Goal: Transaction & Acquisition: Purchase product/service

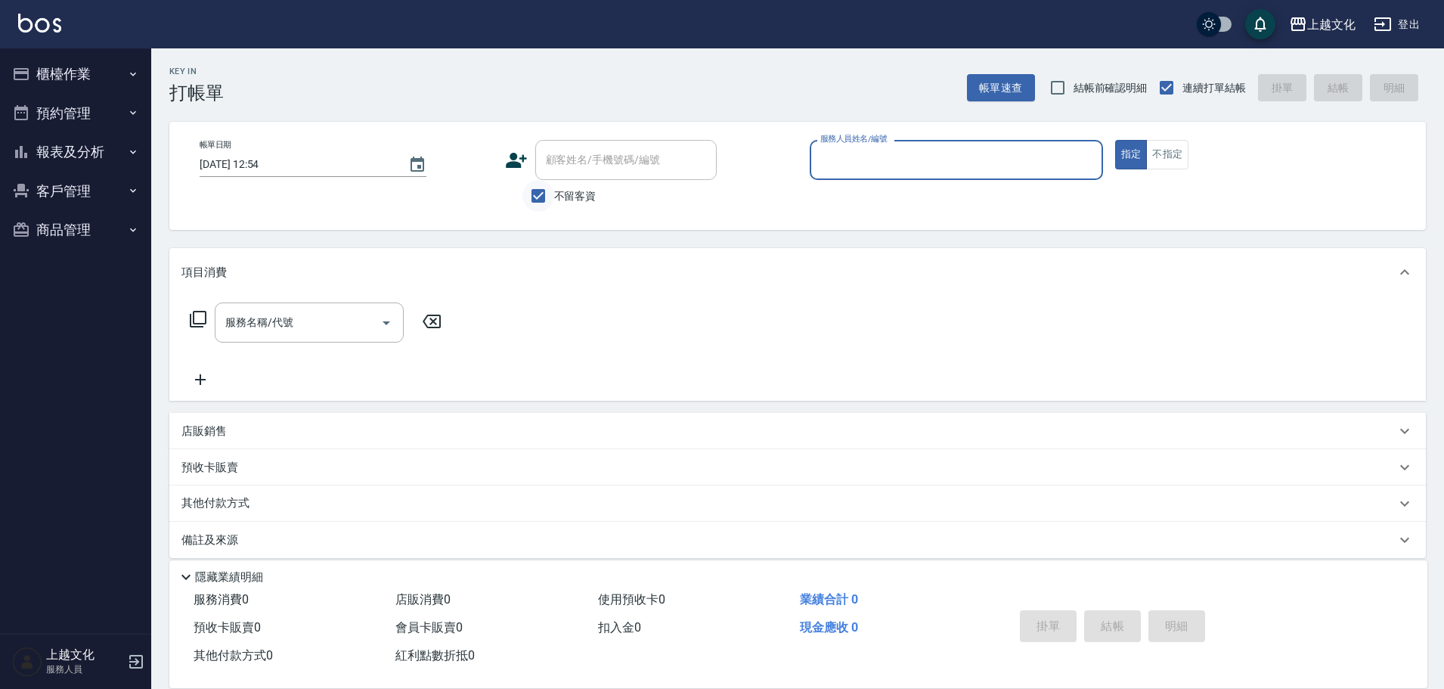
click at [539, 193] on input "不留客資" at bounding box center [538, 196] width 32 height 32
click at [536, 167] on div "顧客姓名/手機號碼/編號" at bounding box center [625, 160] width 181 height 40
click at [535, 192] on input "不留客資" at bounding box center [538, 196] width 32 height 32
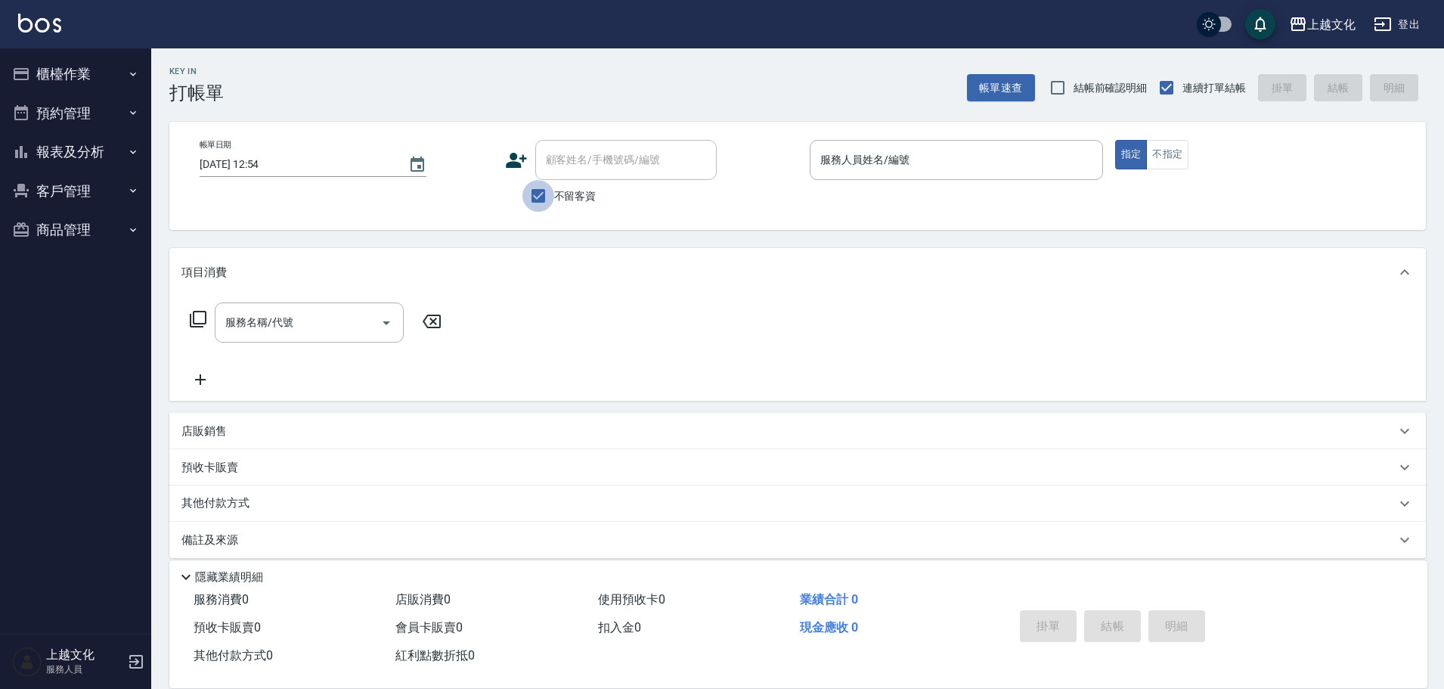
click at [535, 192] on input "不留客資" at bounding box center [538, 196] width 32 height 32
click at [540, 194] on input "不留客資" at bounding box center [538, 196] width 32 height 32
click at [541, 195] on input "不留客資" at bounding box center [538, 196] width 32 height 32
checkbox input "false"
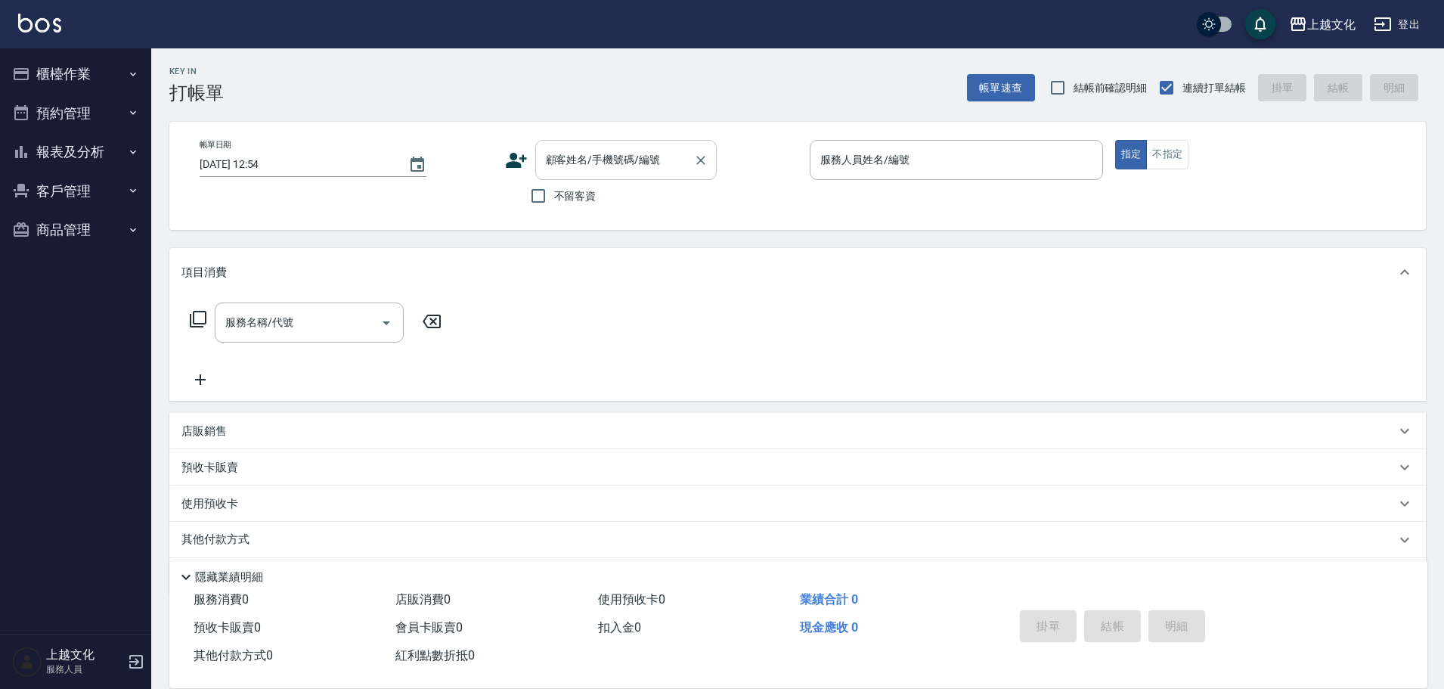
click at [554, 174] on div "顧客姓名/手機號碼/編號" at bounding box center [625, 160] width 181 height 40
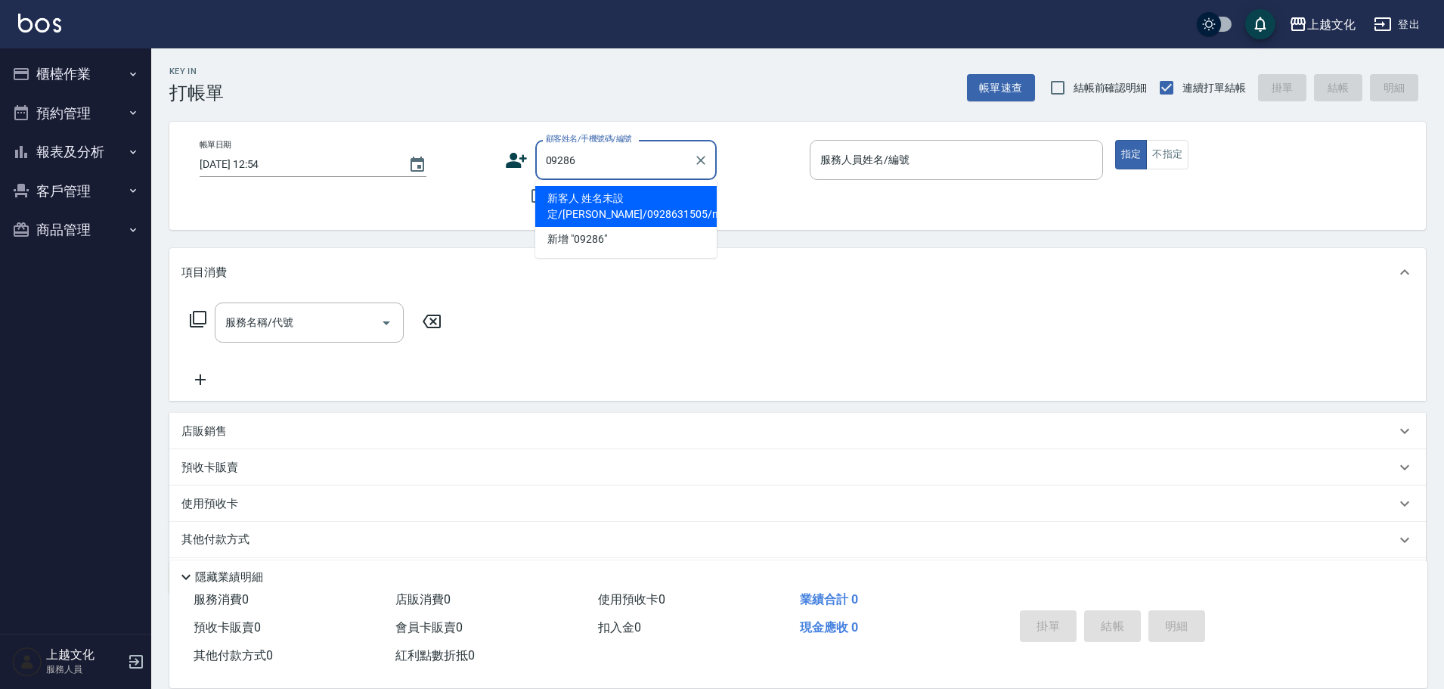
type input "092863"
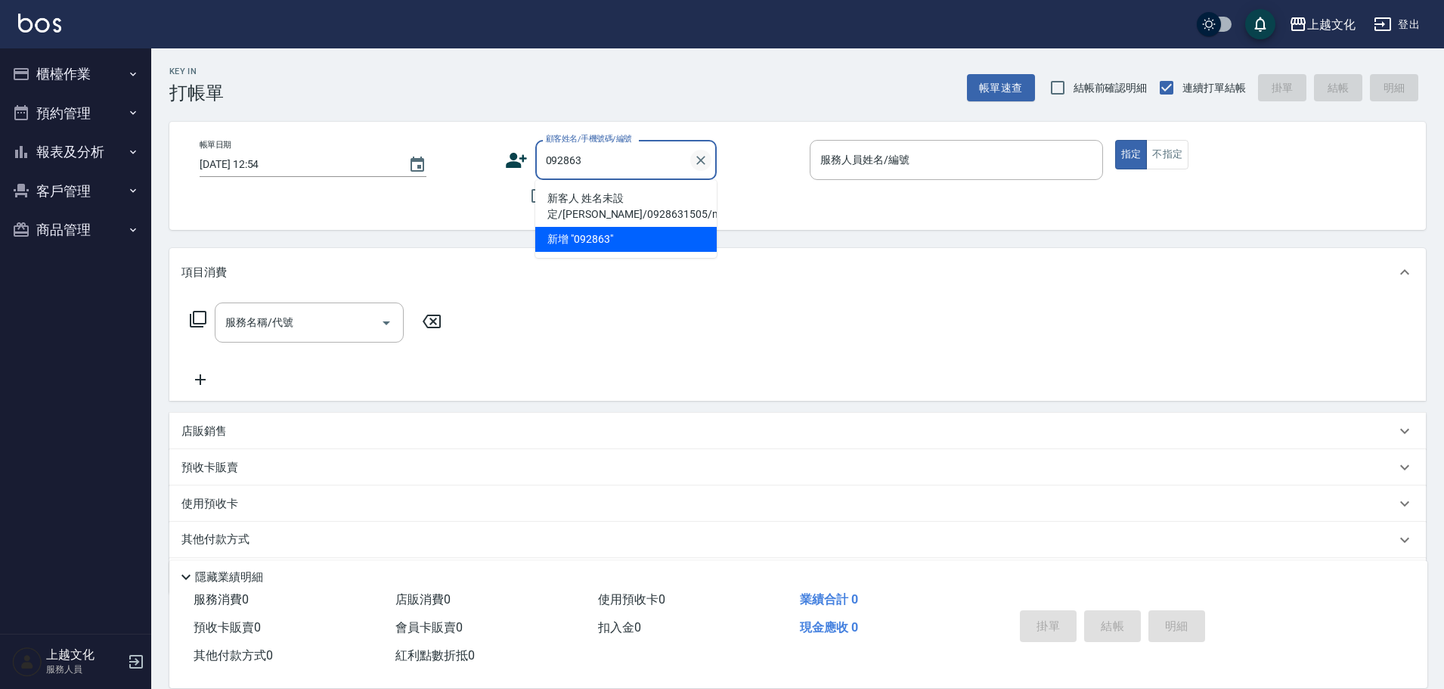
click at [704, 163] on icon "Clear" at bounding box center [700, 160] width 15 height 15
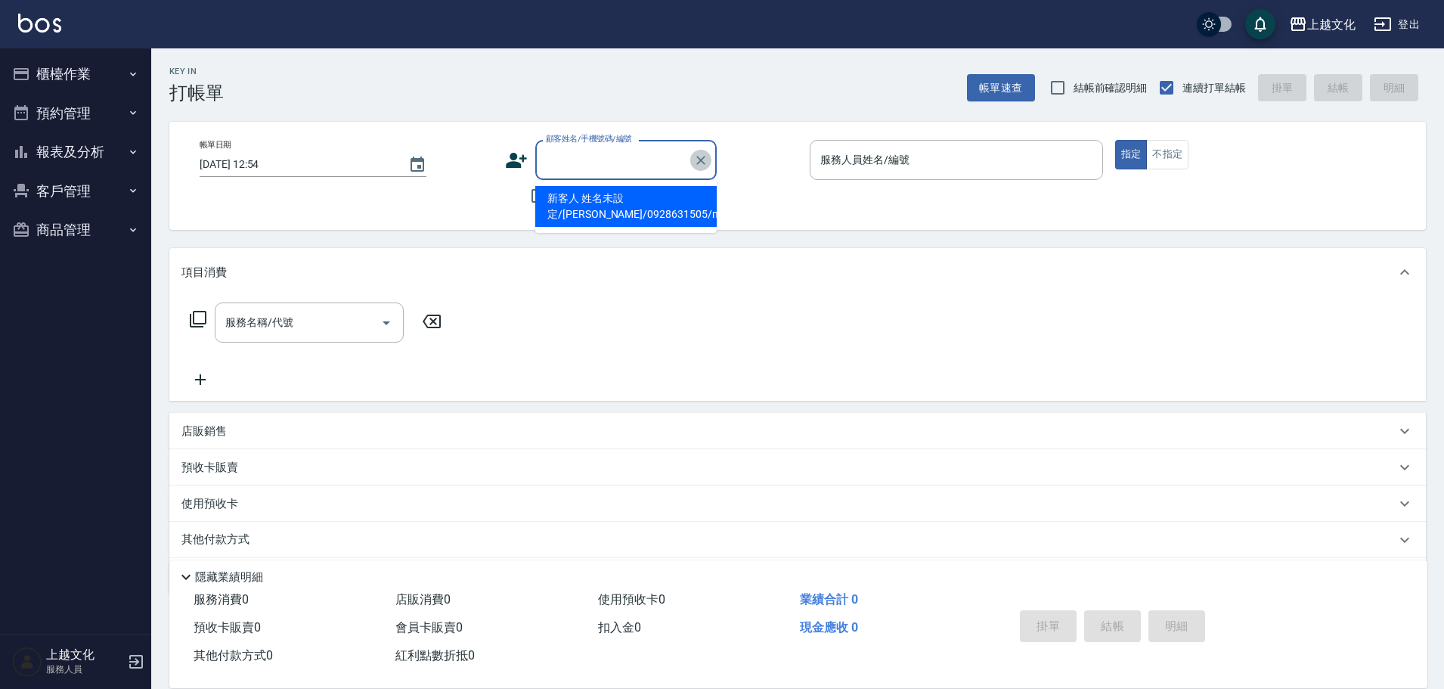
drag, startPoint x: 702, startPoint y: 161, endPoint x: 681, endPoint y: 136, distance: 32.2
click at [699, 157] on icon "Clear" at bounding box center [700, 160] width 9 height 9
type input "[PERSON_NAME]"
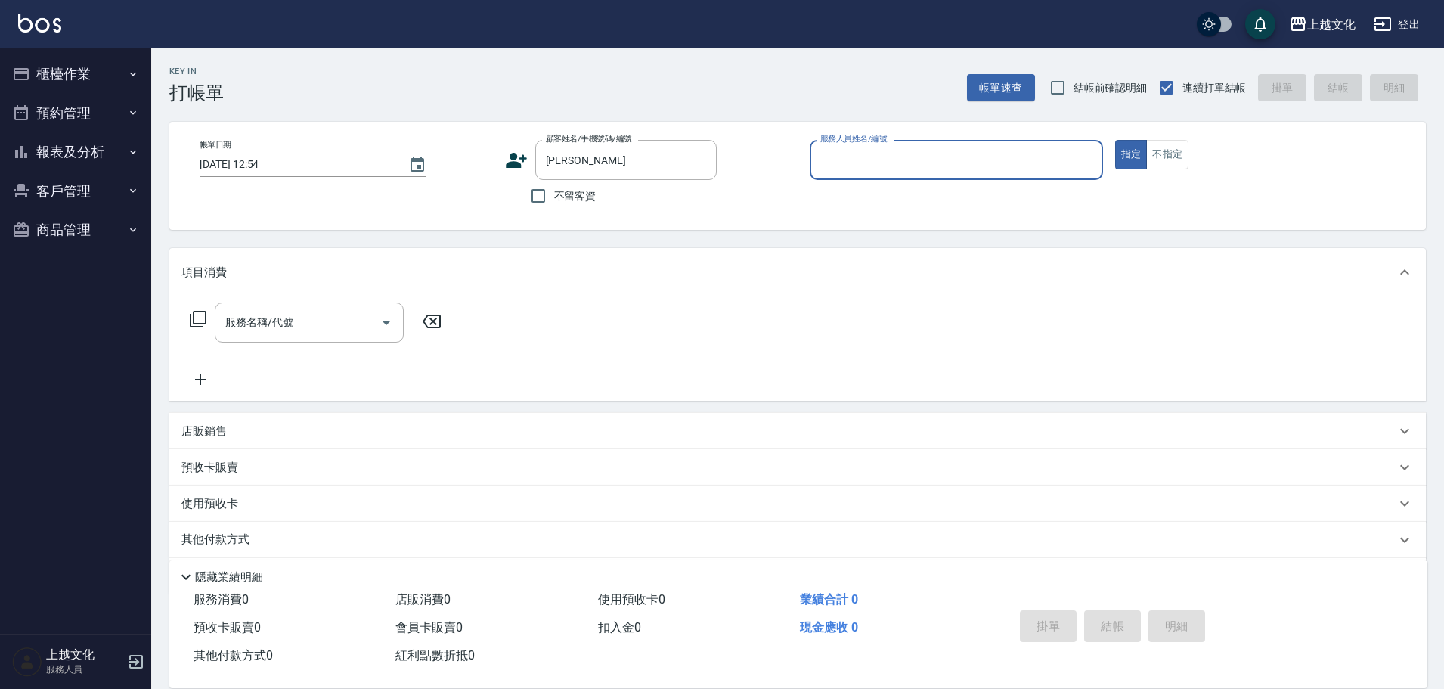
click at [901, 173] on input "服務人員姓名/編號" at bounding box center [957, 160] width 280 height 26
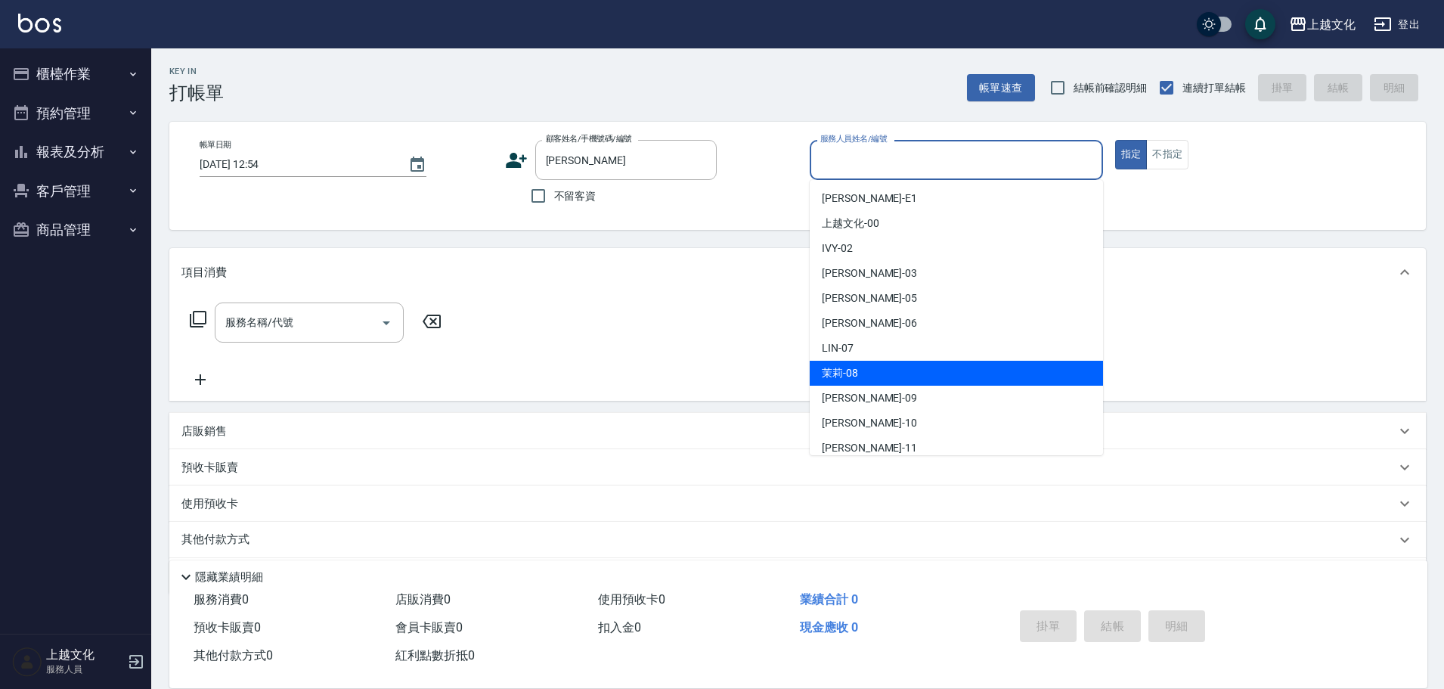
click at [863, 372] on div "茉莉 -08" at bounding box center [956, 373] width 293 height 25
type input "茉莉-08"
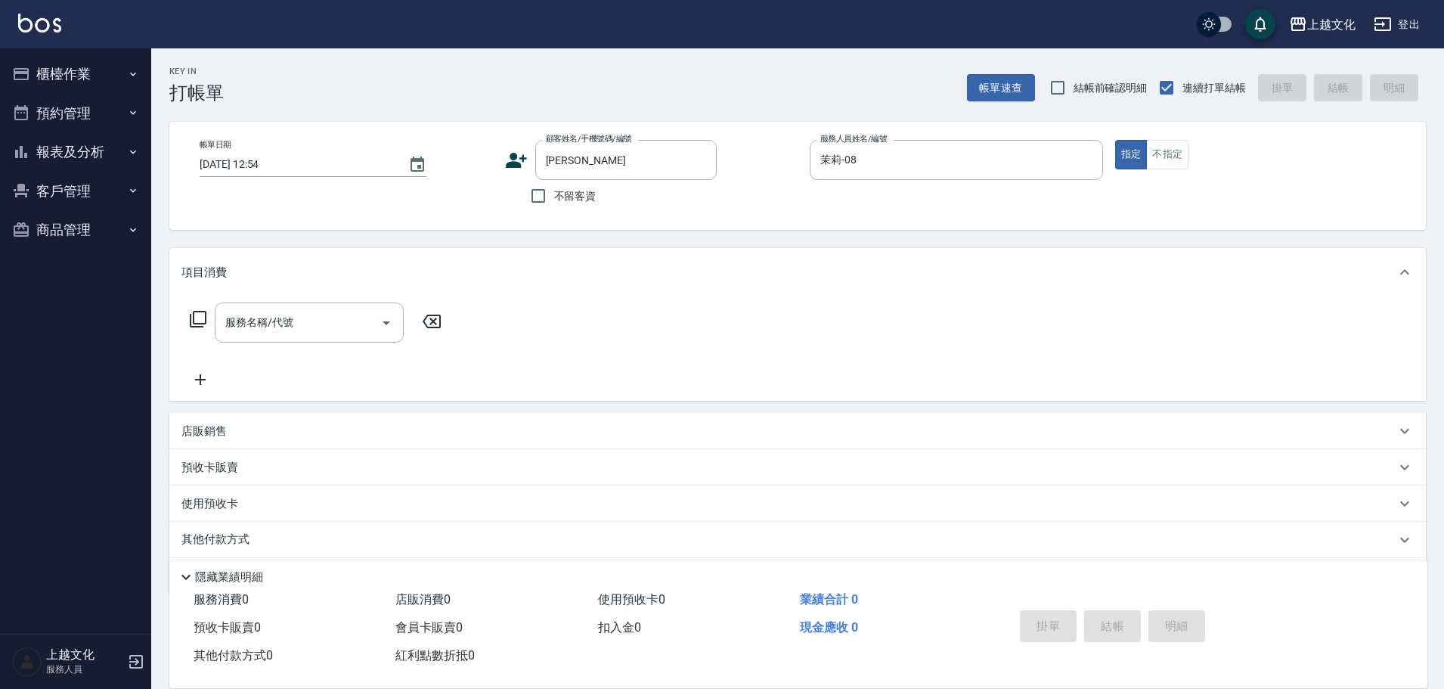
click at [196, 318] on icon at bounding box center [198, 319] width 18 height 18
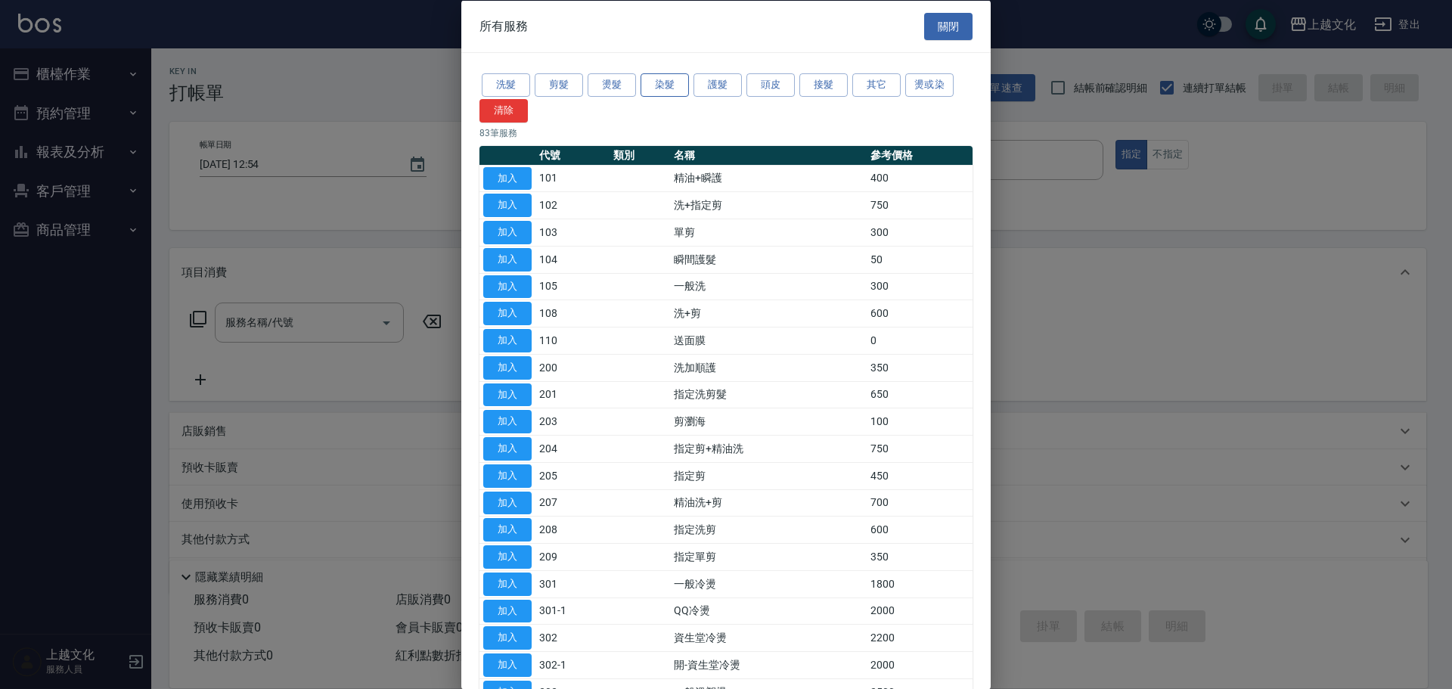
click at [660, 95] on button "染髮" at bounding box center [664, 84] width 48 height 23
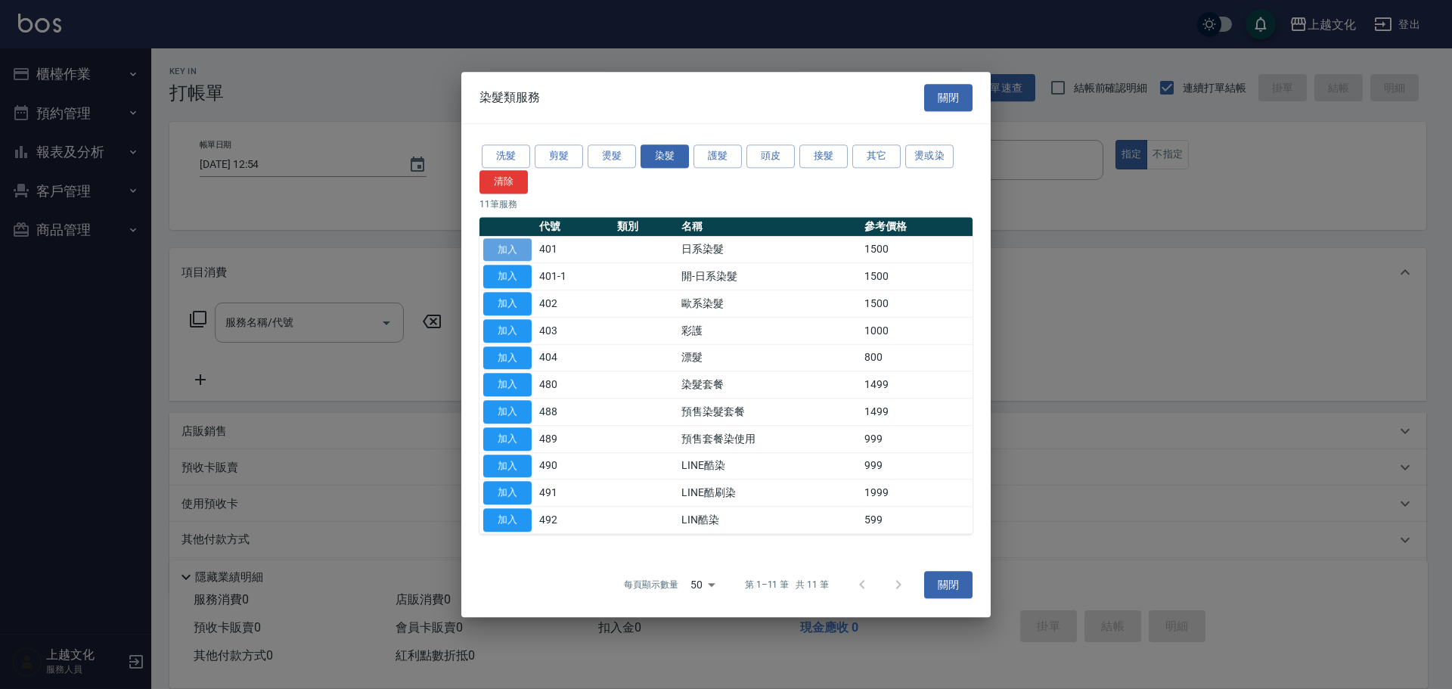
click at [494, 253] on button "加入" at bounding box center [507, 249] width 48 height 23
type input "日系染髮(401)"
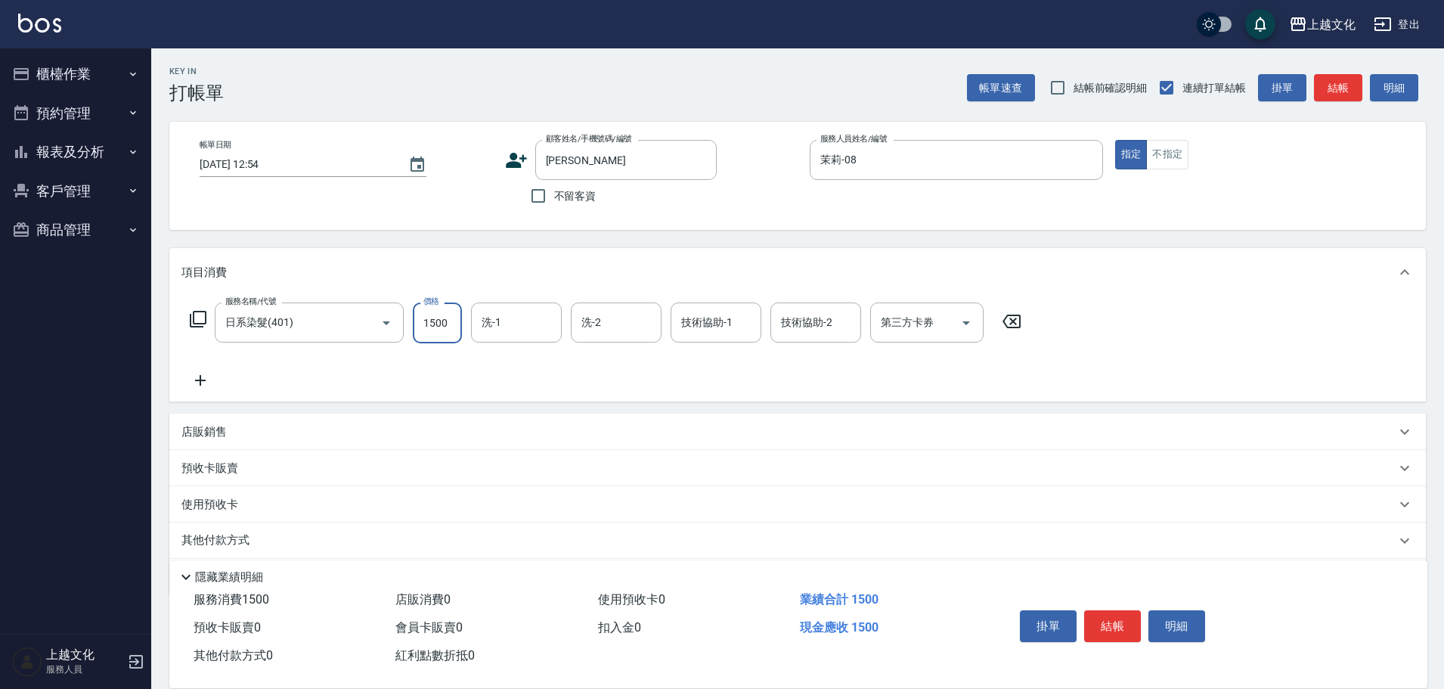
click at [454, 334] on input "1500" at bounding box center [437, 322] width 49 height 41
type input "3250"
click at [1108, 610] on button "結帳" at bounding box center [1112, 626] width 57 height 32
click at [1108, 609] on div "掛單 結帳 明細" at bounding box center [1112, 628] width 197 height 48
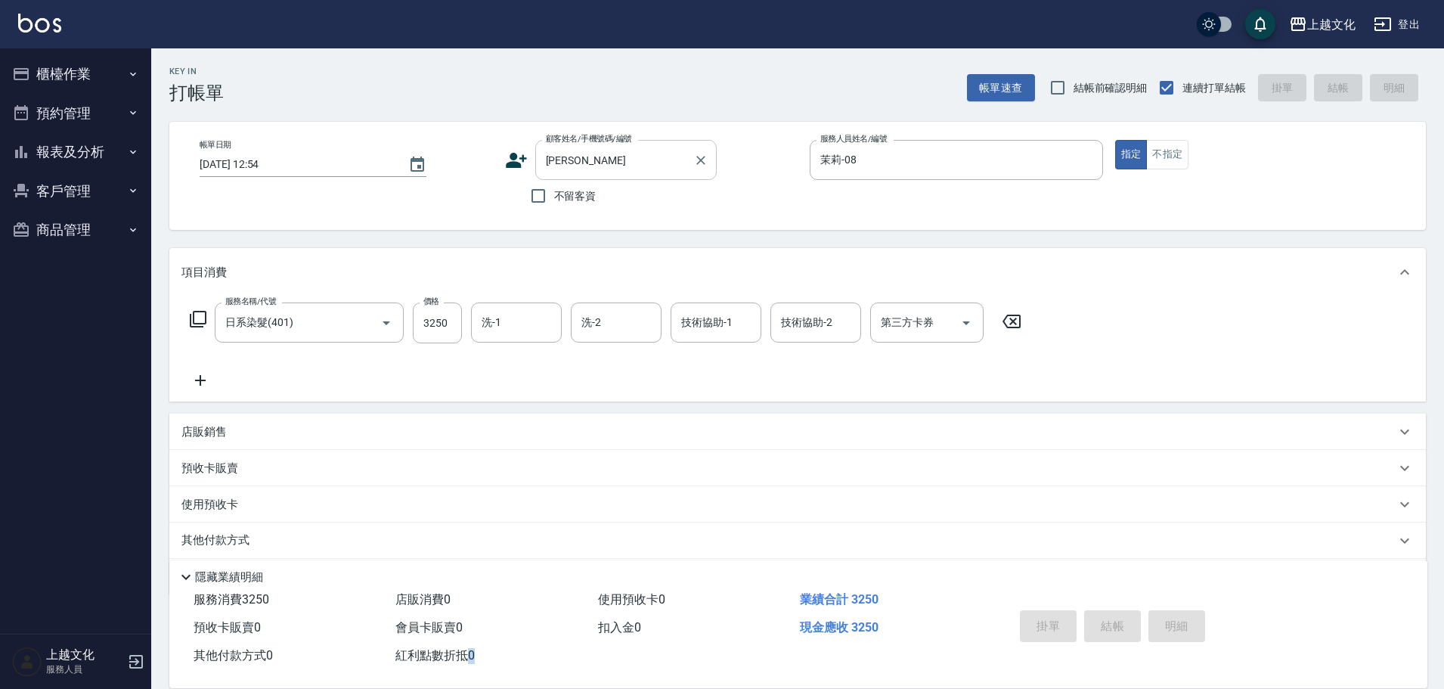
type input "[DATE] 13:17"
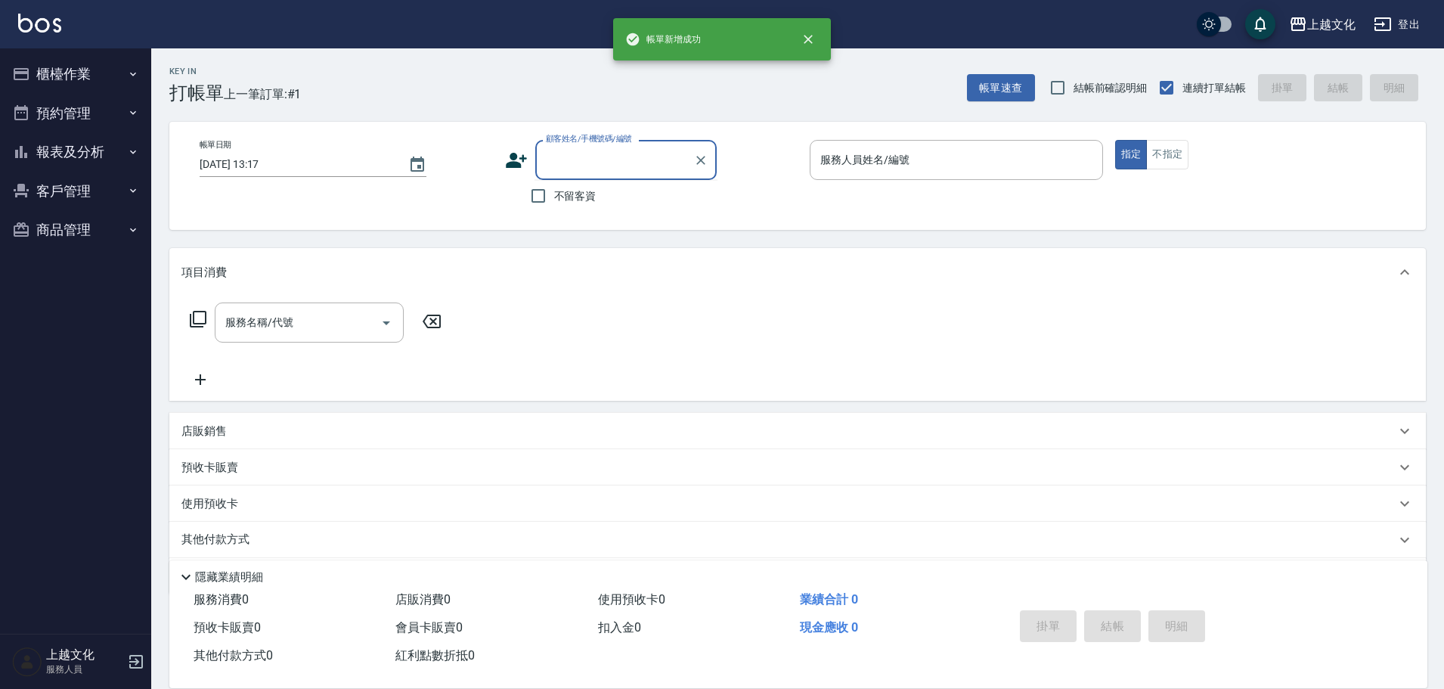
click at [562, 173] on input "顧客姓名/手機號碼/編號" at bounding box center [614, 160] width 145 height 26
click at [568, 163] on input "顧客姓名/手機號碼/編號" at bounding box center [614, 160] width 145 height 26
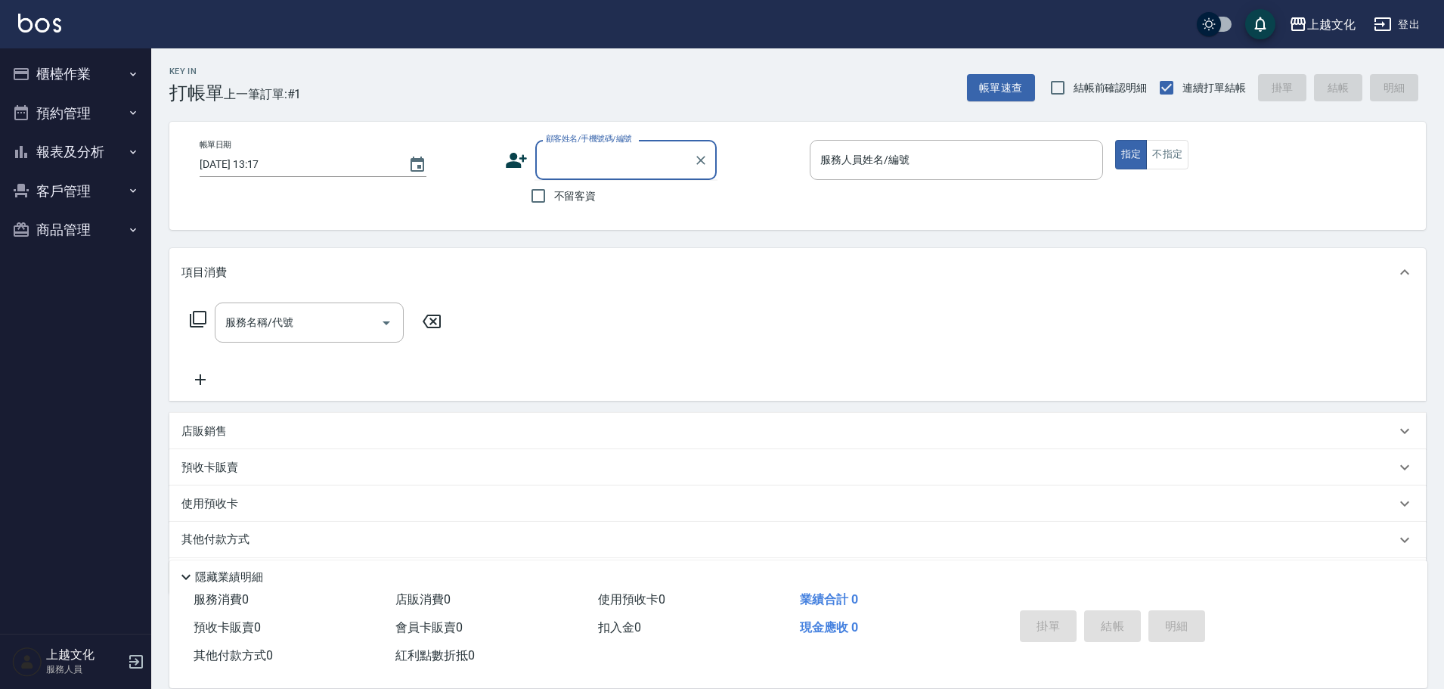
click at [568, 163] on input "顧客姓名/手機號碼/編號" at bounding box center [614, 160] width 145 height 26
type input "楊"
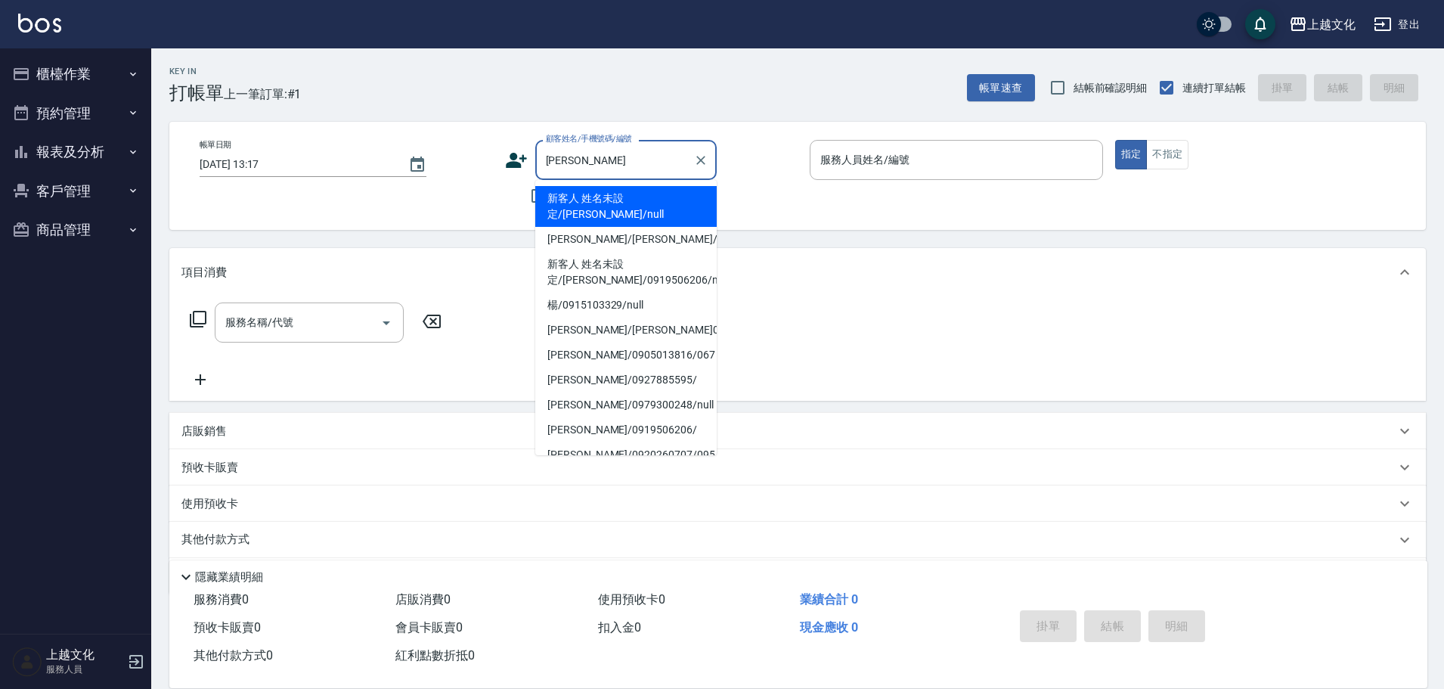
click at [595, 203] on li "新客人 姓名未設定/[PERSON_NAME]/null" at bounding box center [625, 206] width 181 height 41
click at [595, 203] on html "上越文化 登出 櫃檯作業 打帳單 帳單列表 現金收支登錄 高階收支登錄 材料自購登錄 每日結帳 排班表 現場電腦打卡 預約管理 預約管理 單日預約紀錄 單週預…" at bounding box center [722, 369] width 1444 height 739
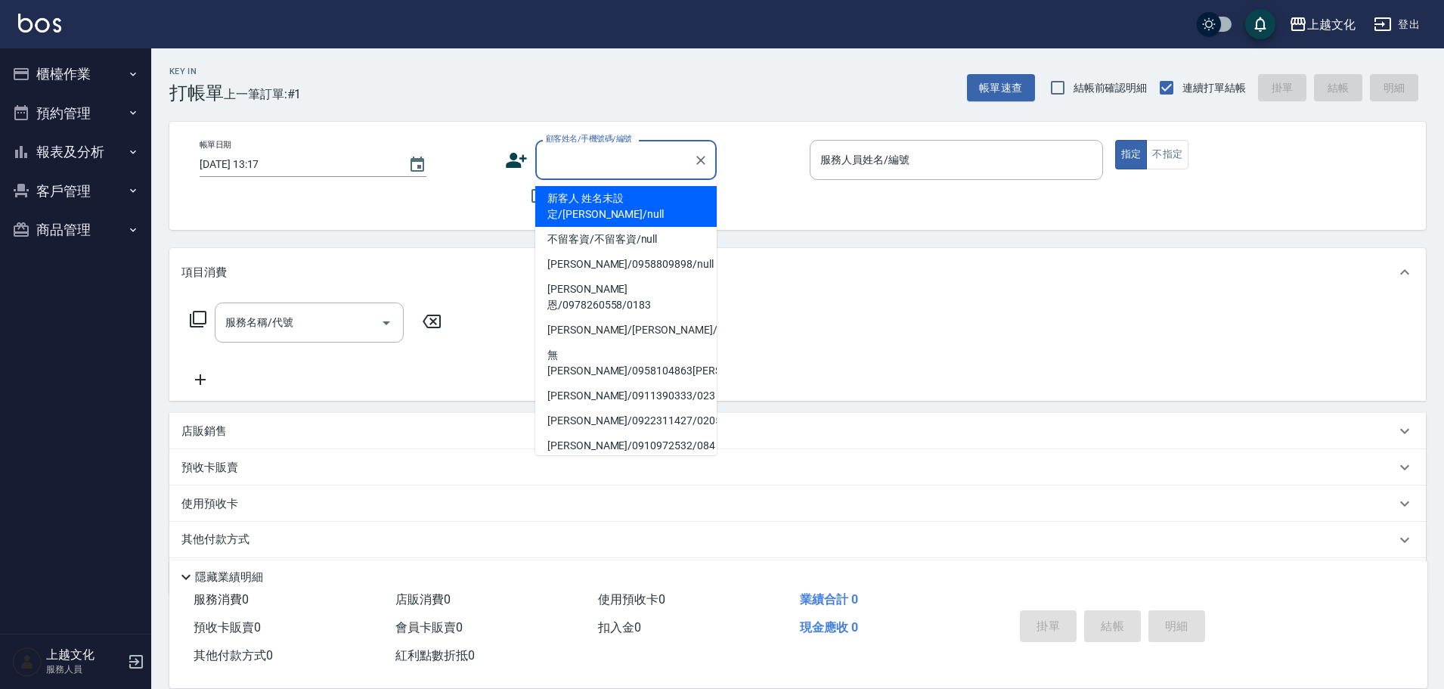
click at [569, 163] on input "顧客姓名/手機號碼/編號" at bounding box center [614, 160] width 145 height 26
click at [568, 193] on li "新客人 姓名未設定/[PERSON_NAME]/null" at bounding box center [625, 206] width 181 height 41
type input "新客人 姓名未設定/[PERSON_NAME]/null"
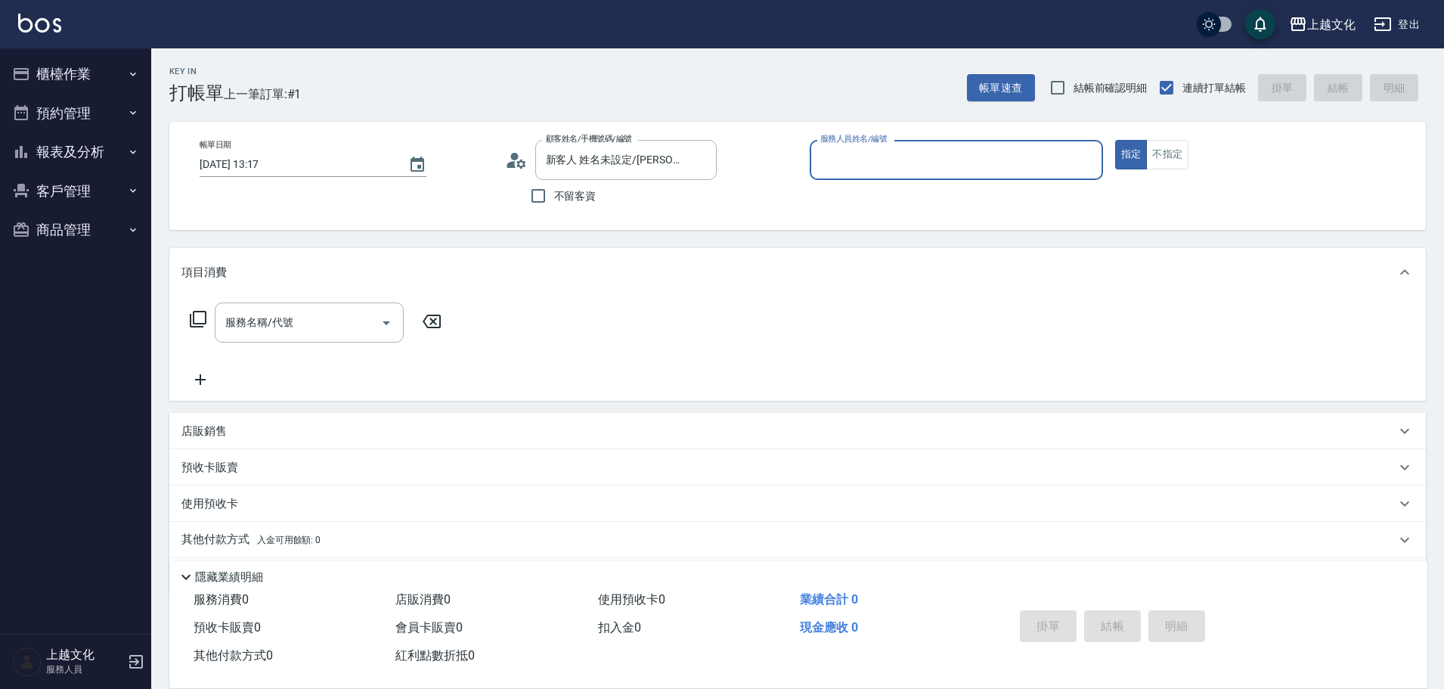
click at [513, 156] on circle at bounding box center [514, 157] width 8 height 8
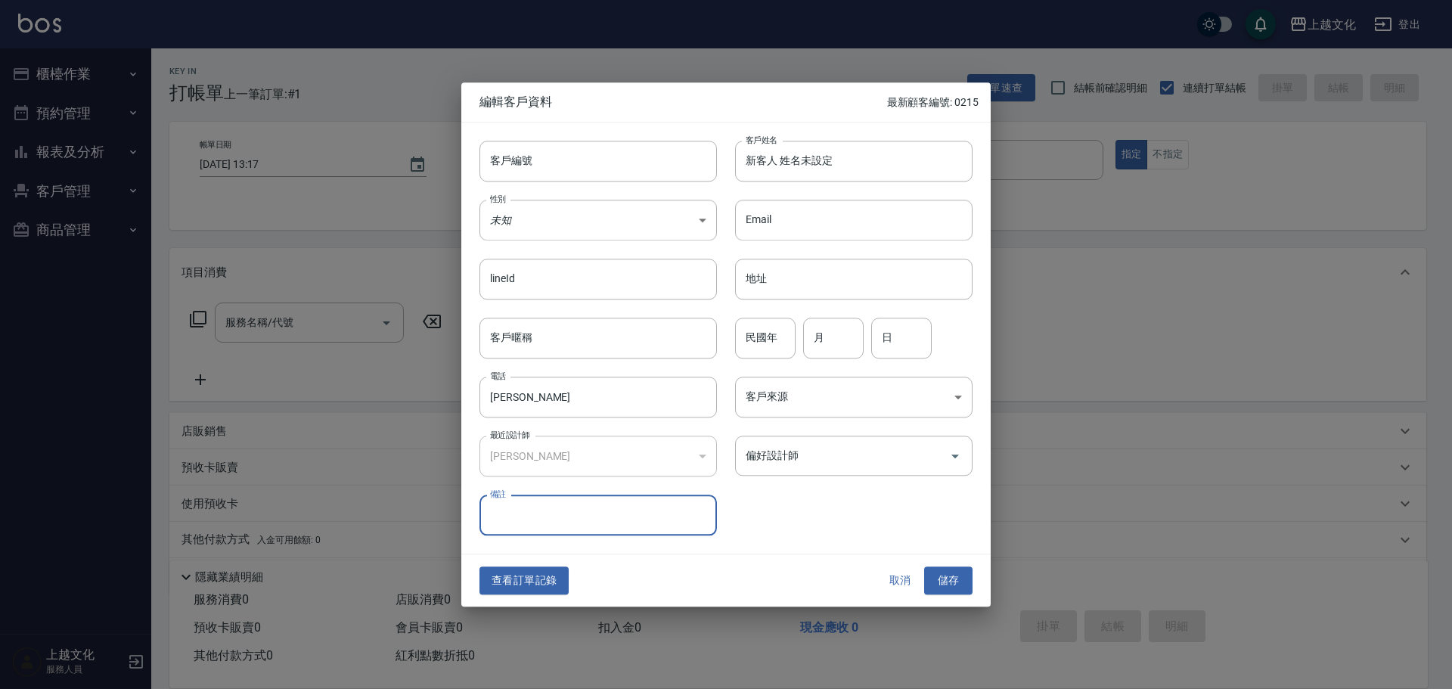
click at [491, 510] on input "備註" at bounding box center [597, 515] width 237 height 41
type input "頭髮超少 細"
click at [939, 574] on button "儲存" at bounding box center [948, 581] width 48 height 28
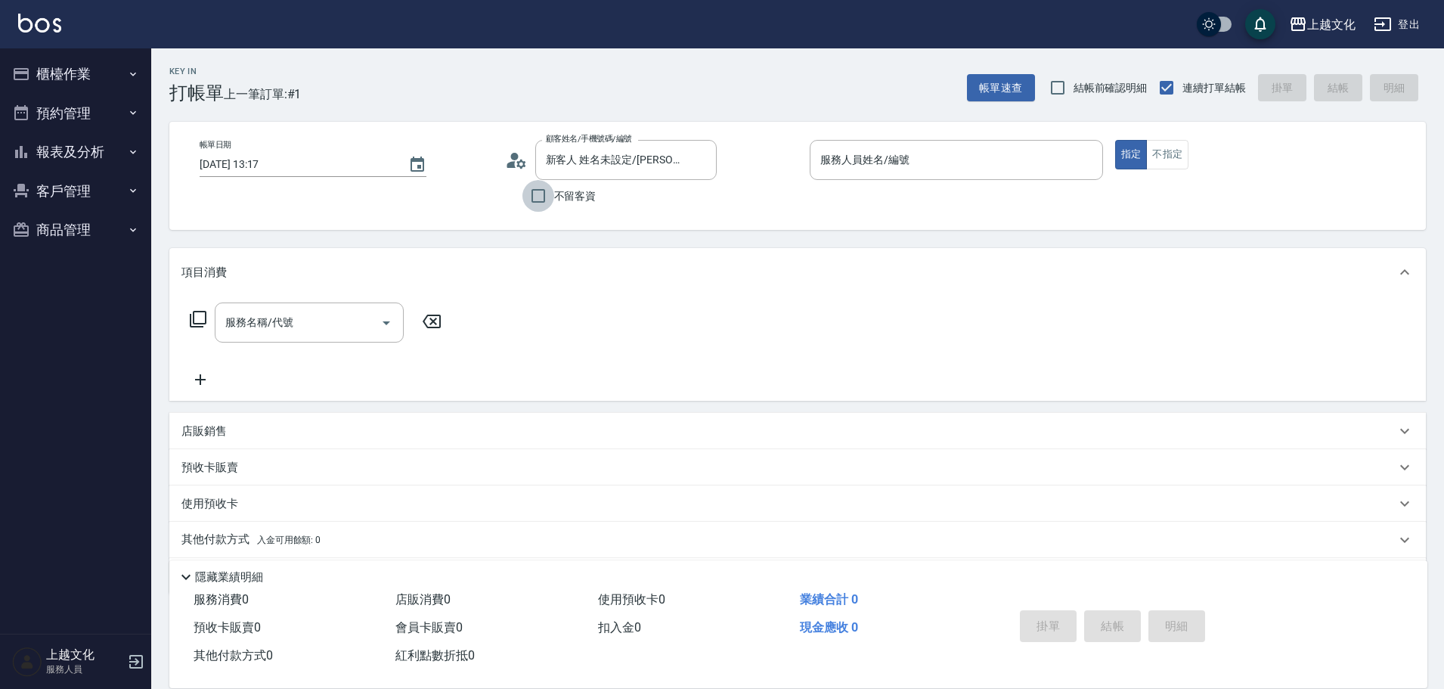
click at [540, 202] on input "不留客資" at bounding box center [538, 196] width 32 height 32
checkbox input "true"
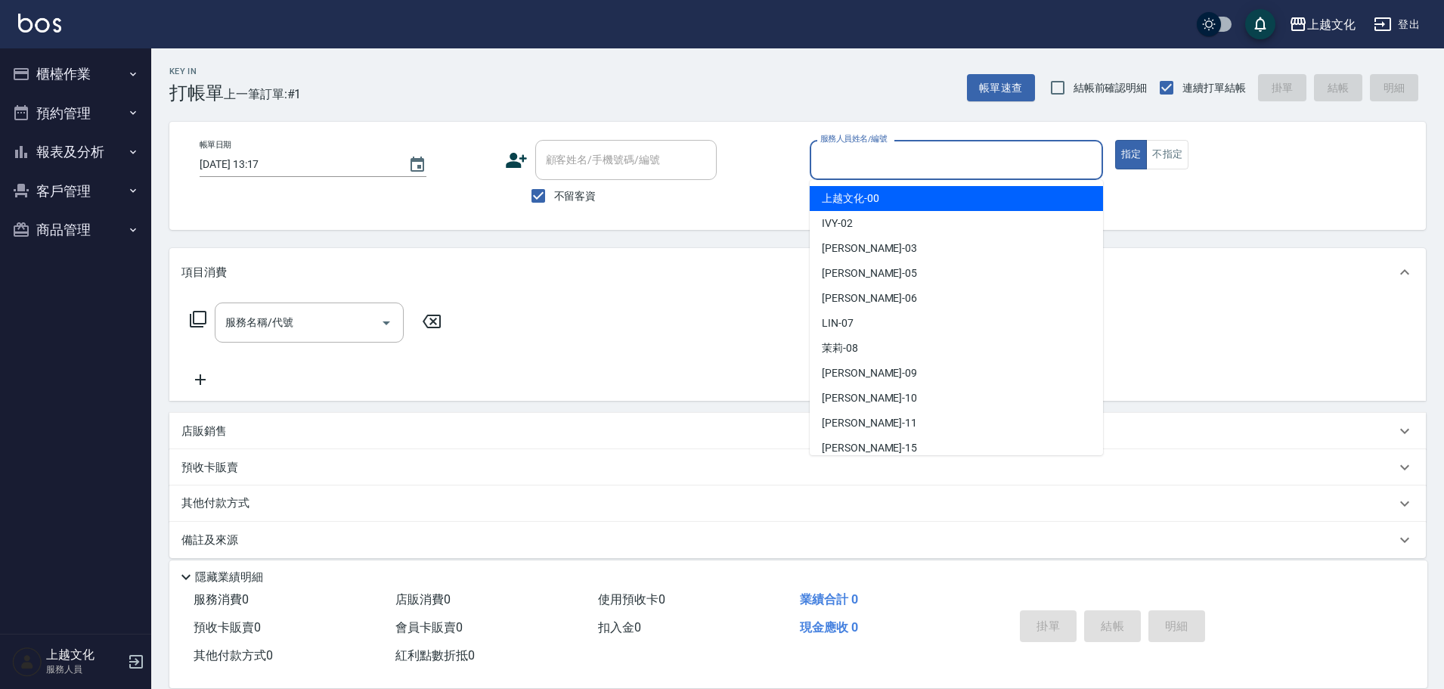
click at [950, 151] on input "服務人員姓名/編號" at bounding box center [957, 160] width 280 height 26
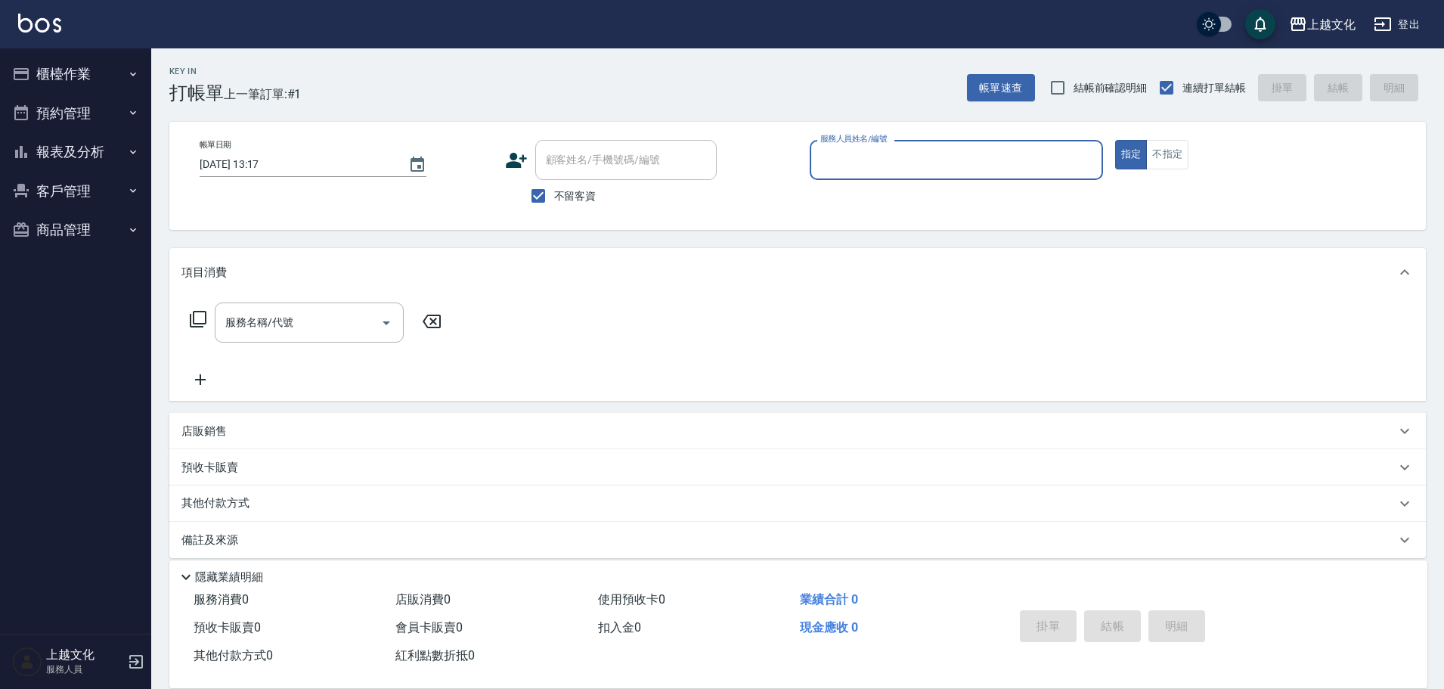
click at [950, 153] on input "服務人員姓名/編號" at bounding box center [957, 160] width 280 height 26
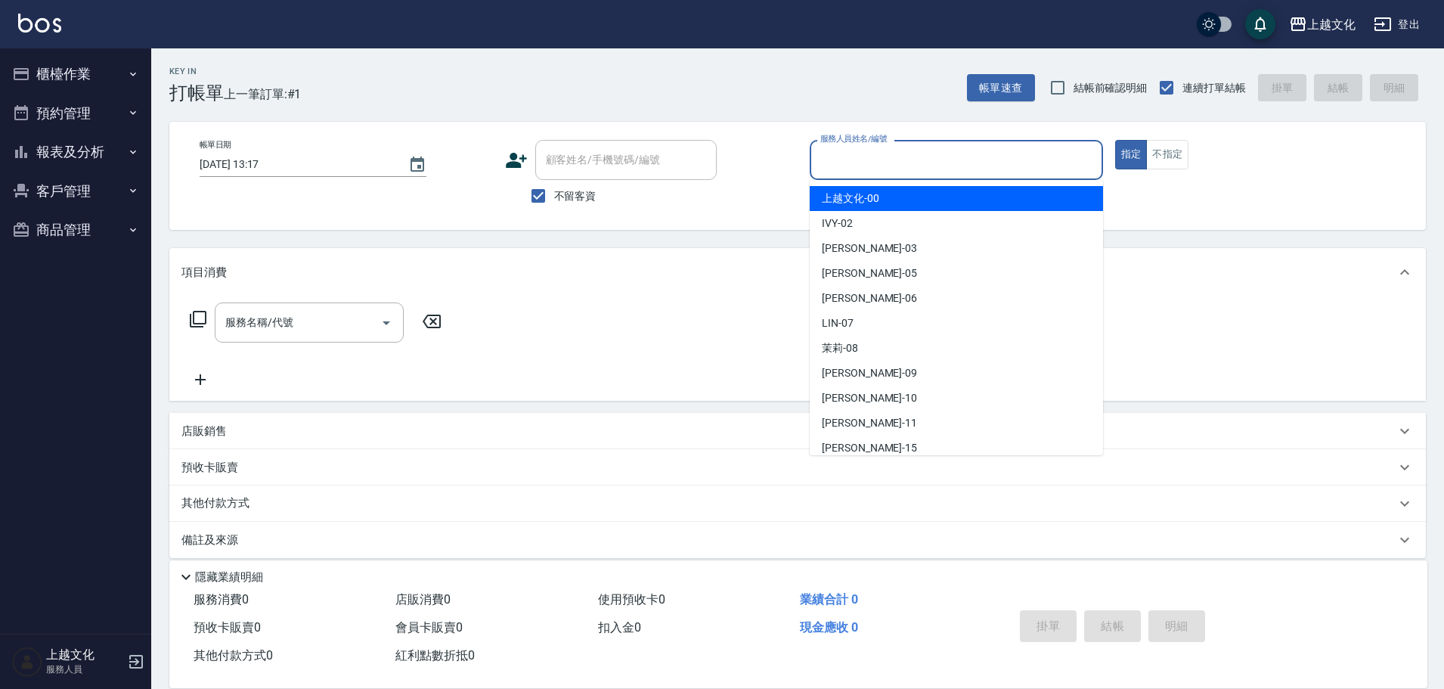
click at [950, 153] on input "服務人員姓名/編號" at bounding box center [957, 160] width 280 height 26
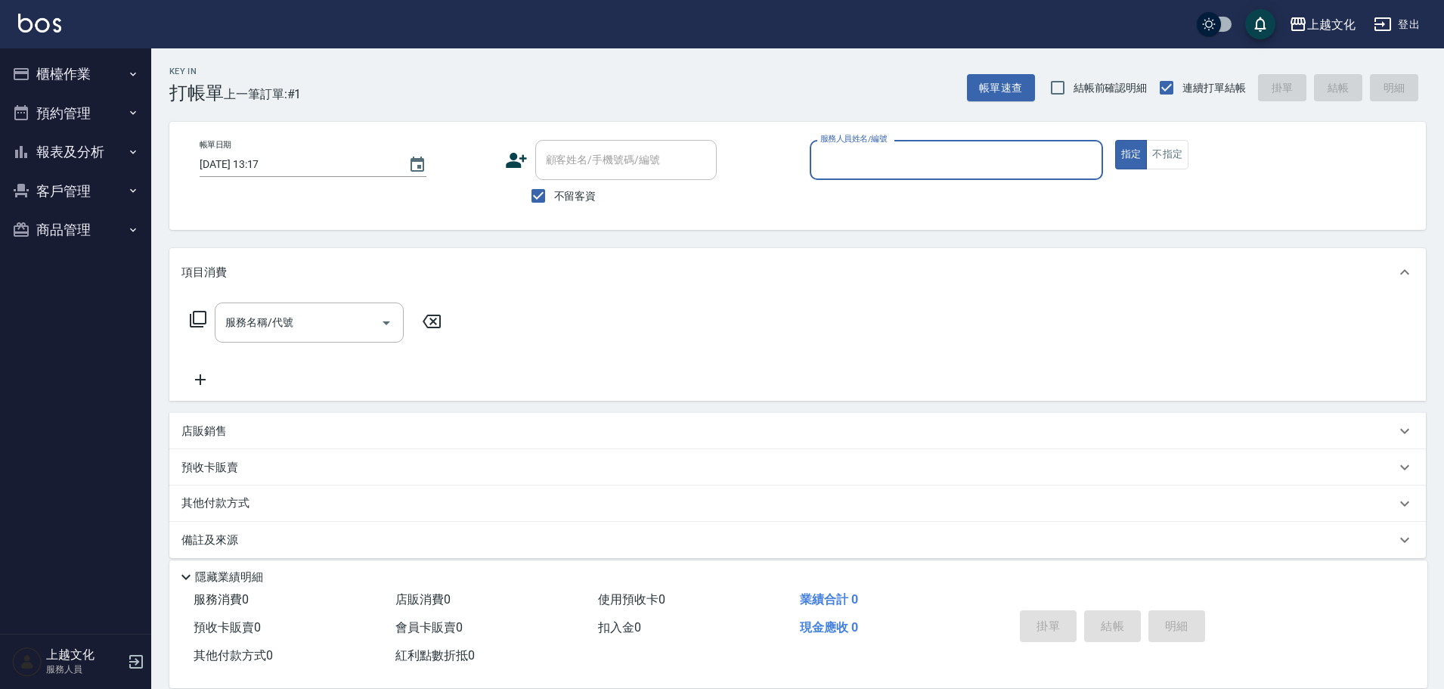
click at [943, 174] on div "服務人員姓名/編號" at bounding box center [956, 160] width 293 height 40
click at [916, 147] on input "服務人員姓名/編號" at bounding box center [957, 160] width 280 height 26
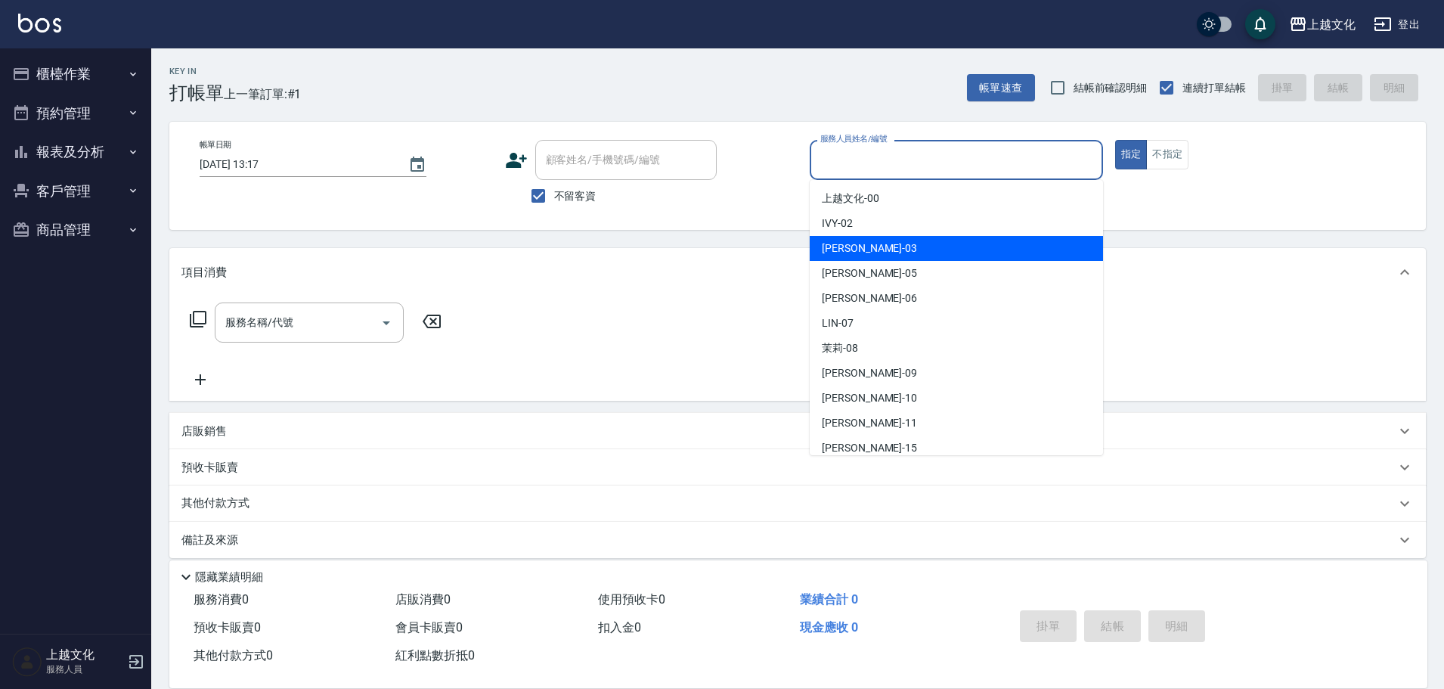
drag, startPoint x: 904, startPoint y: 245, endPoint x: 1193, endPoint y: 165, distance: 300.5
click at [907, 245] on div "kelly -03" at bounding box center [956, 248] width 293 height 25
click at [911, 243] on div "Key In 打帳單 上一筆訂單:#1 帳單速查 結帳前確認明細 連續打單結帳 掛單 結帳 明細 帳單日期 [DATE] 13:17 顧客姓名/手機號碼/編號…" at bounding box center [797, 375] width 1293 height 655
type input "kelly-03"
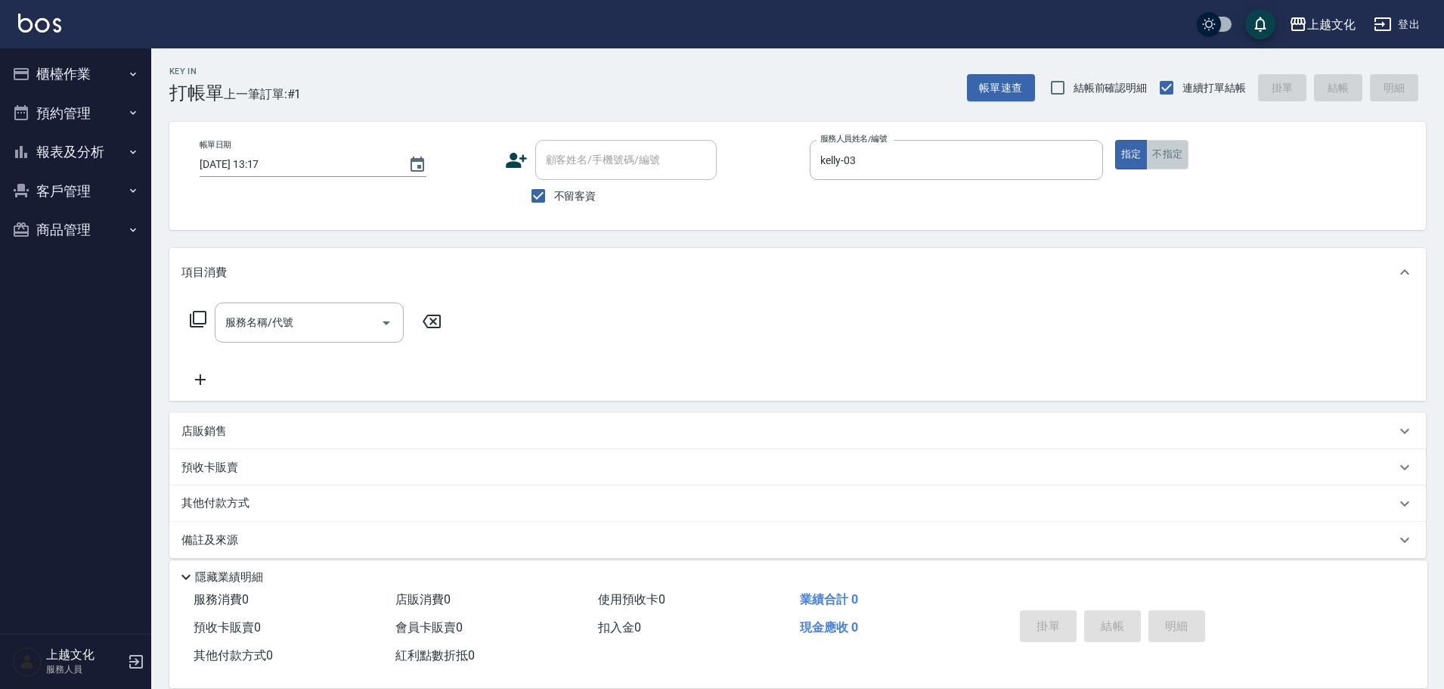
click at [1157, 163] on button "不指定" at bounding box center [1167, 154] width 42 height 29
click at [294, 329] on input "服務名稱/代號" at bounding box center [298, 322] width 153 height 26
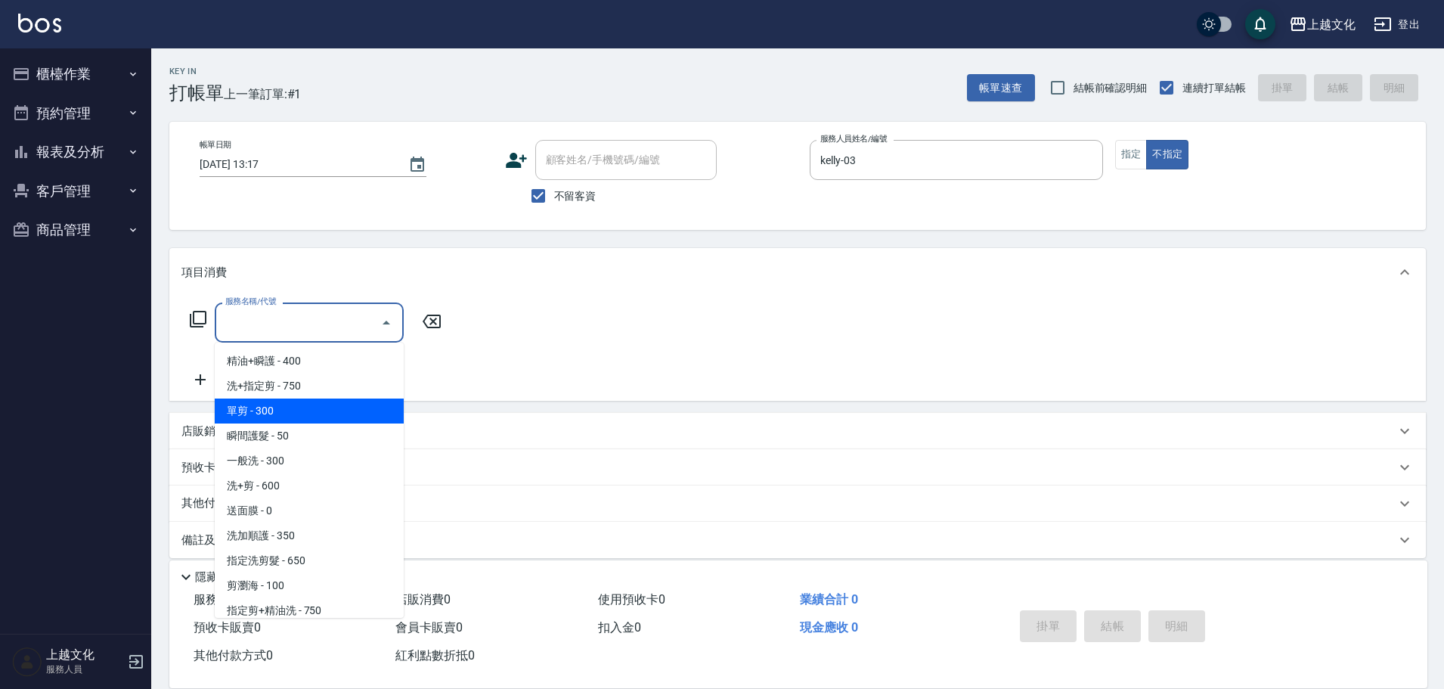
click at [313, 406] on span "單剪 - 300" at bounding box center [309, 410] width 189 height 25
type input "單剪(103)"
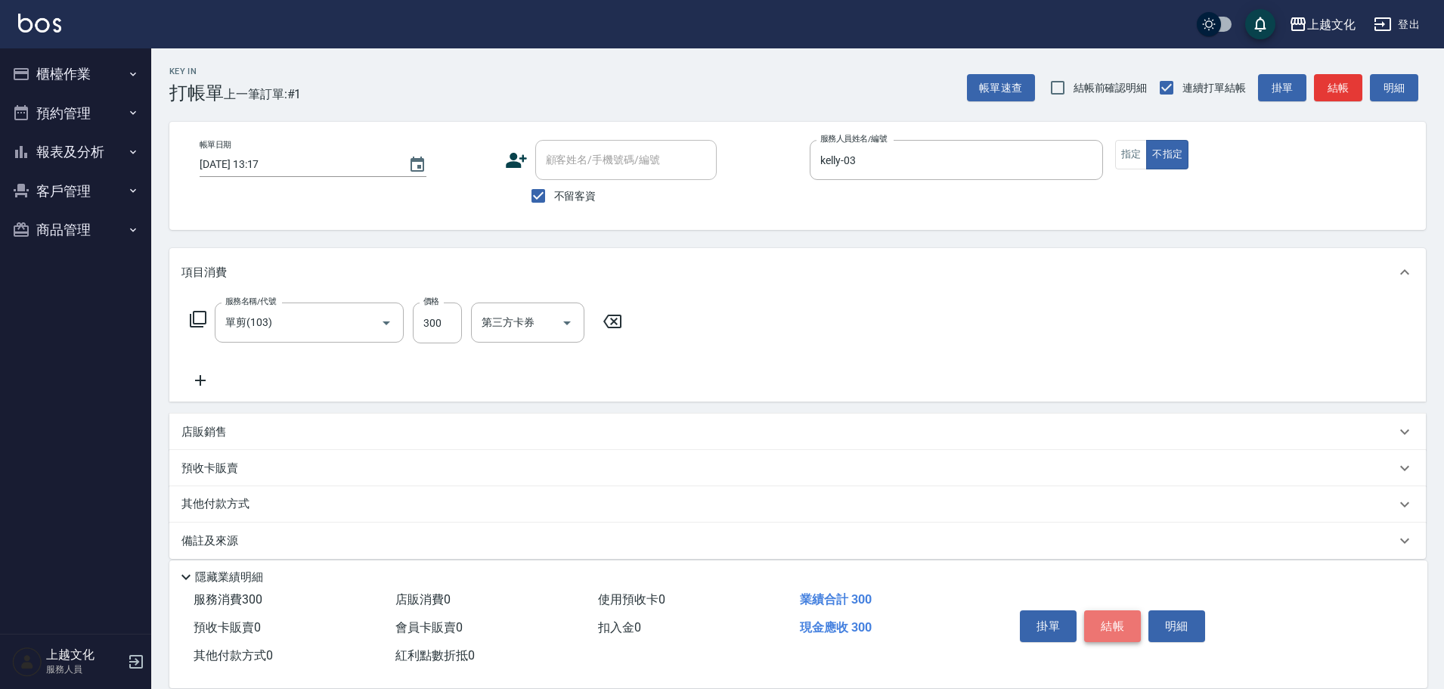
click at [1112, 622] on button "結帳" at bounding box center [1112, 626] width 57 height 32
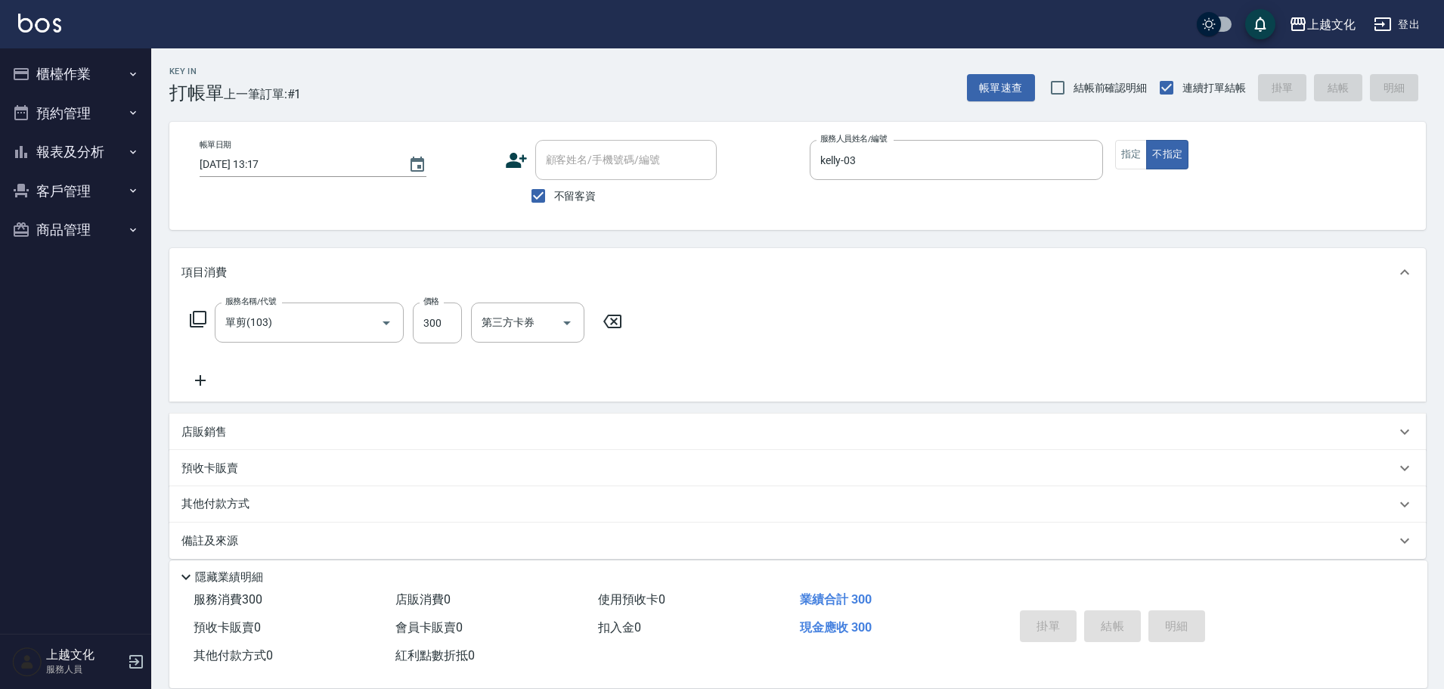
type input "[DATE] 13:18"
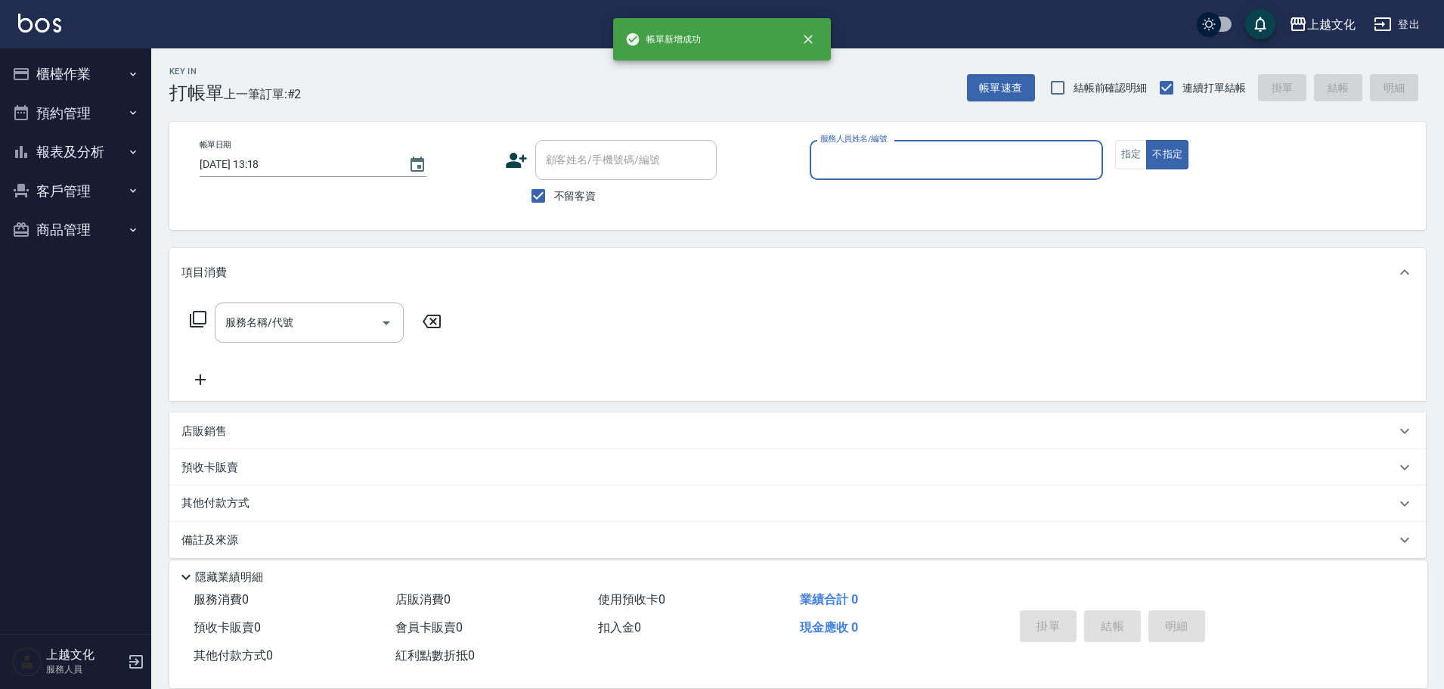
click at [904, 162] on input "服務人員姓名/編號" at bounding box center [957, 160] width 280 height 26
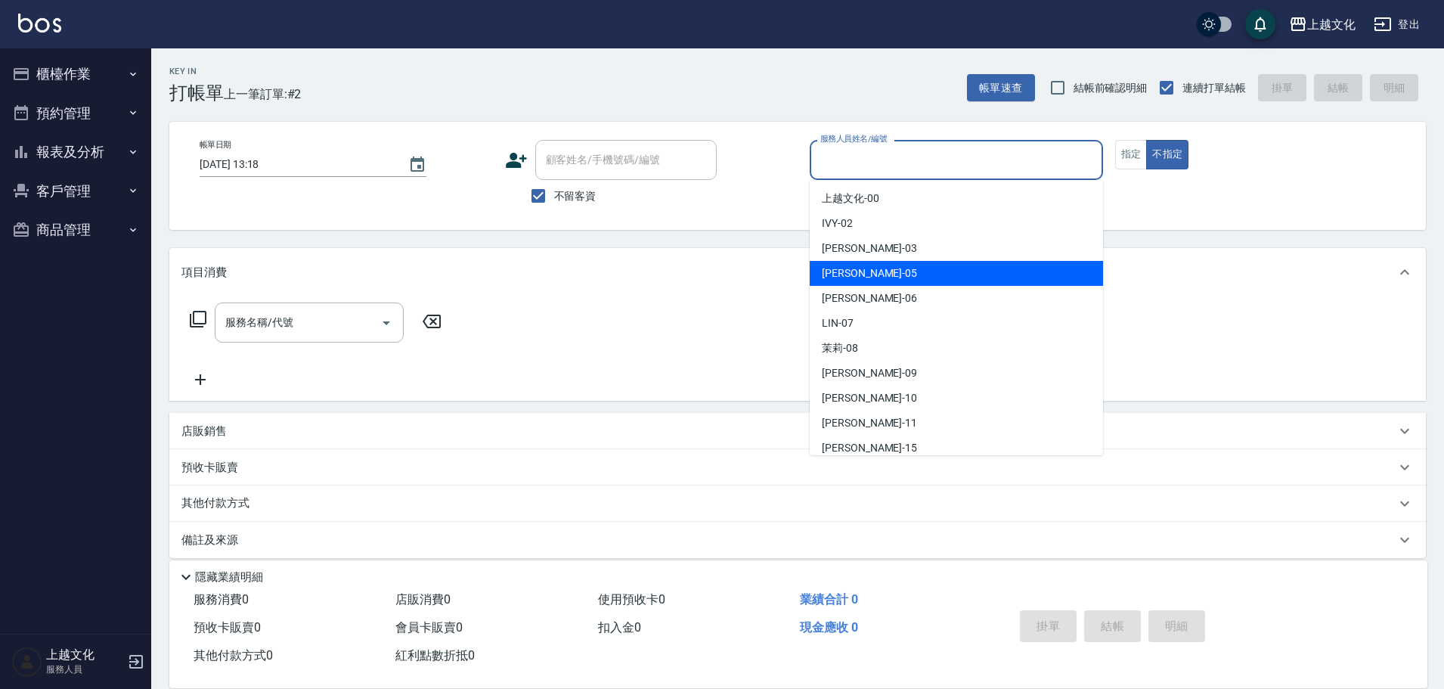
drag, startPoint x: 888, startPoint y: 279, endPoint x: 1145, endPoint y: 169, distance: 279.8
click at [888, 278] on div "[PERSON_NAME] -05" at bounding box center [956, 273] width 293 height 25
type input "[PERSON_NAME]-05"
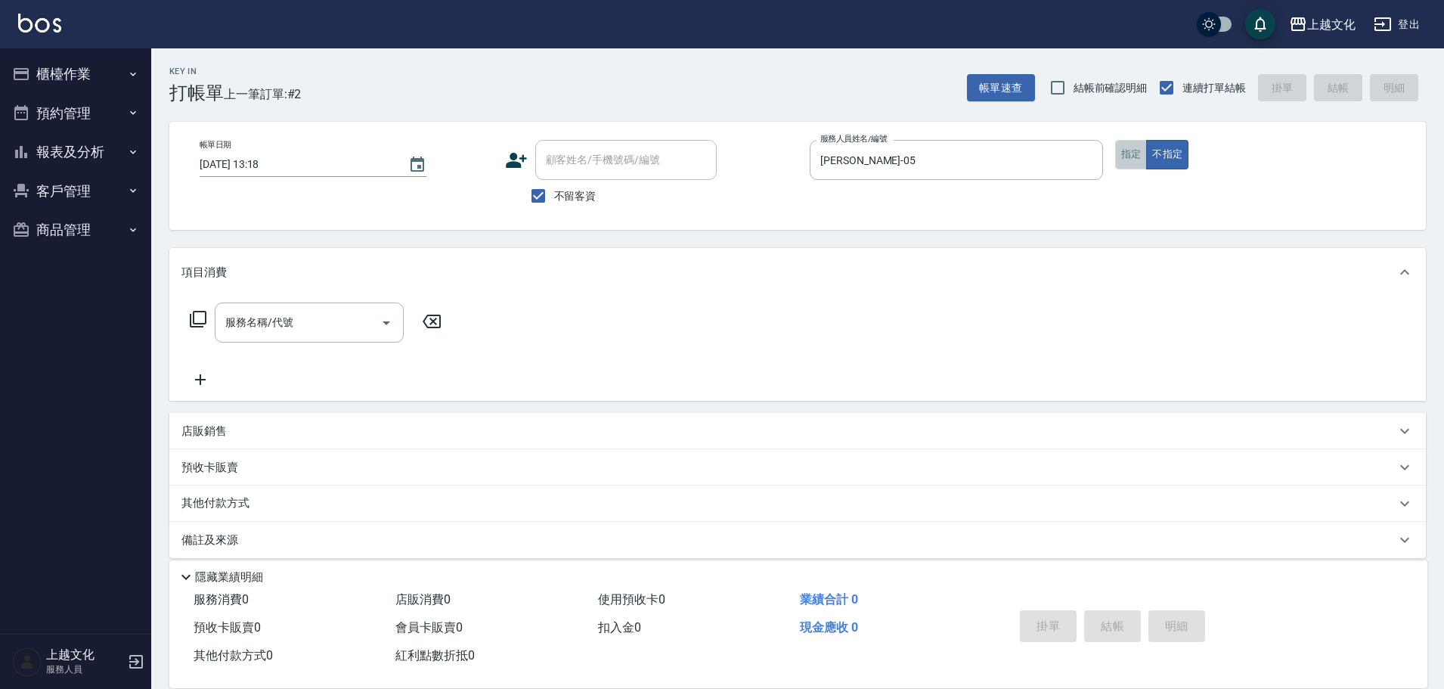
click at [1136, 152] on button "指定" at bounding box center [1131, 154] width 33 height 29
drag, startPoint x: 1136, startPoint y: 152, endPoint x: 851, endPoint y: 171, distance: 285.7
click at [1136, 152] on button "指定" at bounding box center [1131, 154] width 33 height 29
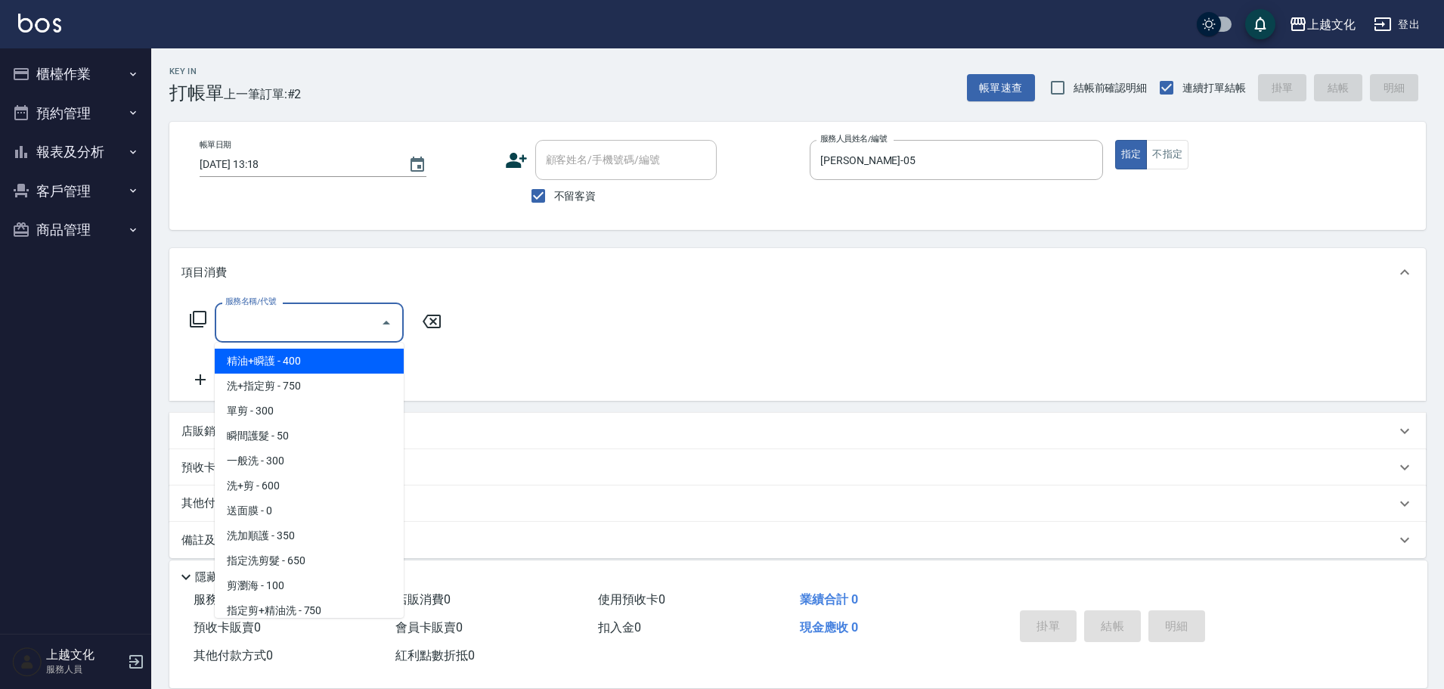
drag, startPoint x: 295, startPoint y: 331, endPoint x: 309, endPoint y: 354, distance: 26.8
click at [297, 330] on input "服務名稱/代號" at bounding box center [298, 322] width 153 height 26
click at [300, 330] on input "服務名稱/代號" at bounding box center [298, 322] width 153 height 26
drag, startPoint x: 283, startPoint y: 326, endPoint x: 305, endPoint y: 359, distance: 39.8
click at [284, 325] on input "服務名稱/代號" at bounding box center [298, 322] width 153 height 26
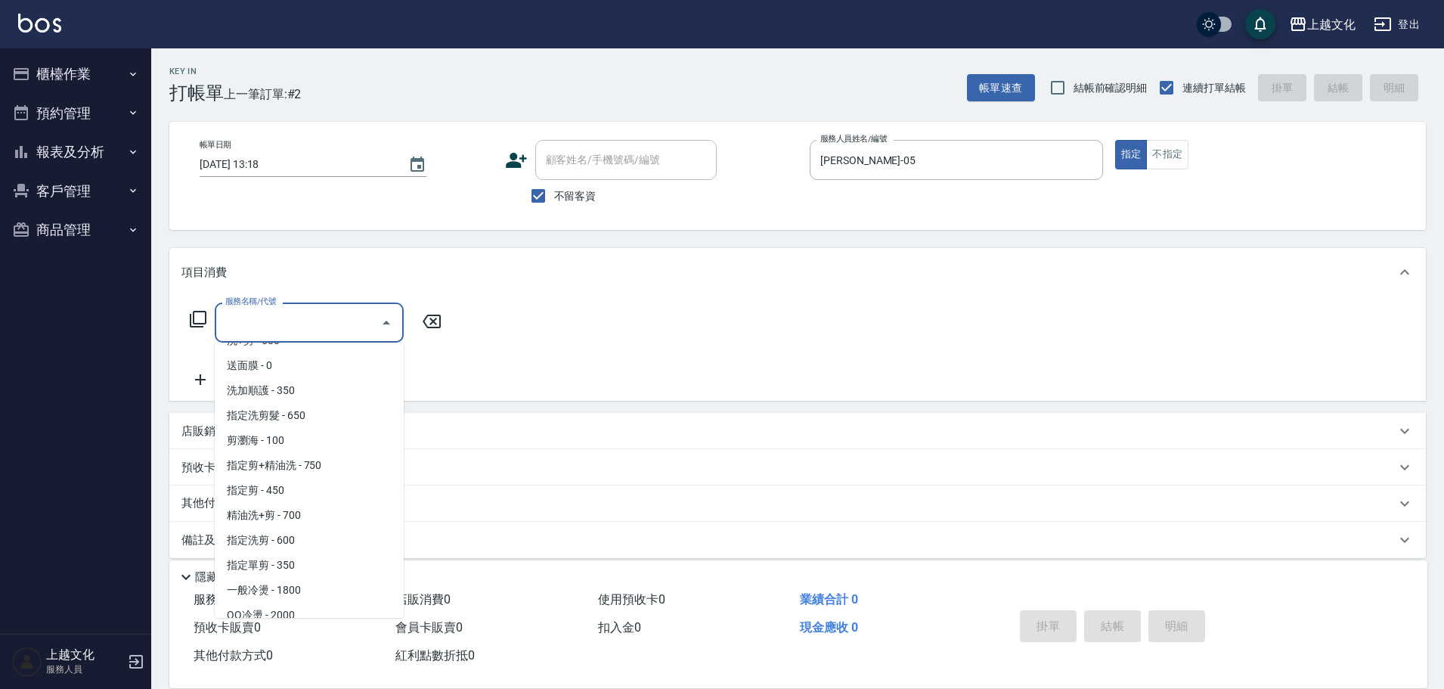
scroll to position [151, 0]
click at [328, 413] on span "指定洗剪髮 - 650" at bounding box center [309, 409] width 189 height 25
type input "指定洗剪髮(201)"
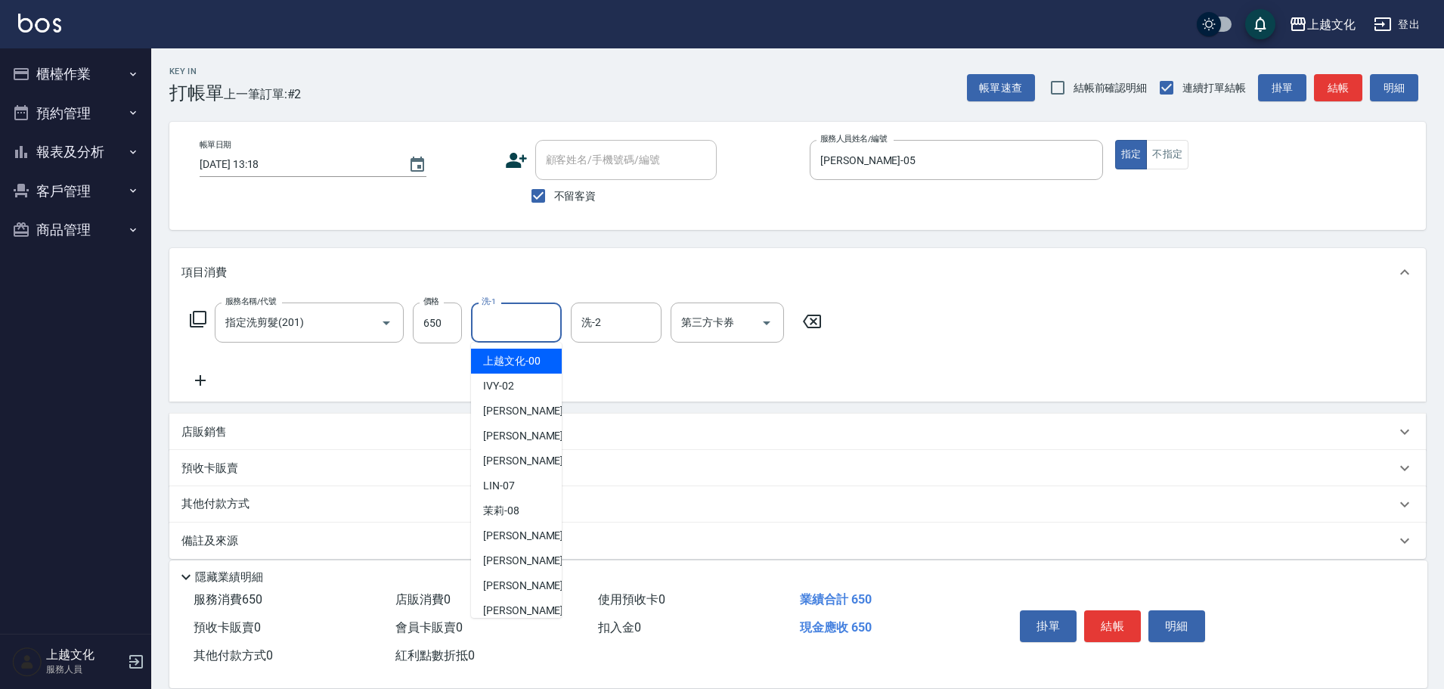
click at [504, 331] on input "洗-1" at bounding box center [516, 322] width 77 height 26
click at [516, 395] on div "IVY -02" at bounding box center [516, 386] width 91 height 25
type input "IVY-02"
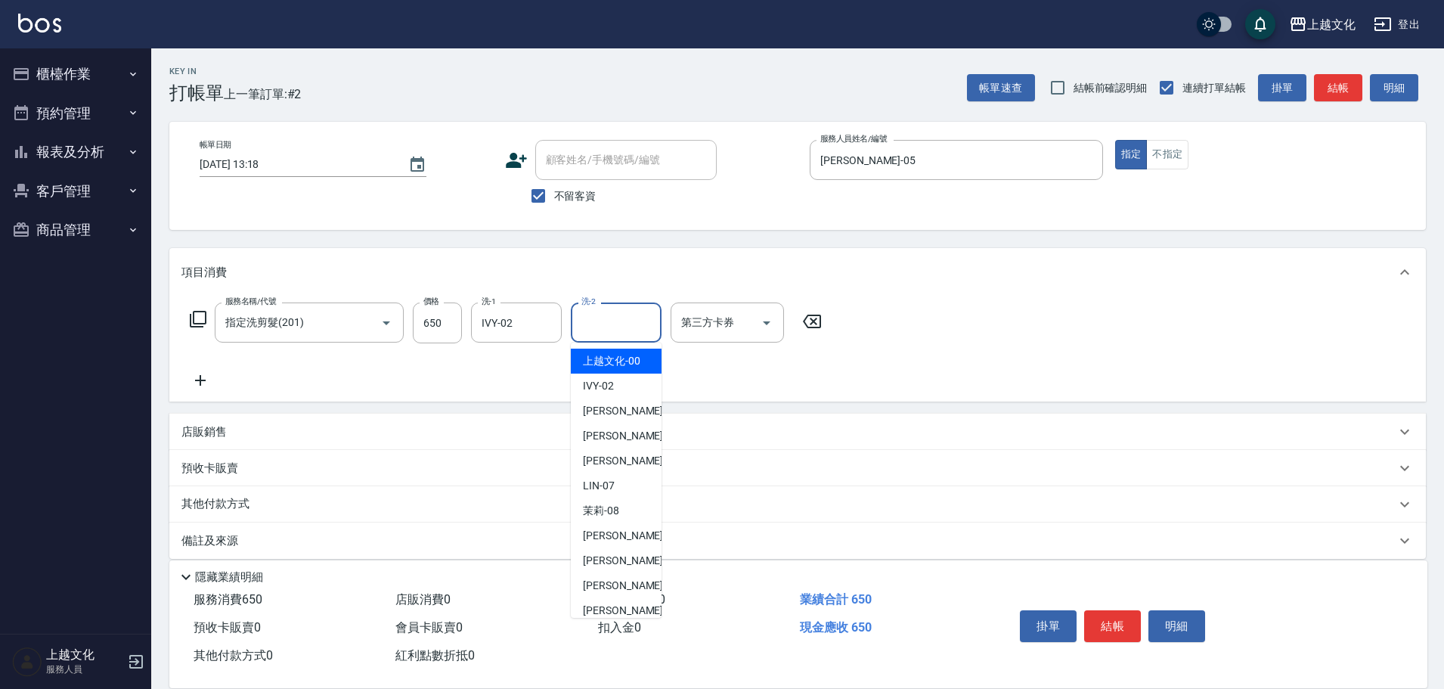
click at [596, 324] on input "洗-2" at bounding box center [616, 322] width 77 height 26
drag, startPoint x: 594, startPoint y: 319, endPoint x: 613, endPoint y: 375, distance: 59.1
click at [596, 319] on input "洗-2" at bounding box center [616, 322] width 77 height 26
click at [615, 442] on span "[PERSON_NAME] -05" at bounding box center [630, 436] width 95 height 16
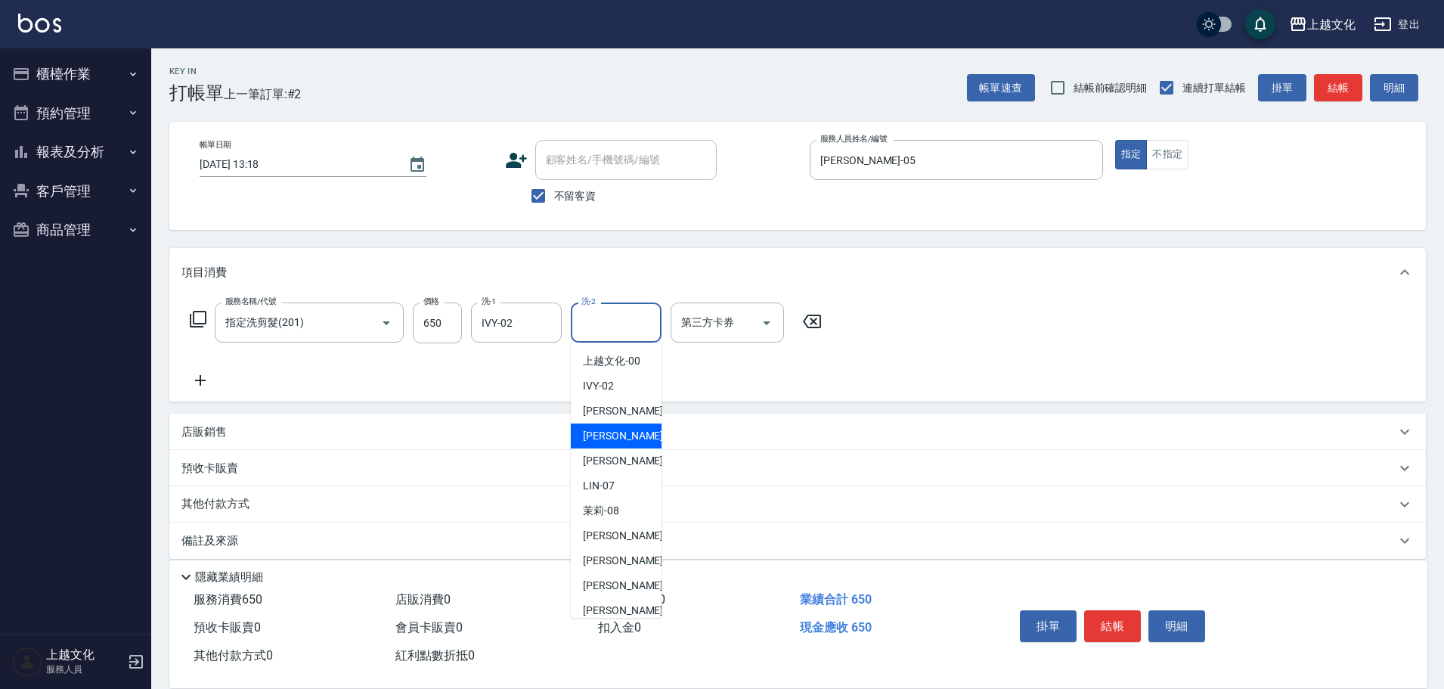
type input "[PERSON_NAME]-05"
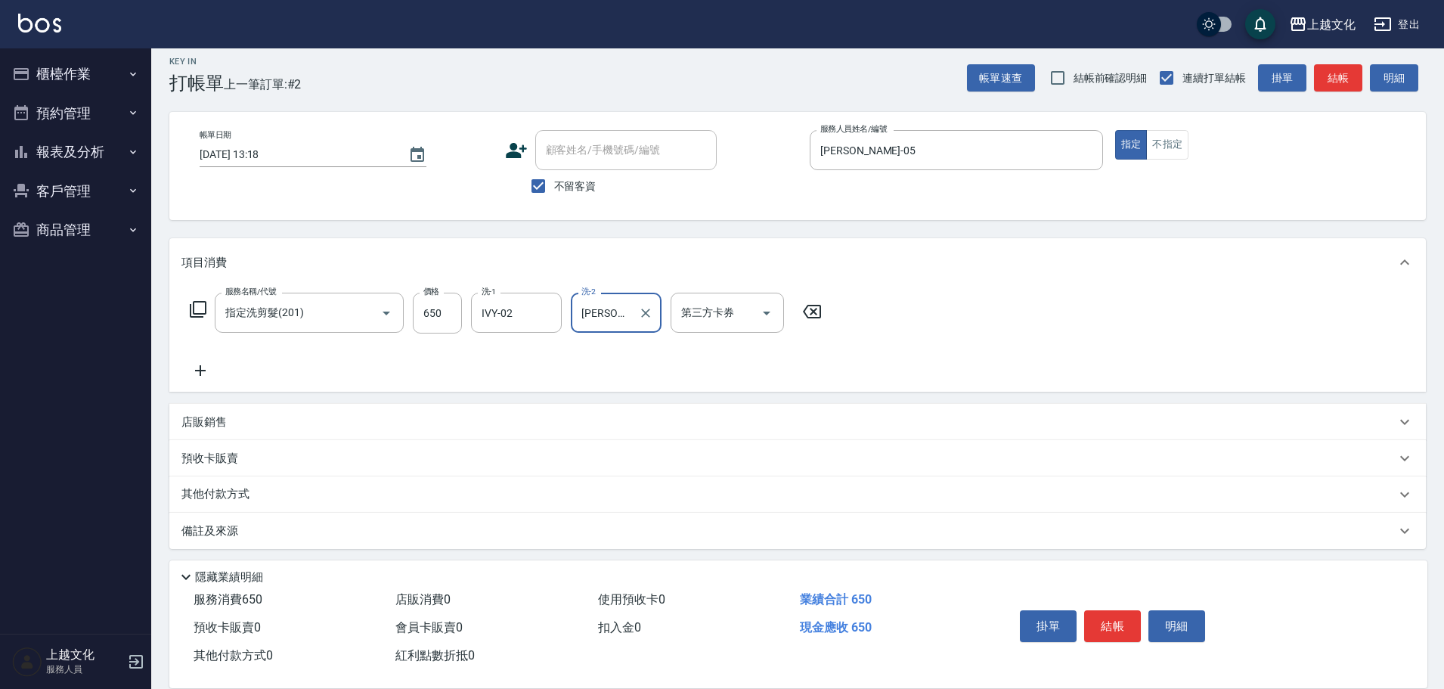
scroll to position [15, 0]
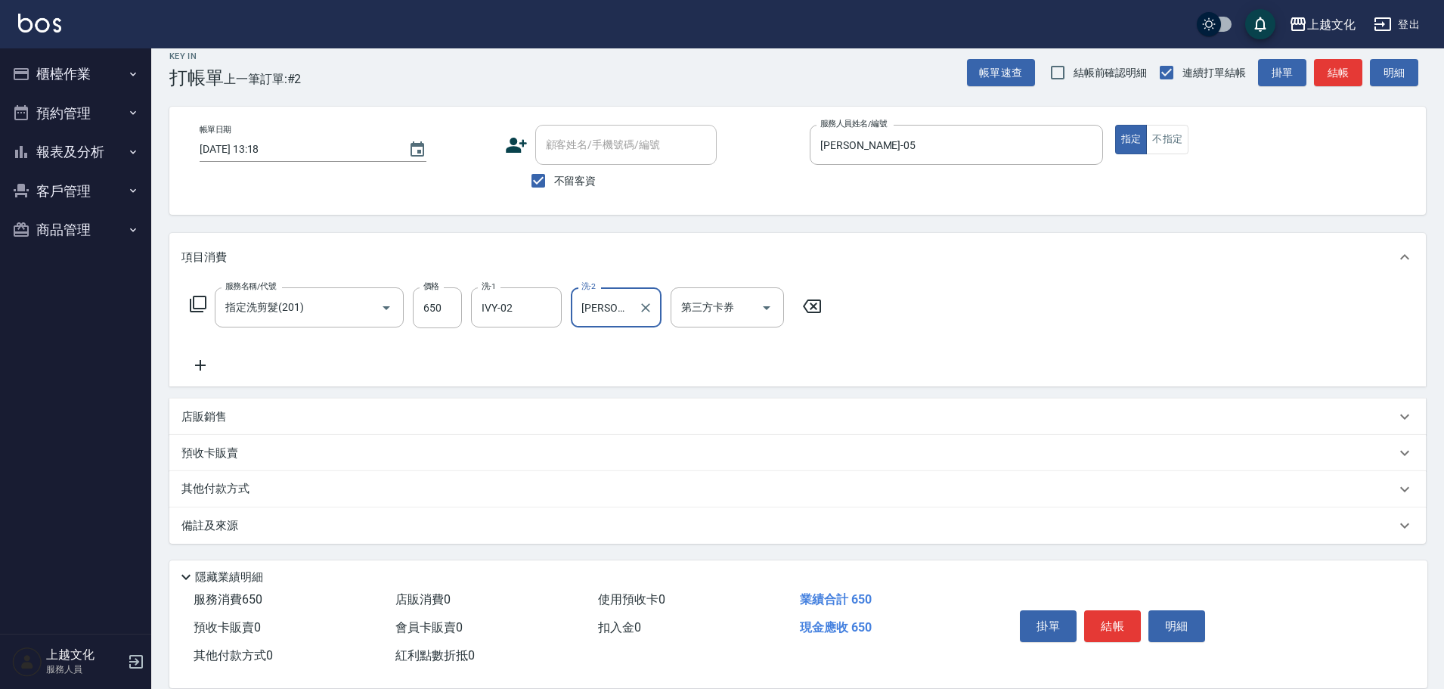
drag, startPoint x: 237, startPoint y: 482, endPoint x: 244, endPoint y: 451, distance: 31.9
click at [240, 477] on div "其他付款方式" at bounding box center [797, 489] width 1257 height 36
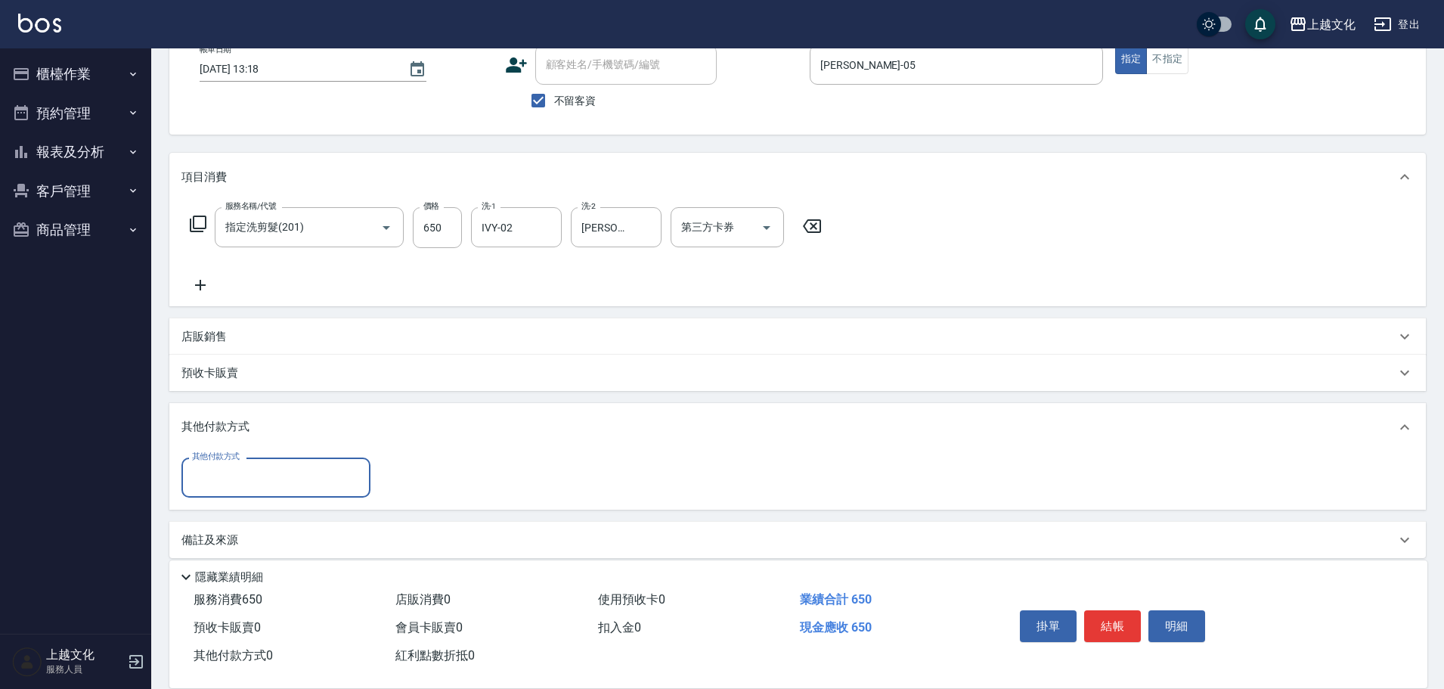
scroll to position [110, 0]
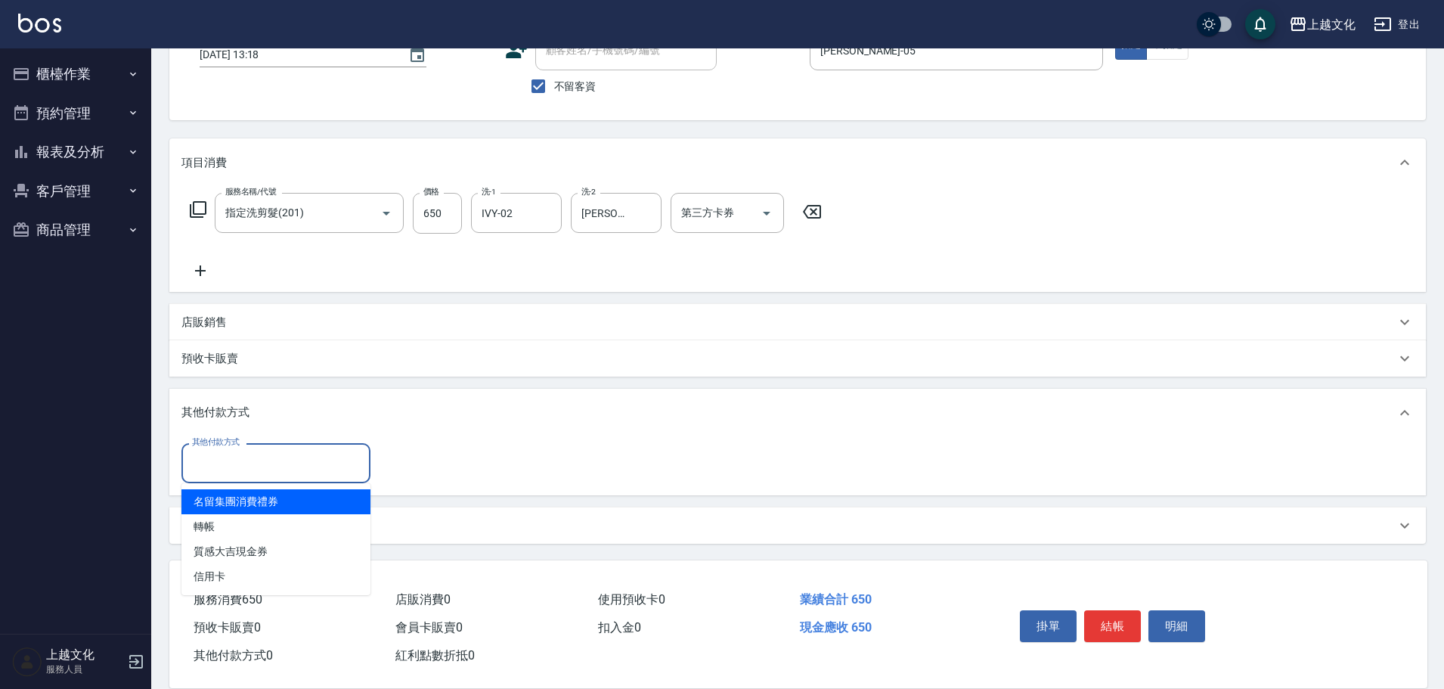
click at [234, 476] on input "其他付款方式" at bounding box center [275, 463] width 175 height 26
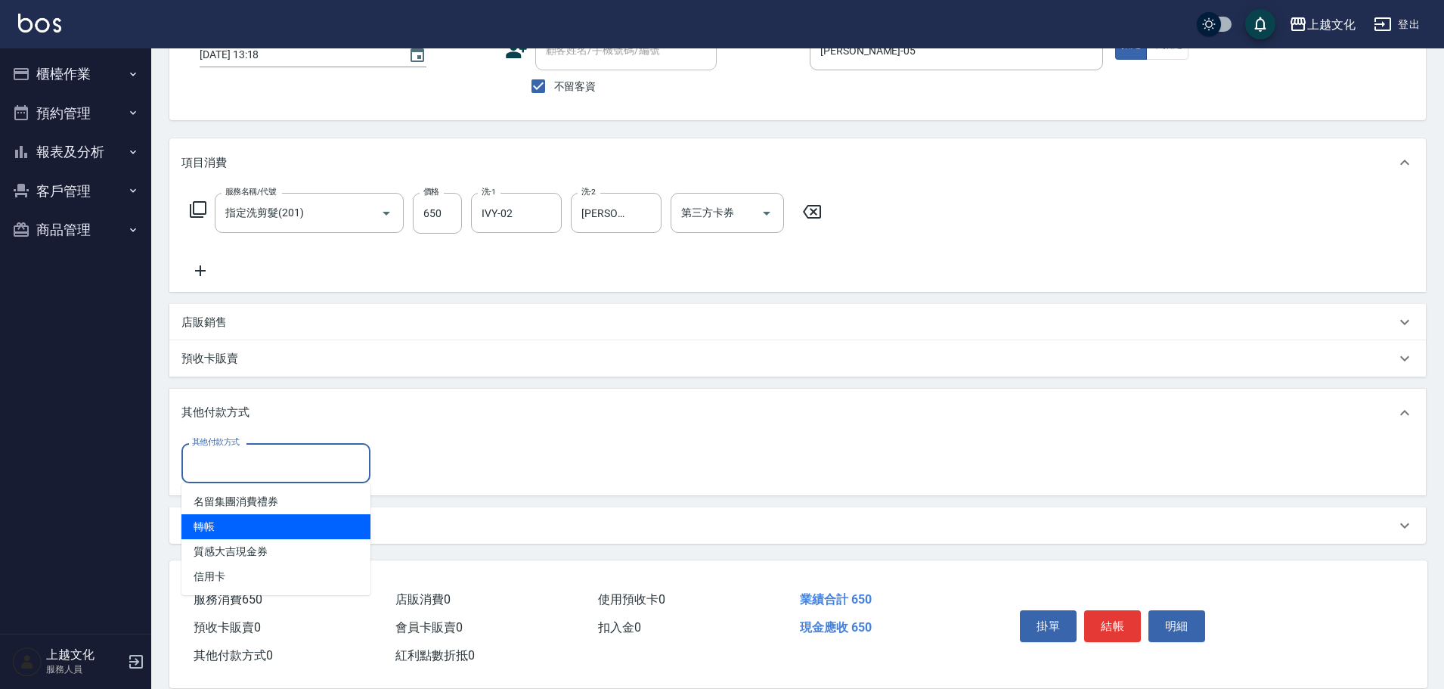
click at [218, 514] on span "轉帳" at bounding box center [275, 526] width 189 height 25
type input "轉帳"
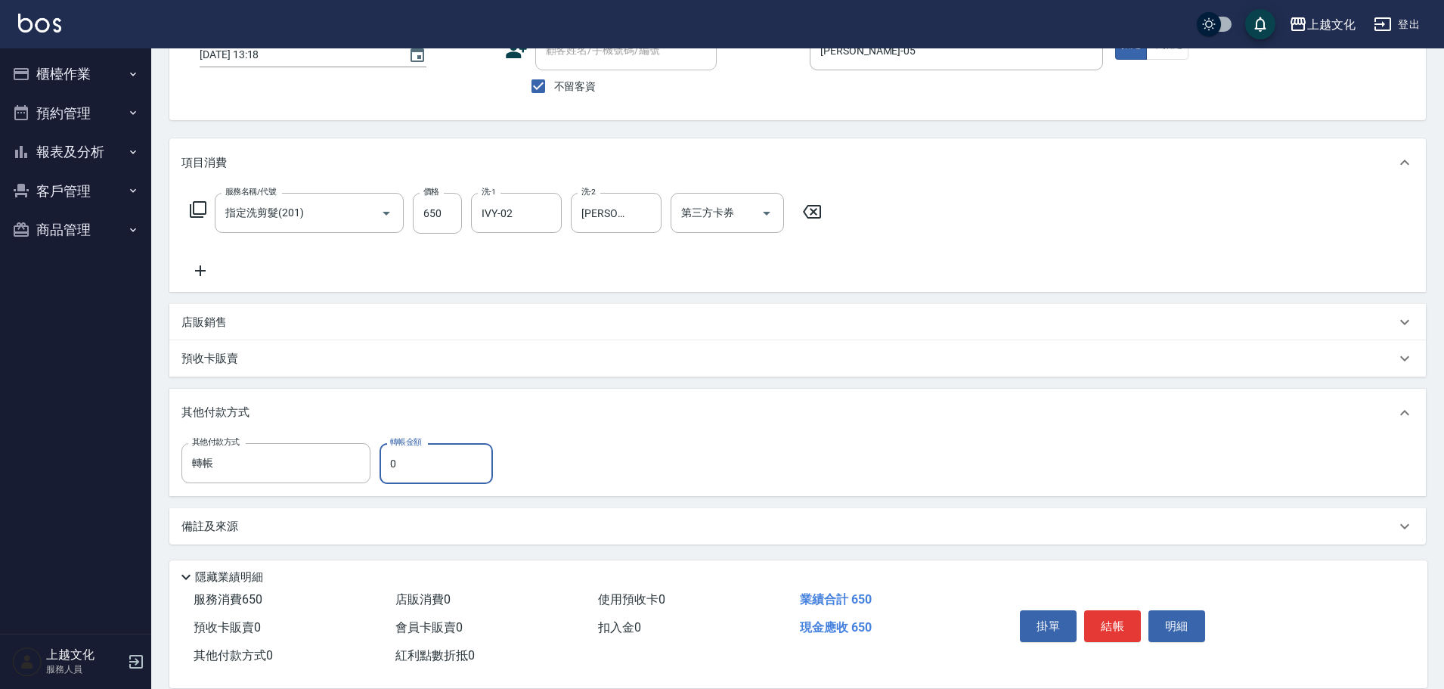
click at [387, 474] on input "0" at bounding box center [436, 463] width 113 height 41
type input "650"
click at [1104, 618] on button "結帳" at bounding box center [1112, 626] width 57 height 32
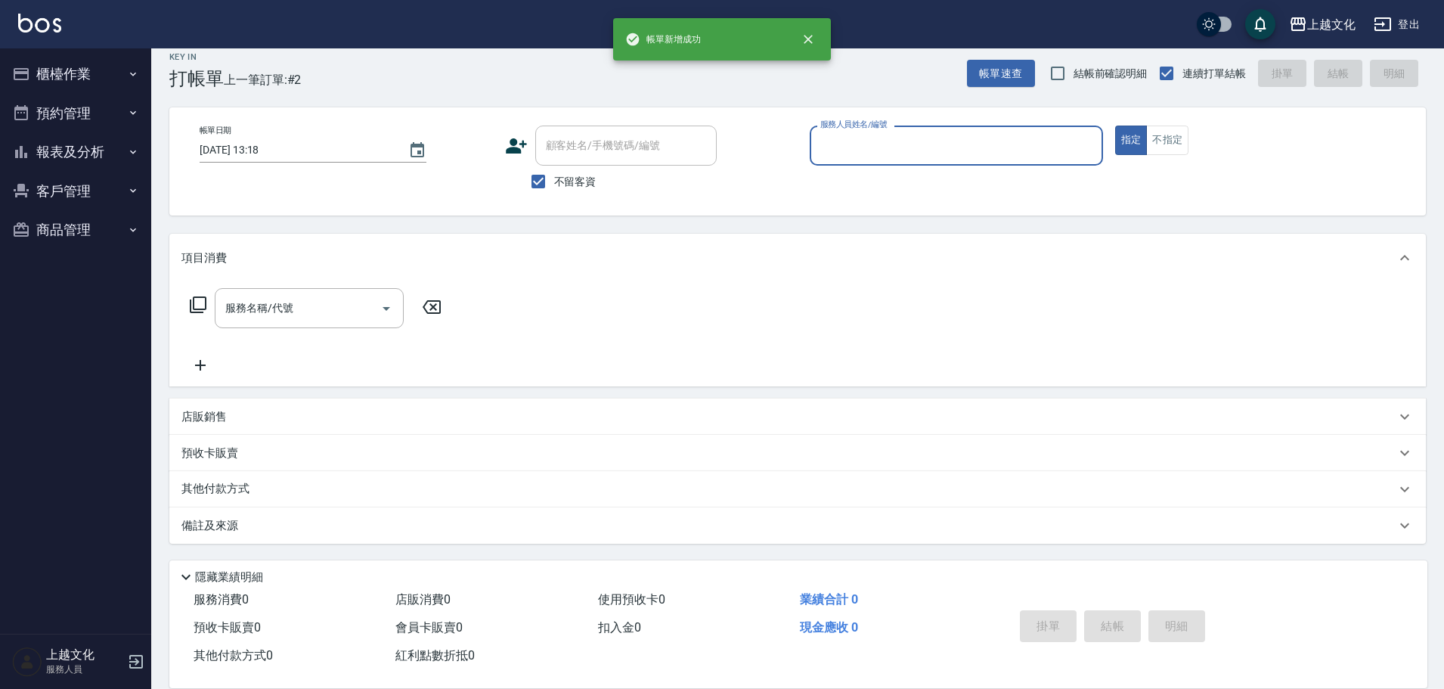
scroll to position [14, 0]
click at [910, 143] on input "服務人員姓名/編號" at bounding box center [957, 145] width 280 height 26
click at [894, 157] on input "服務人員姓名/編號" at bounding box center [957, 145] width 280 height 26
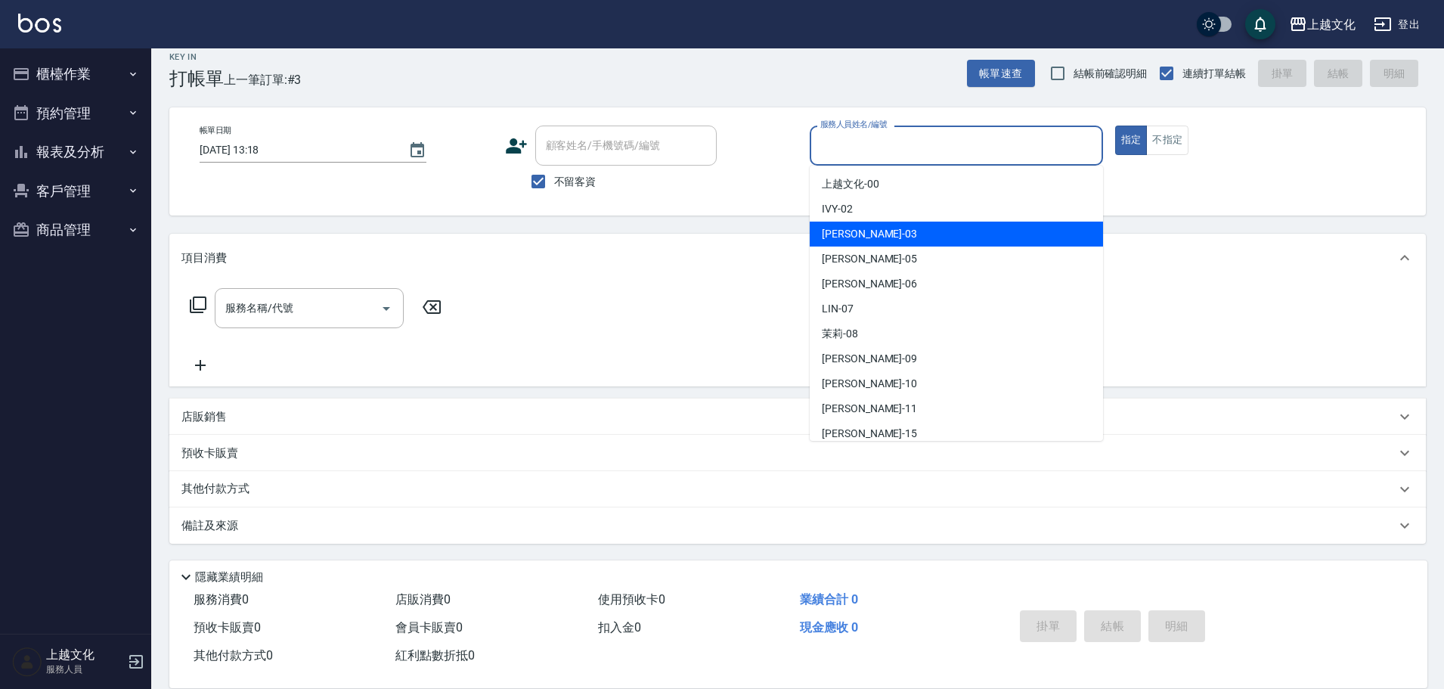
drag, startPoint x: 891, startPoint y: 225, endPoint x: 901, endPoint y: 219, distance: 11.5
click at [893, 224] on div "kelly -03" at bounding box center [956, 234] width 293 height 25
click at [897, 222] on div "Key In 打帳單 上一筆訂單:#3 帳單速查 結帳前確認明細 連續打單結帳 掛單 結帳 明細 帳單日期 [DATE] 13:18 顧客姓名/手機號碼/編號…" at bounding box center [797, 361] width 1293 height 655
type input "kelly-03"
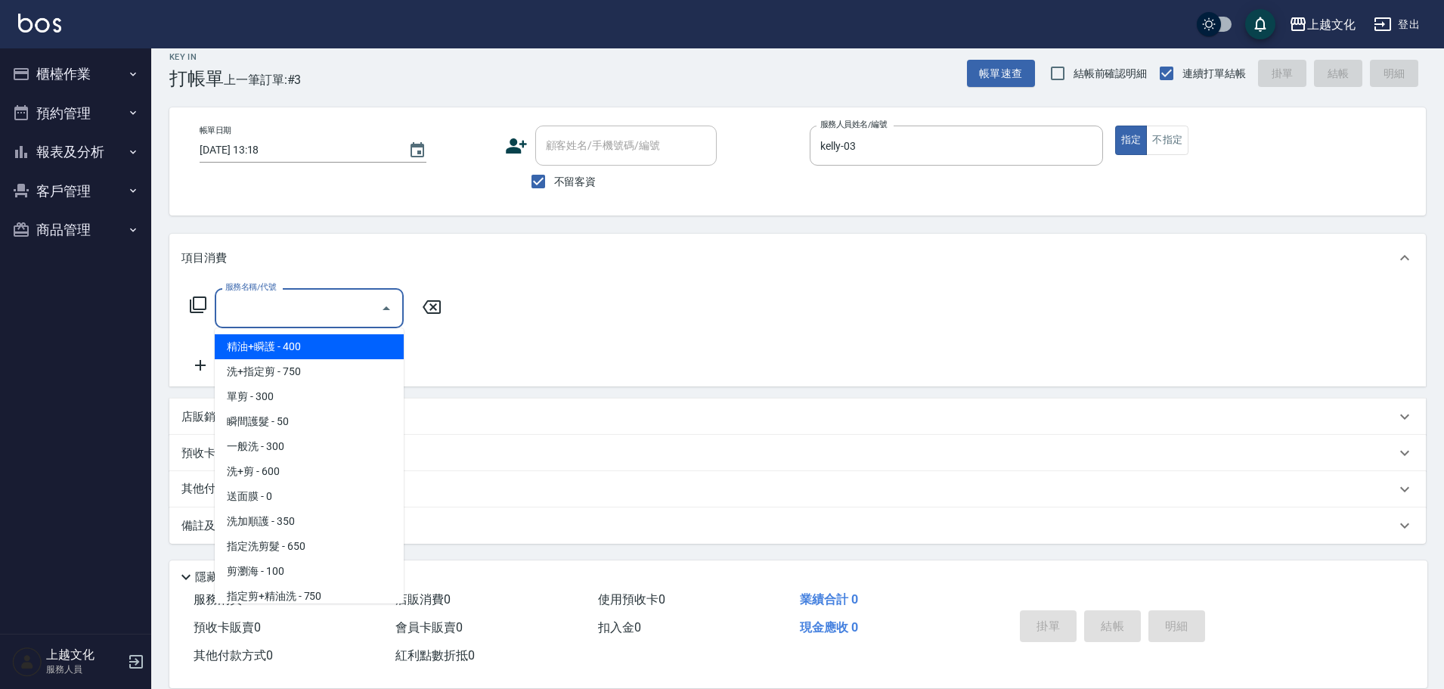
click at [297, 314] on input "服務名稱/代號" at bounding box center [298, 308] width 153 height 26
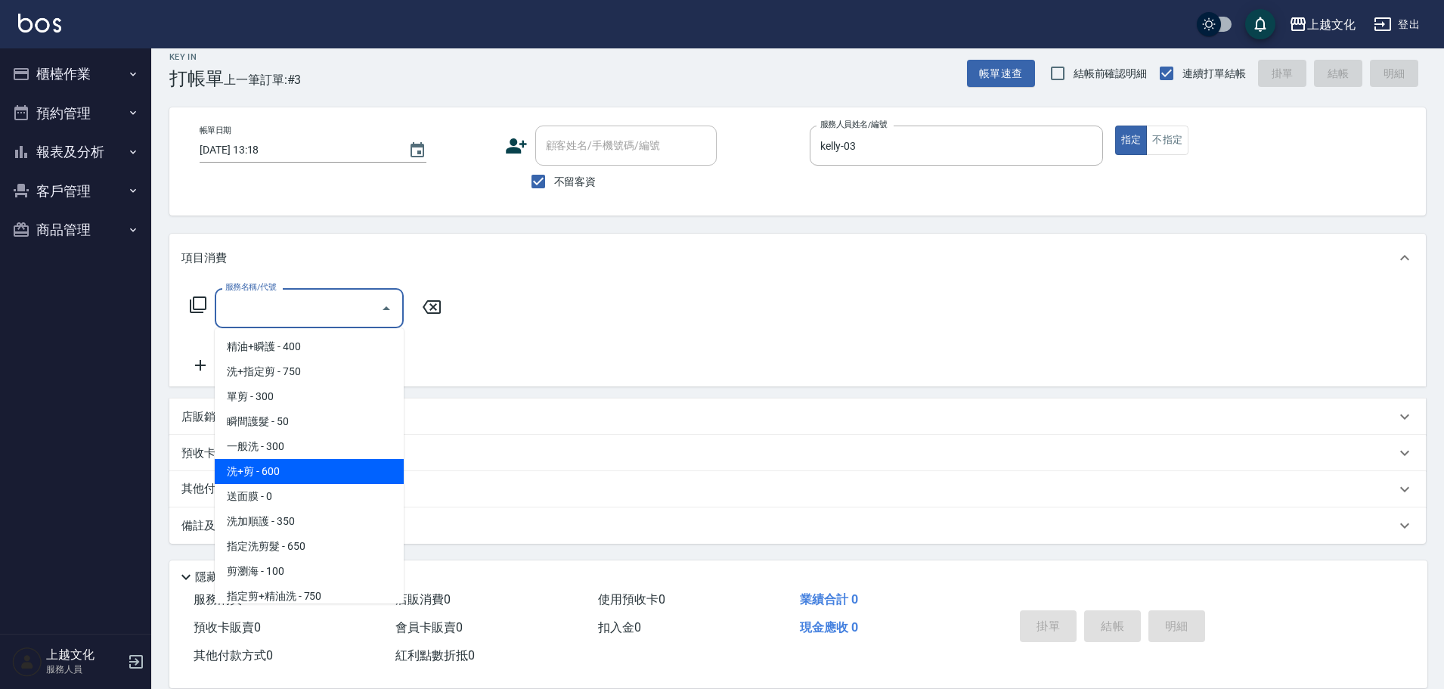
scroll to position [151, 0]
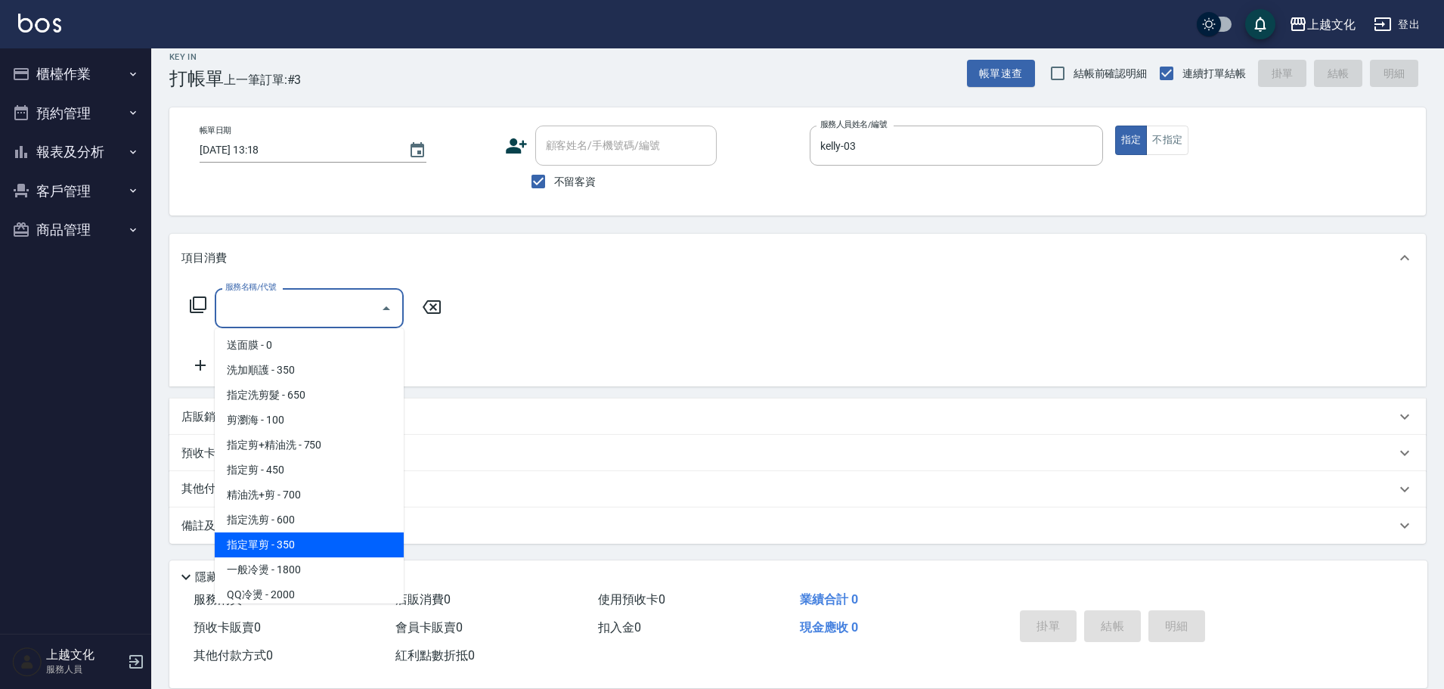
click at [336, 541] on span "指定單剪 - 350" at bounding box center [309, 544] width 189 height 25
type input "指定單剪(209)"
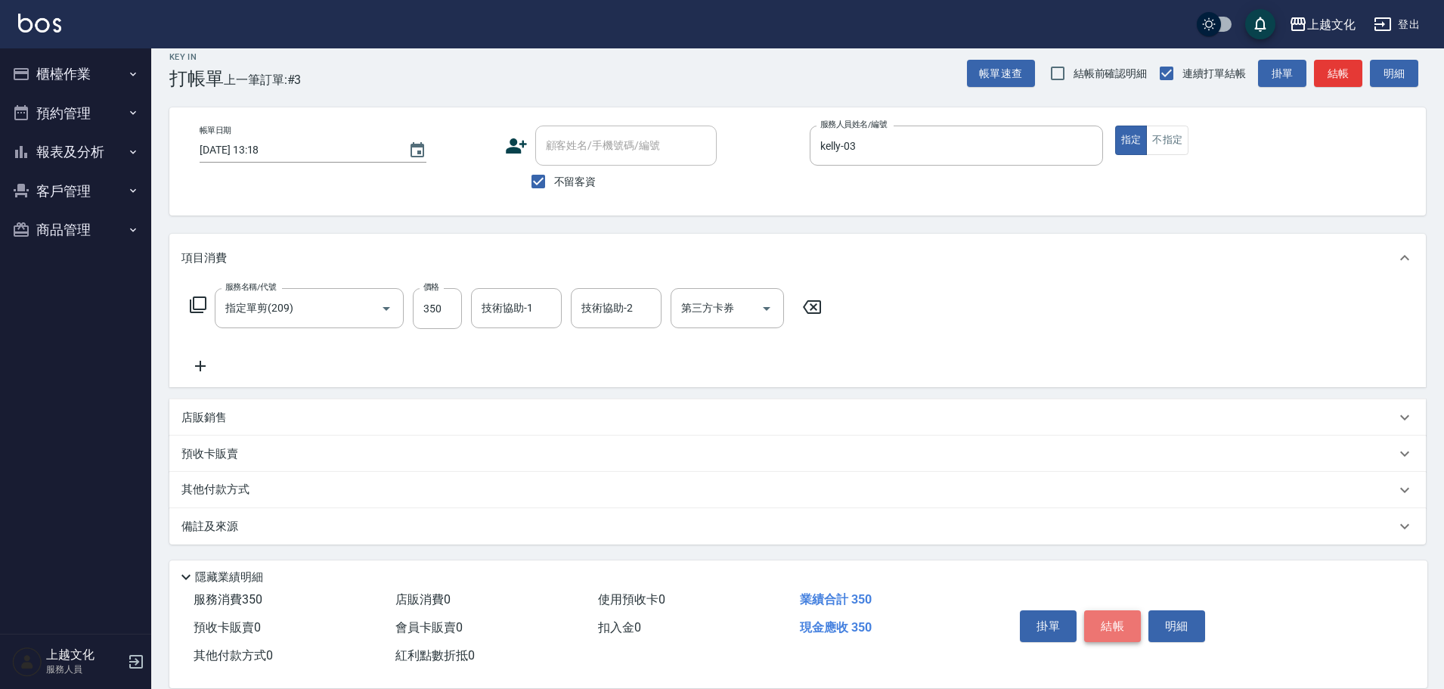
click at [1108, 625] on button "結帳" at bounding box center [1112, 626] width 57 height 32
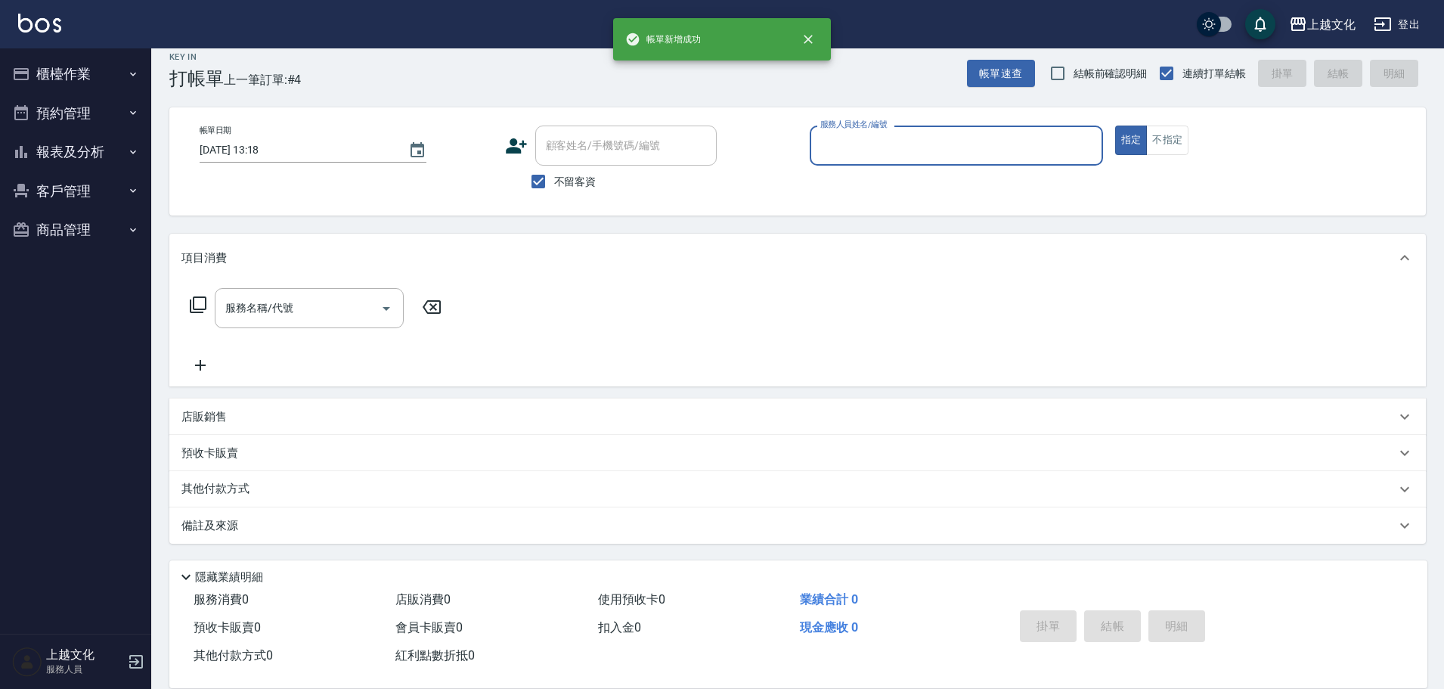
click at [933, 148] on input "服務人員姓名/編號" at bounding box center [957, 145] width 280 height 26
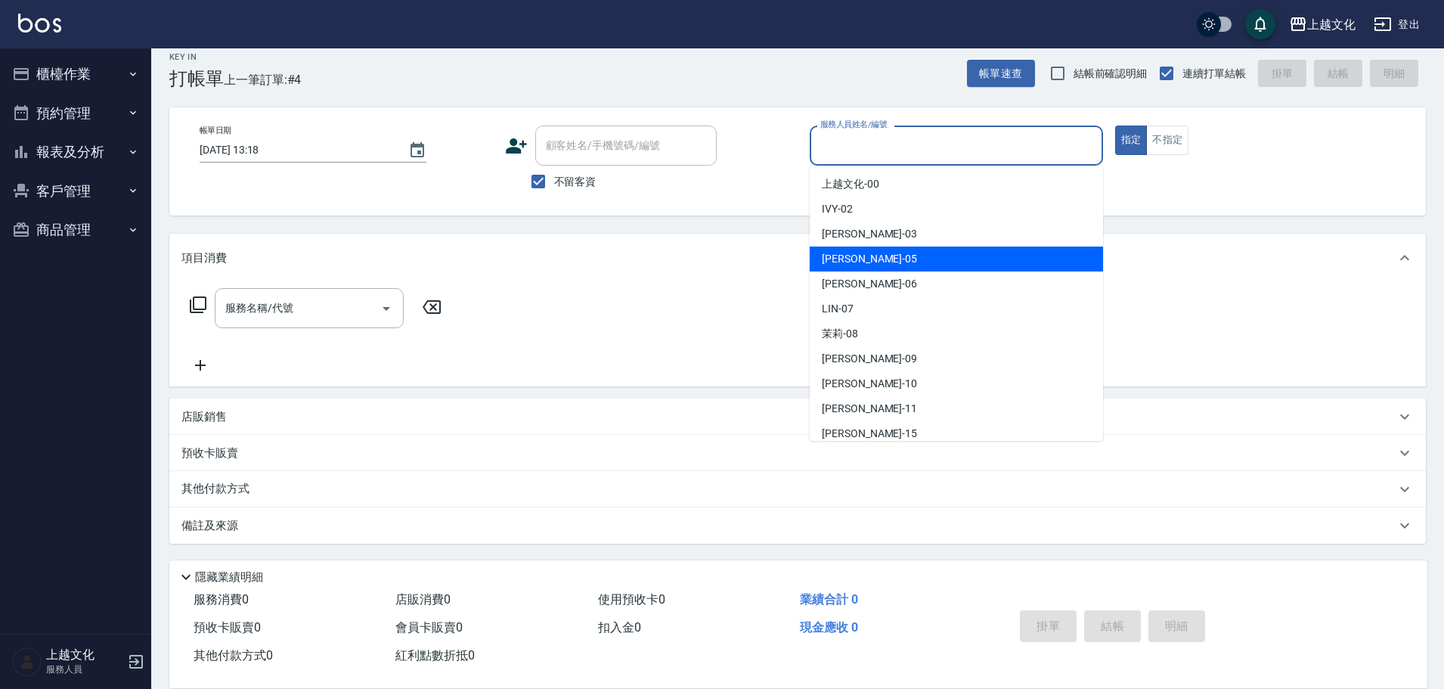
drag, startPoint x: 894, startPoint y: 259, endPoint x: 652, endPoint y: 287, distance: 244.3
click at [894, 260] on div "[PERSON_NAME] -05" at bounding box center [956, 258] width 293 height 25
type input "[PERSON_NAME]-05"
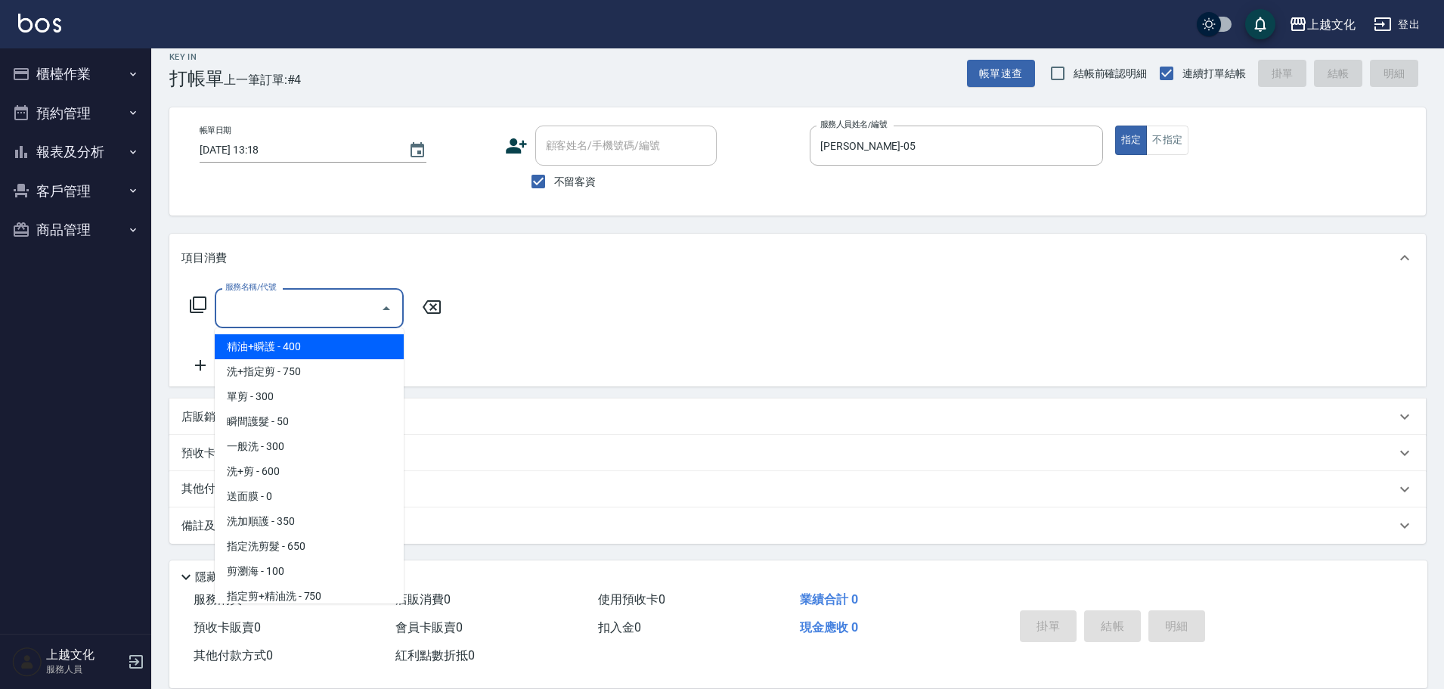
drag, startPoint x: 262, startPoint y: 318, endPoint x: 293, endPoint y: 420, distance: 106.7
click at [264, 318] on input "服務名稱/代號" at bounding box center [298, 308] width 153 height 26
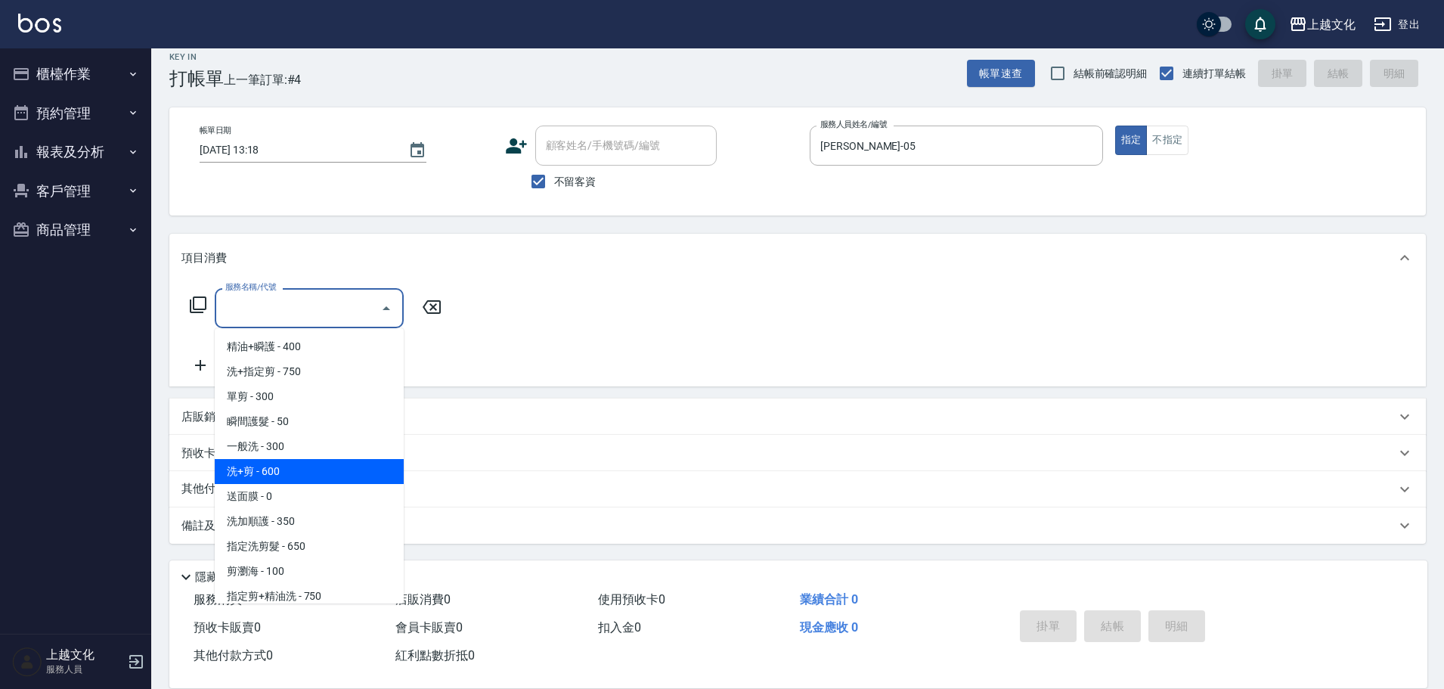
click at [311, 477] on span "洗+剪 - 600" at bounding box center [309, 471] width 189 height 25
type input "洗+剪(108)"
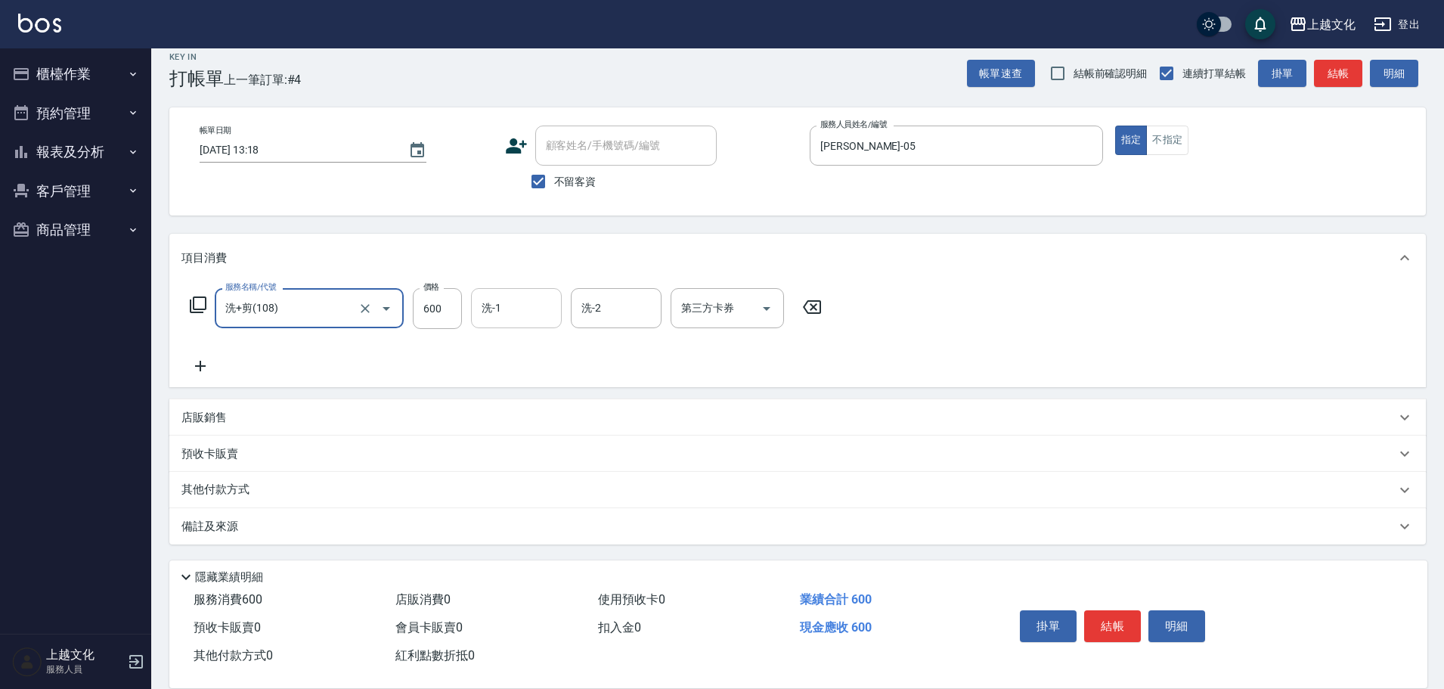
drag, startPoint x: 517, startPoint y: 307, endPoint x: 517, endPoint y: 318, distance: 11.3
click at [517, 308] on input "洗-1" at bounding box center [516, 308] width 77 height 26
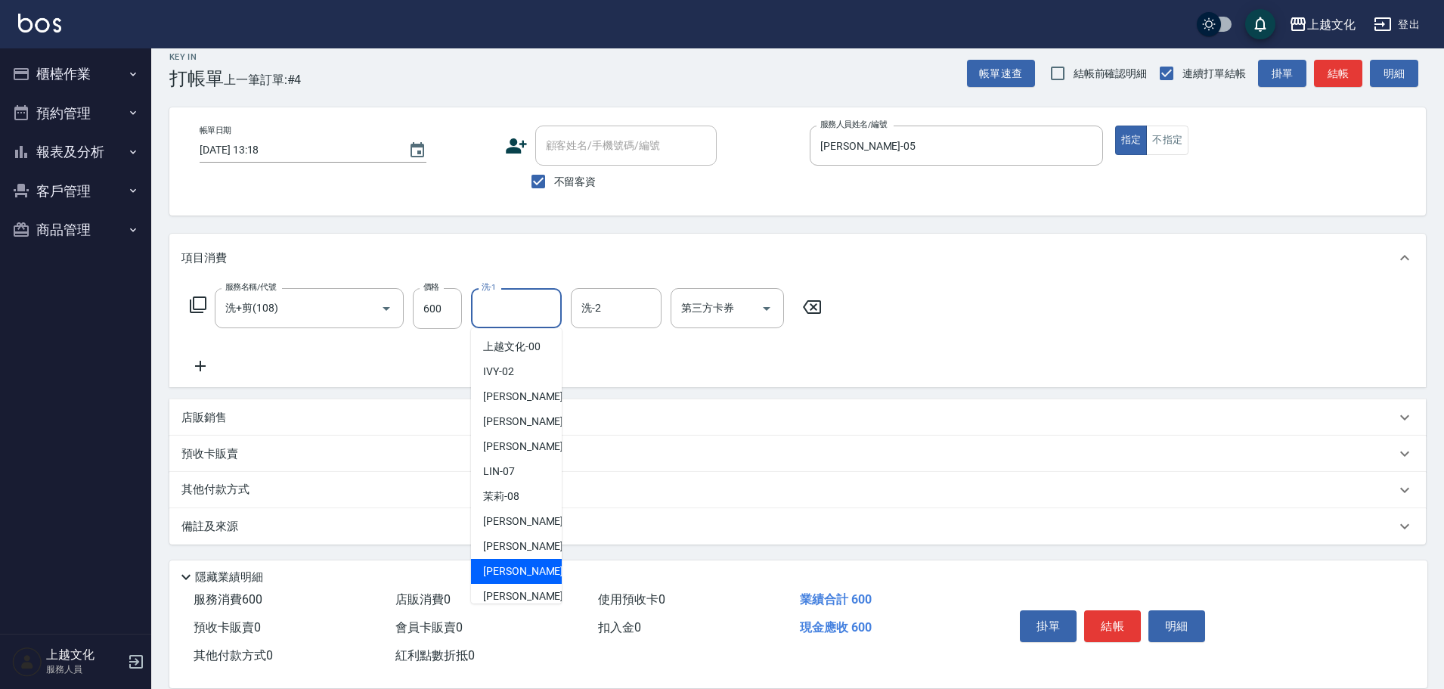
click at [525, 572] on span "[PERSON_NAME] -11" at bounding box center [530, 571] width 95 height 16
type input "[PERSON_NAME]-11"
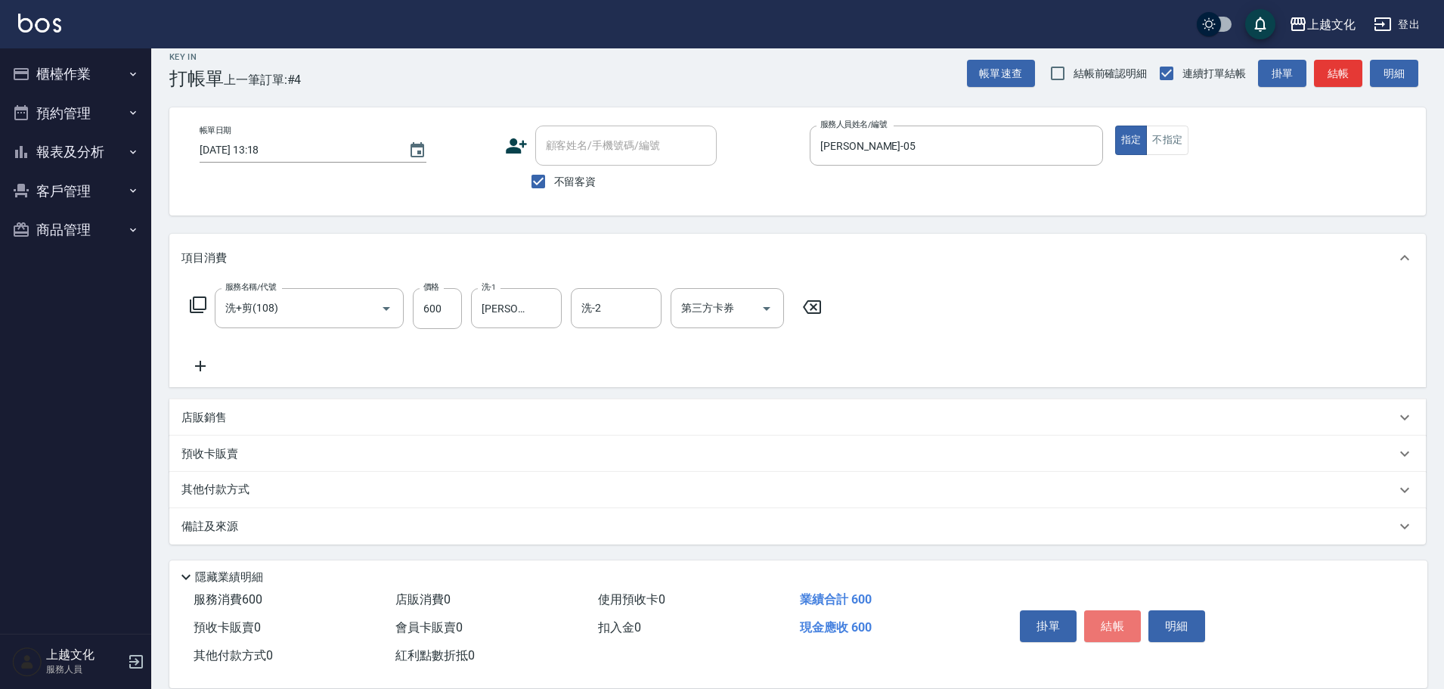
click at [1100, 619] on button "結帳" at bounding box center [1112, 626] width 57 height 32
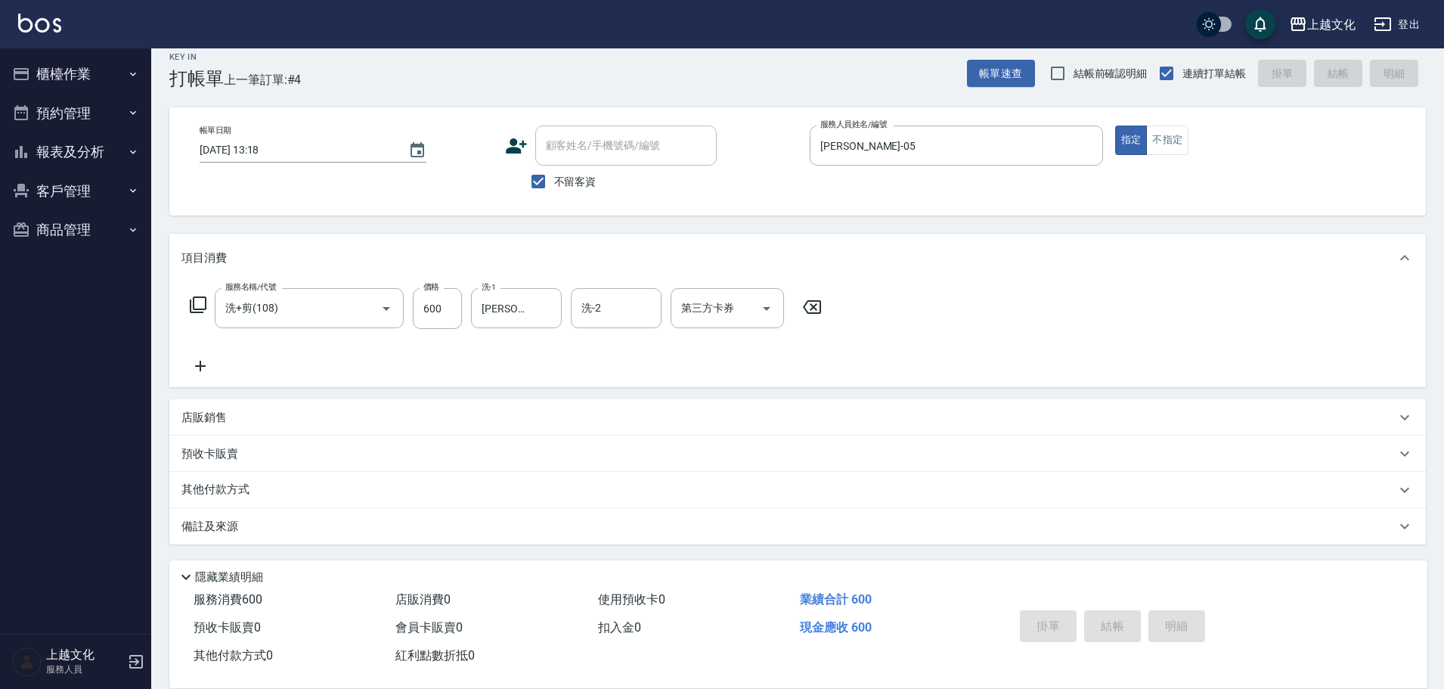
type input "[DATE] 13:19"
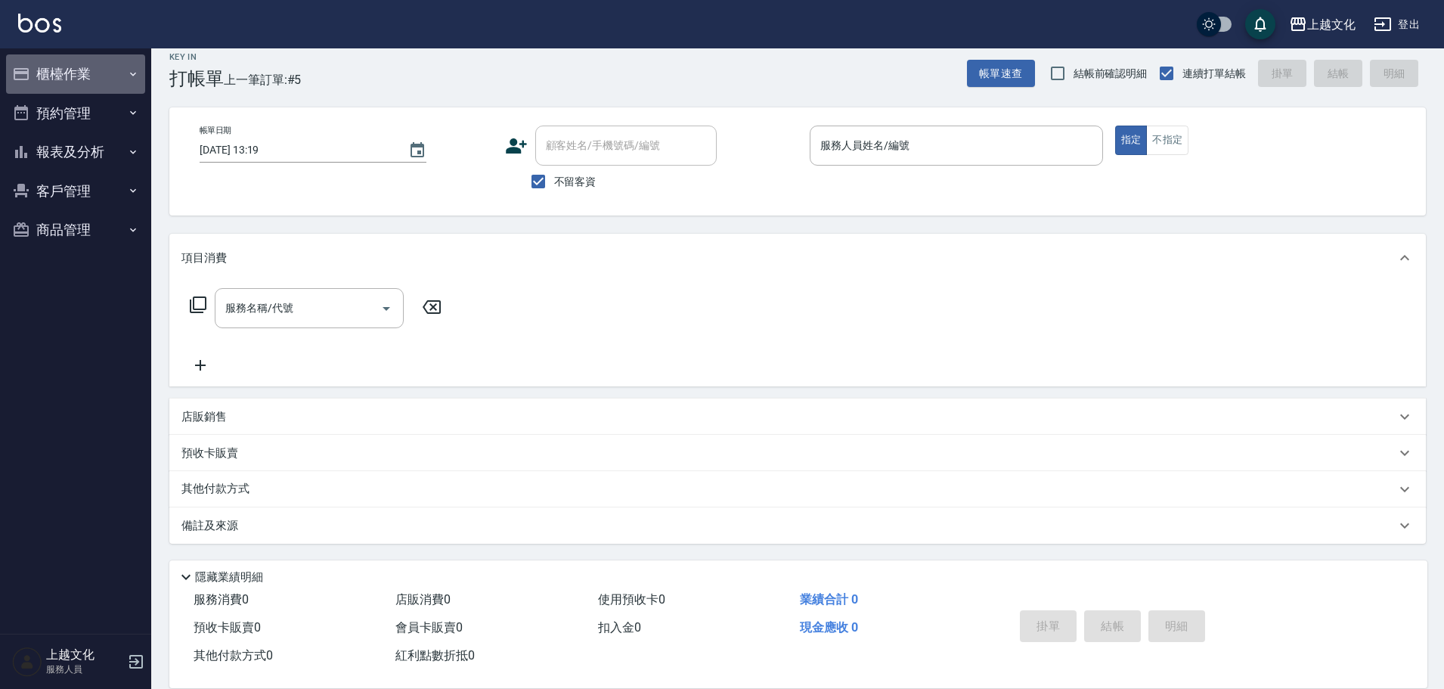
click at [63, 77] on button "櫃檯作業" at bounding box center [75, 73] width 139 height 39
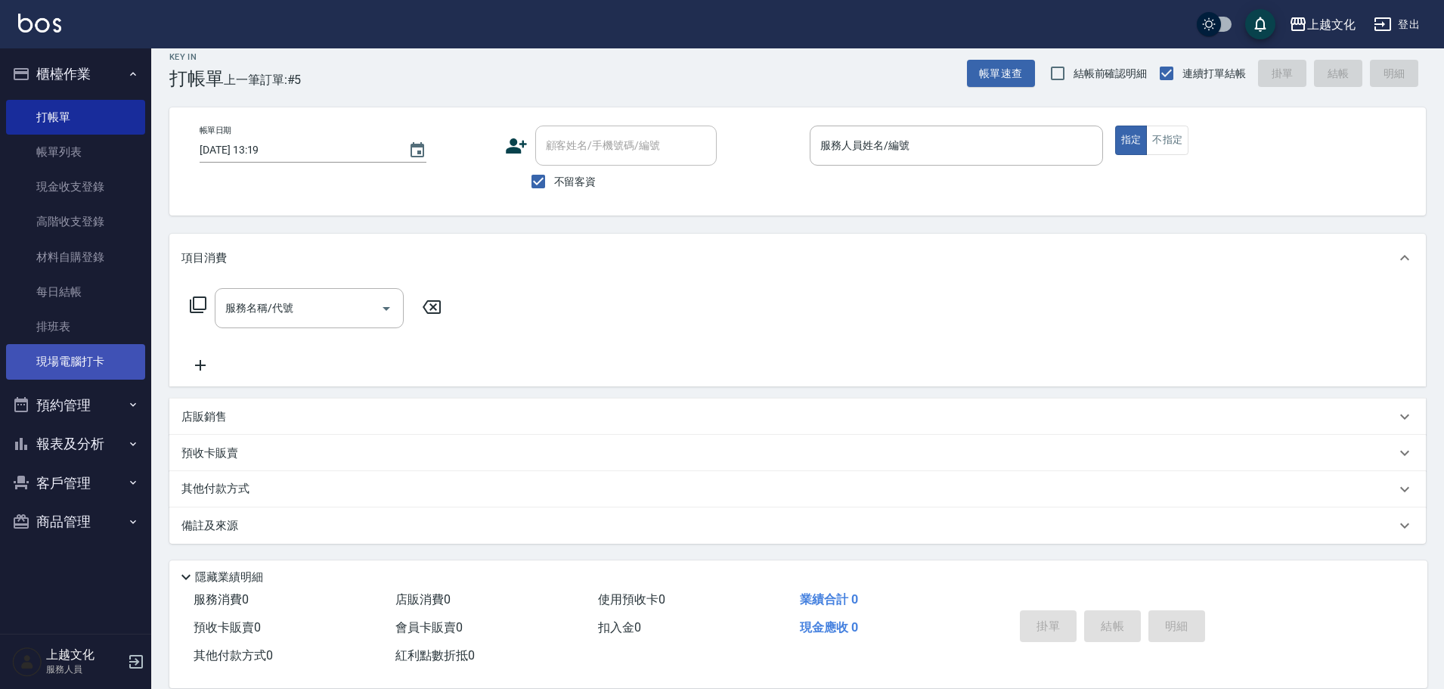
click at [107, 361] on link "現場電腦打卡" at bounding box center [75, 361] width 139 height 35
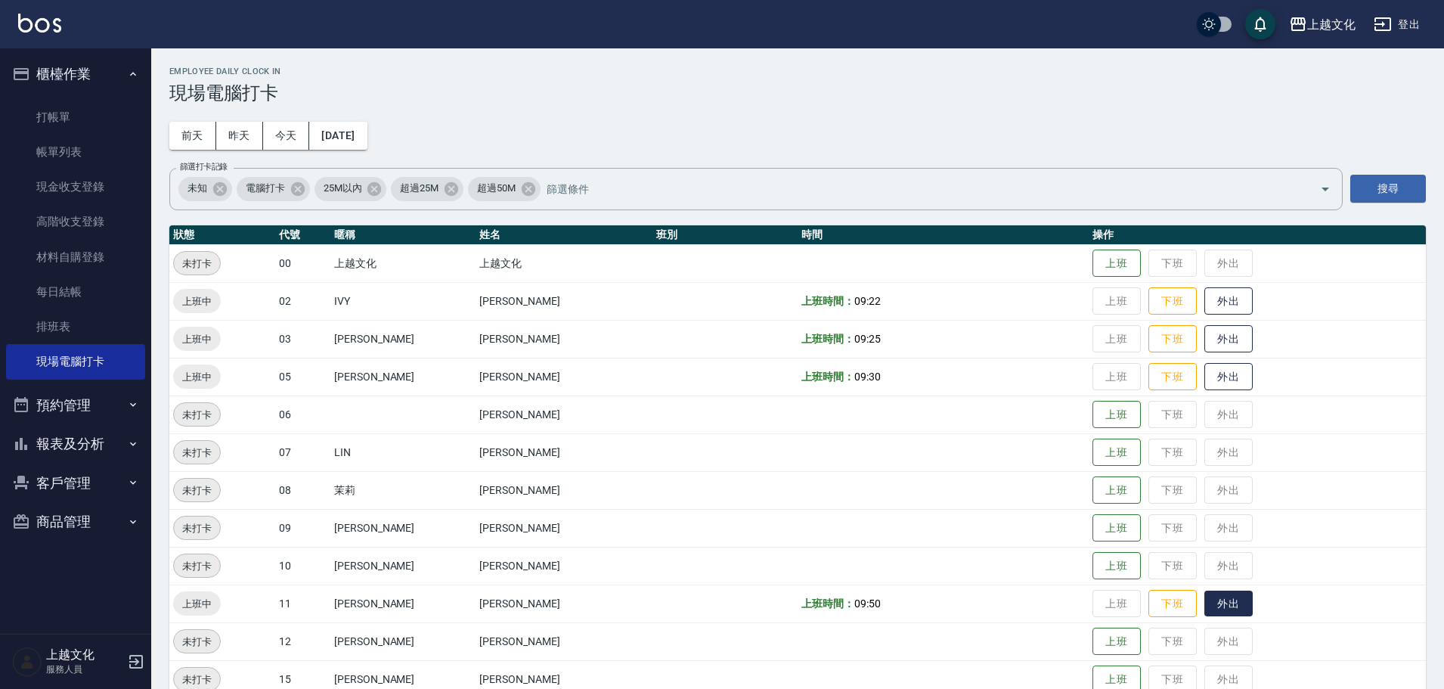
click at [1220, 602] on button "外出" at bounding box center [1228, 604] width 48 height 26
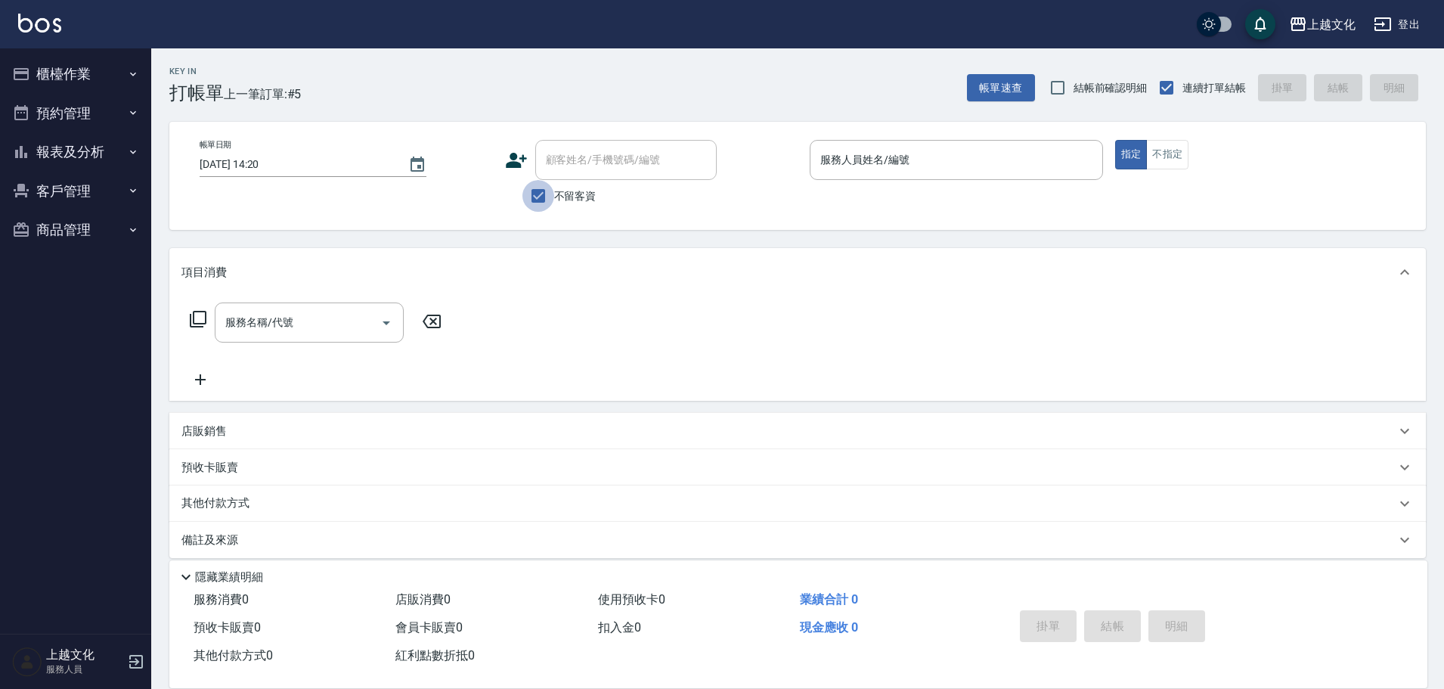
click at [530, 200] on input "不留客資" at bounding box center [538, 196] width 32 height 32
click at [535, 198] on input "不留客資" at bounding box center [538, 196] width 32 height 32
click at [533, 194] on input "不留客資" at bounding box center [538, 196] width 32 height 32
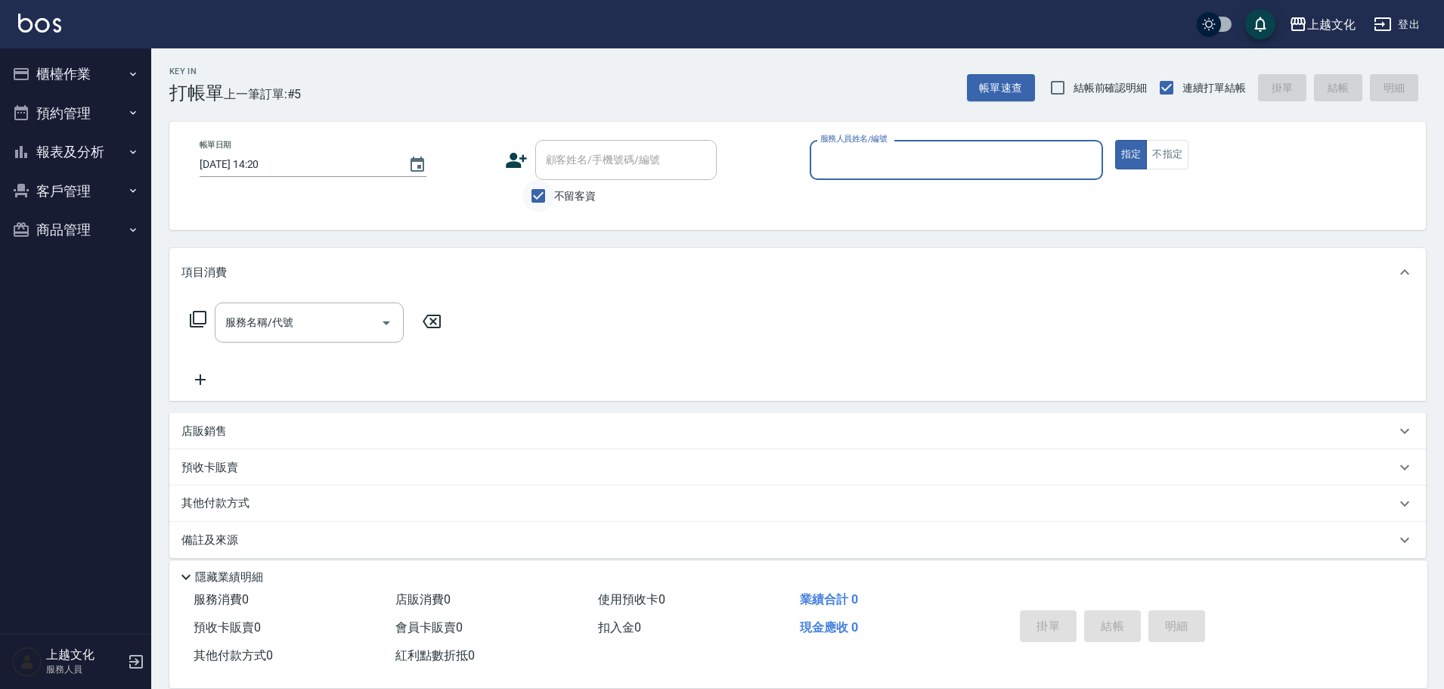
click at [533, 194] on input "不留客資" at bounding box center [538, 196] width 32 height 32
click at [538, 195] on input "不留客資" at bounding box center [538, 196] width 32 height 32
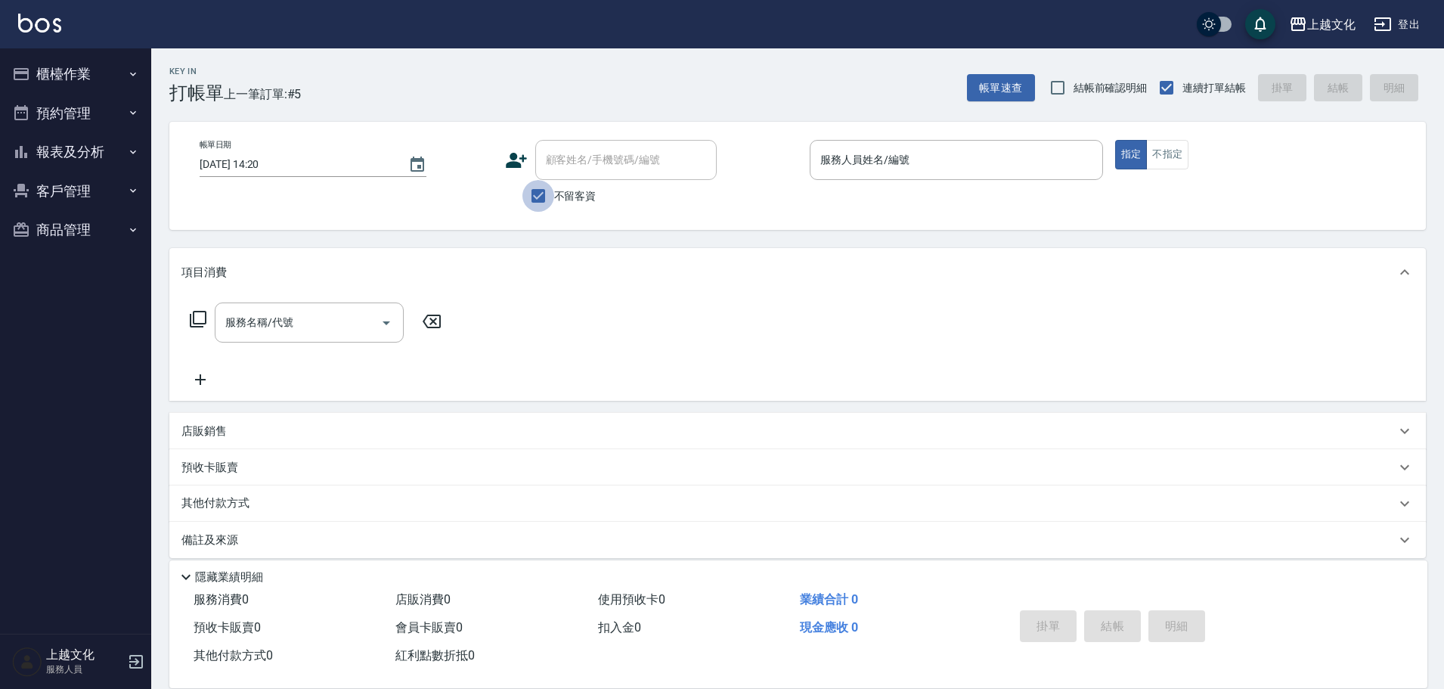
click at [541, 197] on input "不留客資" at bounding box center [538, 196] width 32 height 32
checkbox input "false"
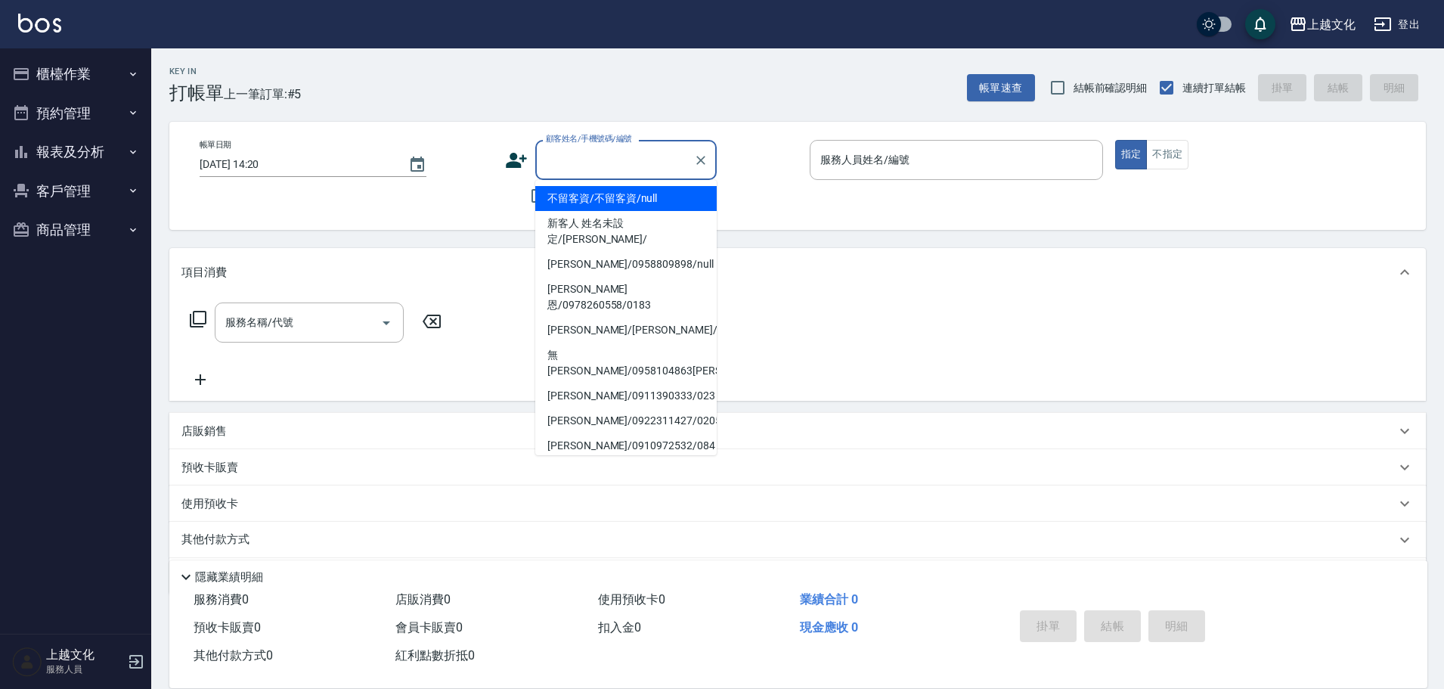
click at [544, 170] on input "顧客姓名/手機號碼/編號" at bounding box center [614, 160] width 145 height 26
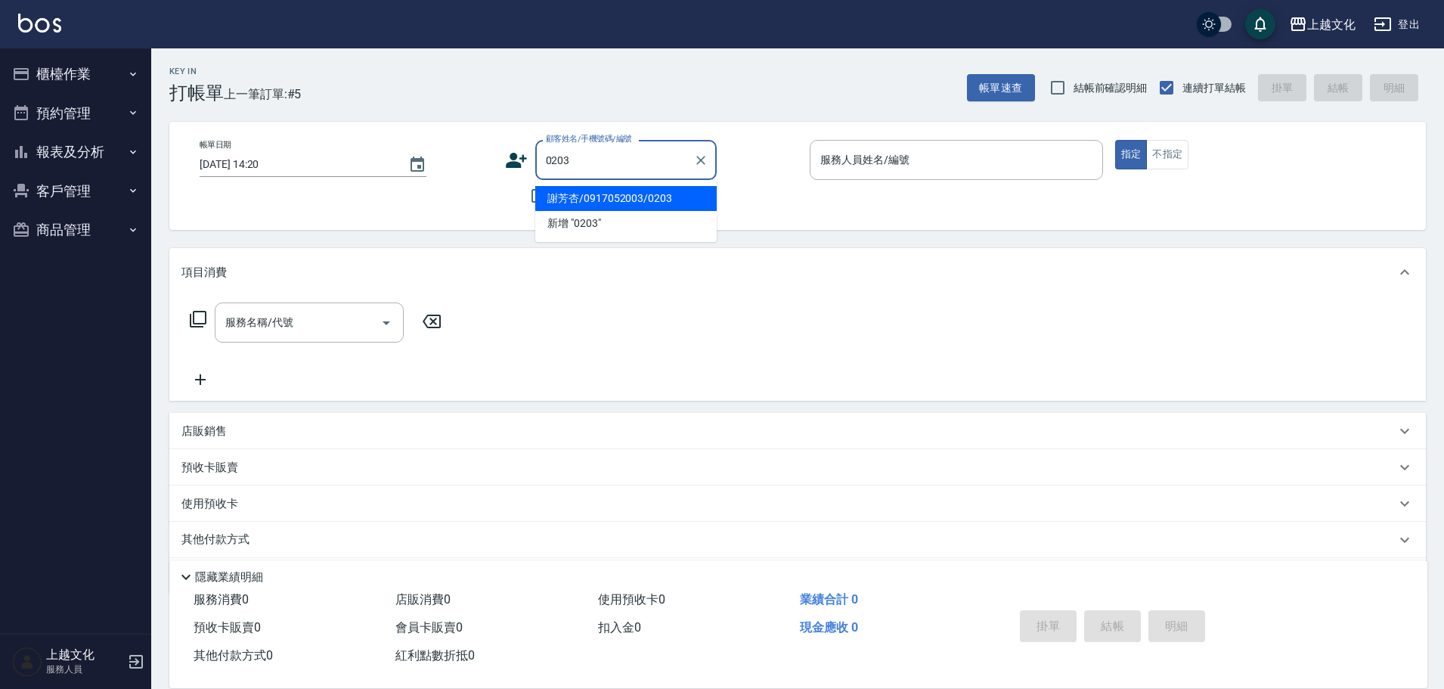
type input "謝芳杏/0917052003/0203"
type input "IVY-02"
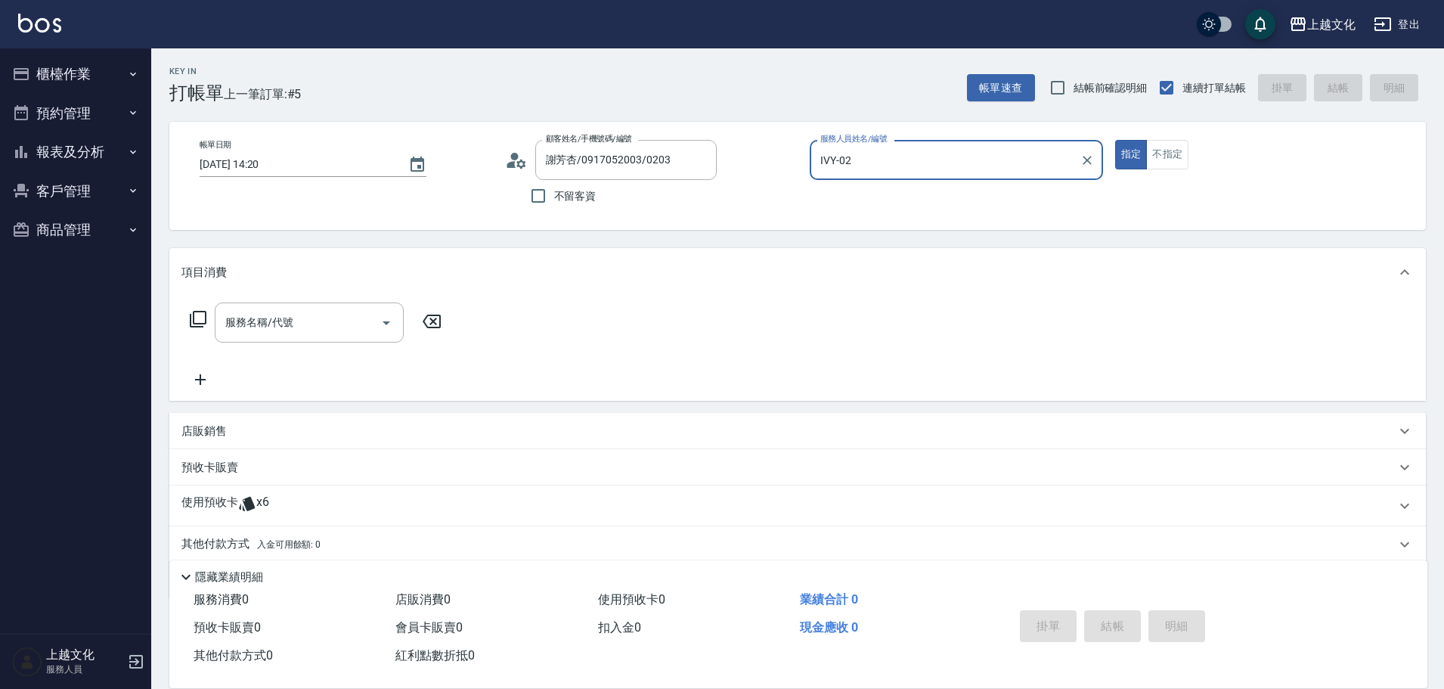
click at [201, 315] on icon at bounding box center [198, 319] width 18 height 18
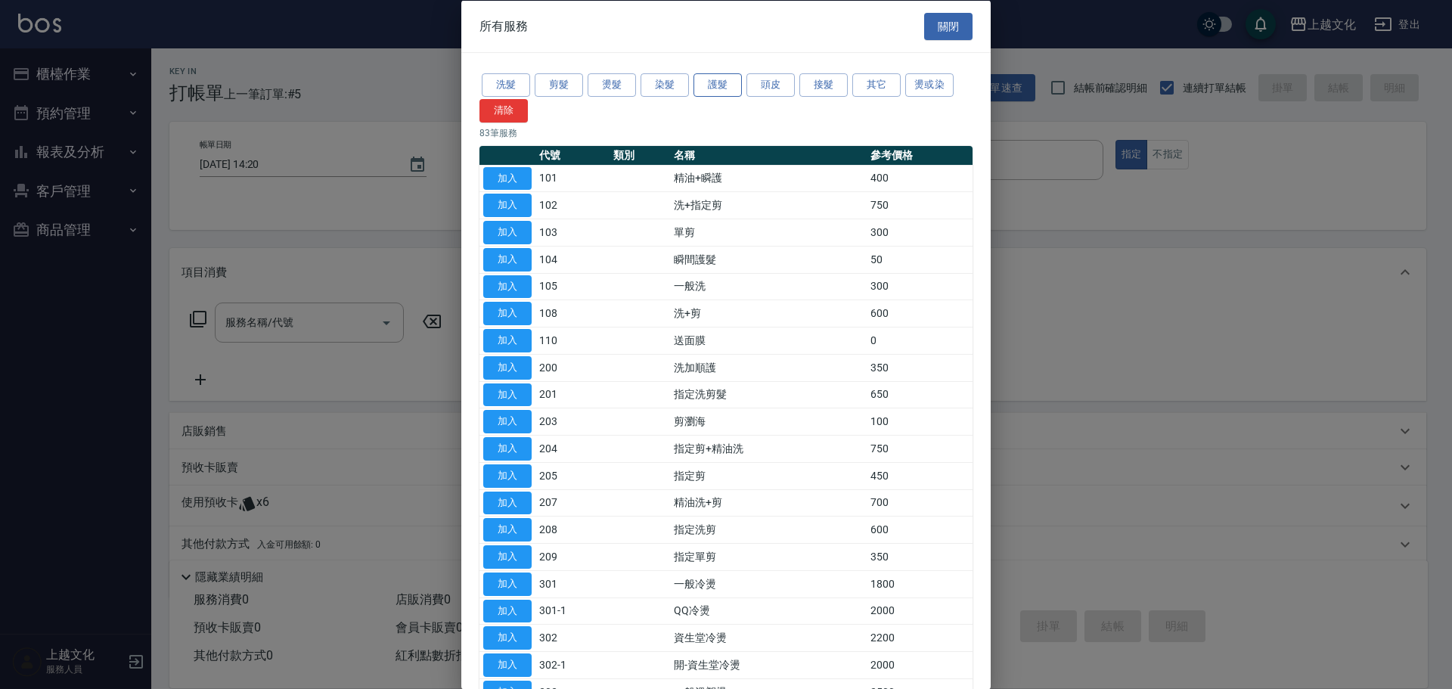
click at [726, 86] on button "護髮" at bounding box center [717, 84] width 48 height 23
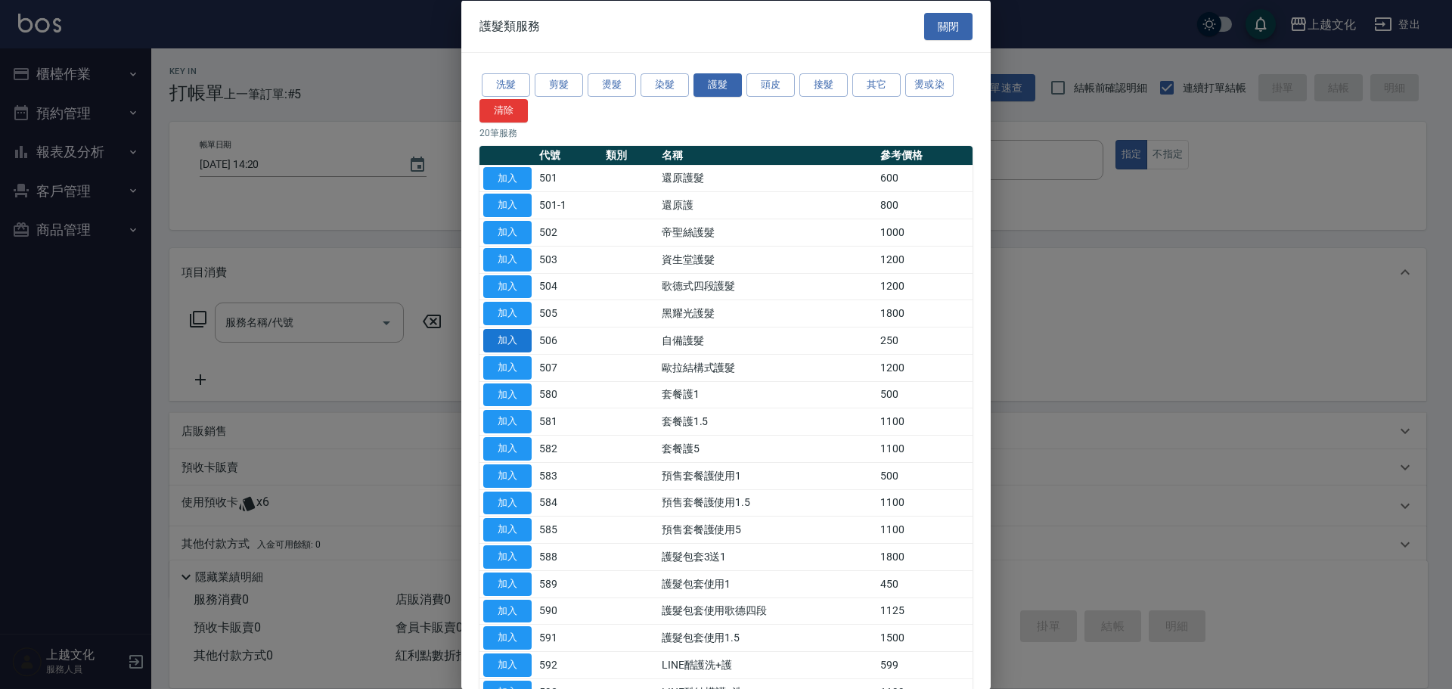
drag, startPoint x: 494, startPoint y: 277, endPoint x: 485, endPoint y: 336, distance: 59.7
click at [494, 276] on button "加入" at bounding box center [507, 285] width 48 height 23
click at [495, 276] on button "加入" at bounding box center [507, 285] width 48 height 23
type input "歌德式四段護髮(504)"
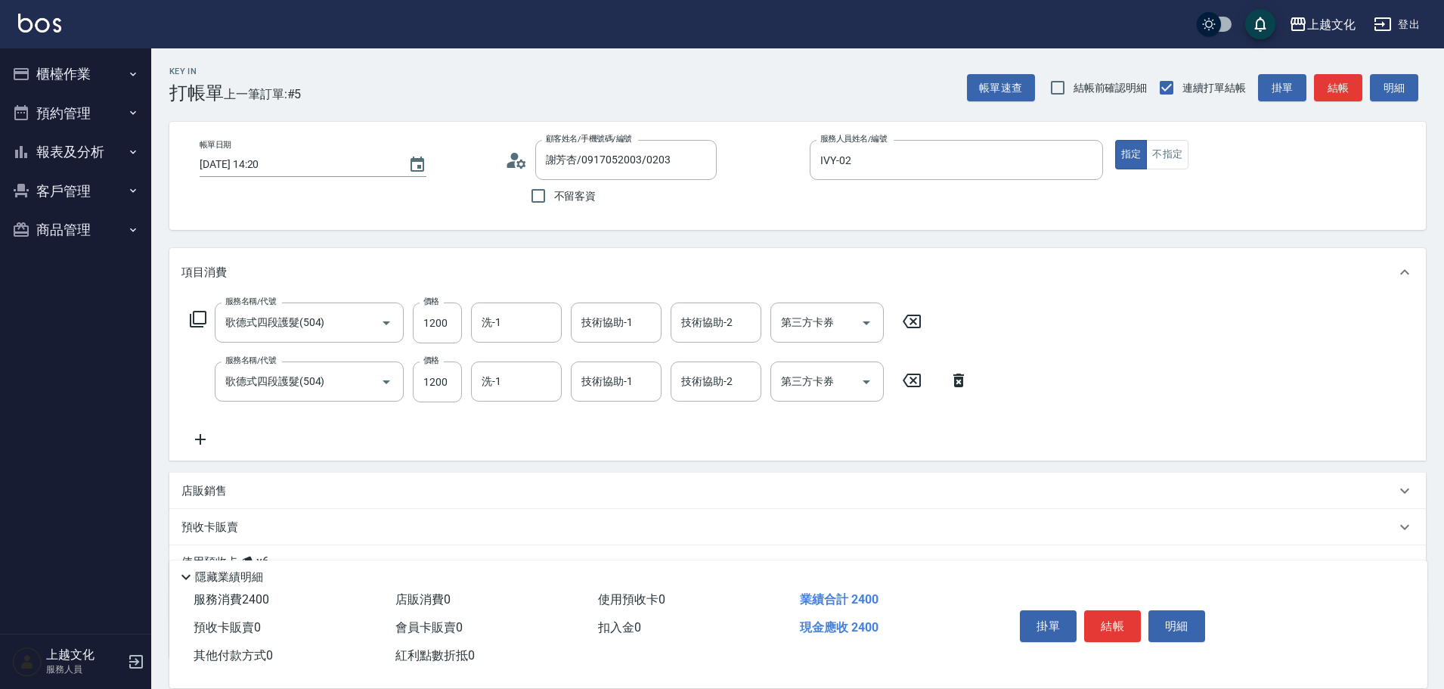
click at [956, 379] on icon at bounding box center [958, 381] width 11 height 14
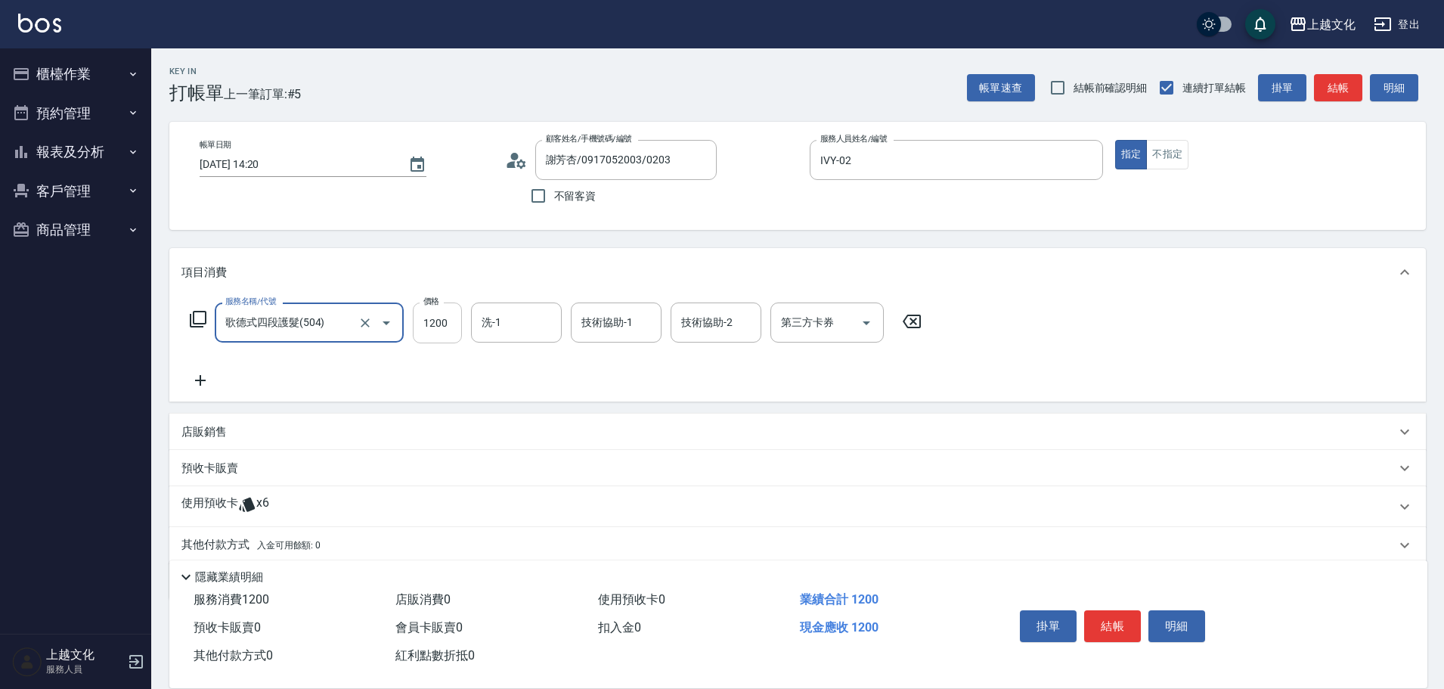
click at [453, 333] on input "1200" at bounding box center [437, 322] width 49 height 41
type input "800"
click at [213, 494] on div "使用預收卡 x6" at bounding box center [797, 506] width 1257 height 41
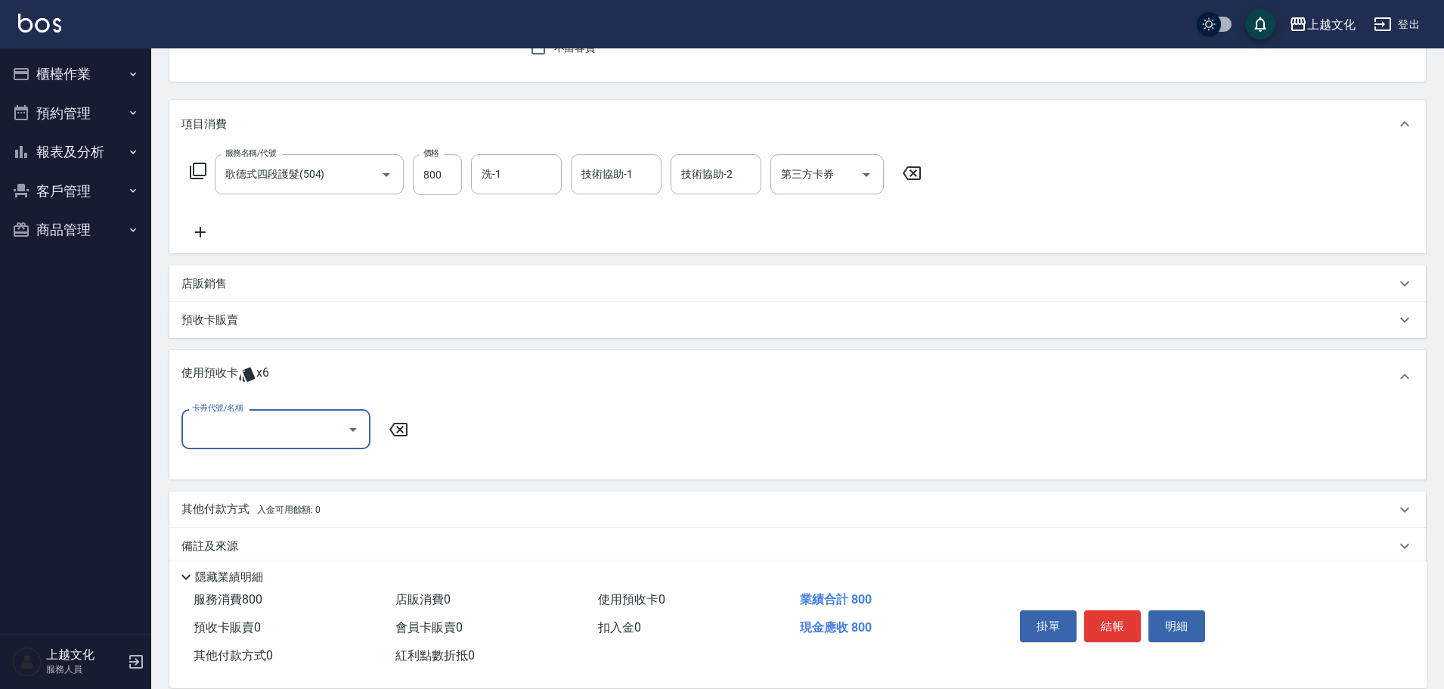
scroll to position [169, 0]
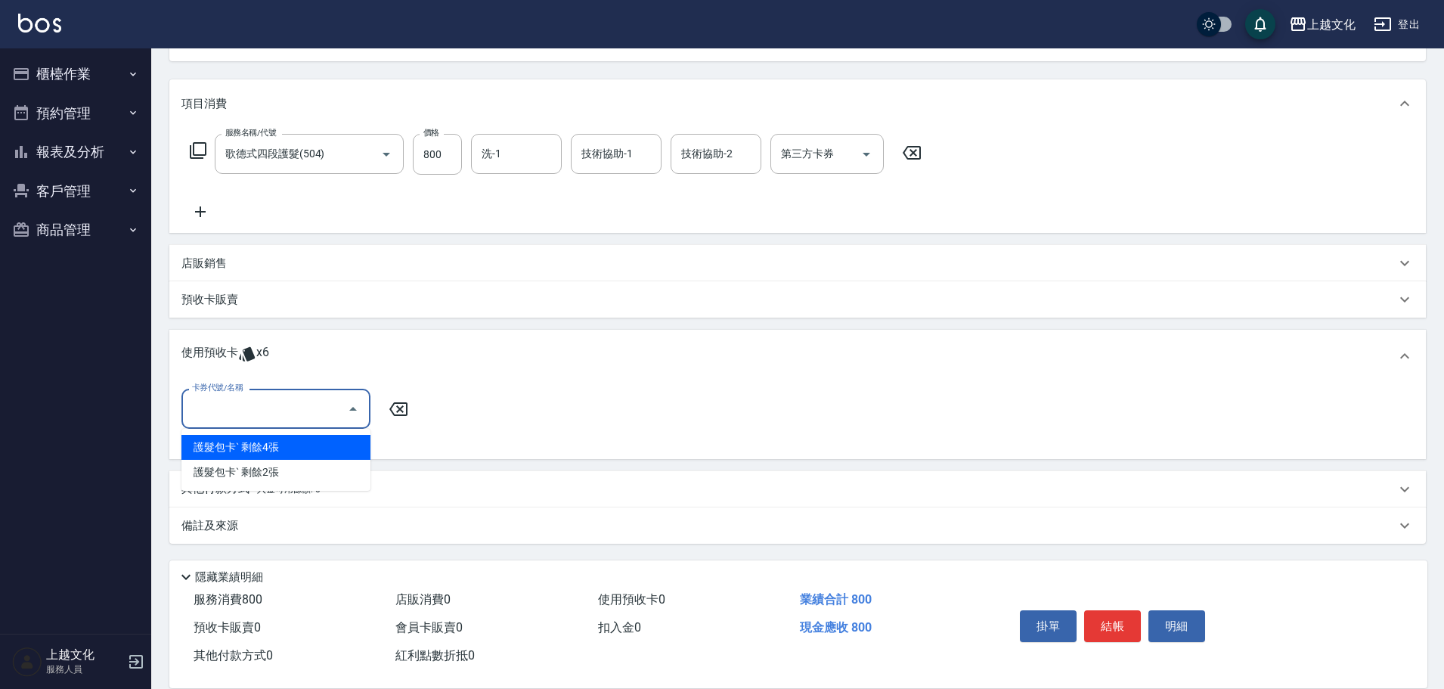
click at [206, 418] on input "卡券代號/名稱" at bounding box center [264, 408] width 153 height 26
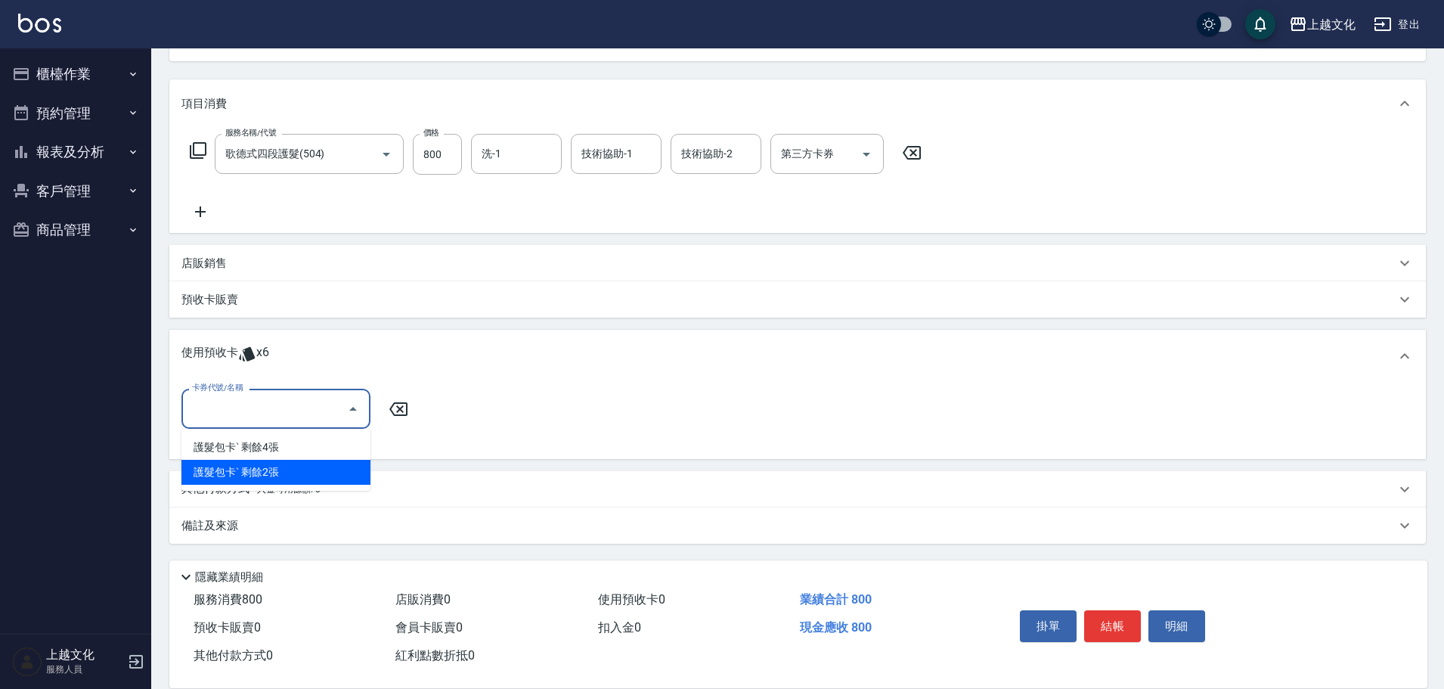
click at [214, 477] on div "護髮包卡ˋ 剩餘2張" at bounding box center [275, 472] width 189 height 25
type input "護髮包卡ˋ"
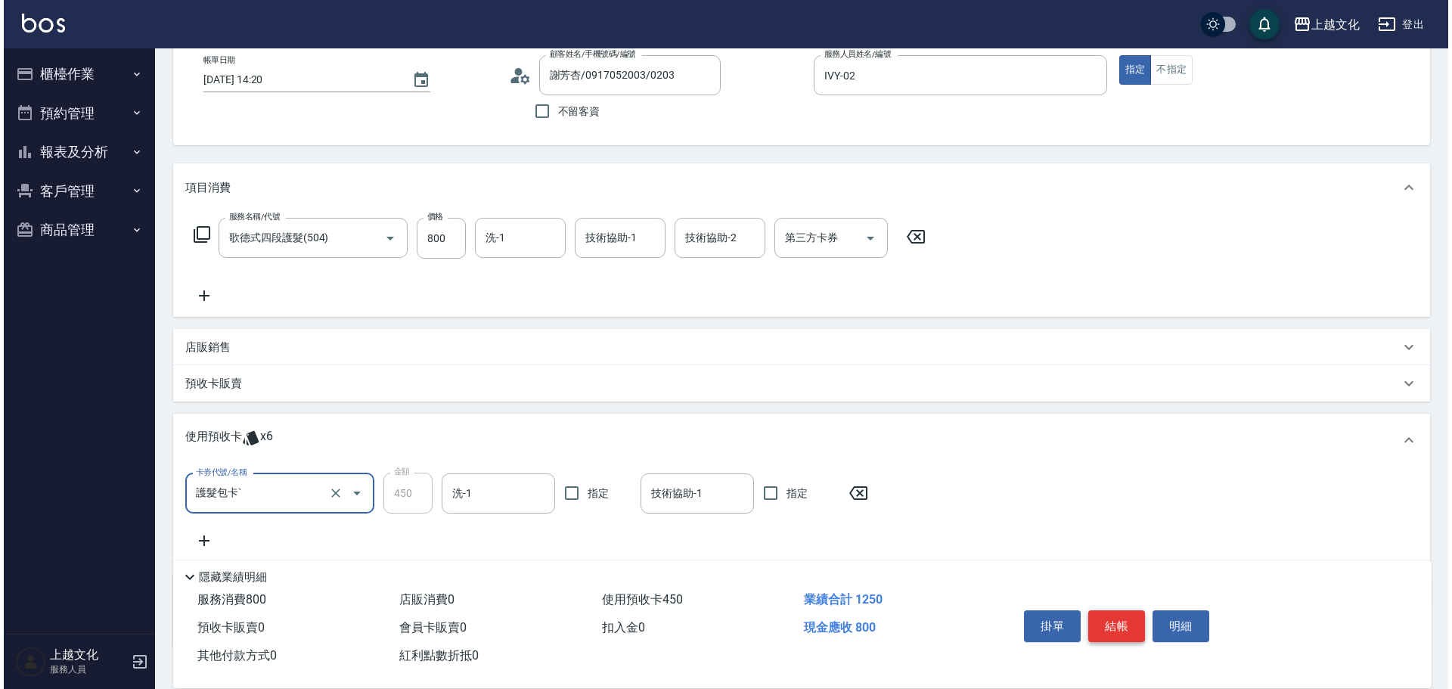
scroll to position [0, 0]
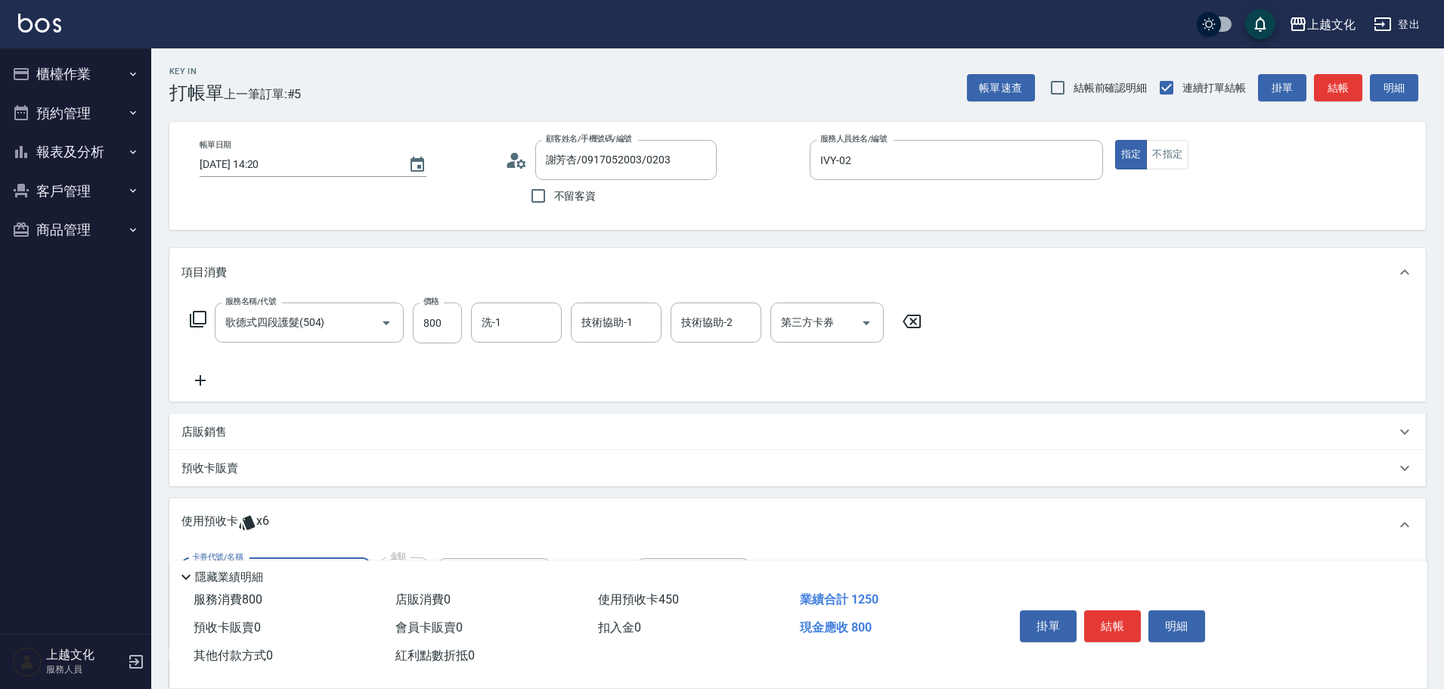
click at [1130, 622] on button "結帳" at bounding box center [1112, 626] width 57 height 32
click at [1130, 622] on div "掛單 結帳 明細" at bounding box center [1112, 628] width 197 height 48
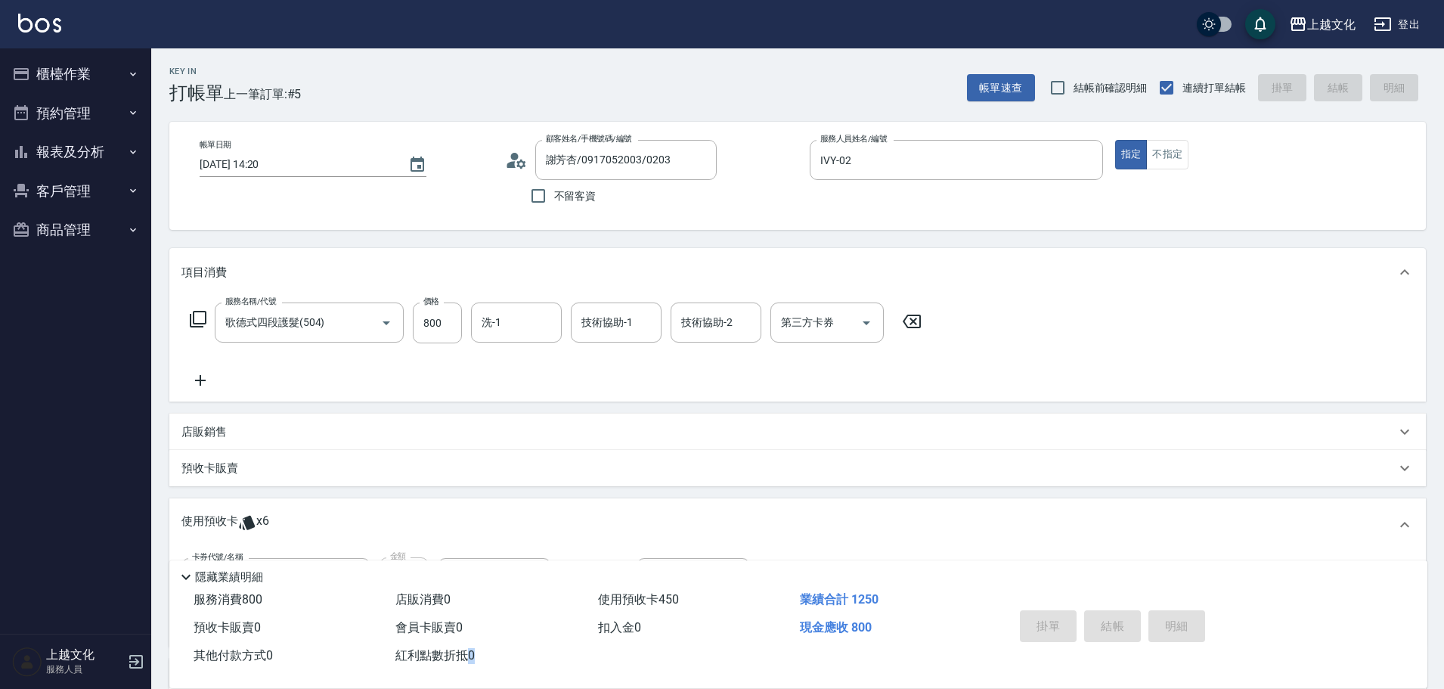
type input "2025/10/14 14:22"
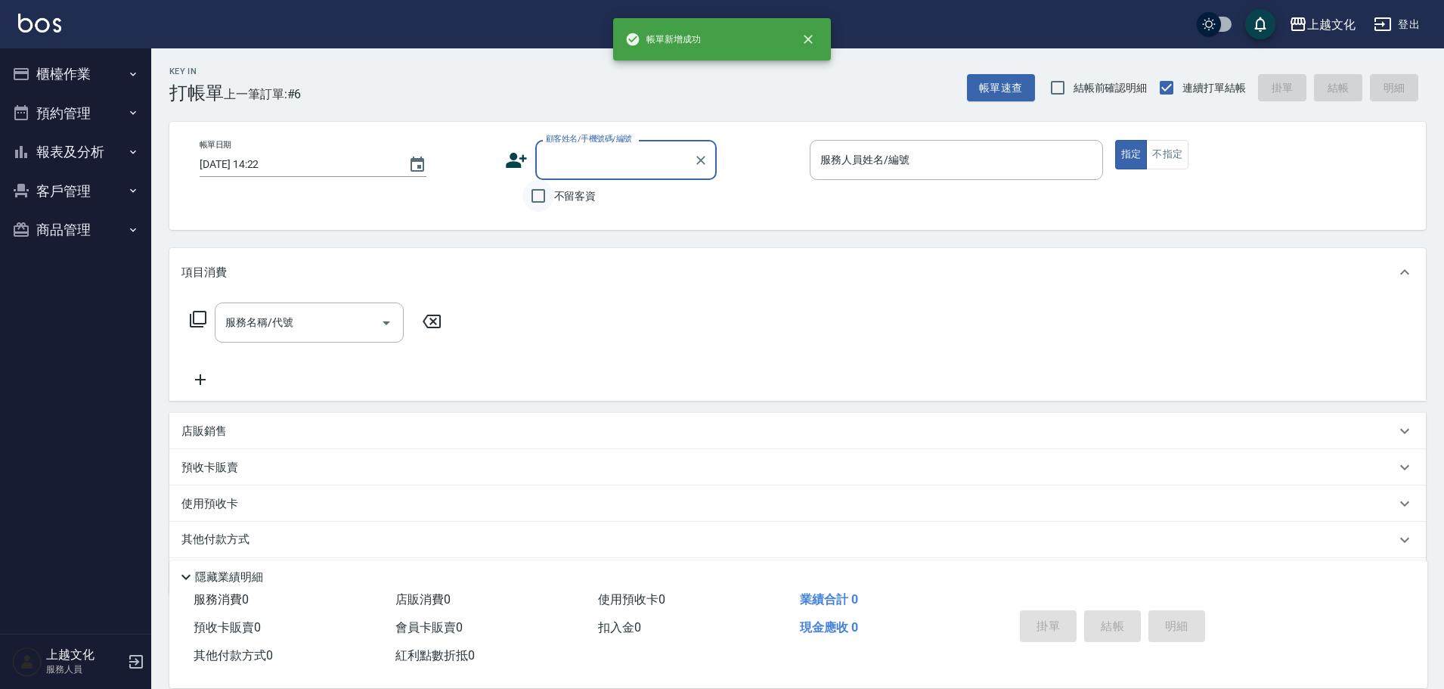
drag, startPoint x: 541, startPoint y: 198, endPoint x: 548, endPoint y: 194, distance: 8.5
click at [542, 198] on input "不留客資" at bounding box center [538, 196] width 32 height 32
click at [543, 198] on input "不留客資" at bounding box center [538, 196] width 32 height 32
checkbox input "false"
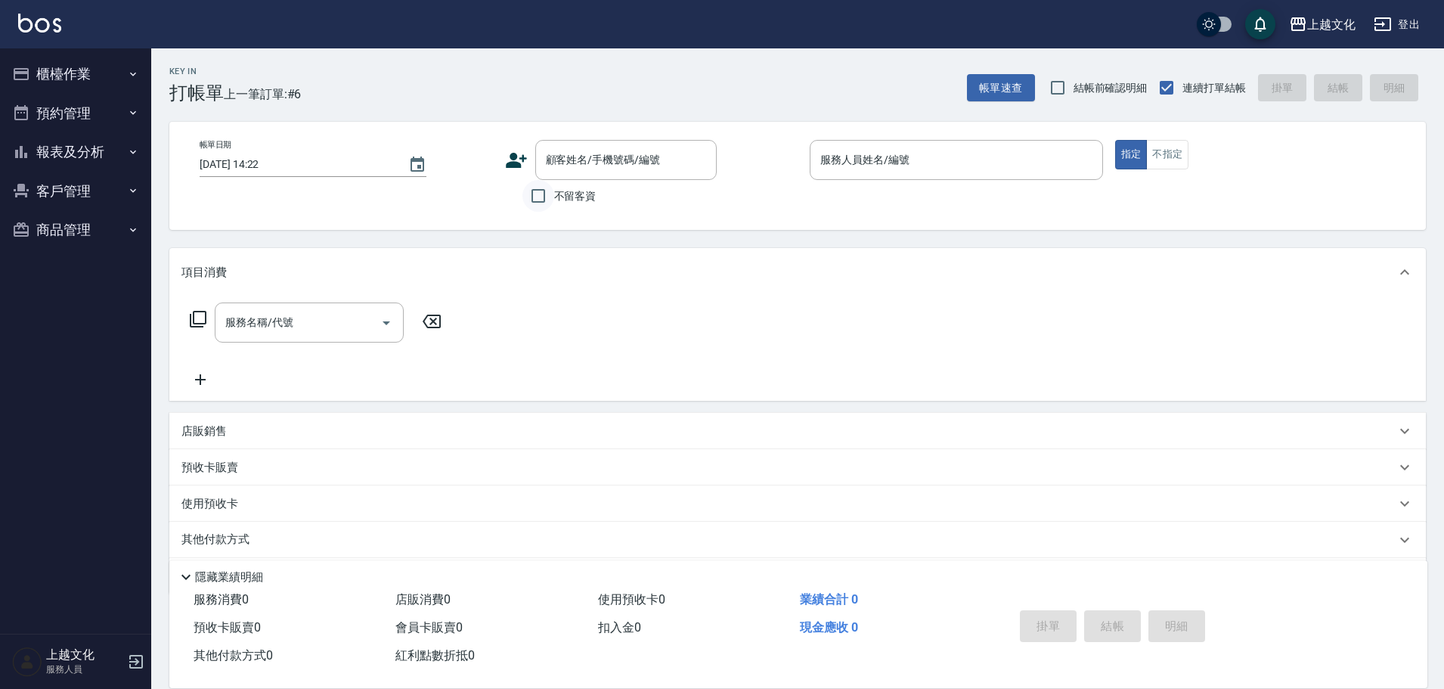
type input "[PERSON_NAME]/0975503552/"
click at [544, 194] on input "不留客資" at bounding box center [538, 196] width 32 height 32
checkbox input "true"
click at [917, 164] on input "服務人員姓名/編號" at bounding box center [957, 160] width 280 height 26
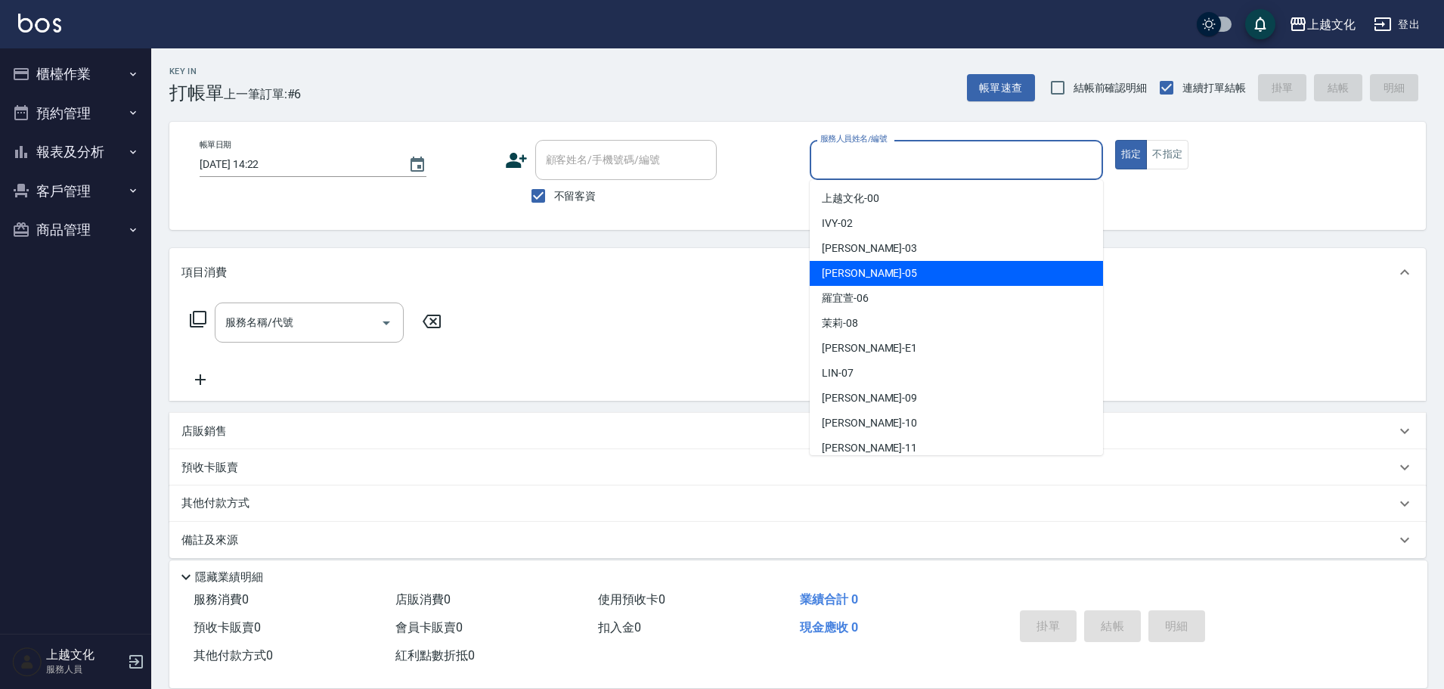
click at [933, 267] on div "[PERSON_NAME] -05" at bounding box center [956, 273] width 293 height 25
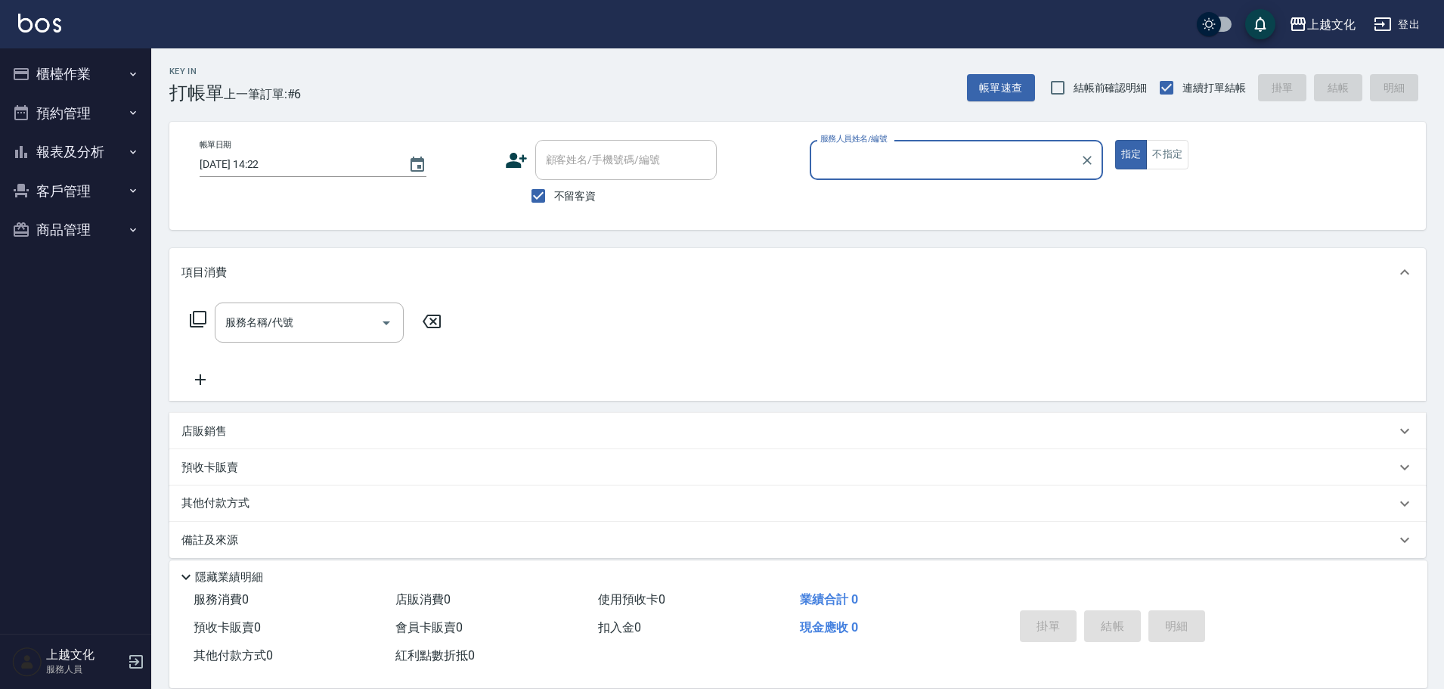
type input "[PERSON_NAME]-05"
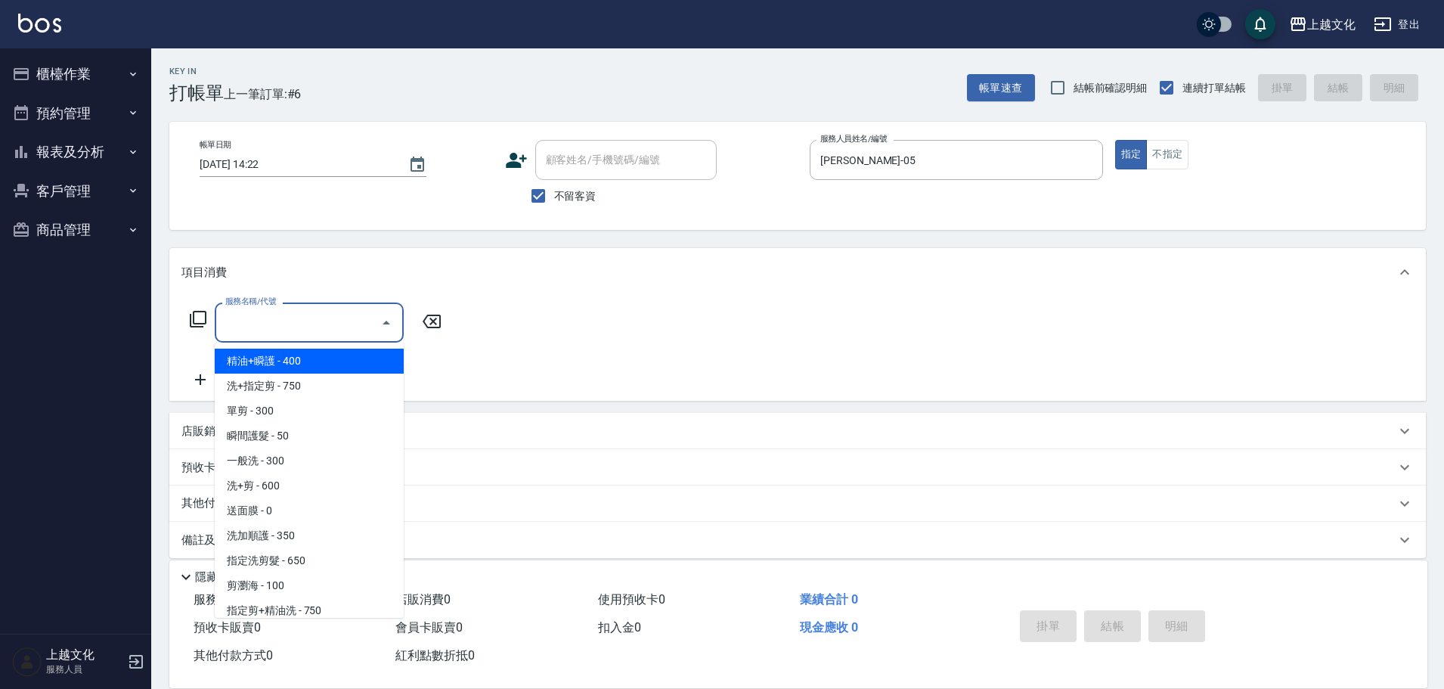
click at [282, 324] on input "服務名稱/代號" at bounding box center [298, 322] width 153 height 26
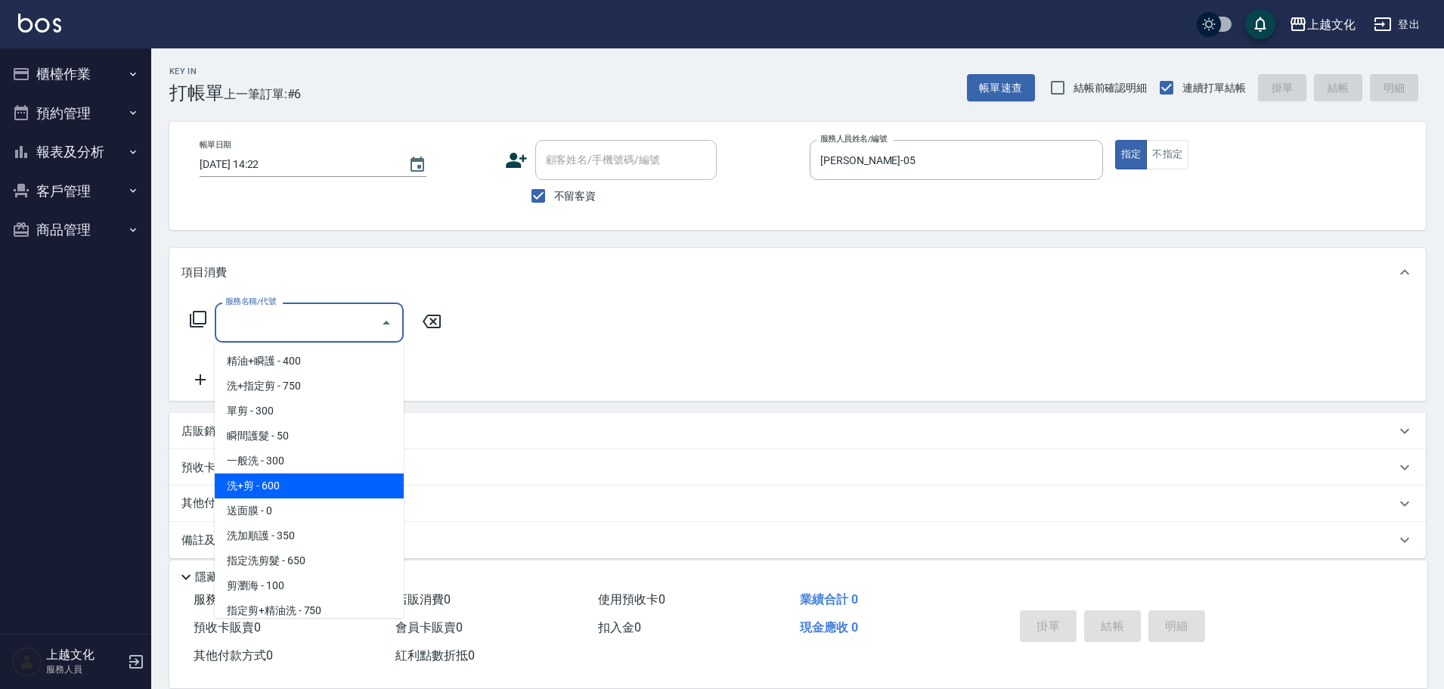
drag, startPoint x: 317, startPoint y: 497, endPoint x: 484, endPoint y: 434, distance: 178.5
click at [319, 498] on span "洗+剪 - 600" at bounding box center [309, 485] width 189 height 25
type input "洗+剪(108)"
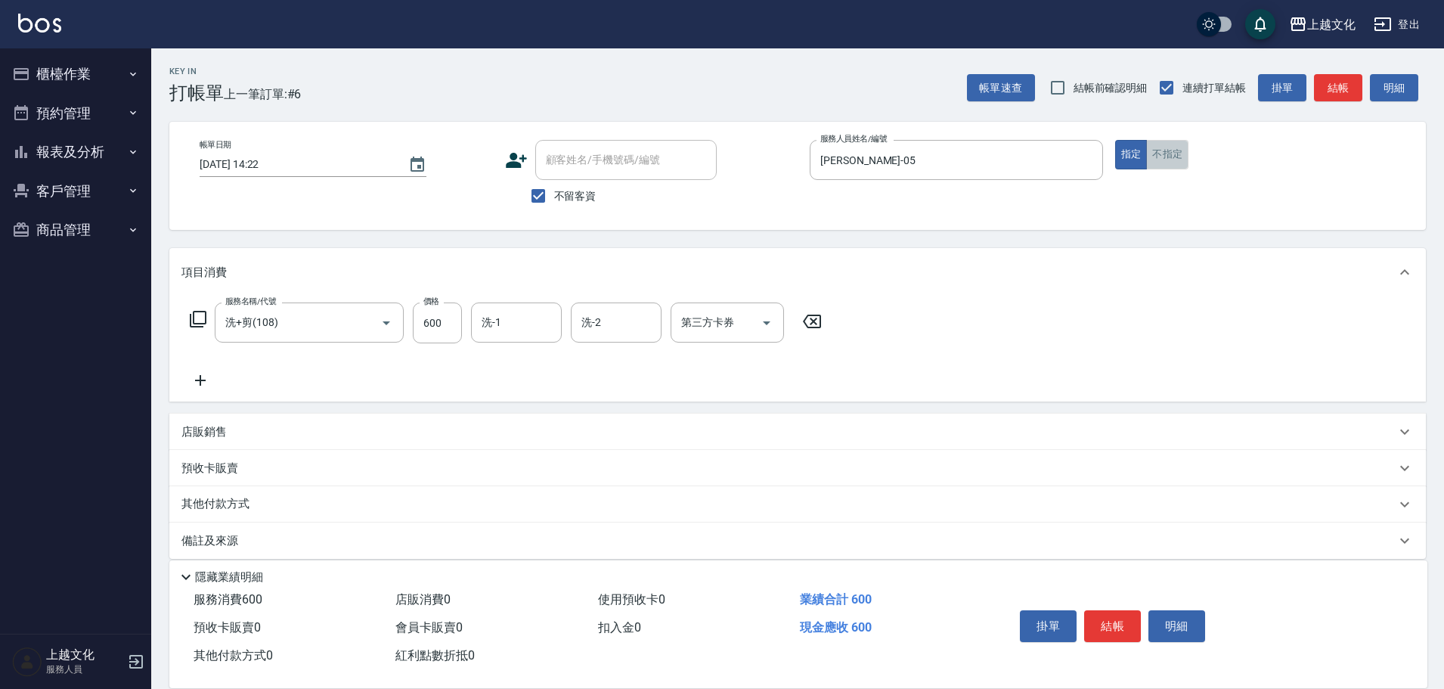
click at [1176, 151] on button "不指定" at bounding box center [1167, 154] width 42 height 29
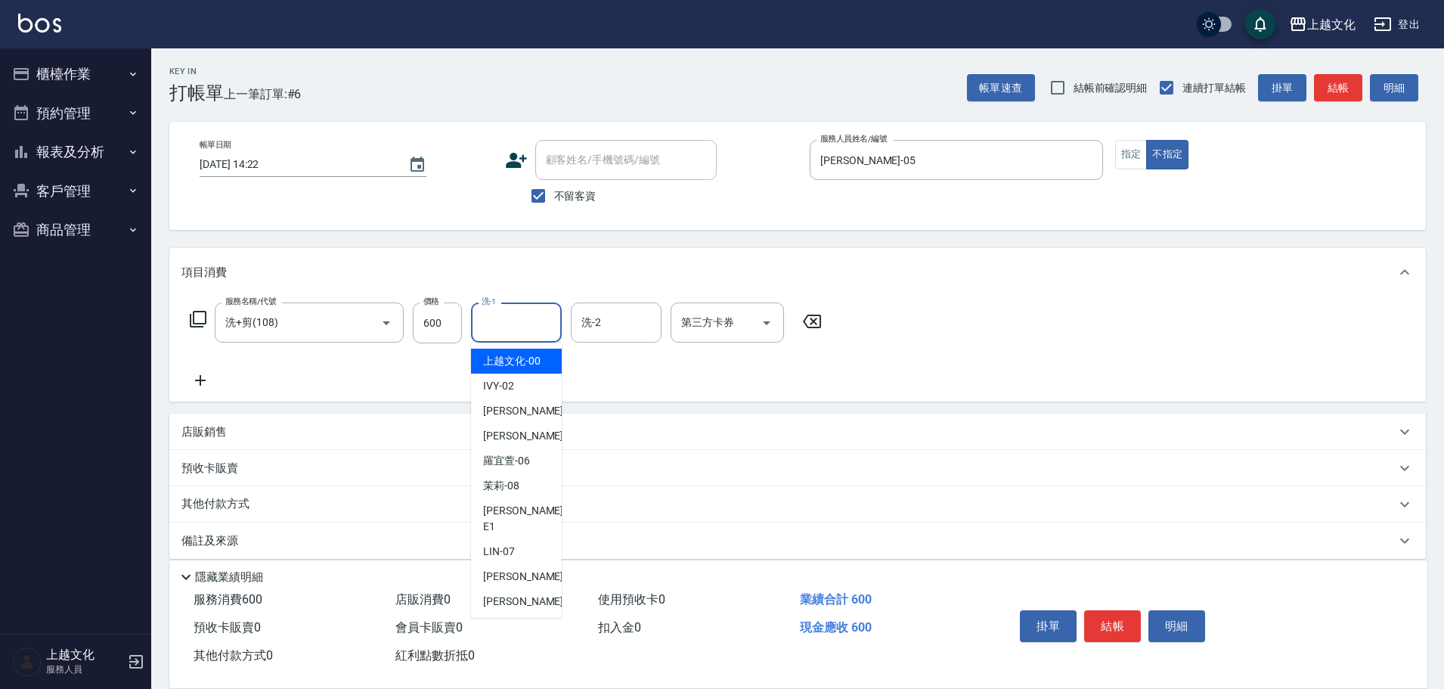
click at [520, 324] on input "洗-1" at bounding box center [516, 322] width 77 height 26
click at [502, 618] on span "[PERSON_NAME] -11" at bounding box center [530, 626] width 95 height 16
type input "[PERSON_NAME]-11"
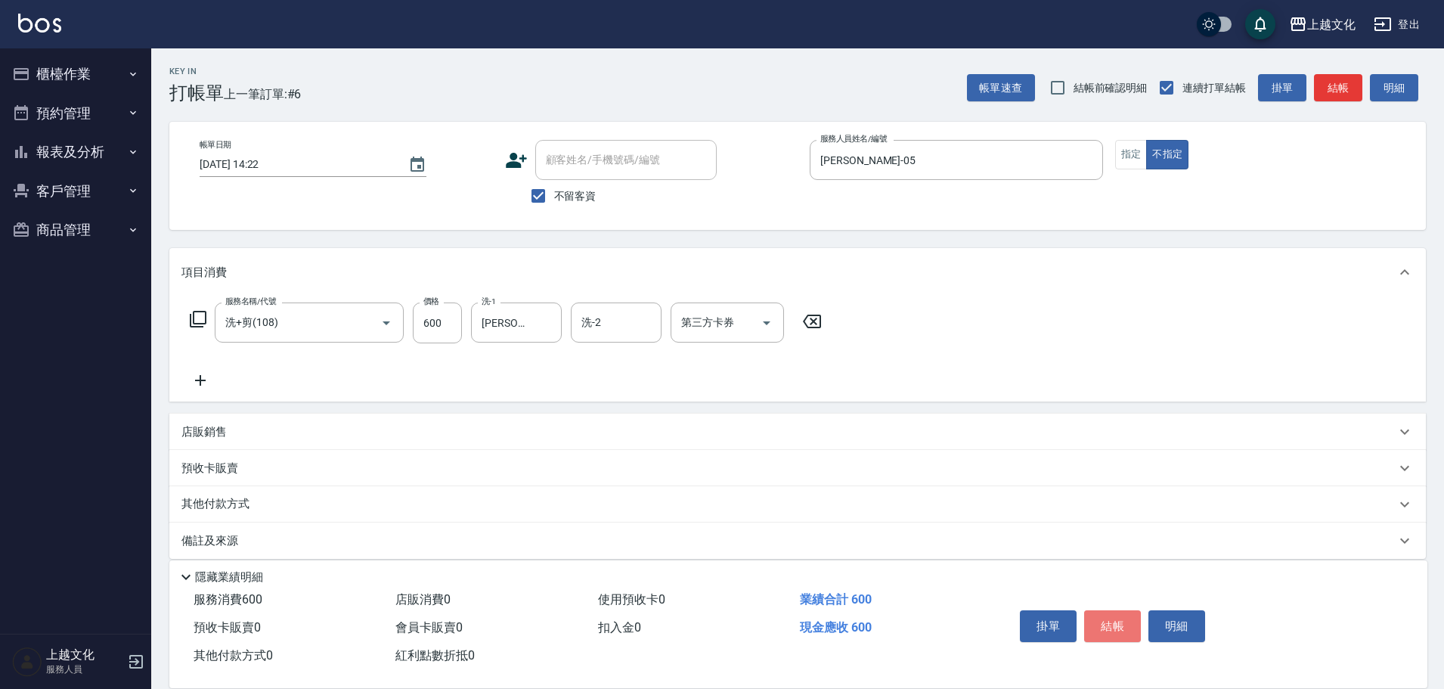
click at [1108, 615] on button "結帳" at bounding box center [1112, 626] width 57 height 32
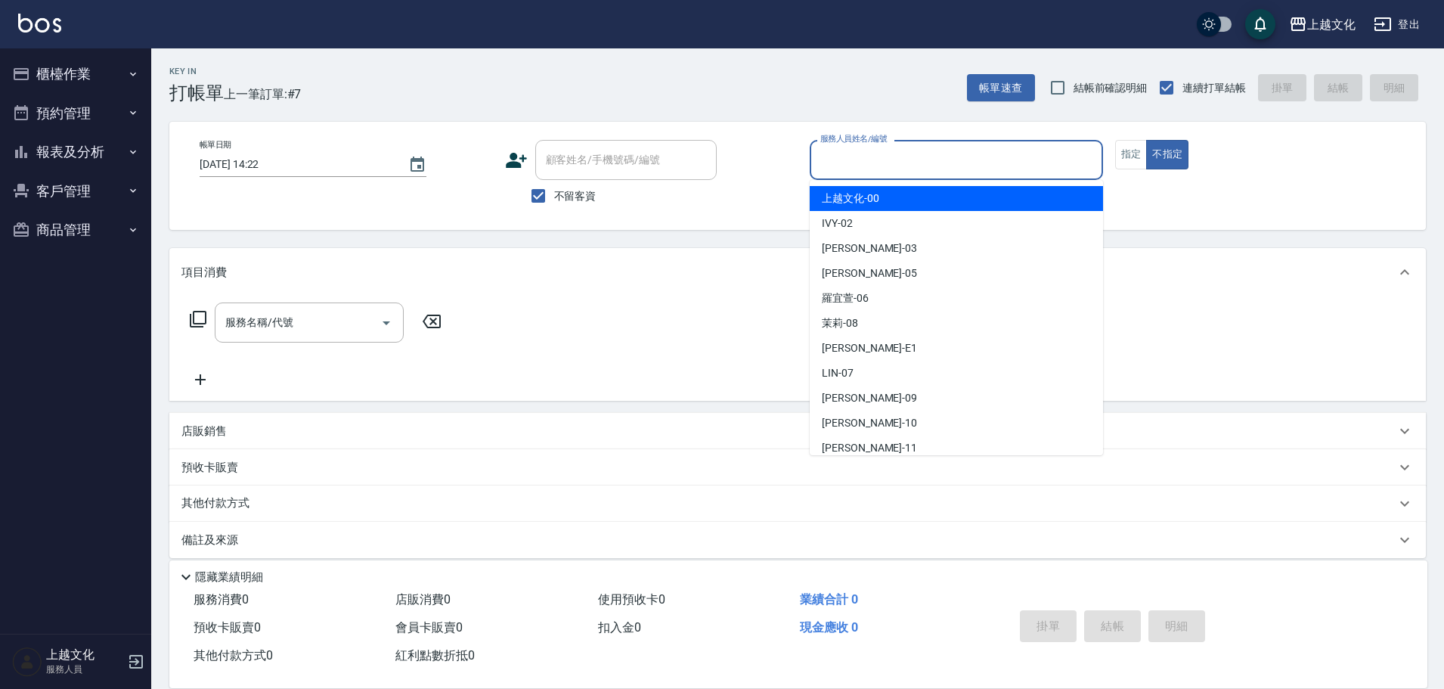
click at [881, 157] on input "服務人員姓名/編號" at bounding box center [957, 160] width 280 height 26
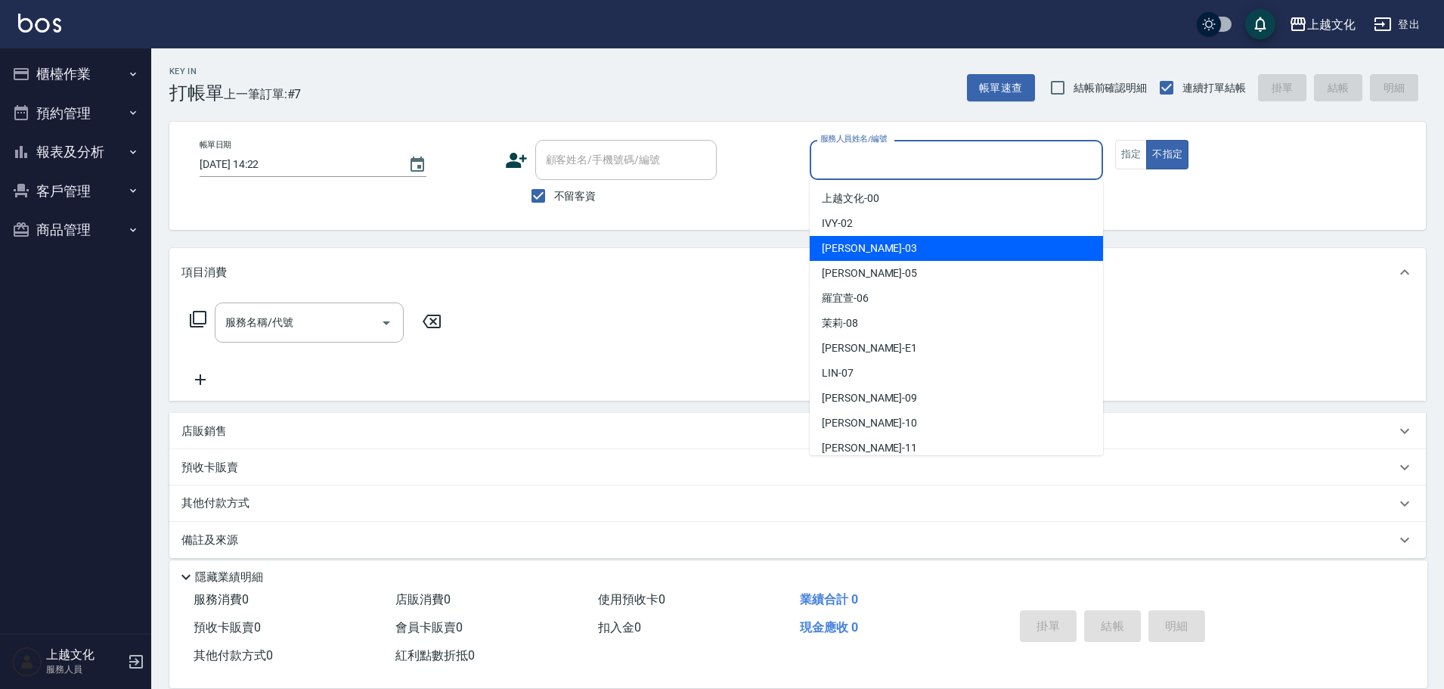
click at [860, 253] on div "kelly -03" at bounding box center [956, 248] width 293 height 25
type input "kelly-03"
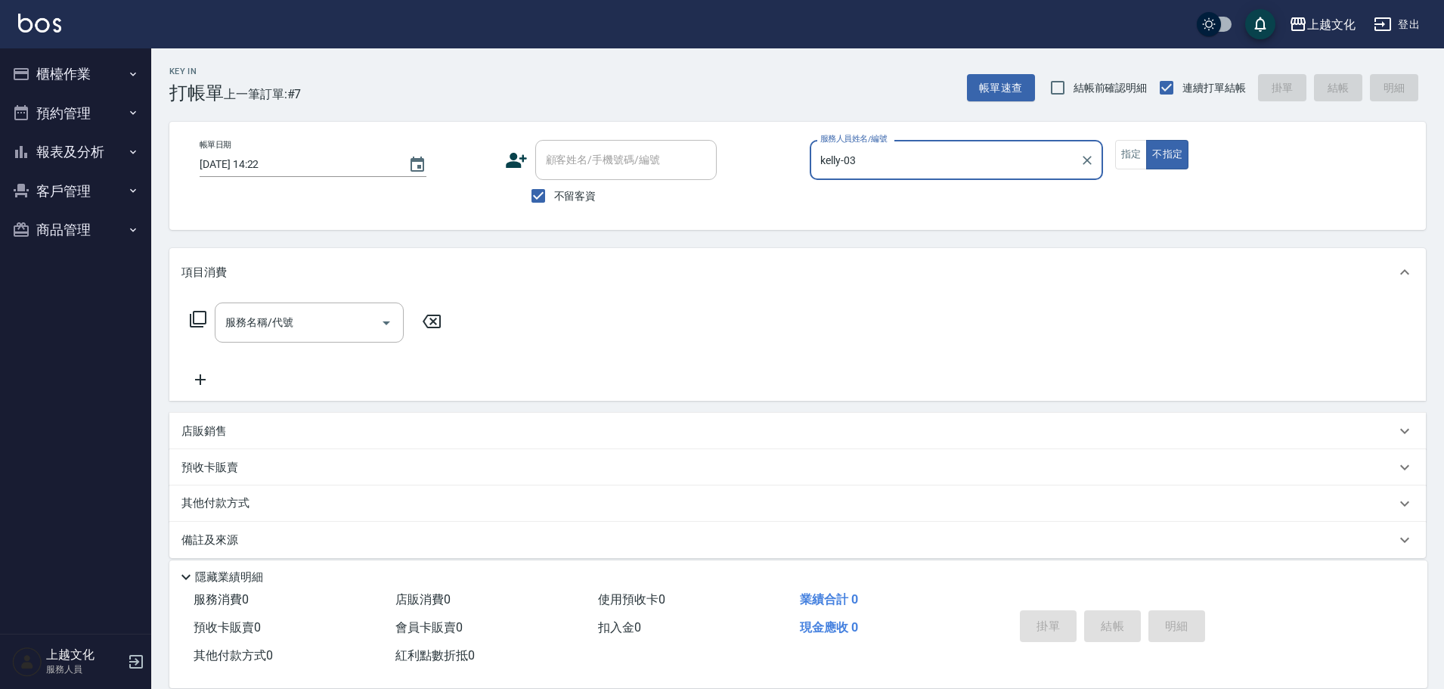
click at [194, 318] on icon at bounding box center [198, 319] width 17 height 17
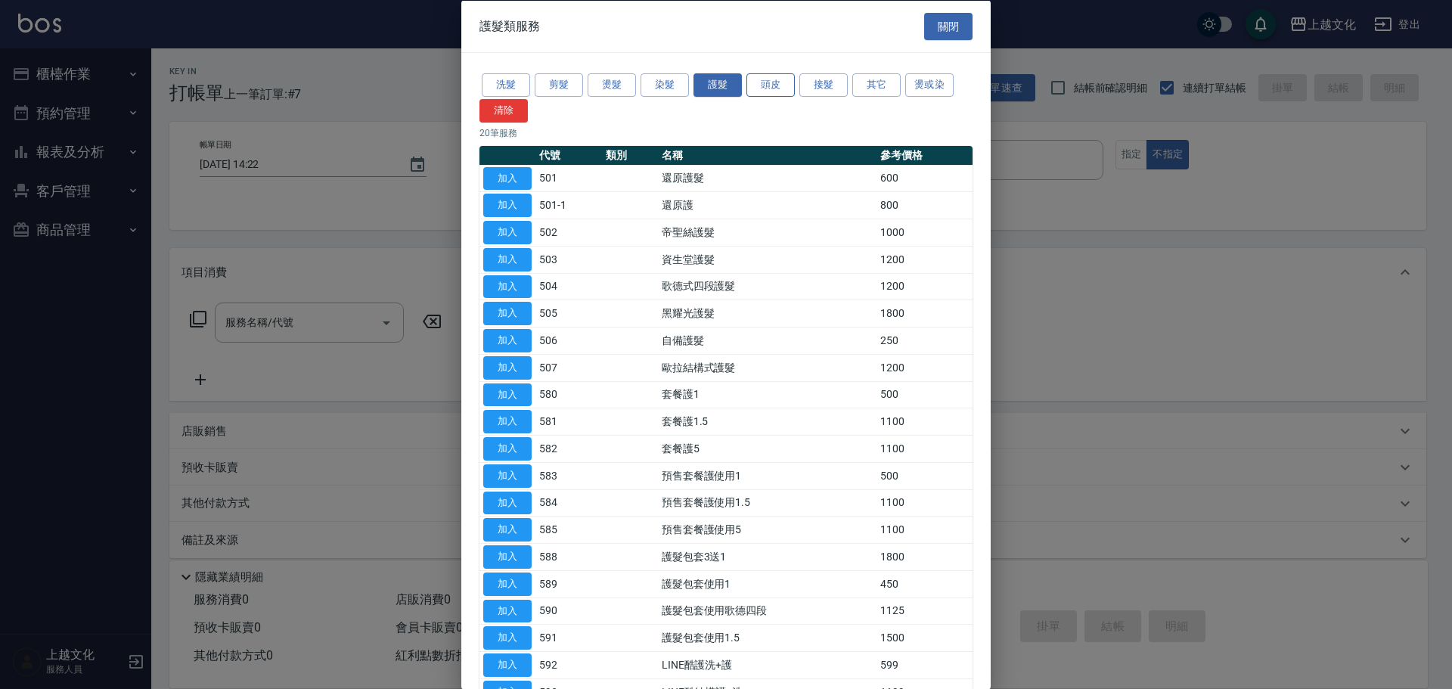
click at [753, 91] on button "頭皮" at bounding box center [770, 84] width 48 height 23
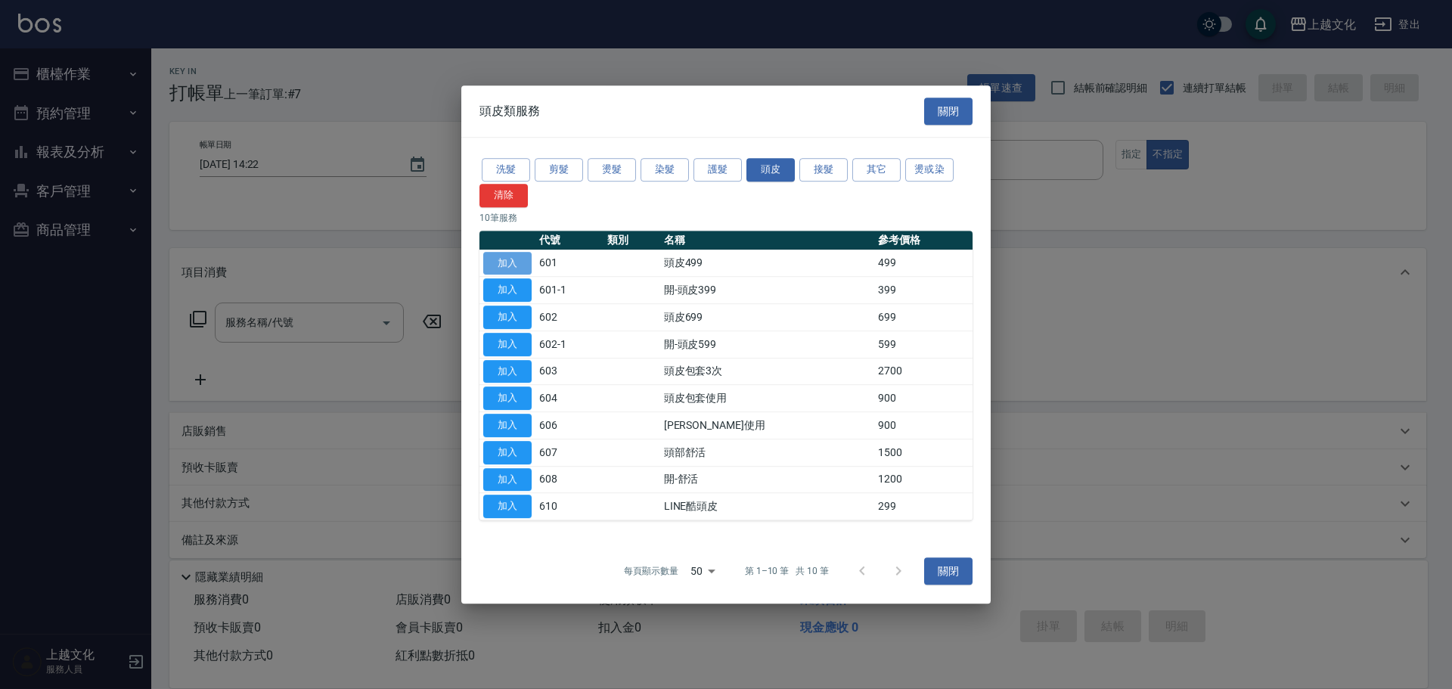
click at [502, 265] on button "加入" at bounding box center [507, 263] width 48 height 23
type input "頭皮499(601)"
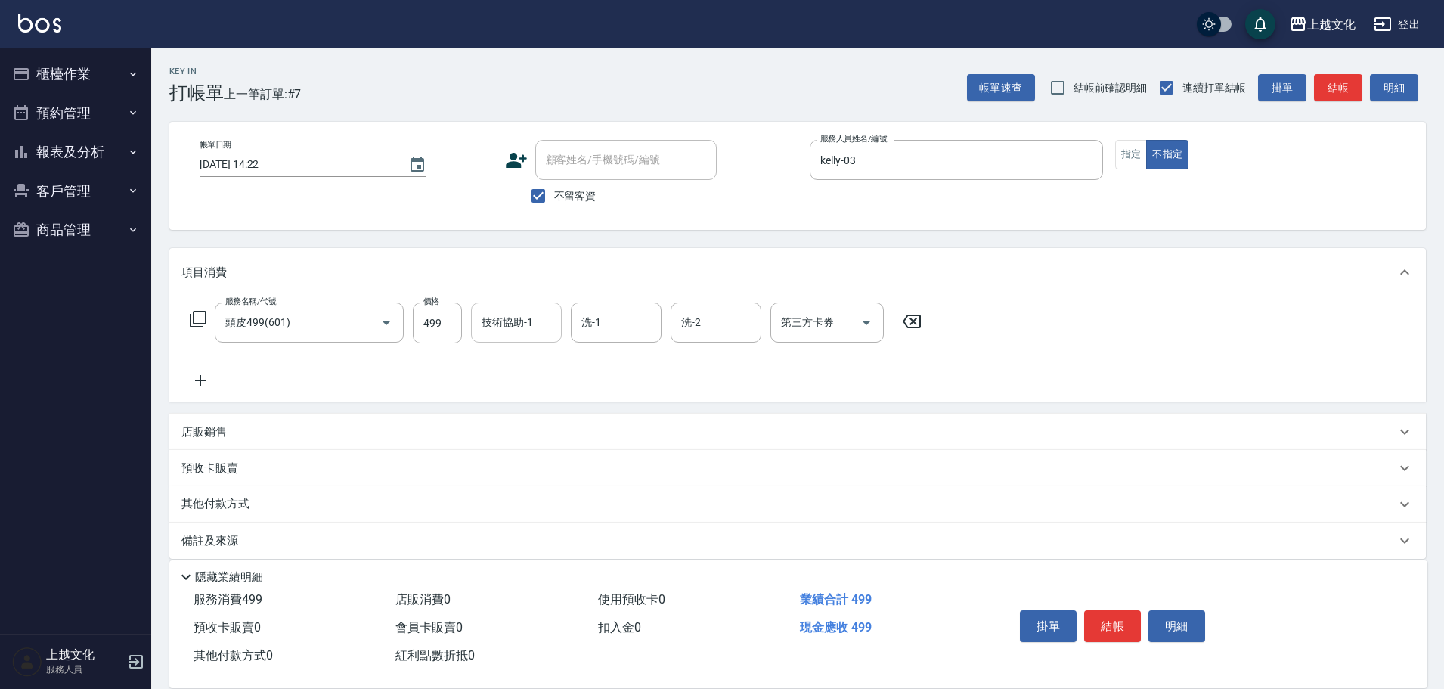
click at [494, 333] on input "技術協助-1" at bounding box center [516, 322] width 77 height 26
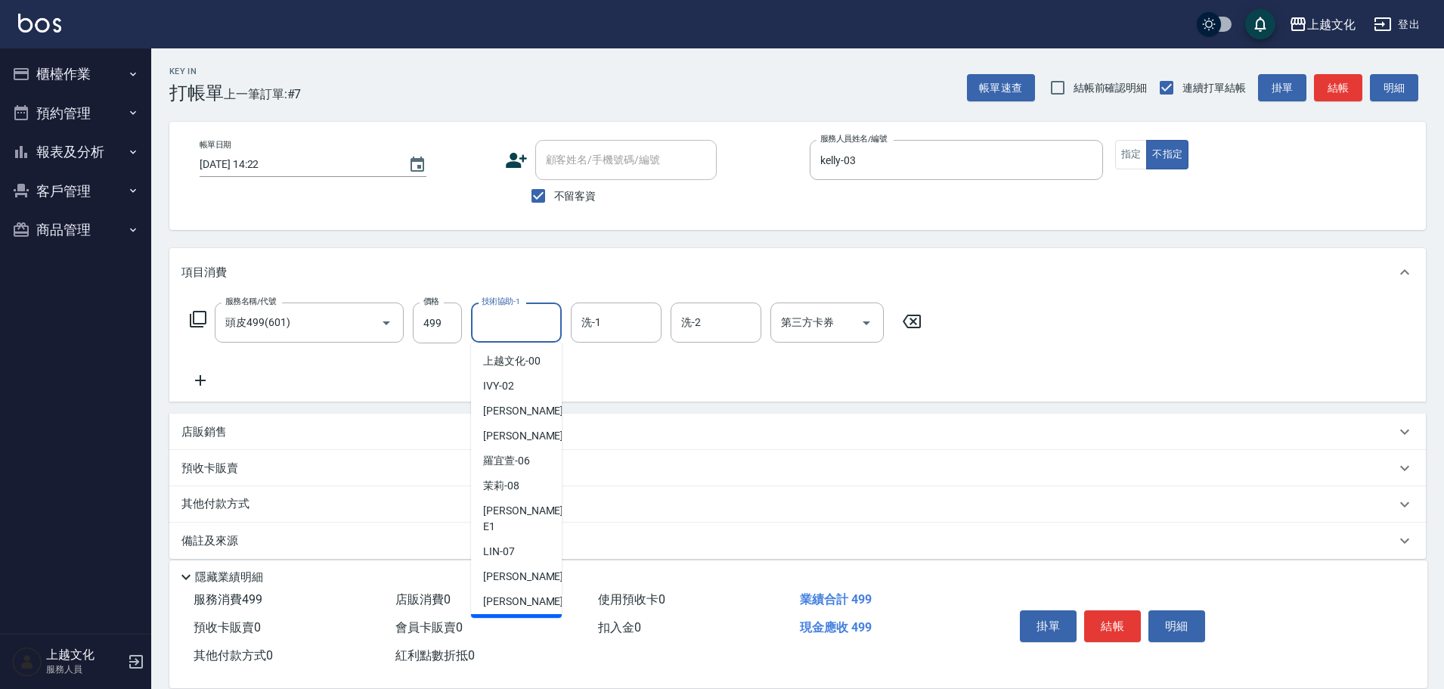
click at [515, 618] on span "[PERSON_NAME] -11" at bounding box center [530, 626] width 95 height 16
type input "[PERSON_NAME]-11"
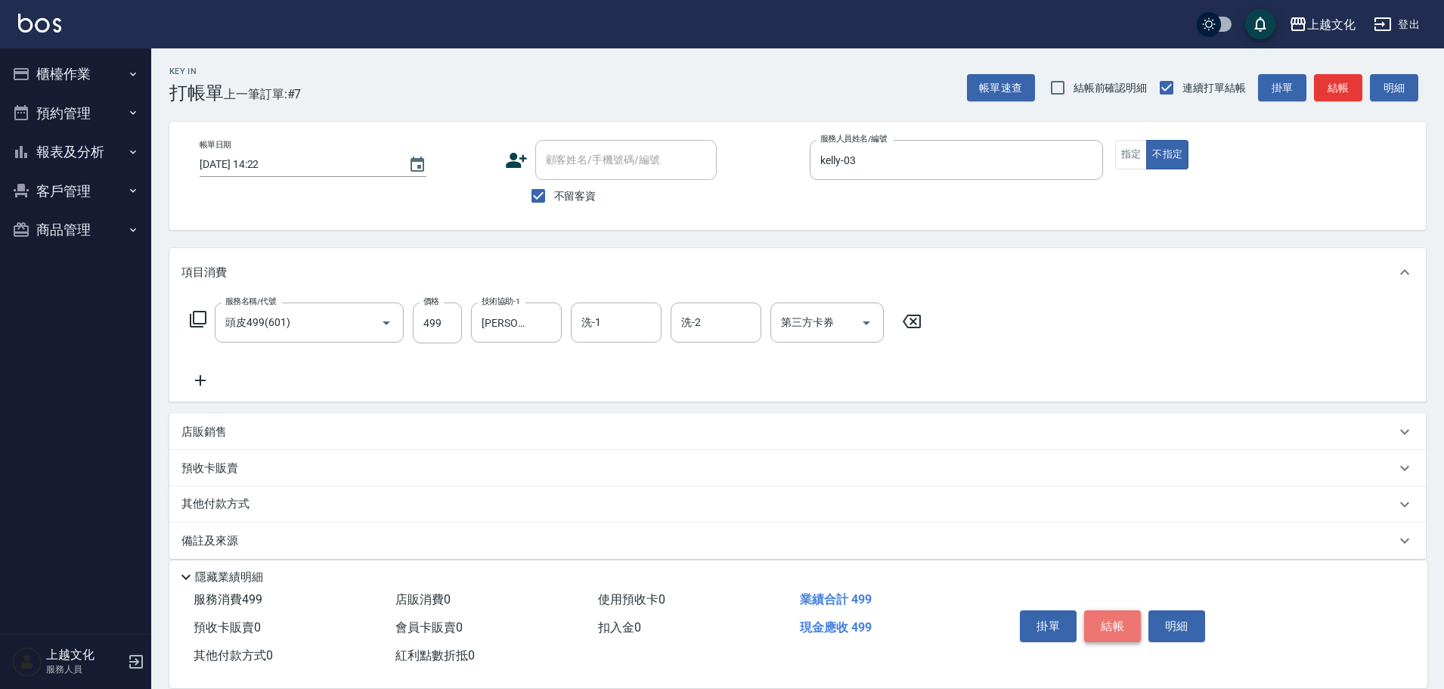
click at [1104, 628] on button "結帳" at bounding box center [1112, 626] width 57 height 32
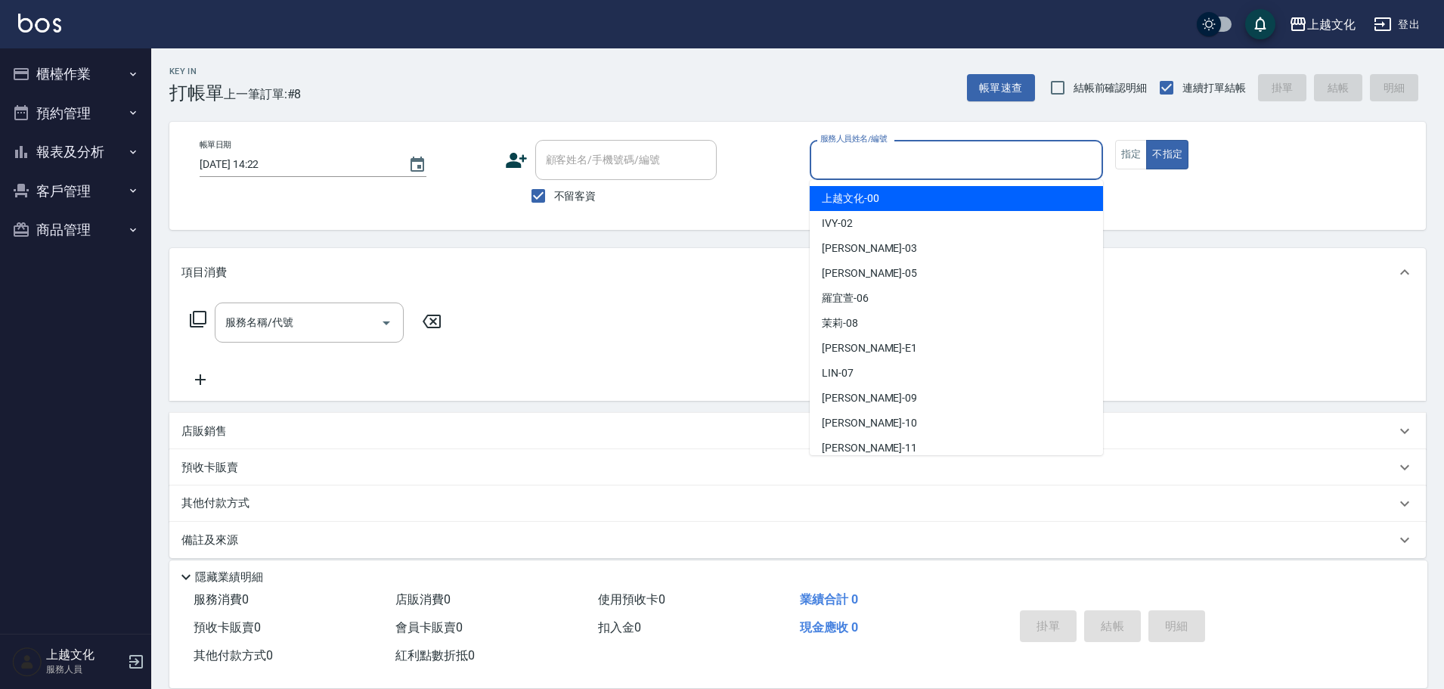
click at [867, 168] on input "服務人員姓名/編號" at bounding box center [957, 160] width 280 height 26
drag, startPoint x: 867, startPoint y: 168, endPoint x: 863, endPoint y: 194, distance: 26.1
click at [867, 168] on input "服務人員姓名/編號" at bounding box center [957, 160] width 280 height 26
click at [860, 169] on input "服務人員姓名/編號" at bounding box center [957, 160] width 280 height 26
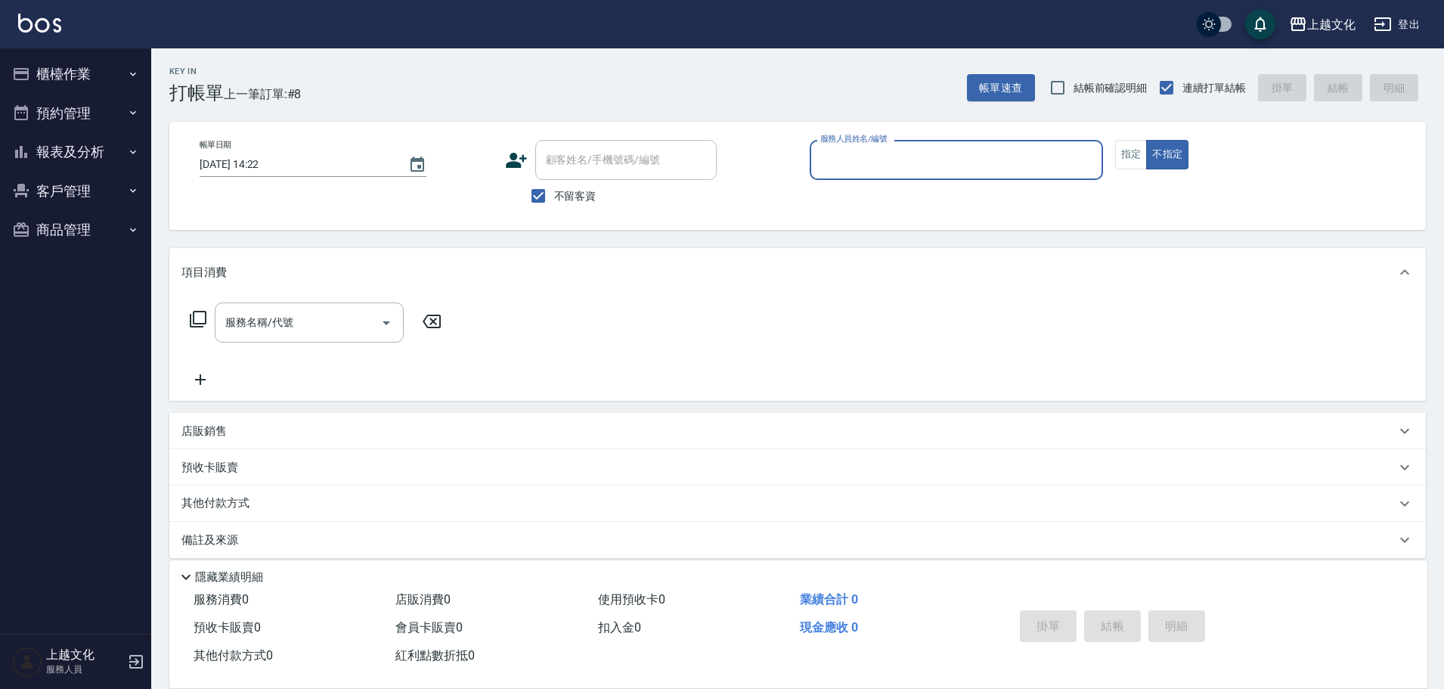
click at [876, 162] on input "服務人員姓名/編號" at bounding box center [957, 160] width 280 height 26
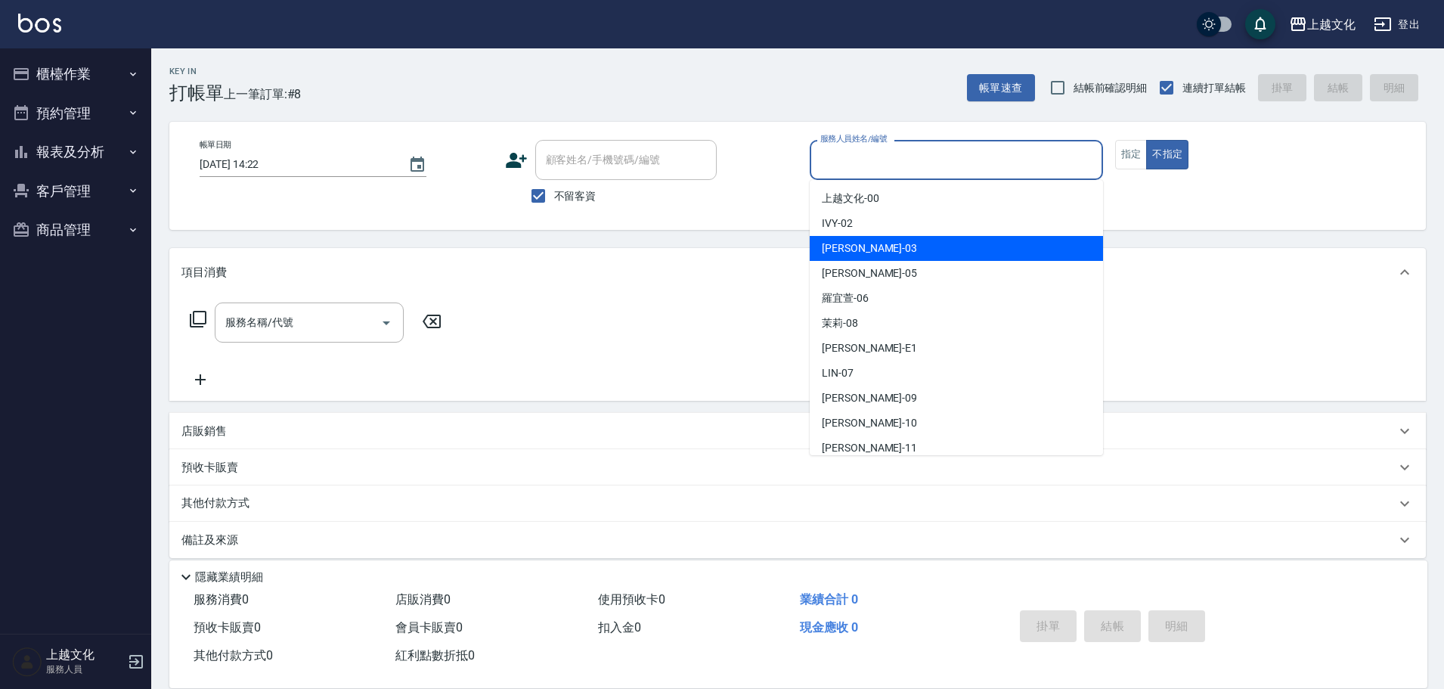
click at [882, 251] on div "kelly -03" at bounding box center [956, 248] width 293 height 25
click at [882, 251] on div "項目消費" at bounding box center [797, 272] width 1257 height 48
type input "kelly-03"
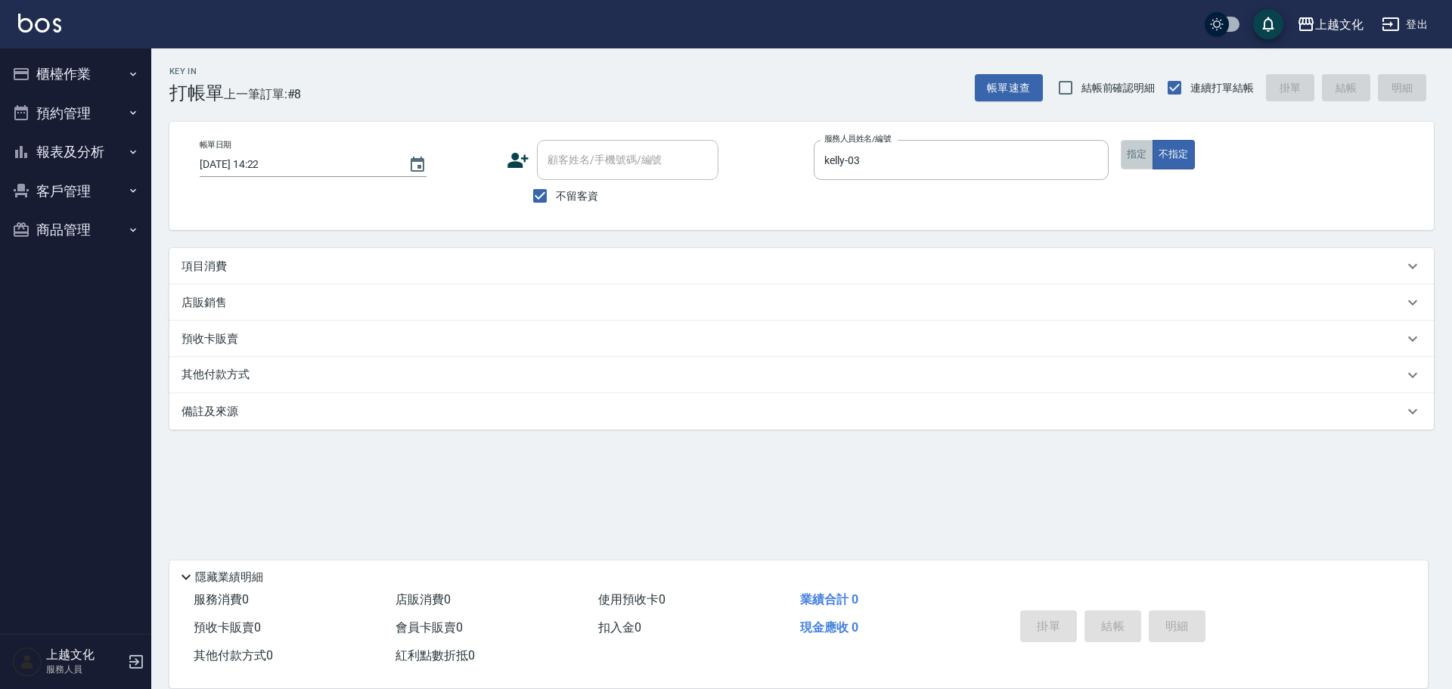
click at [1133, 158] on button "指定" at bounding box center [1137, 154] width 33 height 29
click at [219, 262] on p "項目消費" at bounding box center [203, 267] width 45 height 16
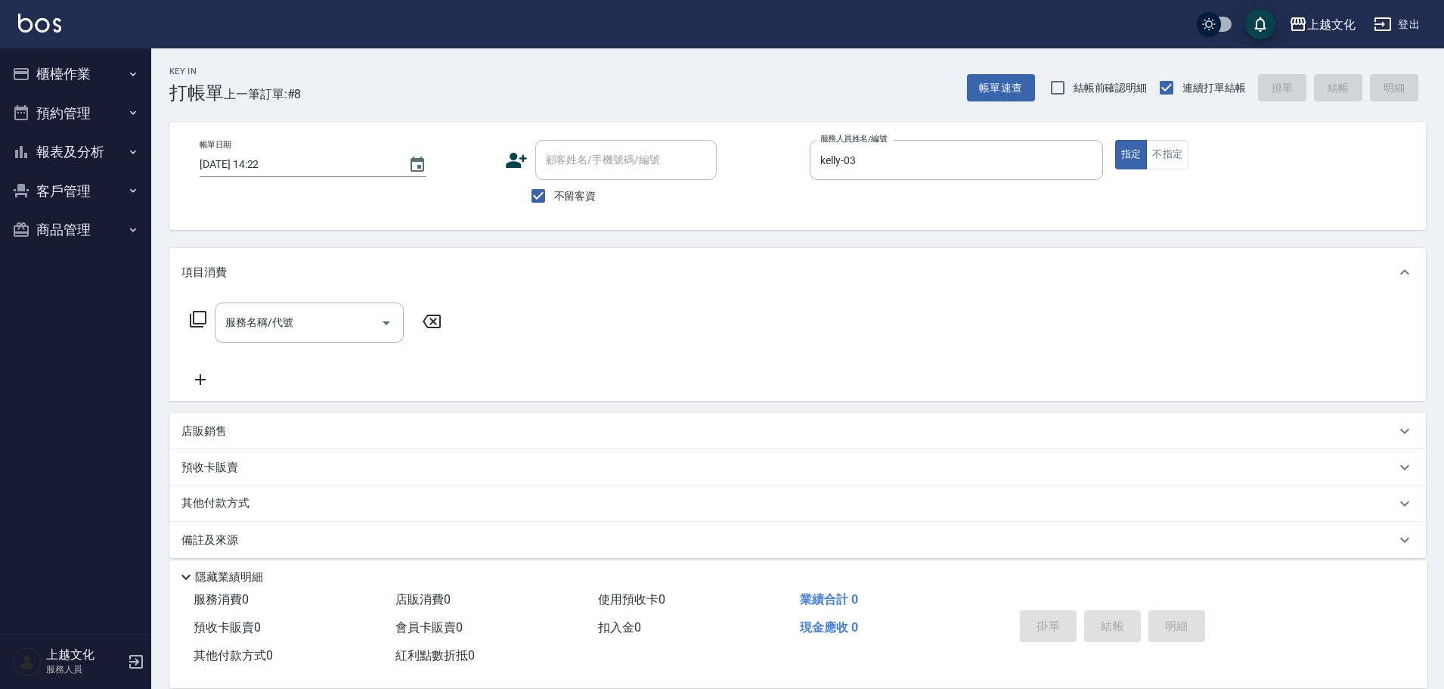
click at [191, 318] on icon at bounding box center [198, 319] width 17 height 17
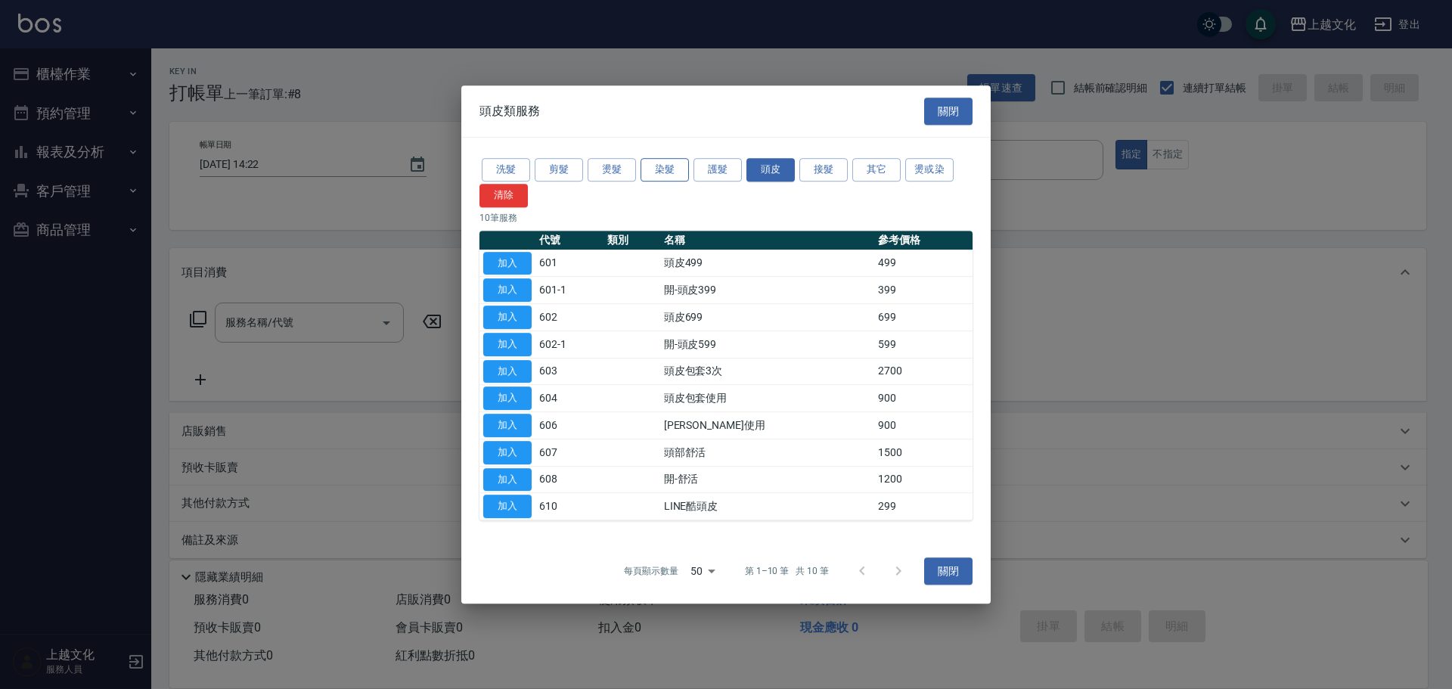
click at [667, 165] on button "染髮" at bounding box center [664, 169] width 48 height 23
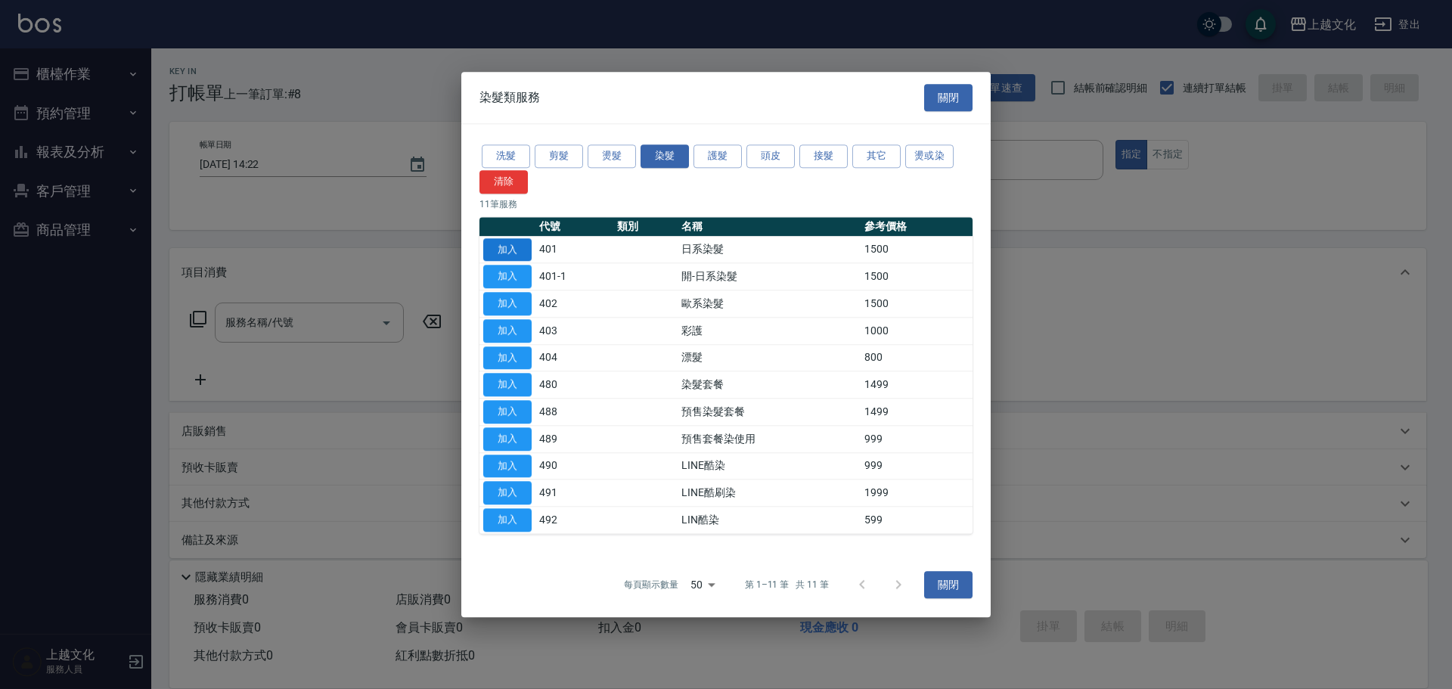
click at [494, 246] on button "加入" at bounding box center [507, 249] width 48 height 23
type input "日系染髮(401)"
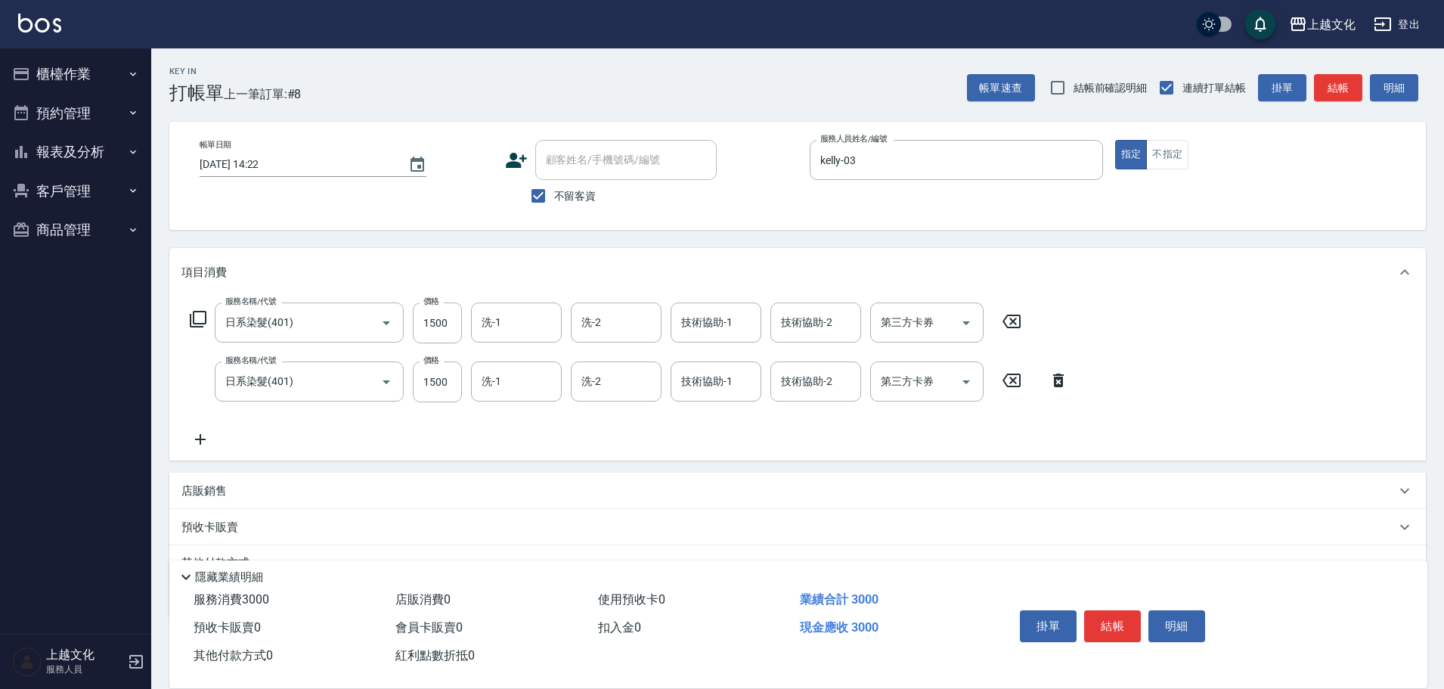
click at [1060, 386] on icon at bounding box center [1058, 381] width 11 height 14
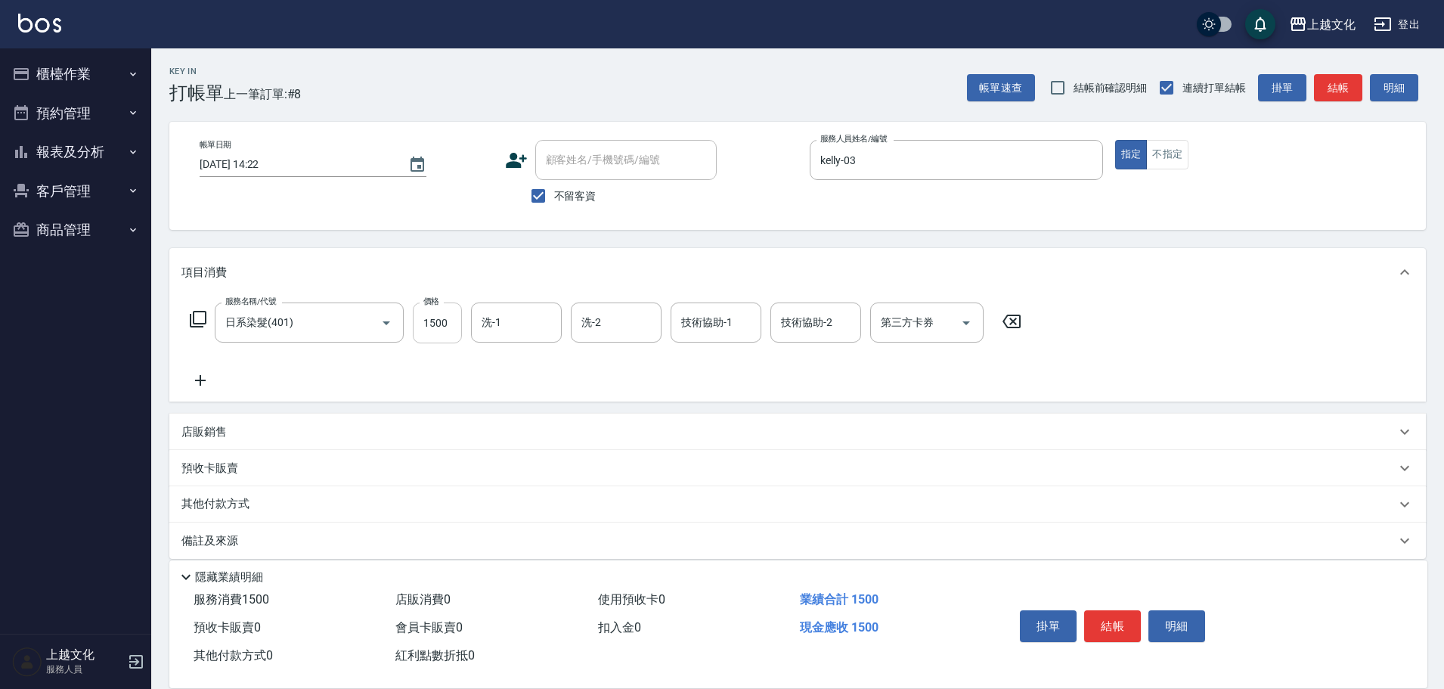
click at [436, 344] on div "服務名稱/代號 日系染髮(401) 服務名稱/代號 價格 1500 價格 洗-1 洗-1 洗-2 洗-2 技術協助-1 技術協助-1 技術協助-2 技術協助-…" at bounding box center [605, 345] width 849 height 87
click at [436, 340] on input "1500" at bounding box center [437, 322] width 49 height 41
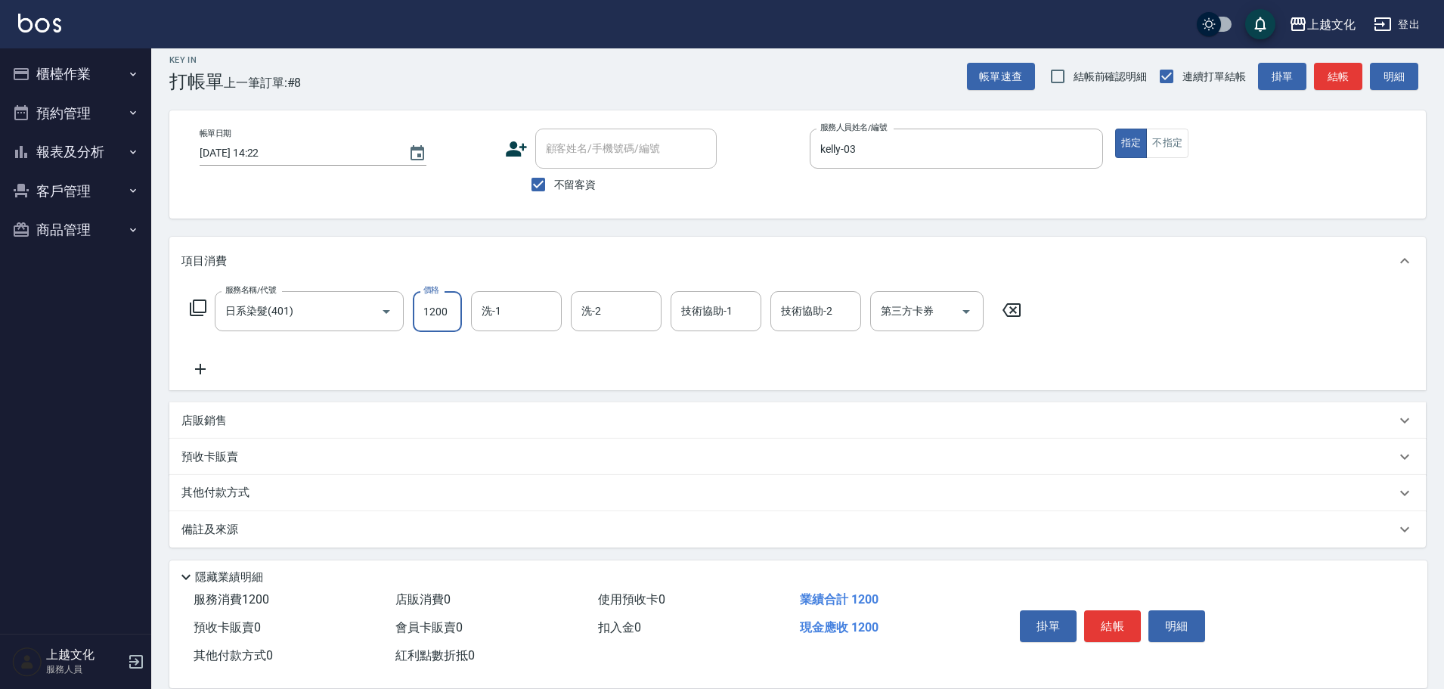
scroll to position [15, 0]
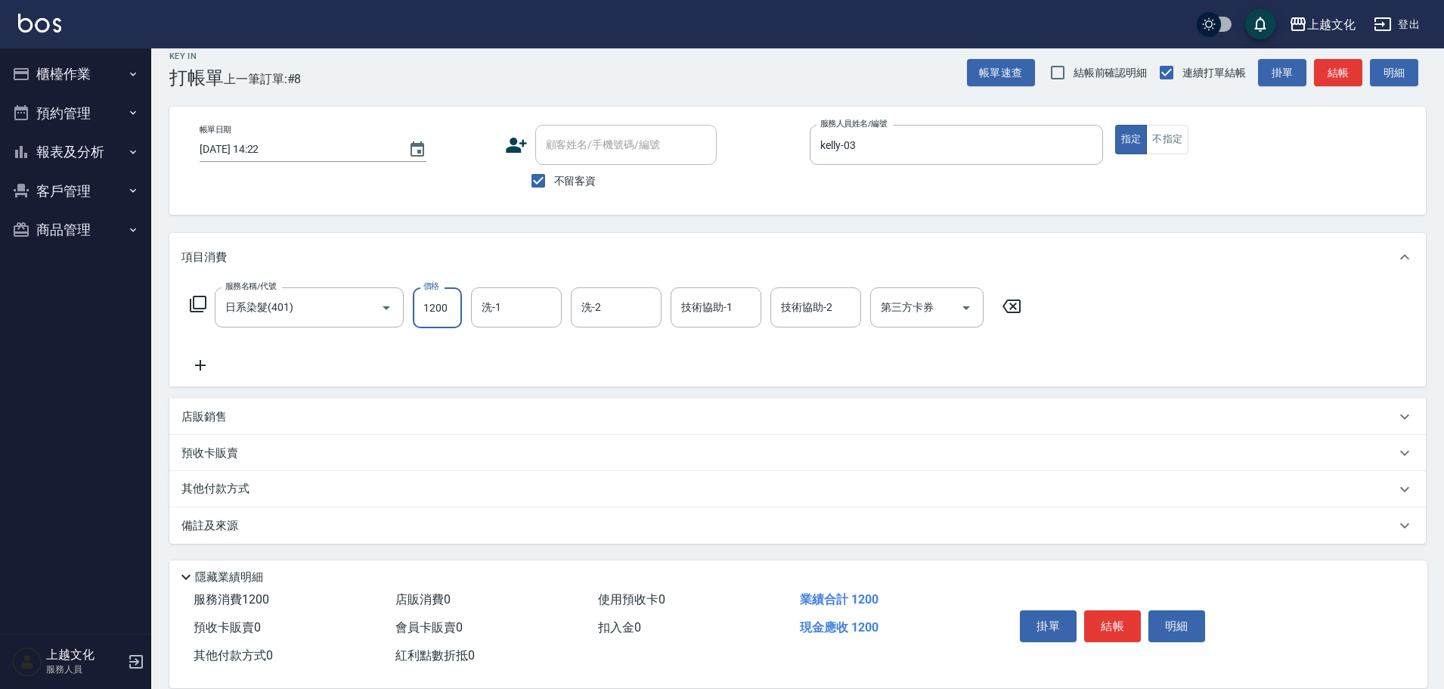
type input "1200"
click at [217, 486] on p "其他付款方式" at bounding box center [219, 489] width 76 height 17
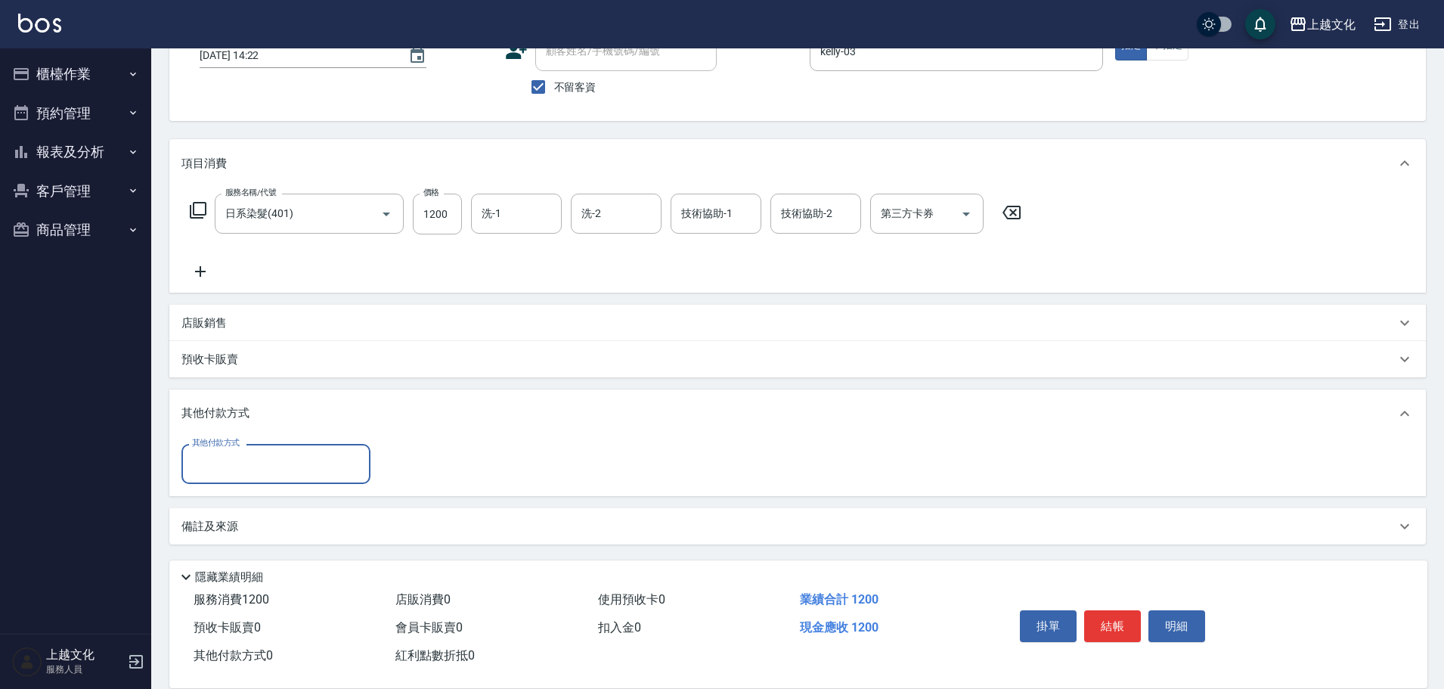
scroll to position [110, 0]
click at [250, 462] on input "其他付款方式" at bounding box center [275, 463] width 175 height 26
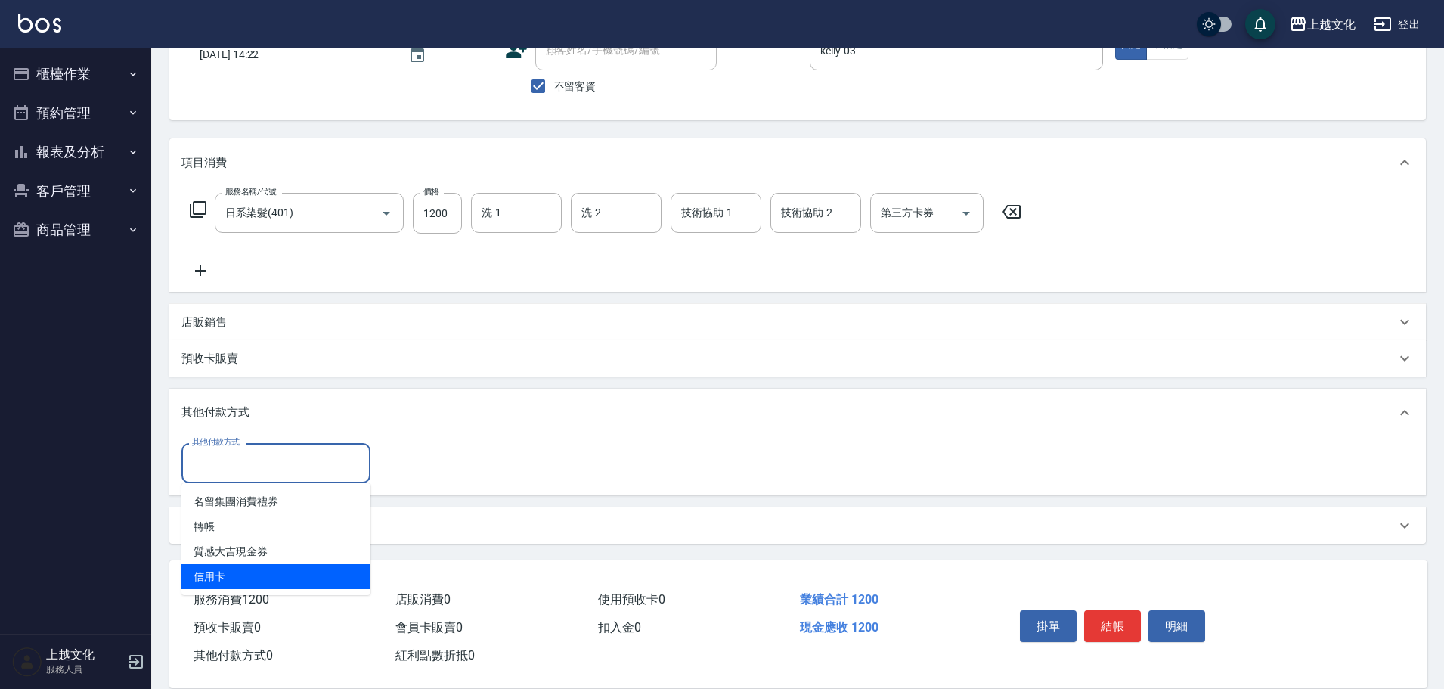
drag, startPoint x: 217, startPoint y: 569, endPoint x: 327, endPoint y: 479, distance: 142.4
click at [216, 569] on span "信用卡" at bounding box center [275, 576] width 189 height 25
type input "信用卡"
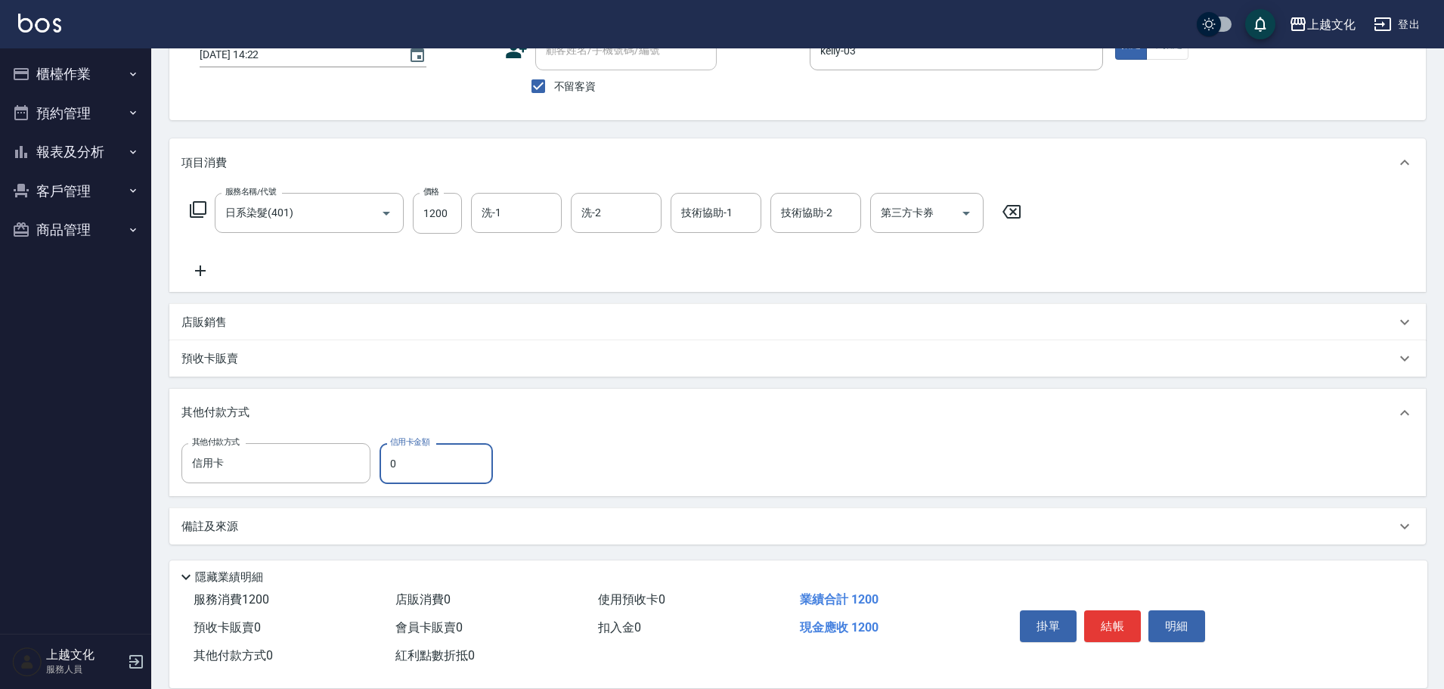
click at [388, 462] on input "0" at bounding box center [436, 463] width 113 height 41
type input "1200"
click at [1118, 625] on button "結帳" at bounding box center [1112, 626] width 57 height 32
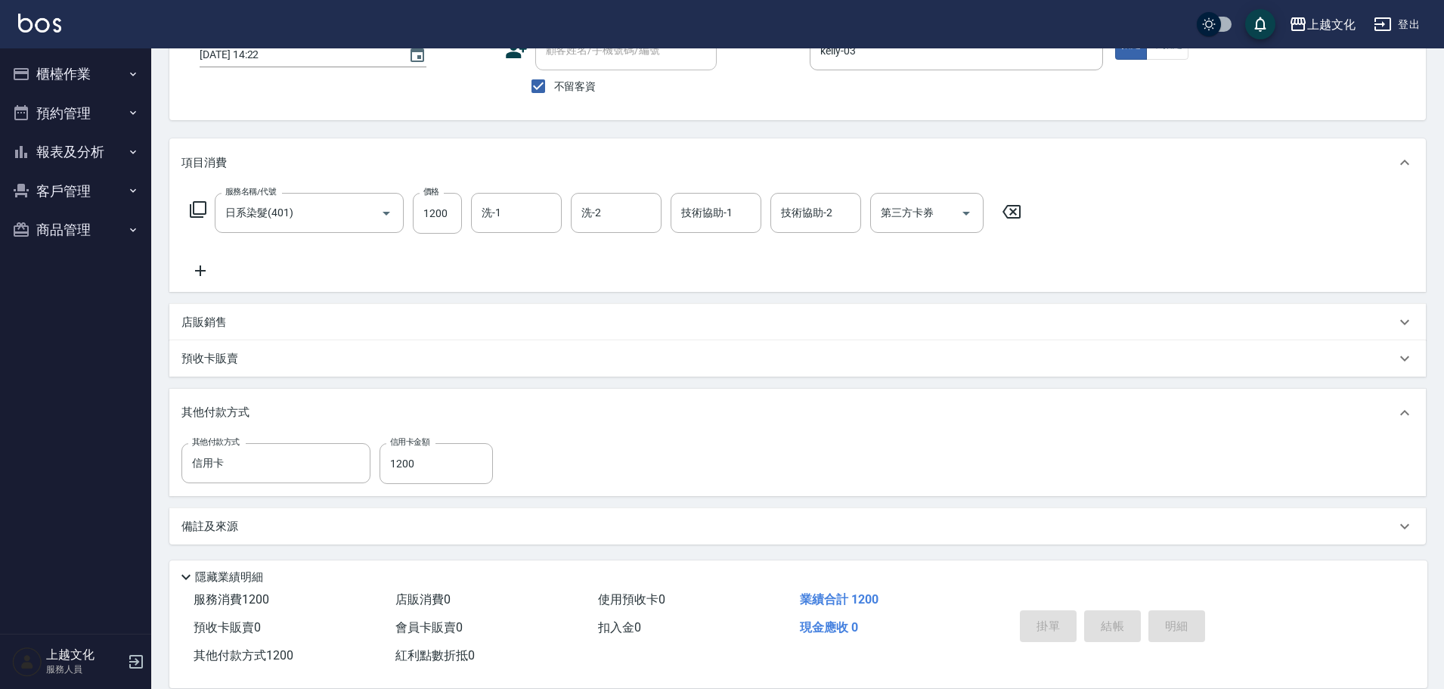
type input "2025/10/14 14:23"
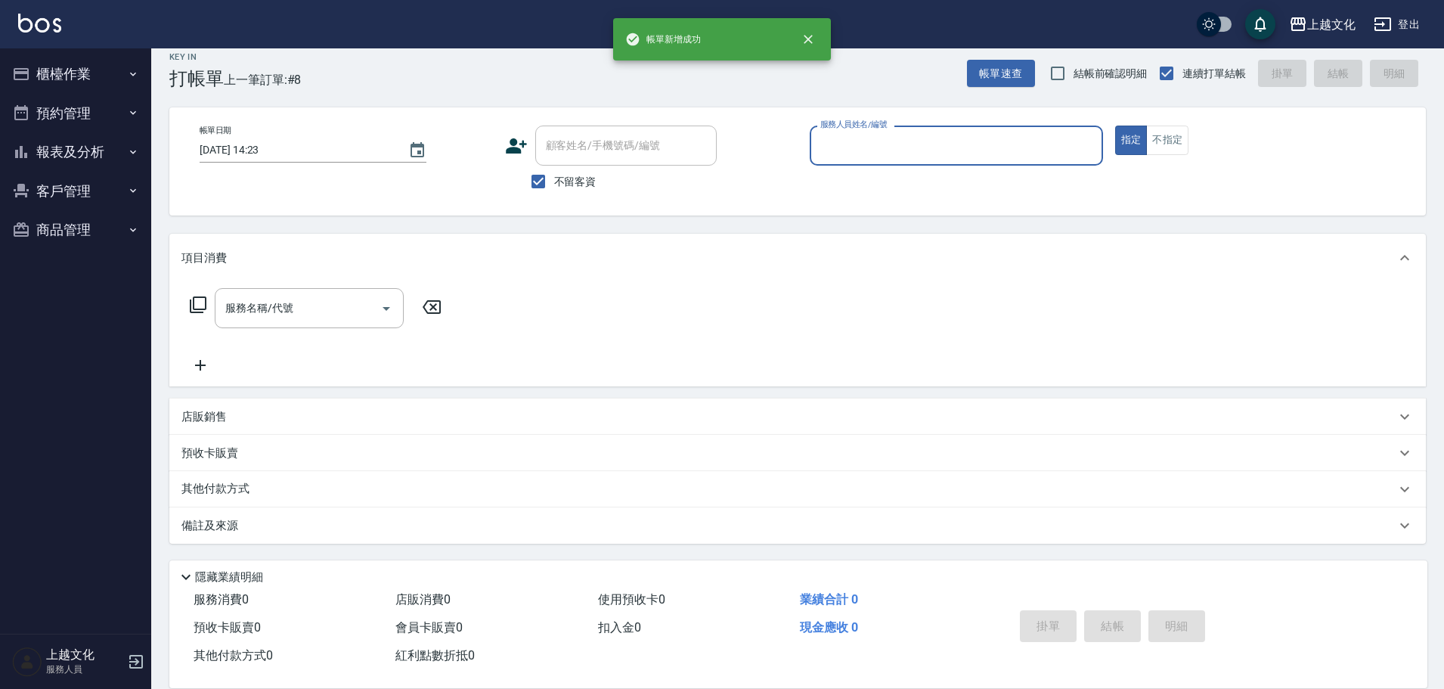
scroll to position [14, 0]
click at [945, 152] on input "服務人員姓名/編號" at bounding box center [957, 145] width 280 height 26
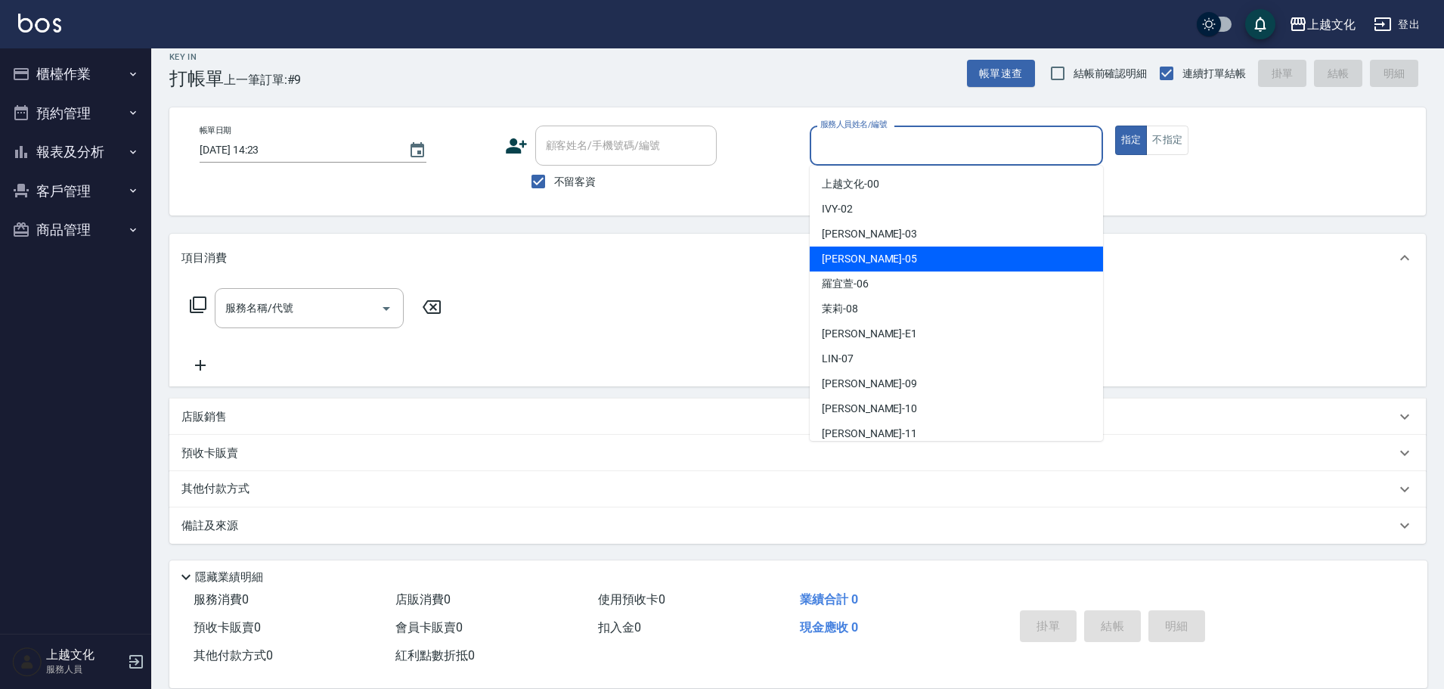
click at [876, 258] on div "[PERSON_NAME] -05" at bounding box center [956, 258] width 293 height 25
type input "[PERSON_NAME]-05"
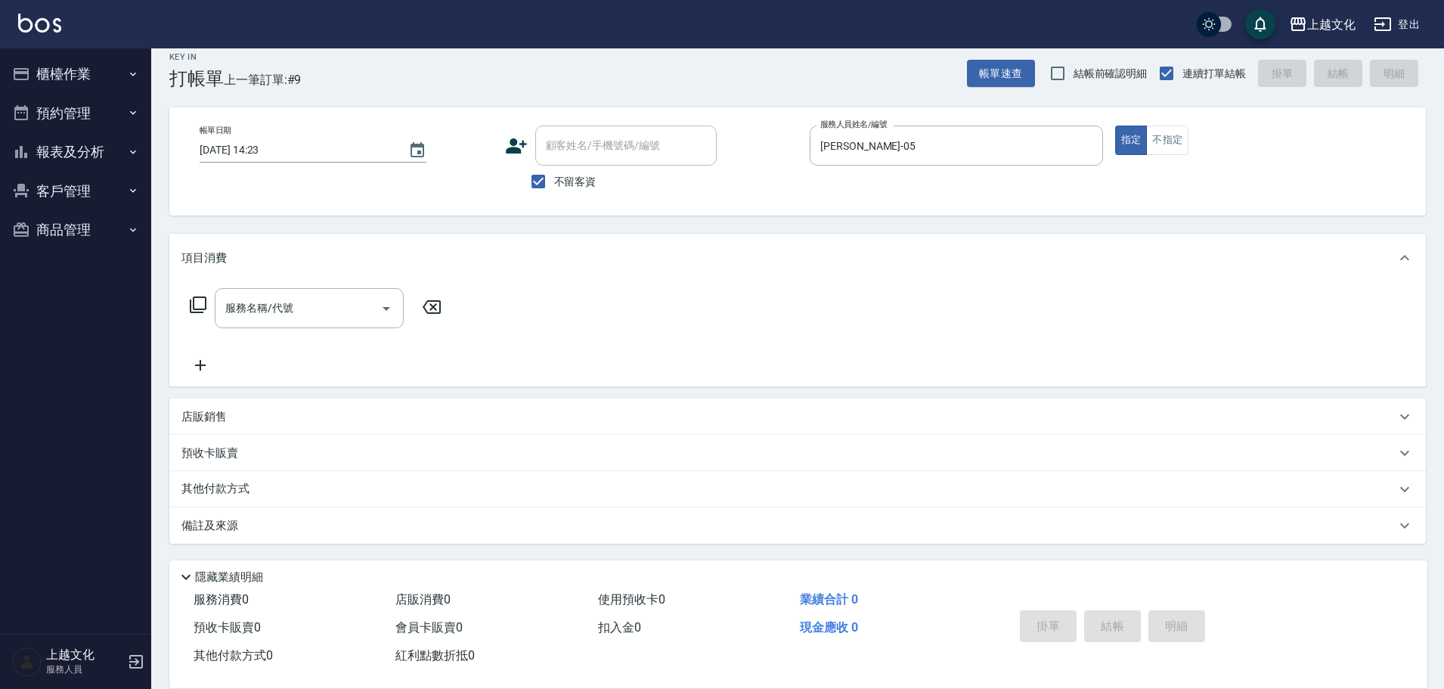
click at [200, 306] on icon at bounding box center [198, 305] width 18 height 18
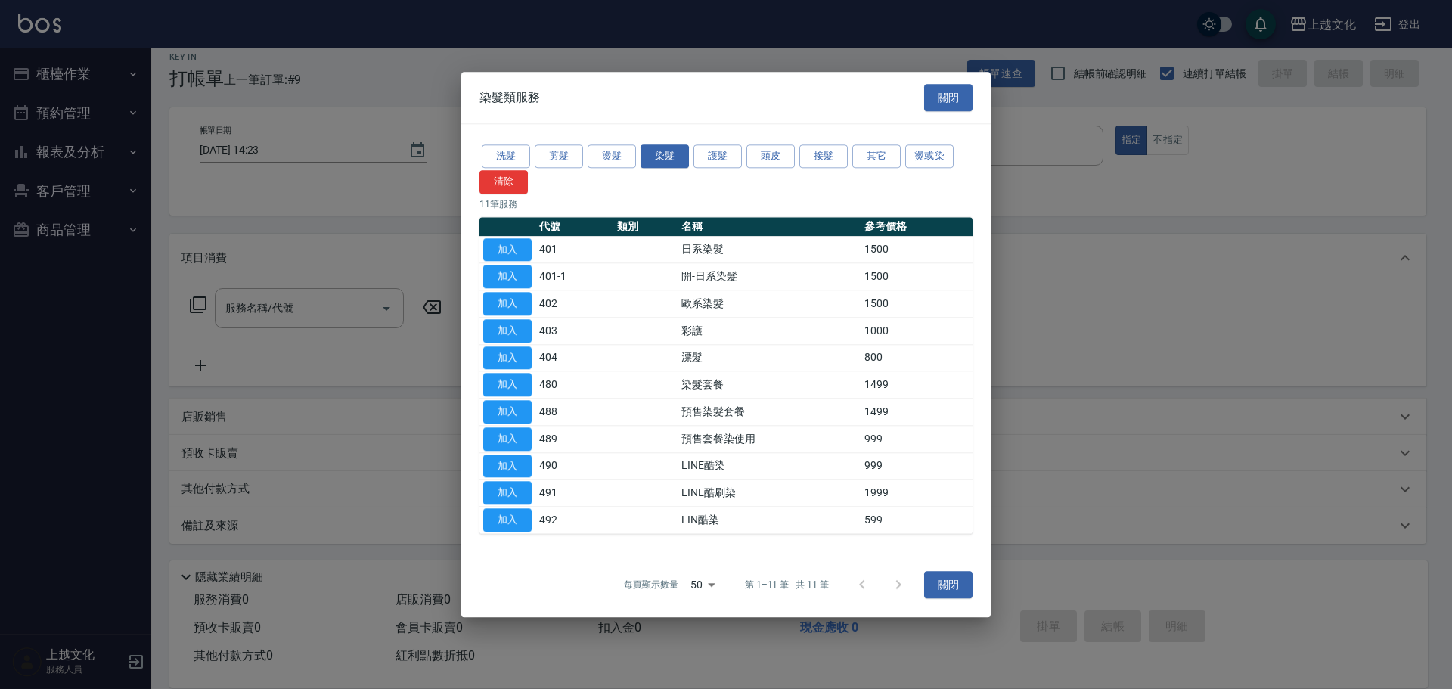
click at [606, 168] on div "洗髮 剪髮 燙髮 染髮 護髮 頭皮 接髮 其它 燙或染 清除" at bounding box center [725, 167] width 493 height 51
drag, startPoint x: 524, startPoint y: 251, endPoint x: 515, endPoint y: 255, distance: 9.8
click at [525, 251] on button "加入" at bounding box center [507, 249] width 48 height 23
click at [528, 250] on div "項目消費" at bounding box center [788, 258] width 1214 height 16
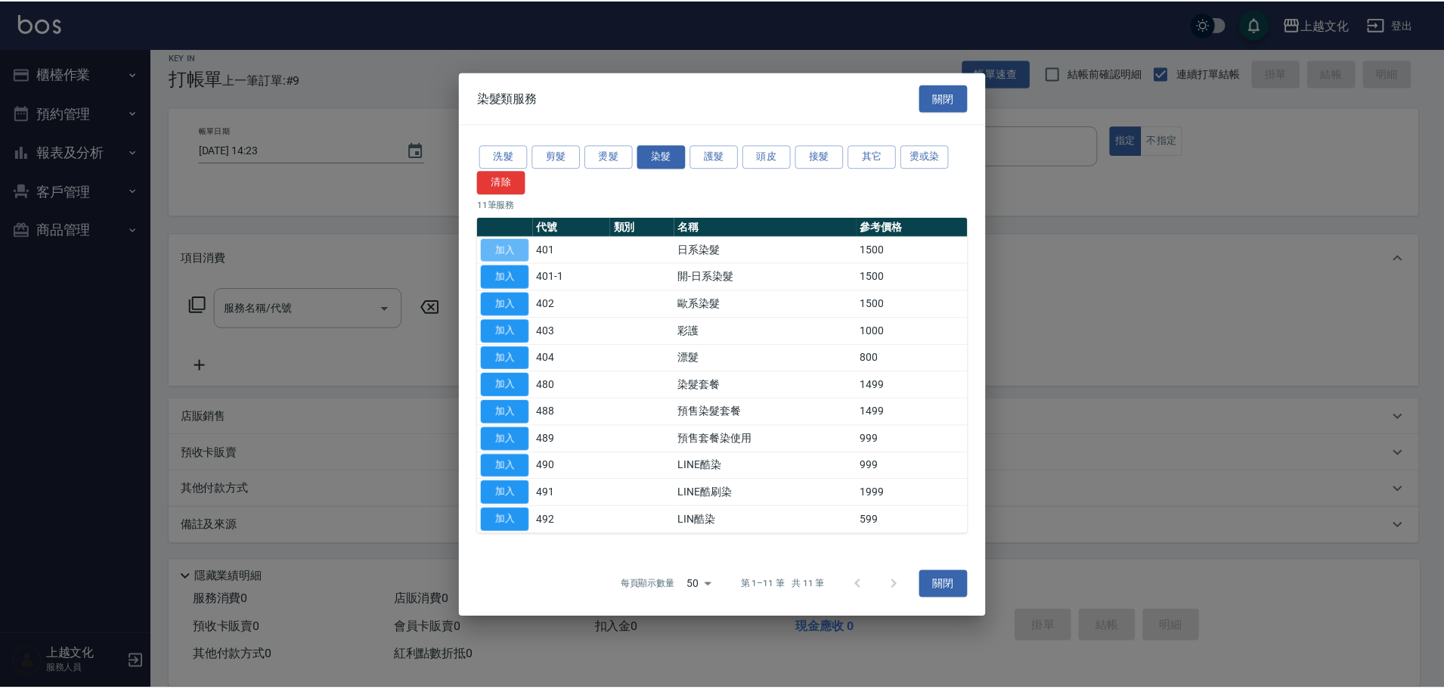
type input "日系染髮(401)"
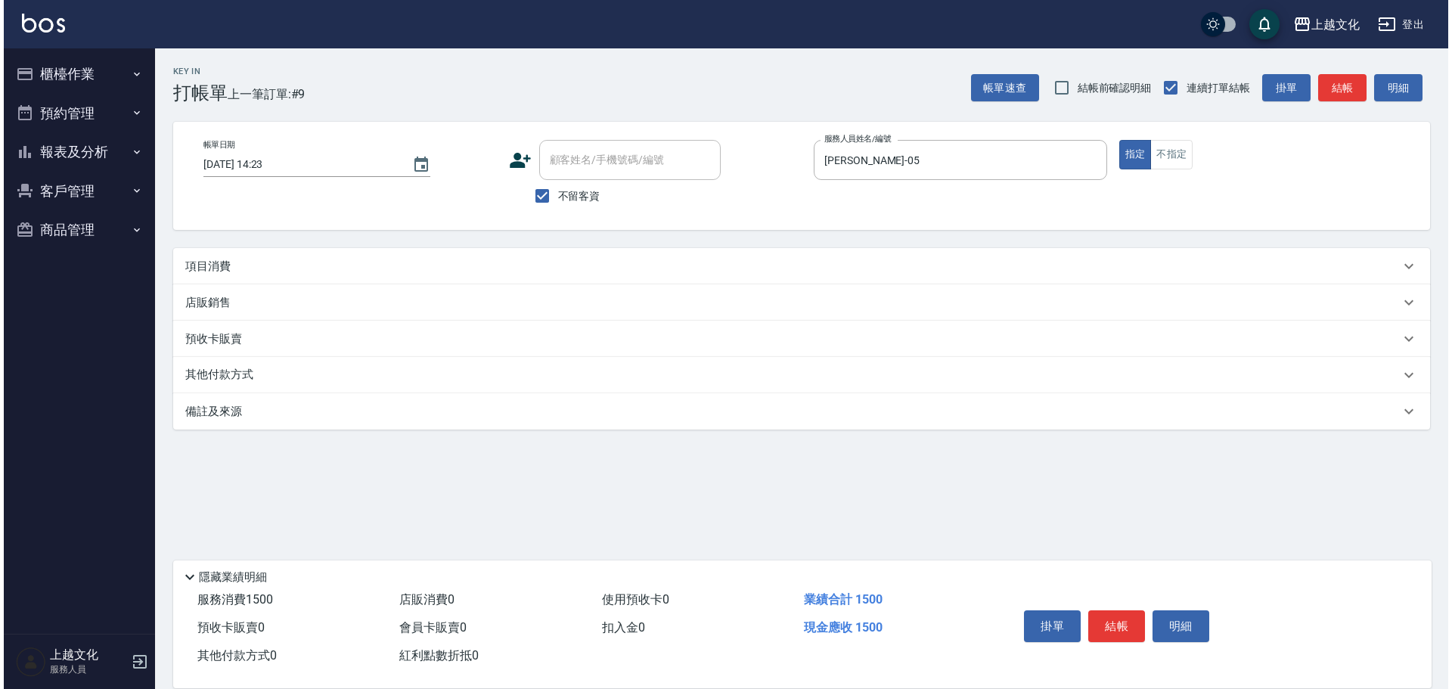
scroll to position [0, 0]
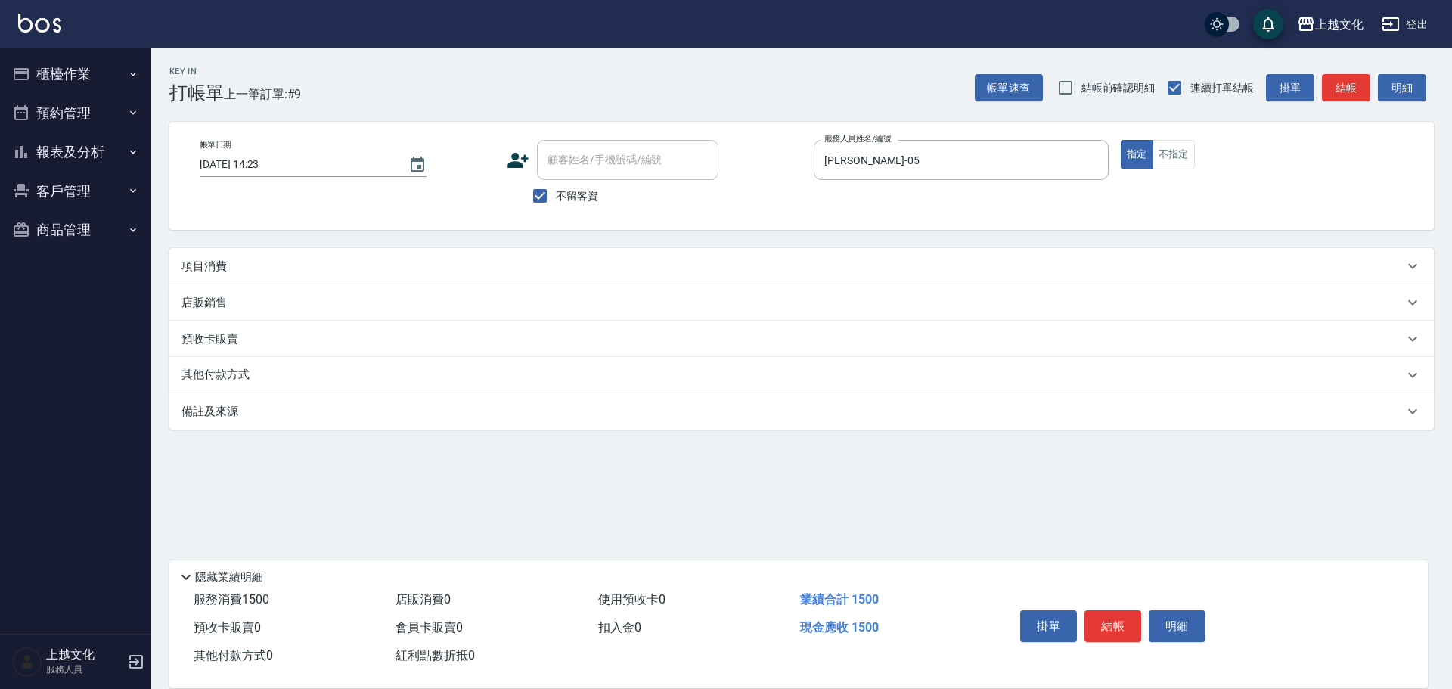
click at [191, 269] on p "項目消費" at bounding box center [203, 267] width 45 height 16
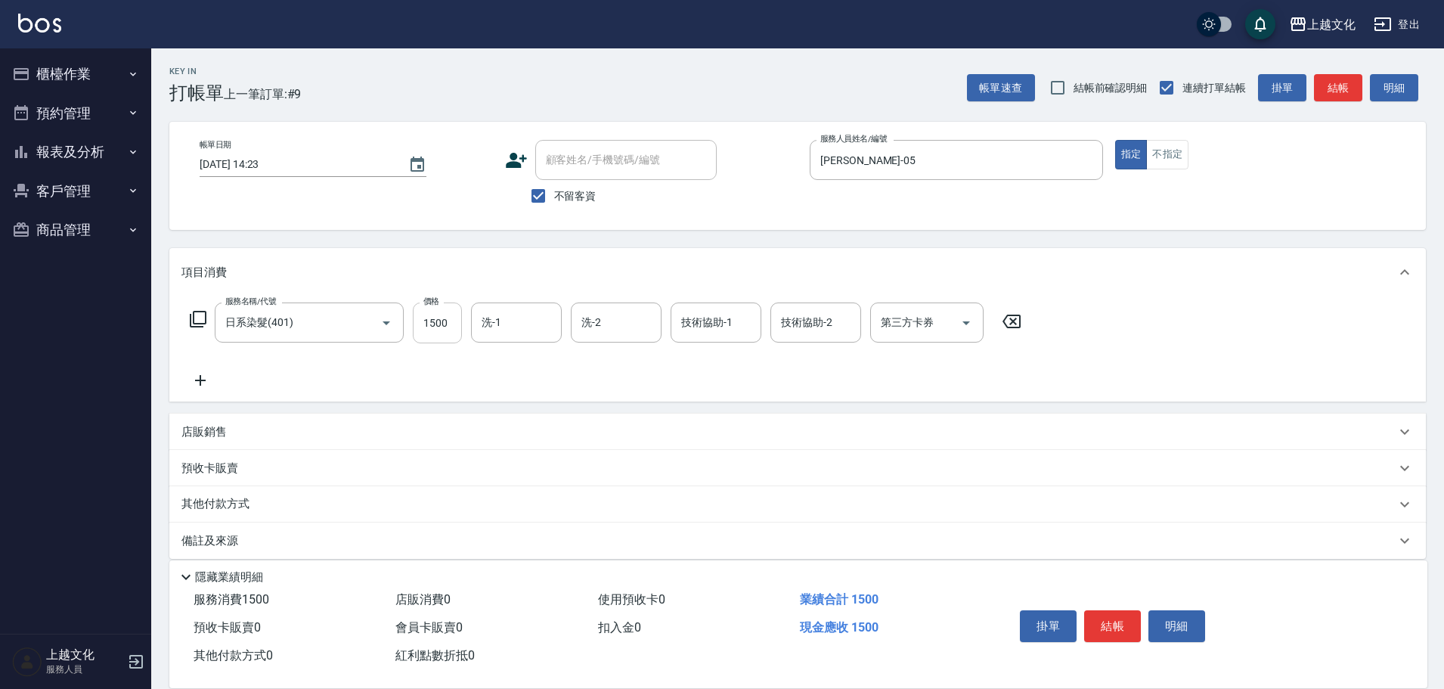
click at [430, 333] on input "1500" at bounding box center [437, 322] width 49 height 41
type input "1850"
drag, startPoint x: 1108, startPoint y: 614, endPoint x: 1093, endPoint y: 598, distance: 21.9
click at [1107, 613] on button "結帳" at bounding box center [1112, 626] width 57 height 32
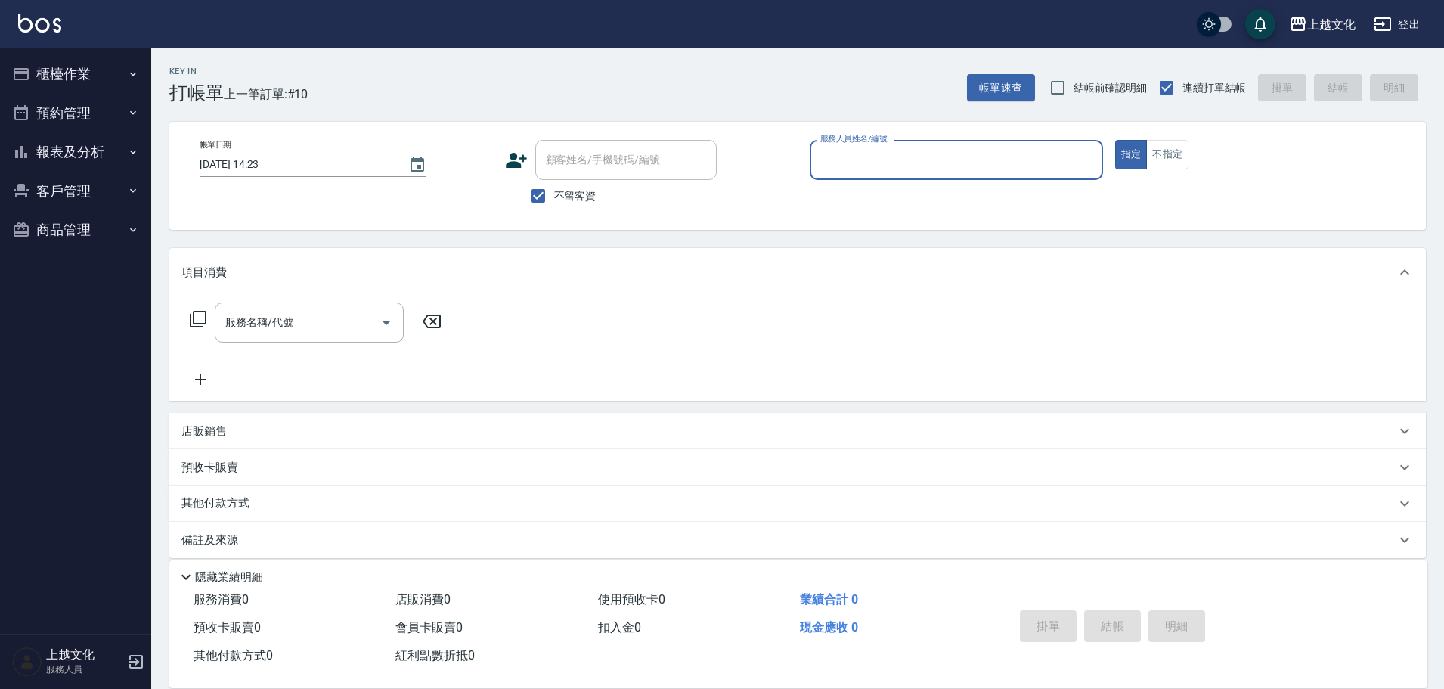
click at [858, 161] on input "服務人員姓名/編號" at bounding box center [957, 160] width 280 height 26
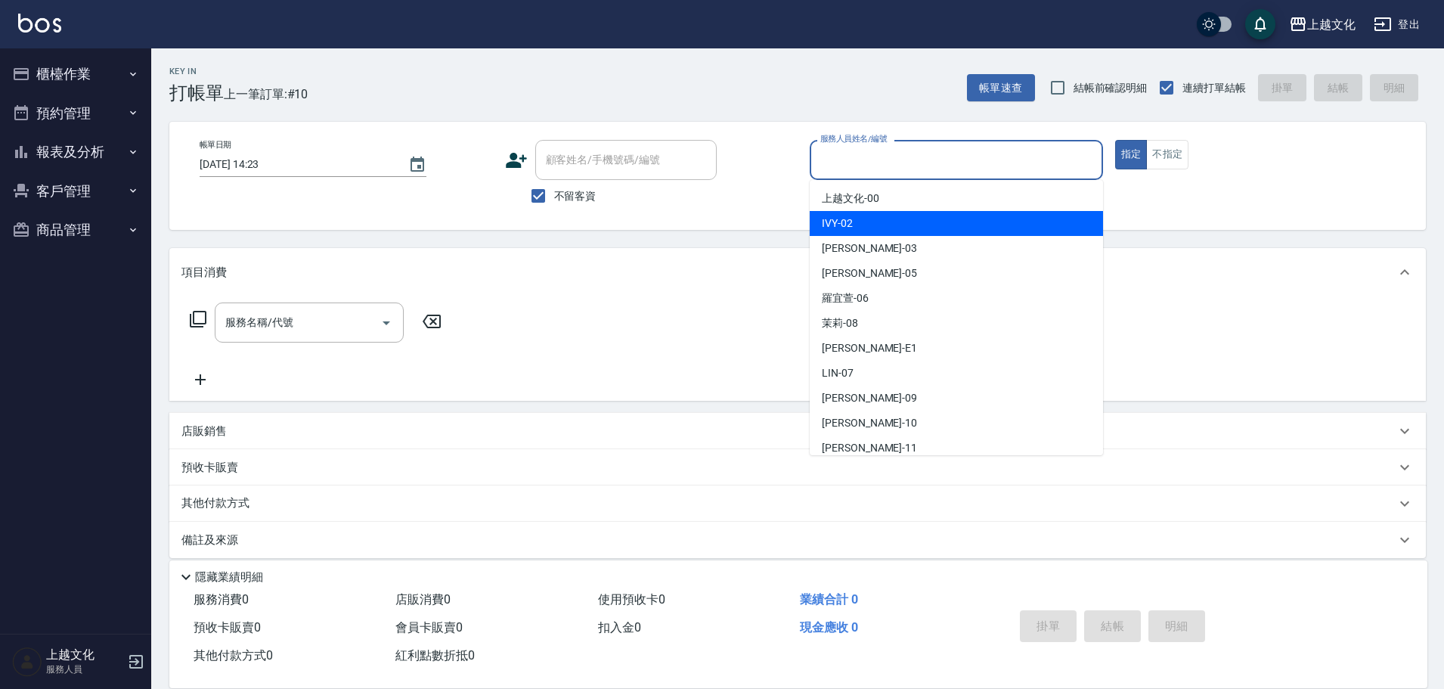
click at [854, 228] on div "IVY -02" at bounding box center [956, 223] width 293 height 25
type input "IVY-02"
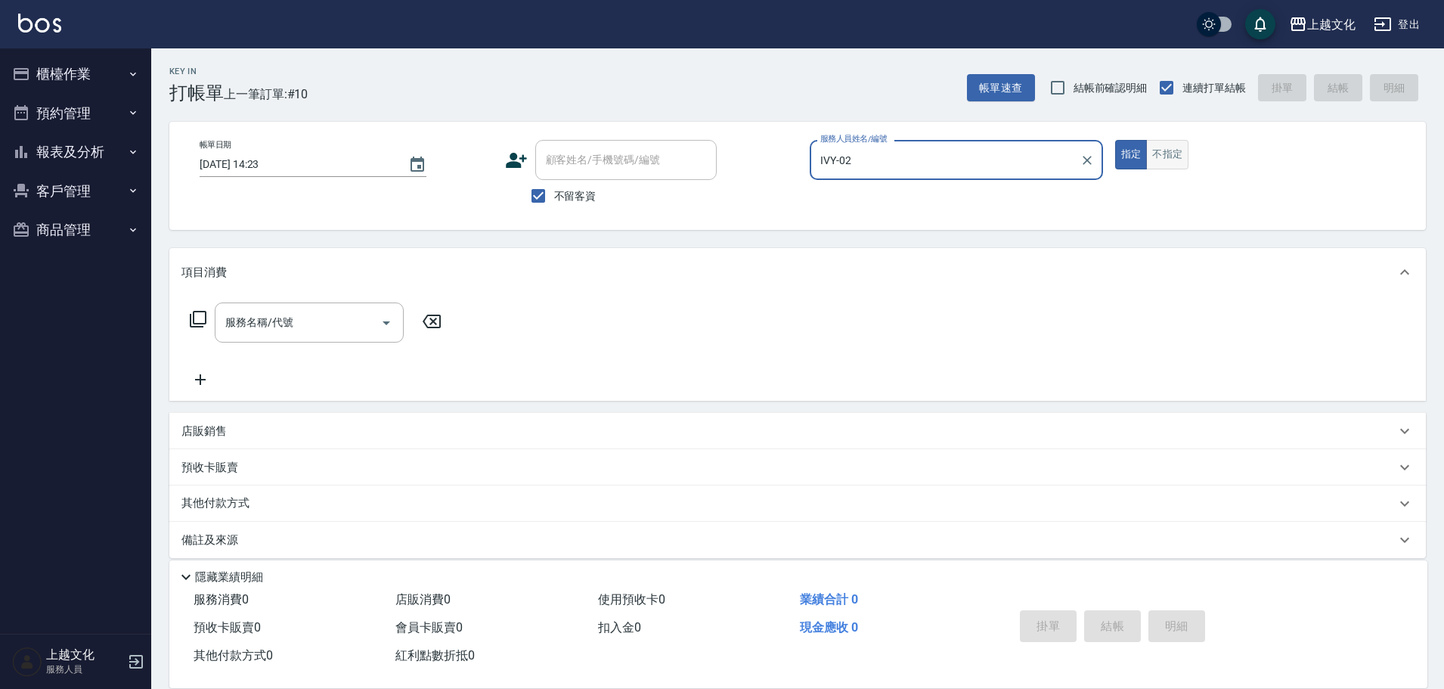
click at [1161, 150] on button "不指定" at bounding box center [1167, 154] width 42 height 29
click at [197, 321] on icon at bounding box center [198, 319] width 18 height 18
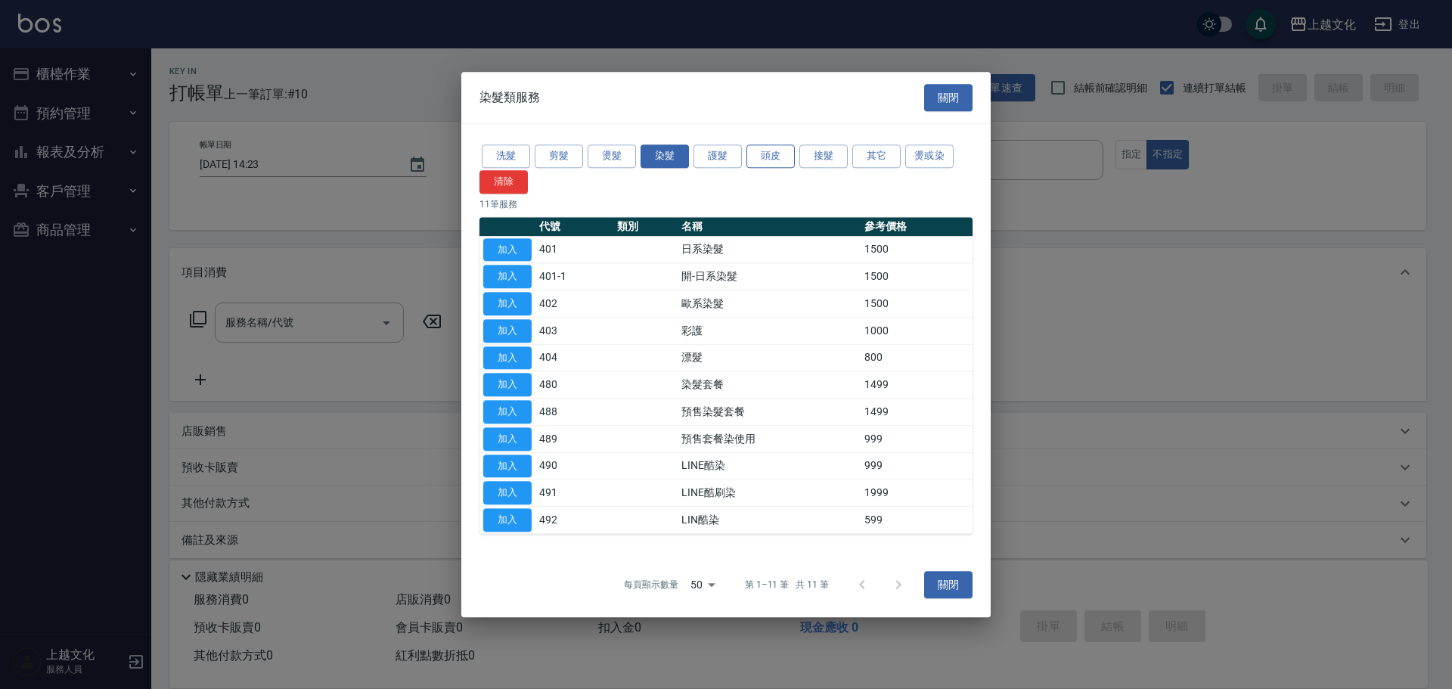
click at [776, 155] on button "頭皮" at bounding box center [770, 155] width 48 height 23
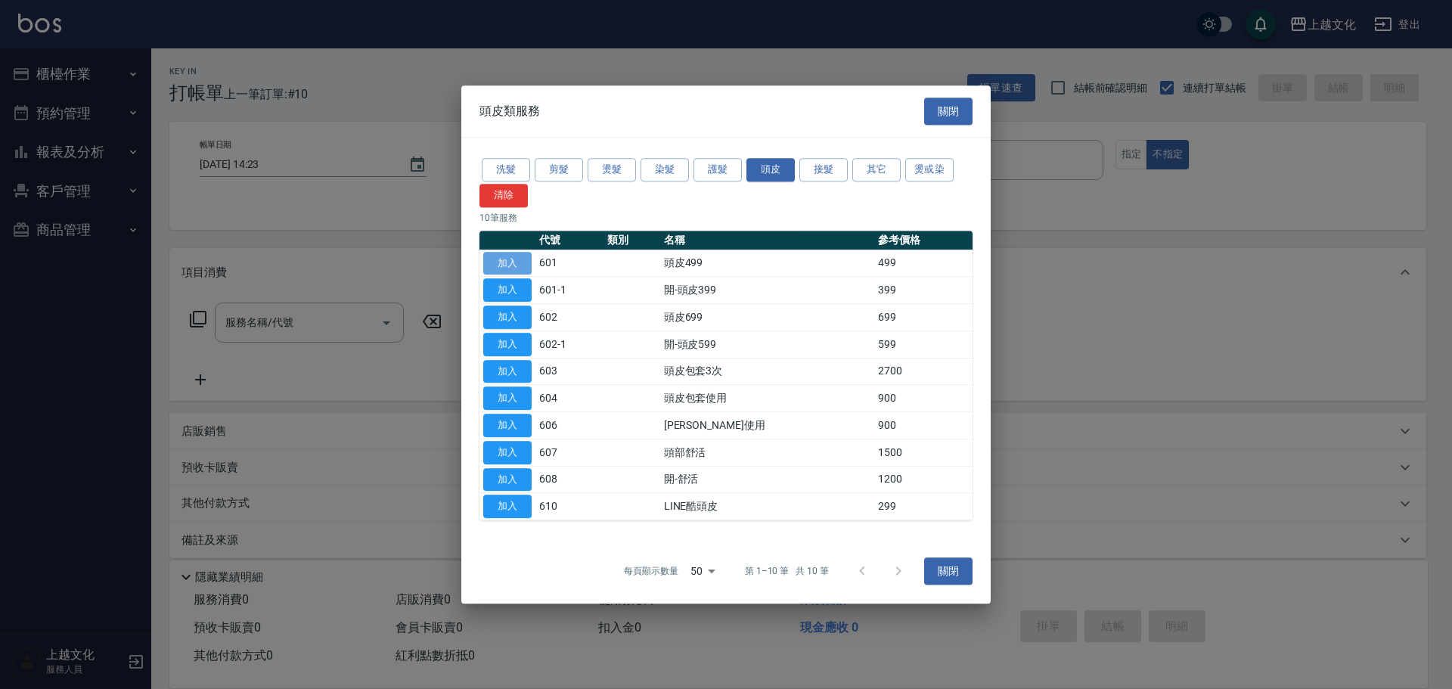
click at [499, 262] on button "加入" at bounding box center [507, 263] width 48 height 23
type input "頭皮499(601)"
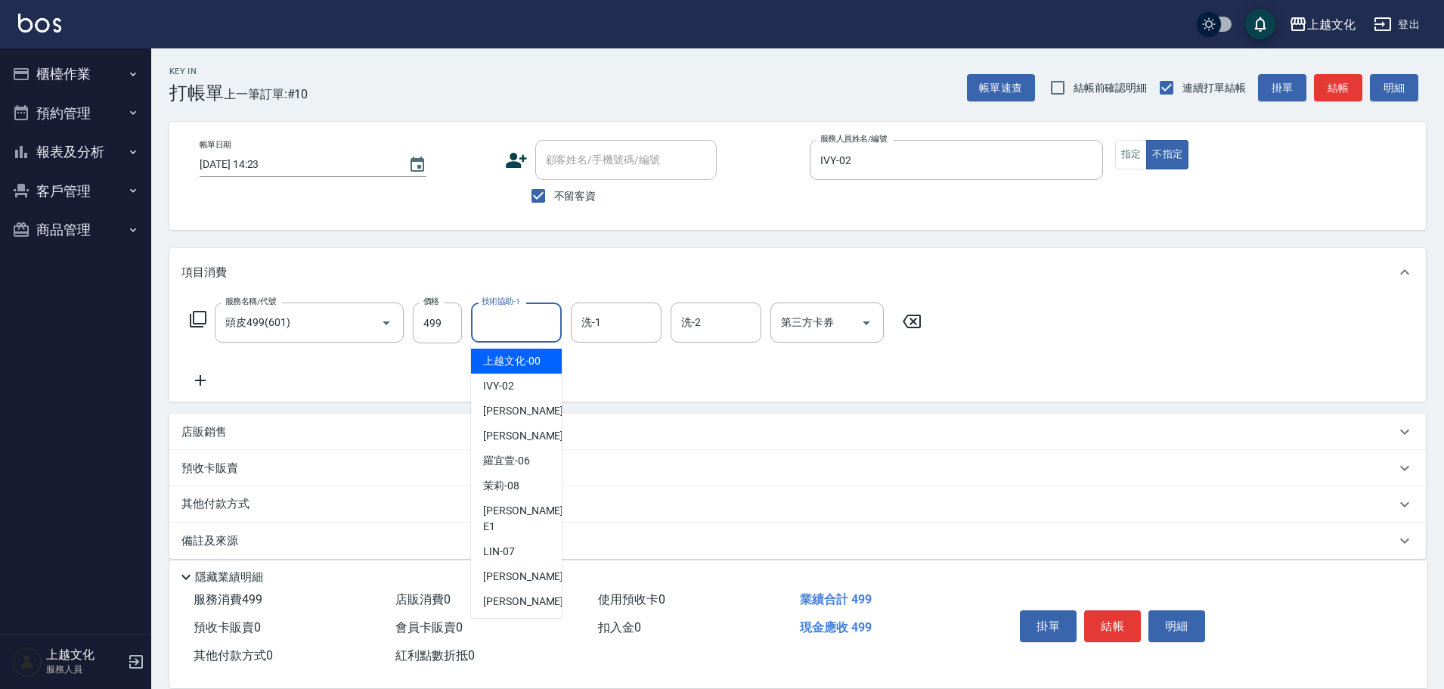
click at [497, 327] on input "技術協助-1" at bounding box center [516, 322] width 77 height 26
drag, startPoint x: 498, startPoint y: 605, endPoint x: 507, endPoint y: 603, distance: 10.1
click at [504, 618] on span "[PERSON_NAME] -11" at bounding box center [530, 626] width 95 height 16
type input "[PERSON_NAME]-11"
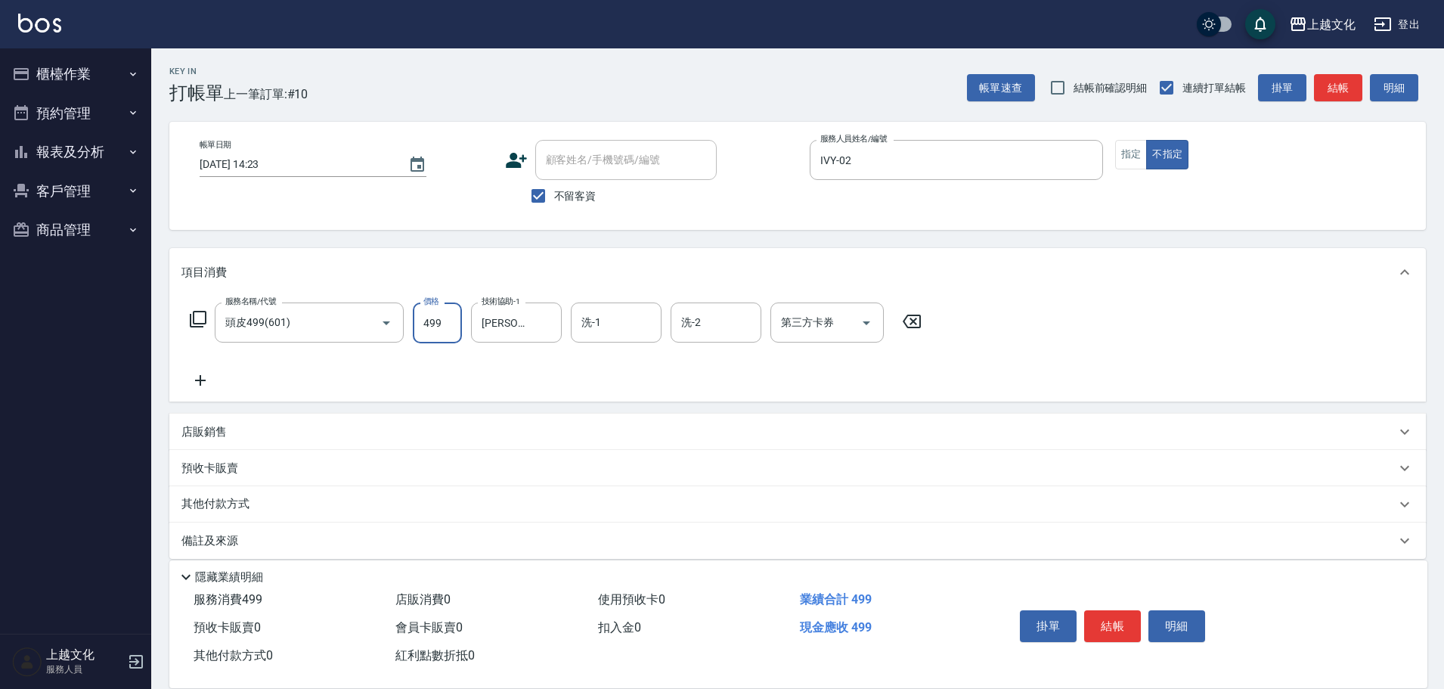
click at [453, 333] on input "499" at bounding box center [437, 322] width 49 height 41
type input "199"
click at [195, 380] on icon at bounding box center [200, 380] width 38 height 18
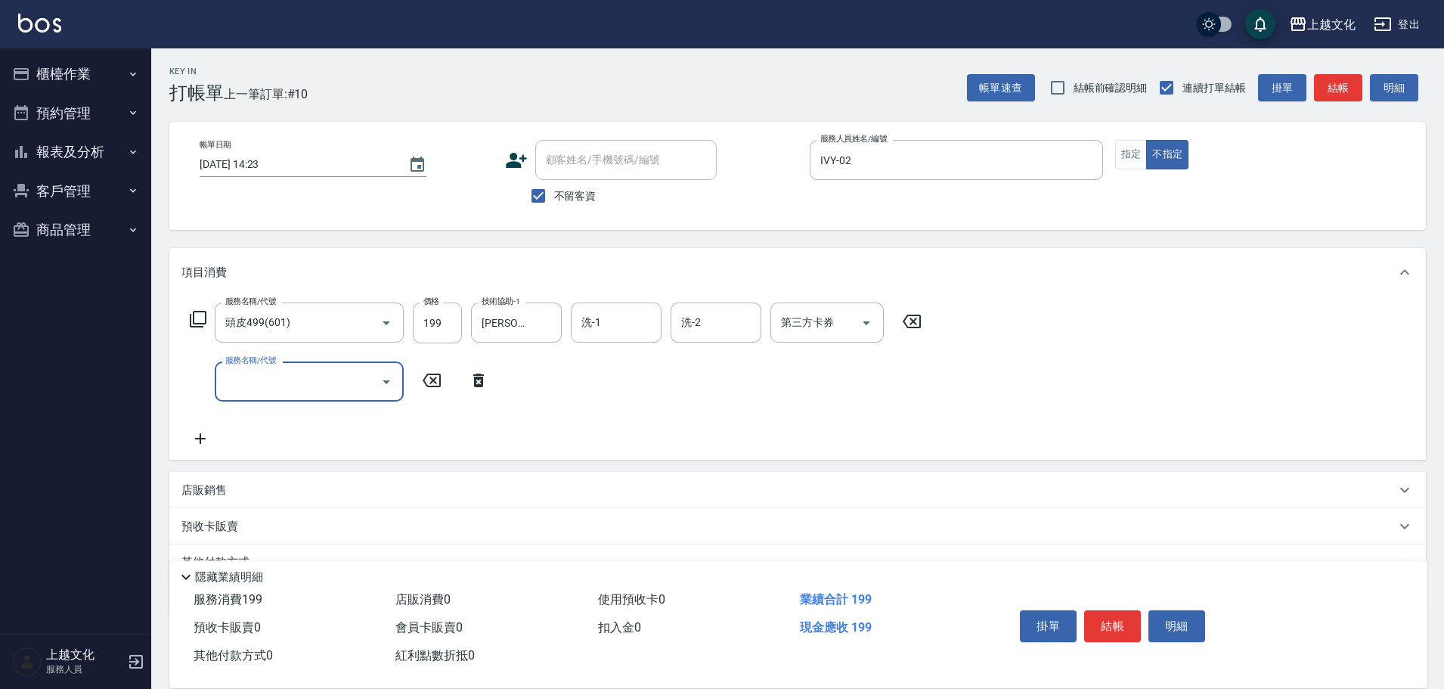
click at [203, 317] on icon at bounding box center [198, 319] width 18 height 18
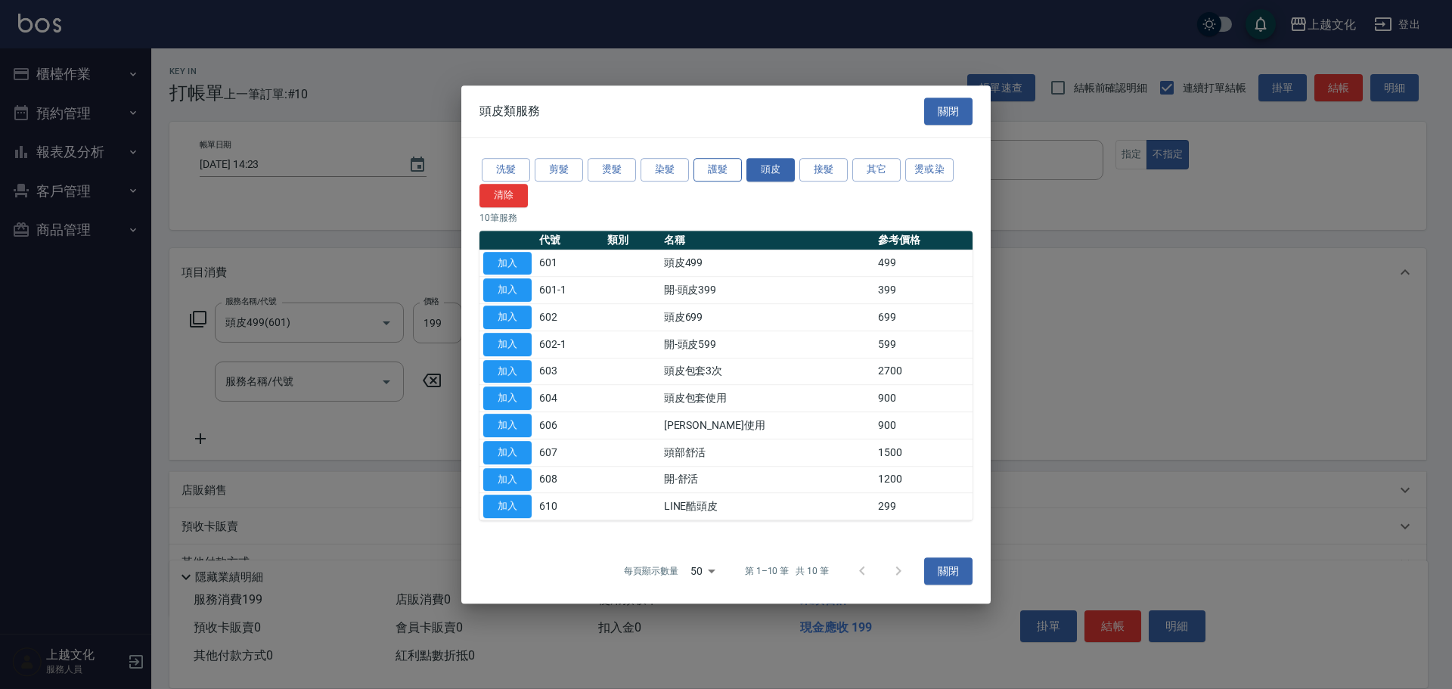
click at [730, 172] on button "護髮" at bounding box center [717, 169] width 48 height 23
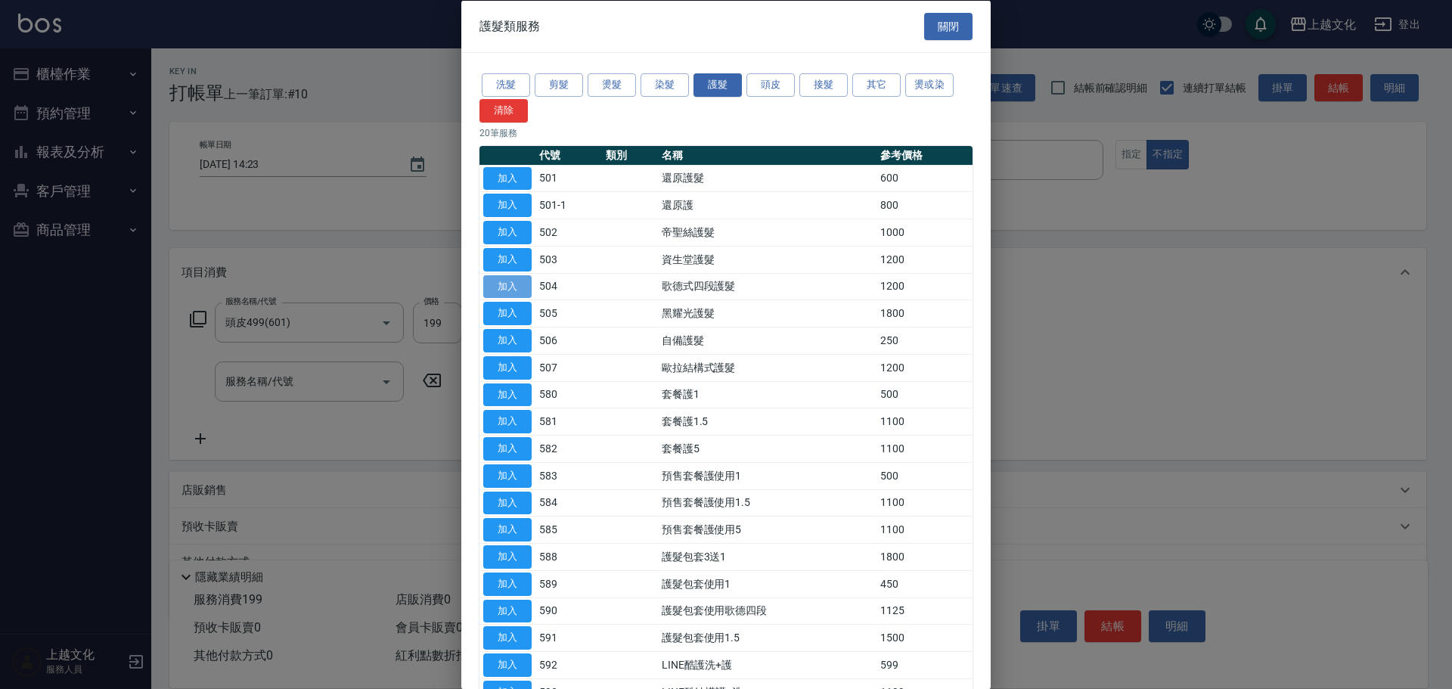
click at [483, 289] on button "加入" at bounding box center [507, 285] width 48 height 23
click at [483, 289] on div "項目消費" at bounding box center [797, 272] width 1257 height 48
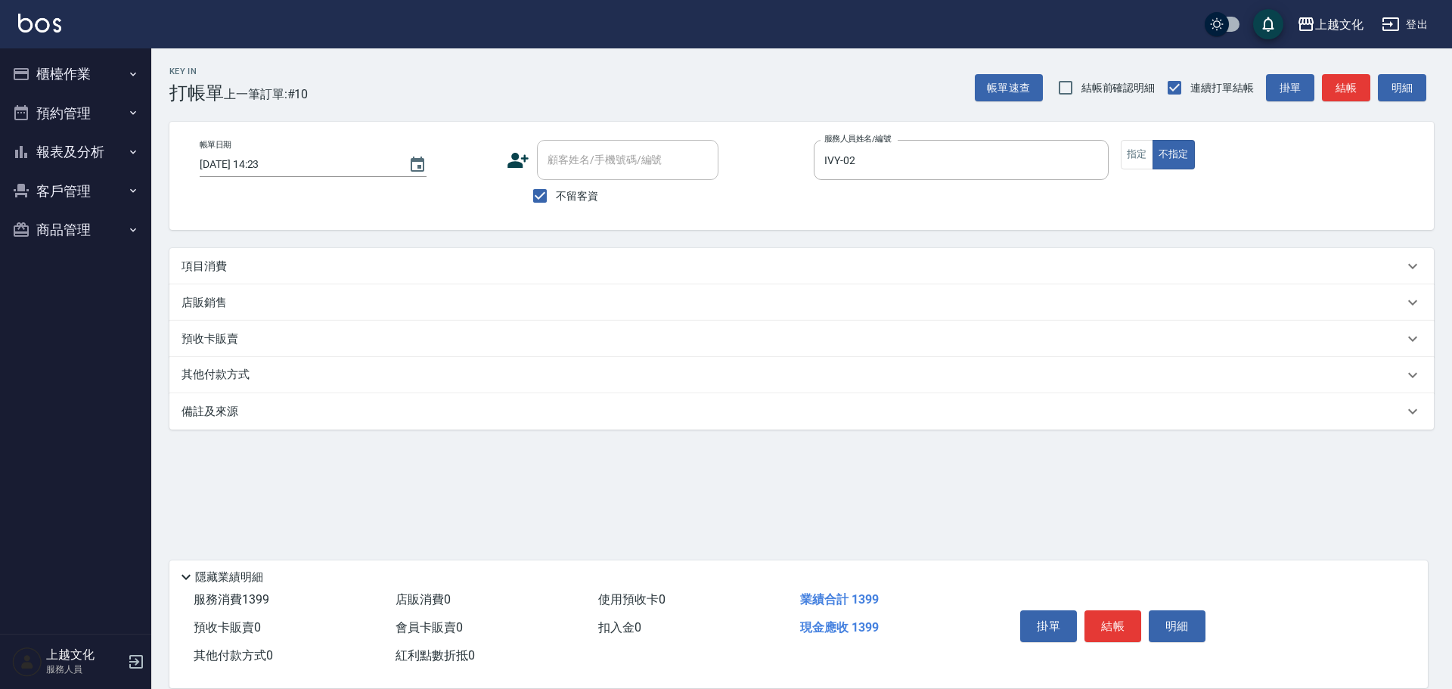
click at [211, 262] on p "項目消費" at bounding box center [203, 267] width 45 height 16
click at [211, 267] on p "項目消費" at bounding box center [203, 267] width 45 height 16
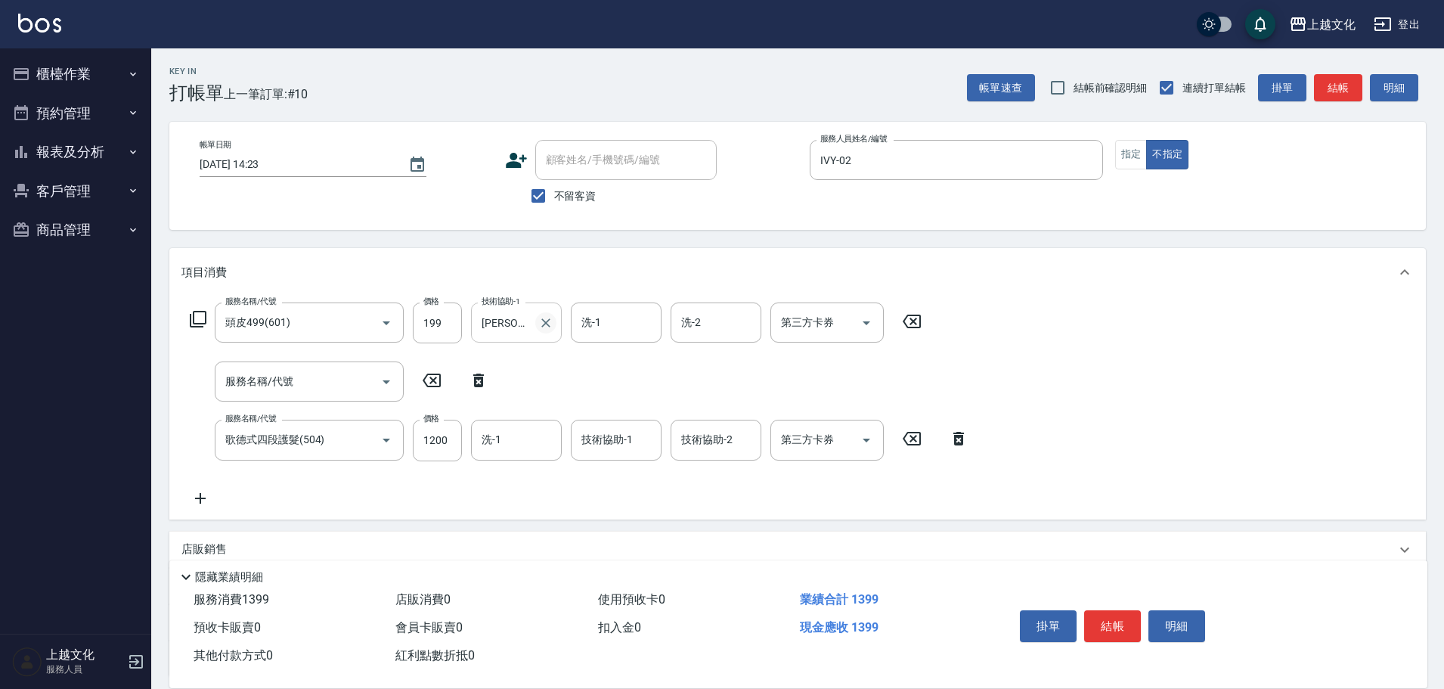
click at [545, 321] on icon "Clear" at bounding box center [545, 322] width 9 height 9
click at [478, 378] on icon at bounding box center [478, 381] width 11 height 14
type input "歌德式四段護髮(504)"
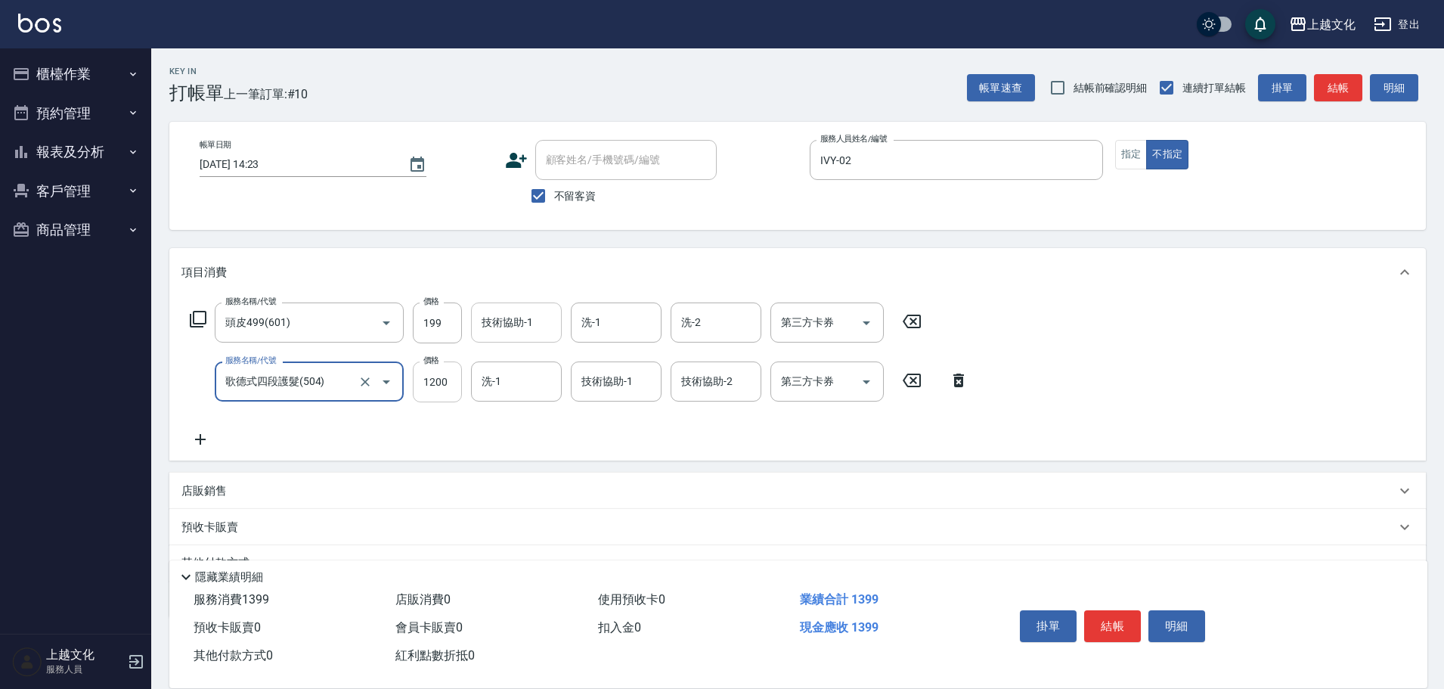
click at [455, 378] on input "1200" at bounding box center [437, 381] width 49 height 41
type input "1600"
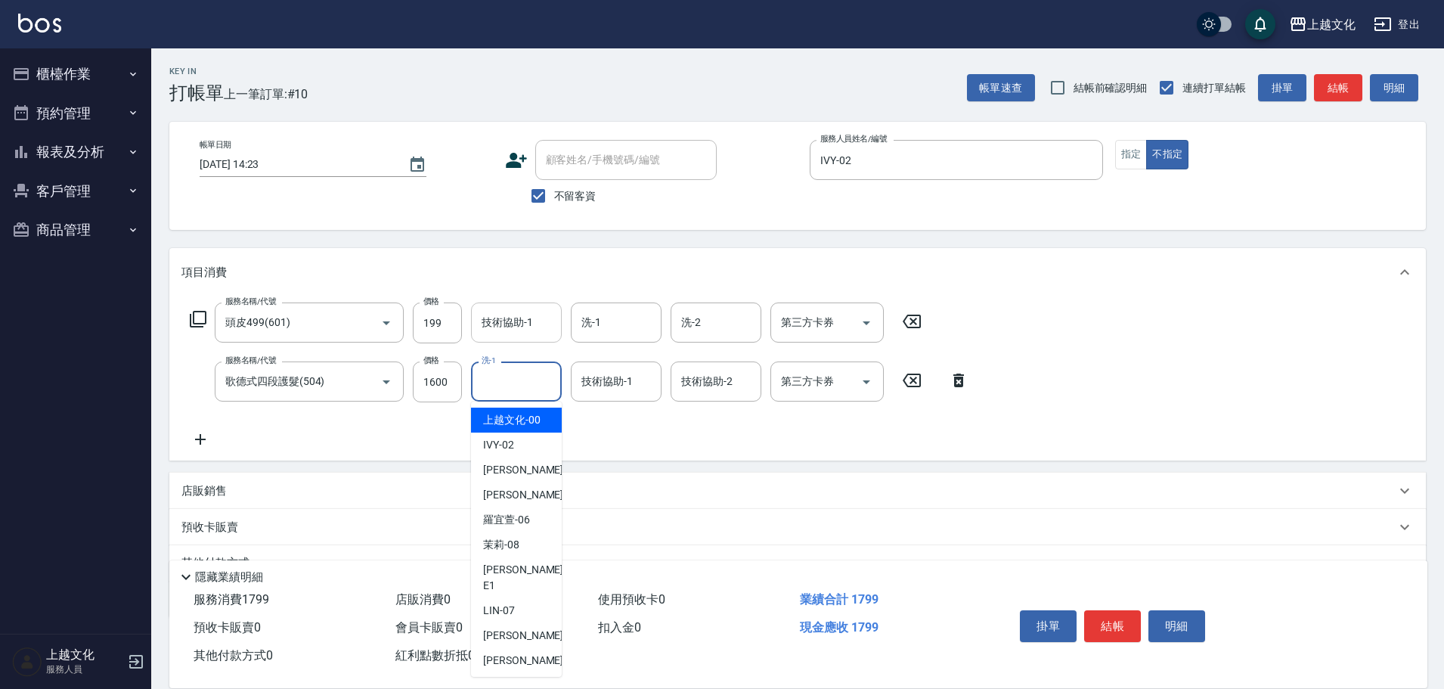
click at [516, 392] on input "洗-1" at bounding box center [516, 381] width 77 height 26
click at [506, 677] on span "[PERSON_NAME] -11" at bounding box center [530, 685] width 95 height 16
type input "[PERSON_NAME]-11"
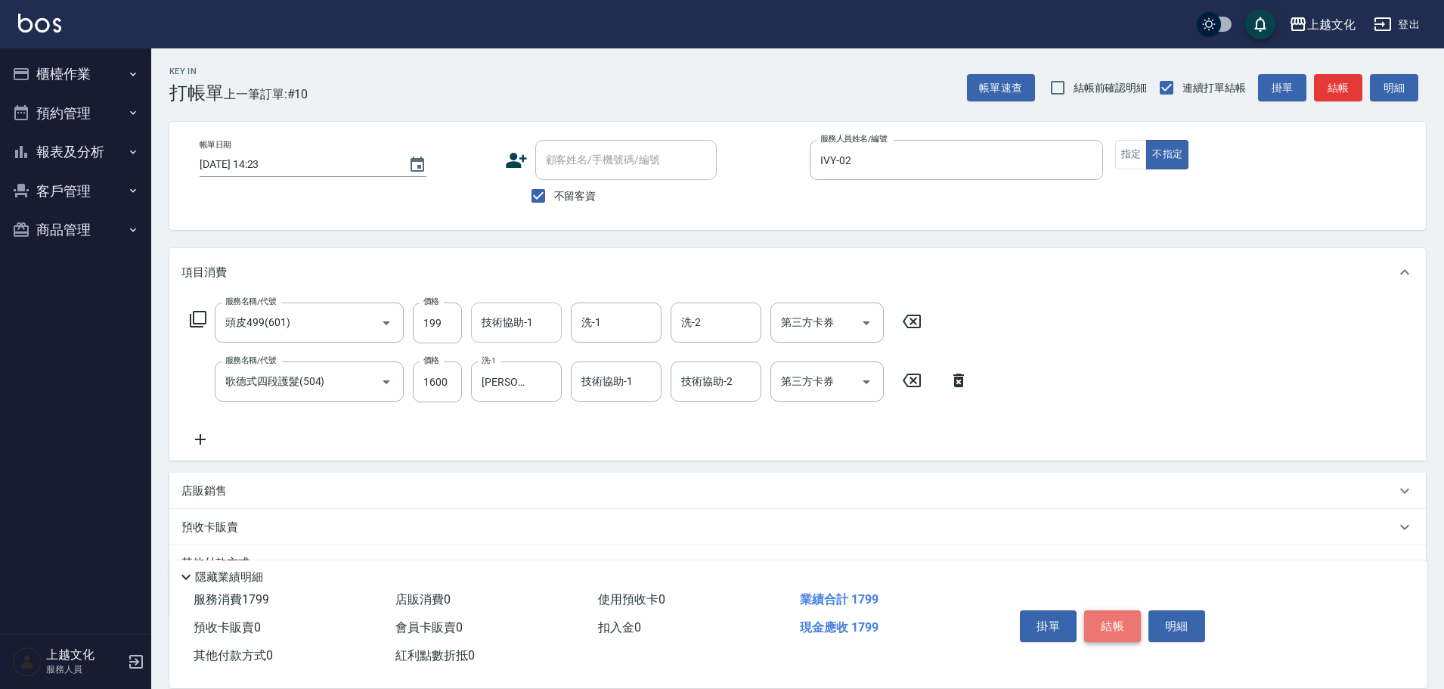
click at [1107, 618] on button "結帳" at bounding box center [1112, 626] width 57 height 32
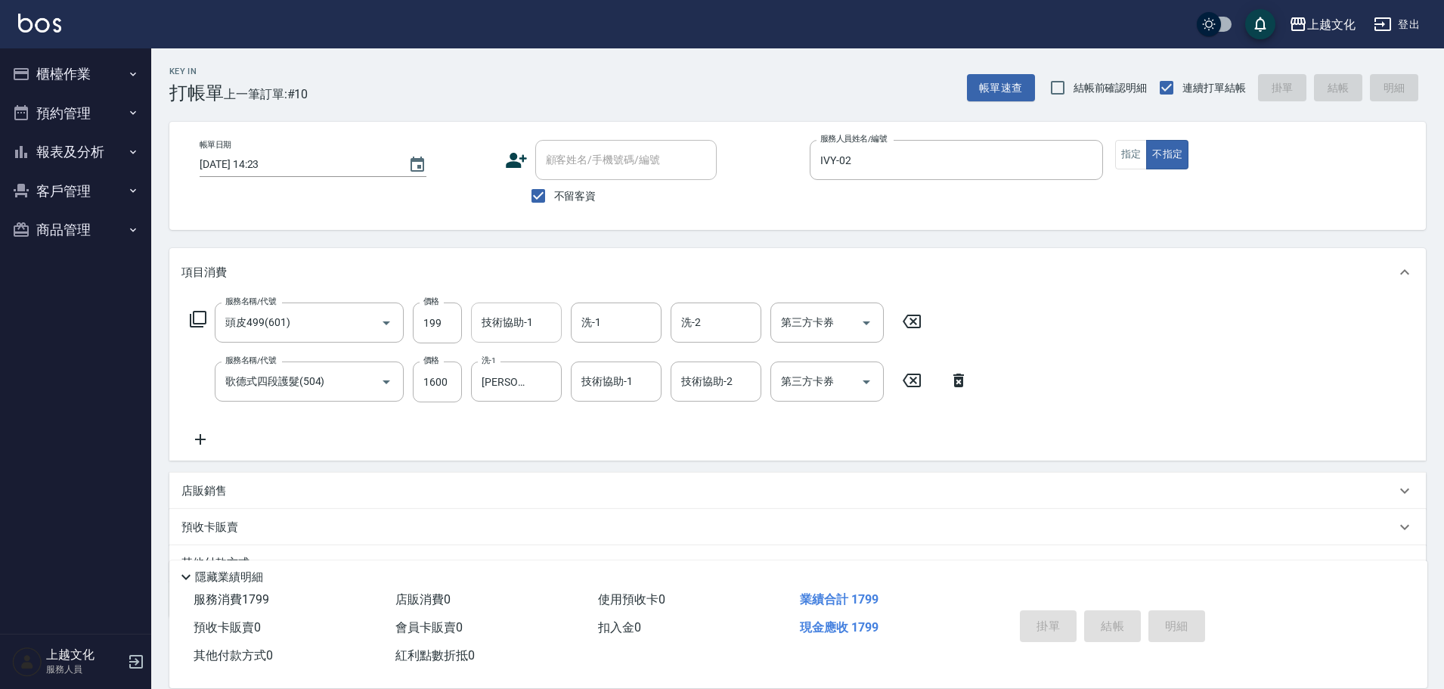
type input "2025/10/14 14:25"
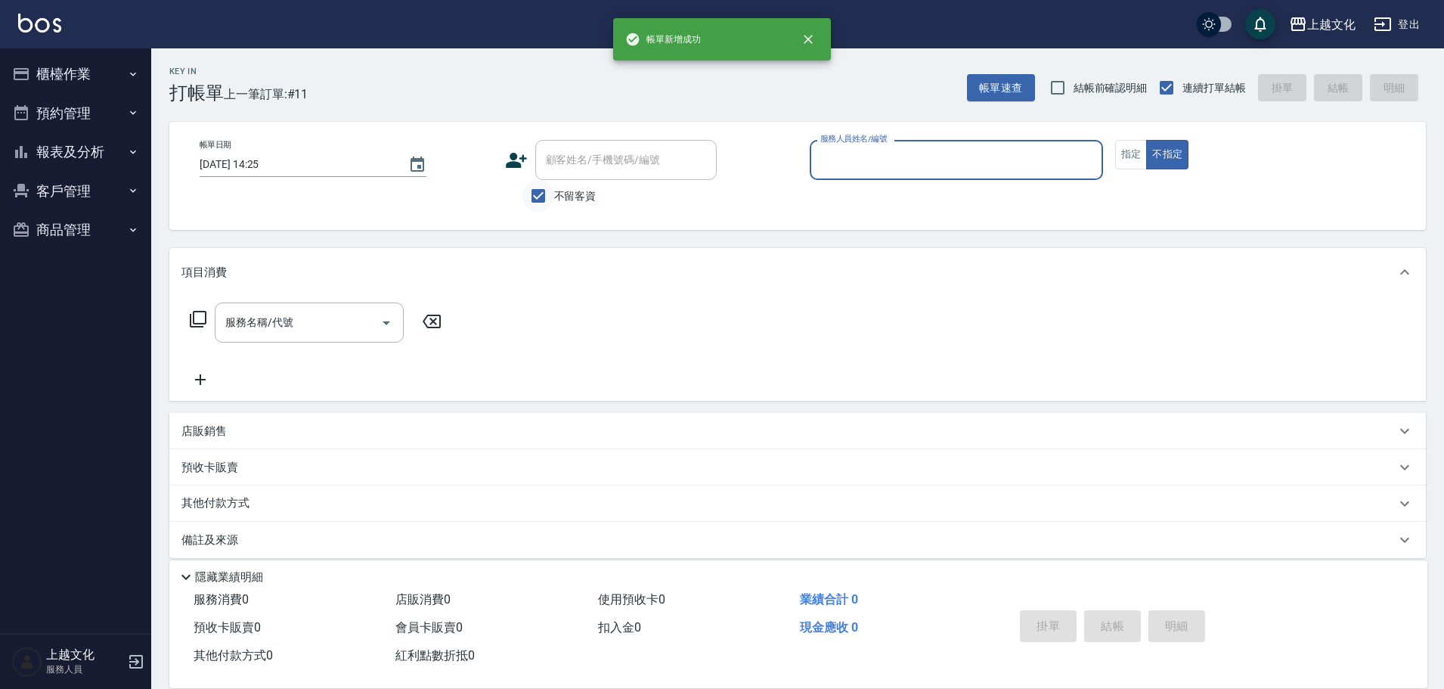
click at [530, 191] on input "不留客資" at bounding box center [538, 196] width 32 height 32
checkbox input "false"
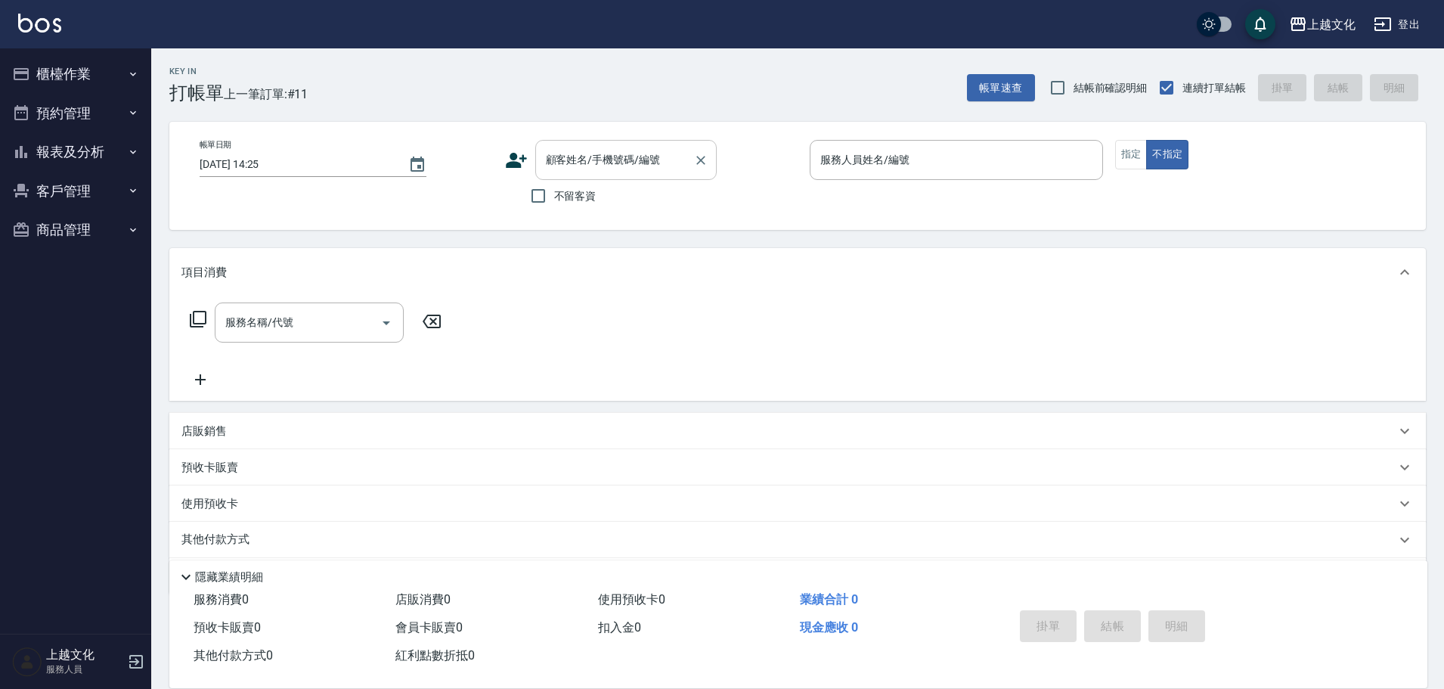
click at [540, 163] on div "顧客姓名/手機號碼/編號" at bounding box center [625, 160] width 181 height 40
type input "曾曜婷/0932309496/0212"
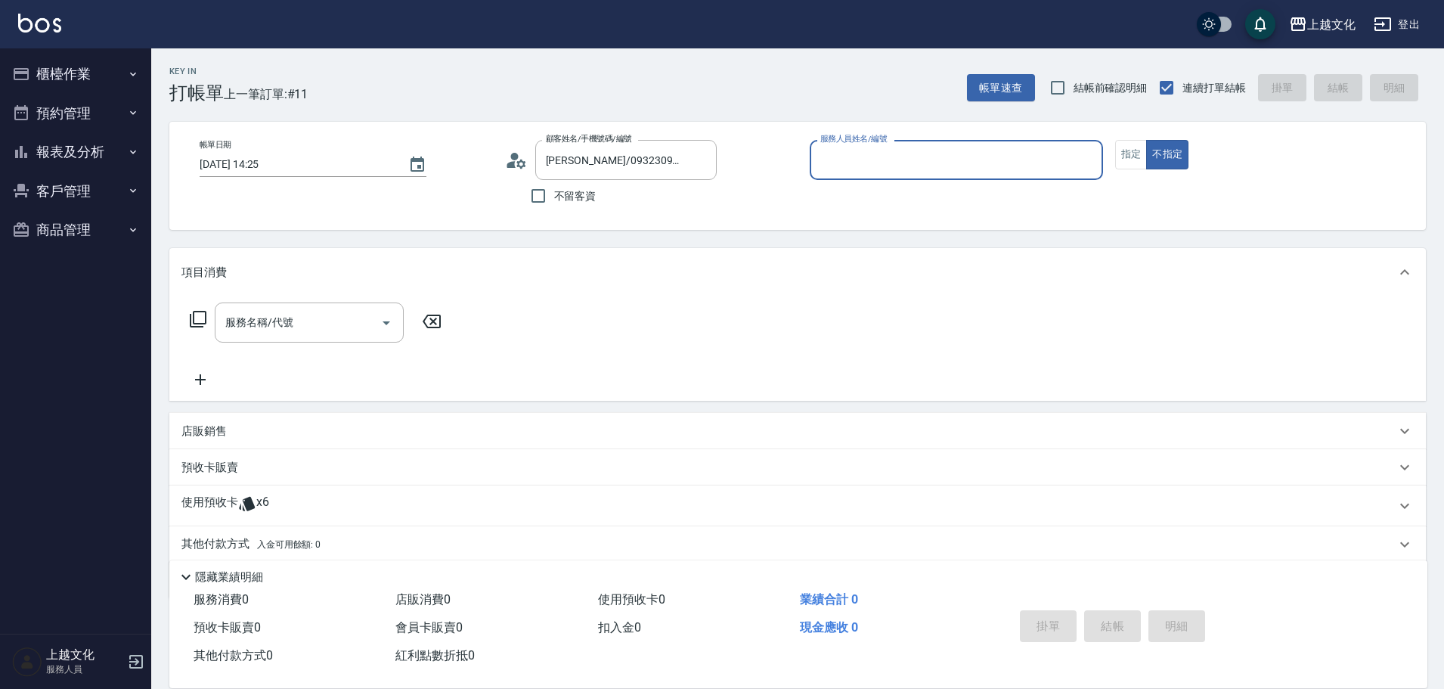
click at [839, 166] on input "服務人員姓名/編號" at bounding box center [957, 160] width 280 height 26
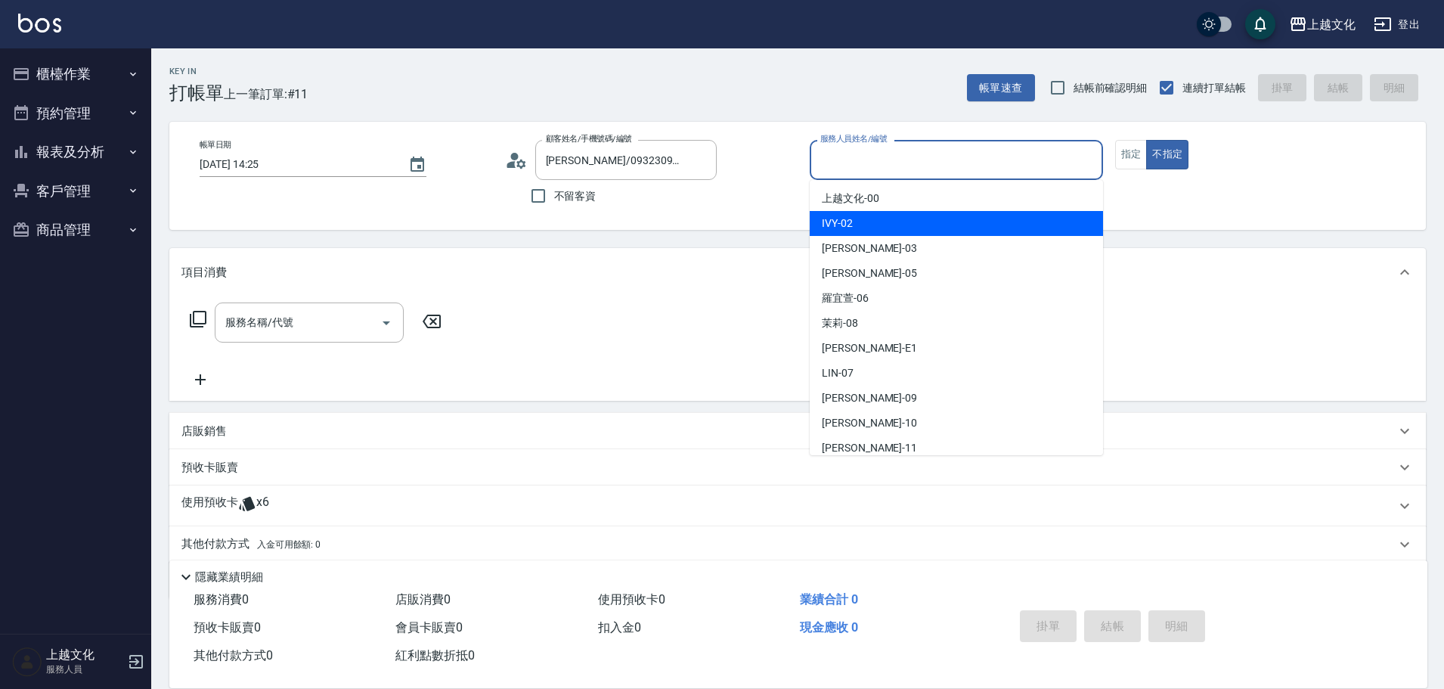
click at [851, 228] on span "IVY -02" at bounding box center [837, 223] width 31 height 16
type input "IVY-02"
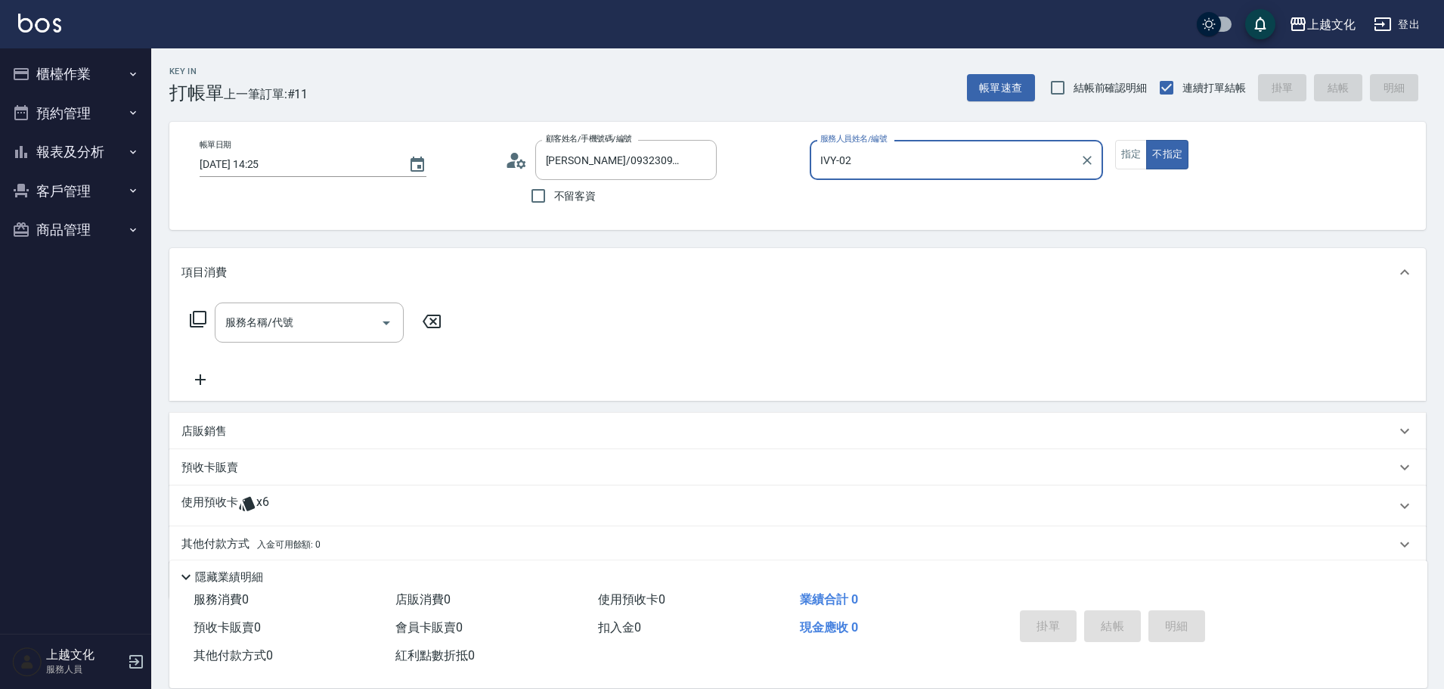
click at [199, 317] on icon at bounding box center [198, 319] width 18 height 18
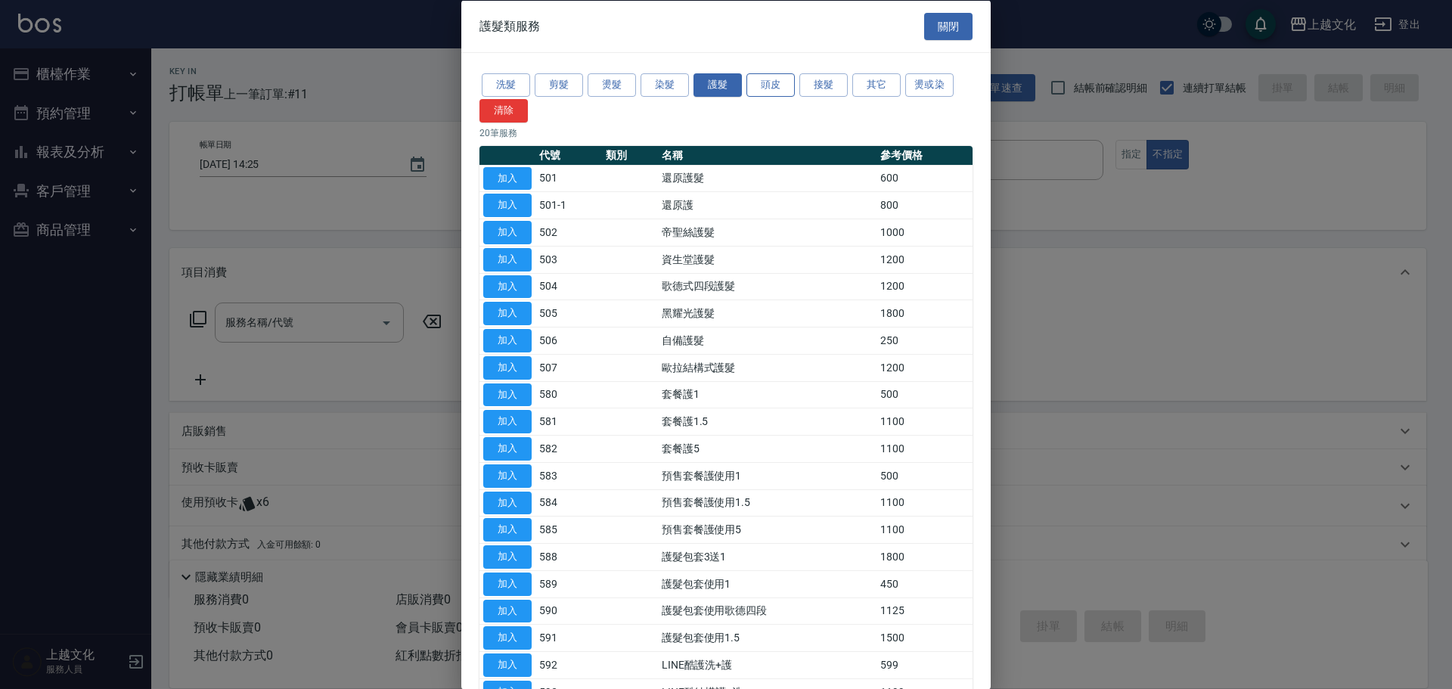
click at [777, 91] on button "頭皮" at bounding box center [770, 84] width 48 height 23
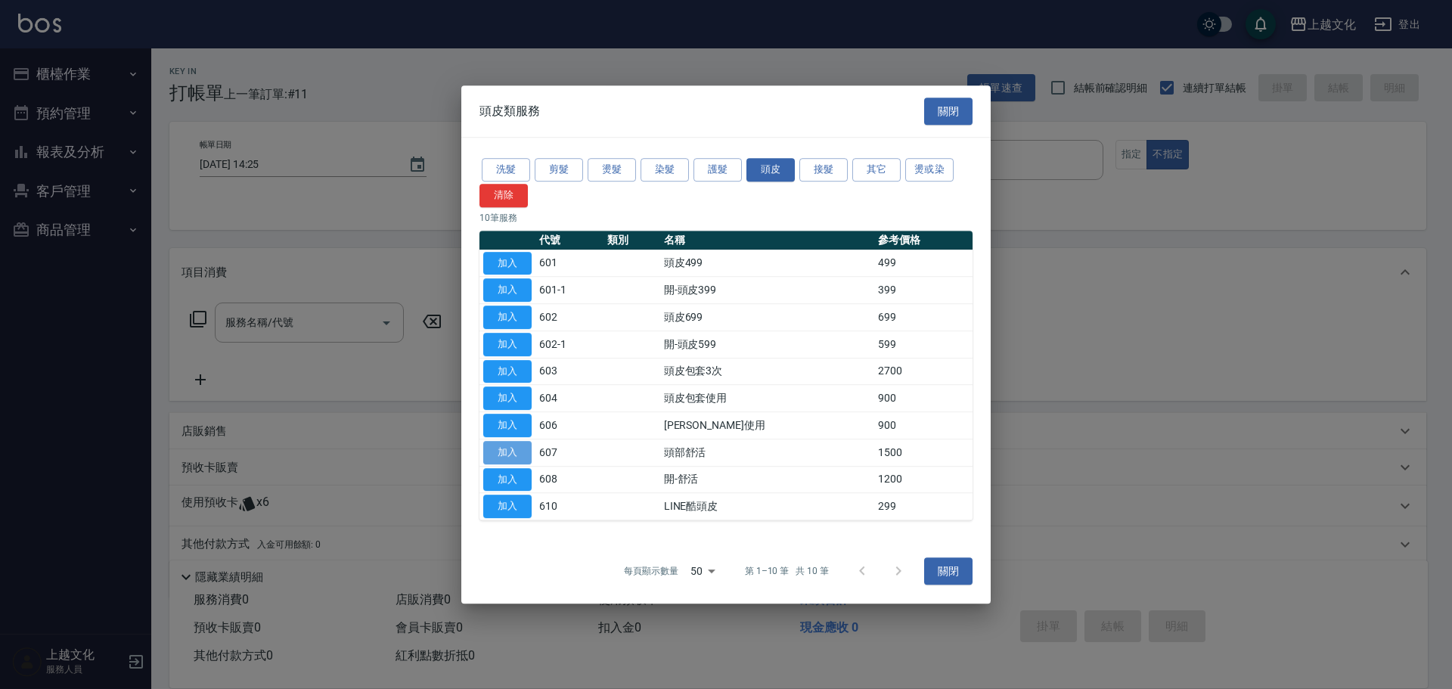
click at [501, 454] on button "加入" at bounding box center [507, 452] width 48 height 23
type input "頭部舒活(607)"
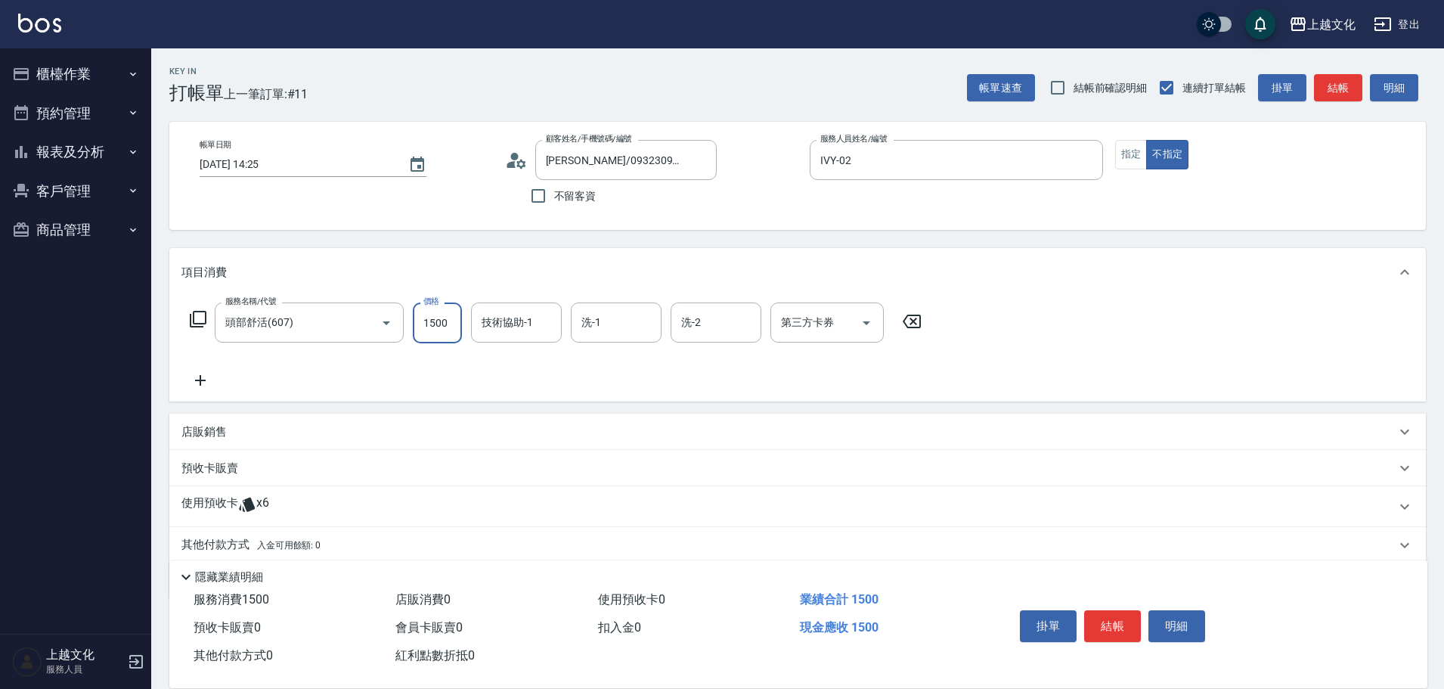
click at [418, 336] on input "1500" at bounding box center [437, 322] width 49 height 41
type input "1200"
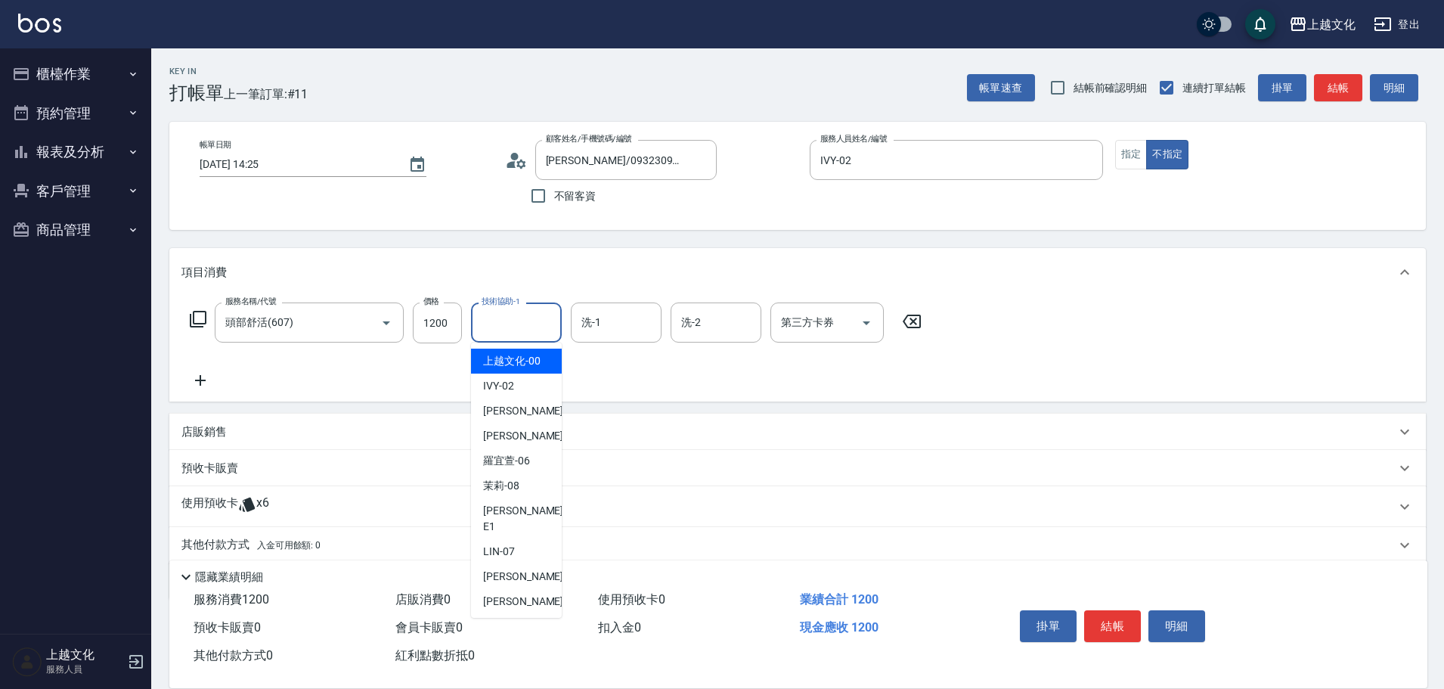
click at [502, 335] on input "技術協助-1" at bounding box center [516, 322] width 77 height 26
drag, startPoint x: 515, startPoint y: 616, endPoint x: 654, endPoint y: 442, distance: 223.3
click at [515, 618] on span "[PERSON_NAME] -11" at bounding box center [530, 626] width 95 height 16
type input "[PERSON_NAME]-11"
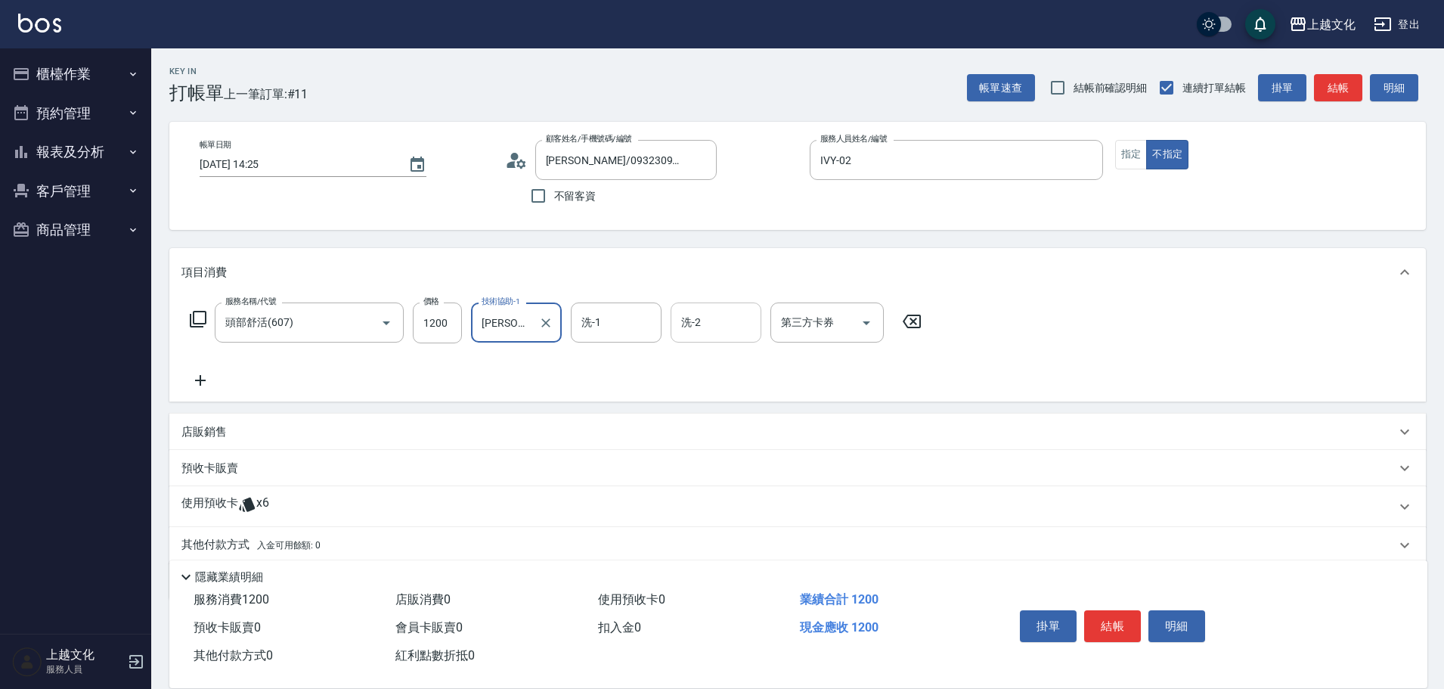
click at [704, 331] on input "洗-2" at bounding box center [715, 322] width 77 height 26
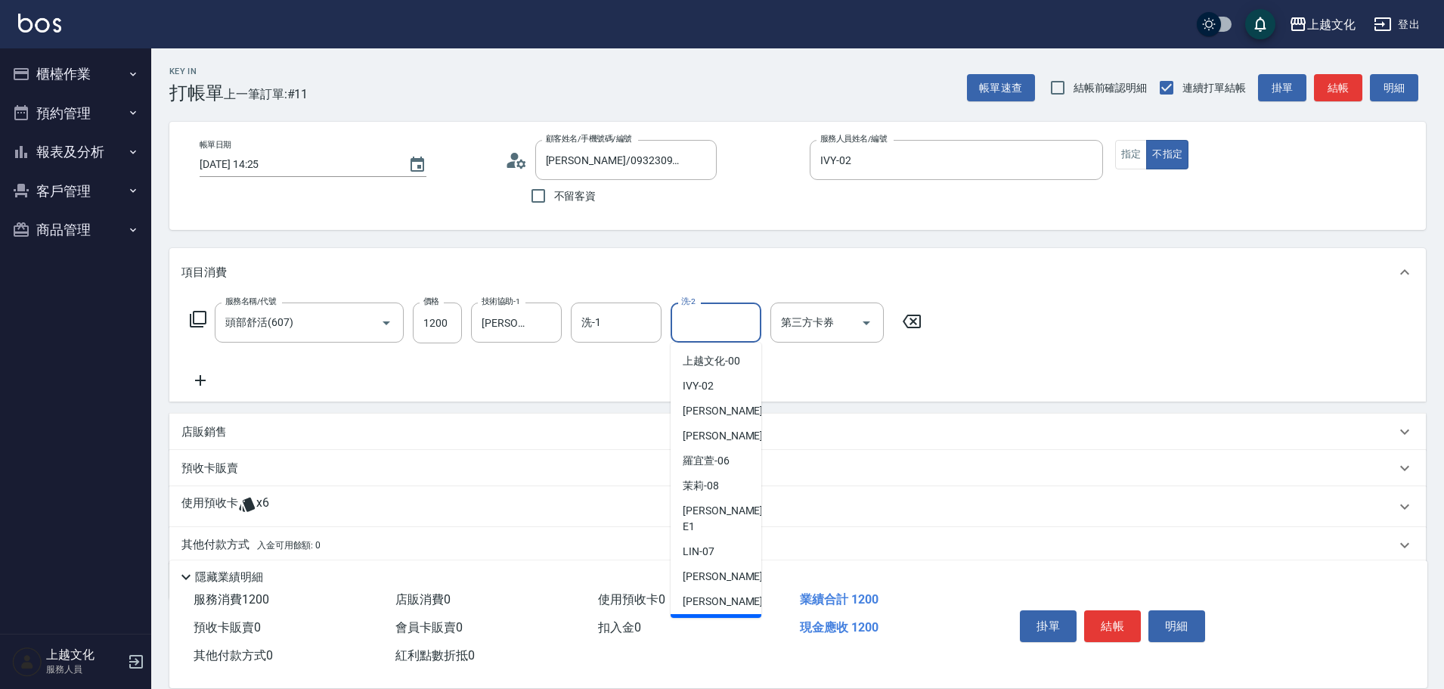
click at [701, 618] on span "[PERSON_NAME] -11" at bounding box center [730, 626] width 95 height 16
type input "[PERSON_NAME]-11"
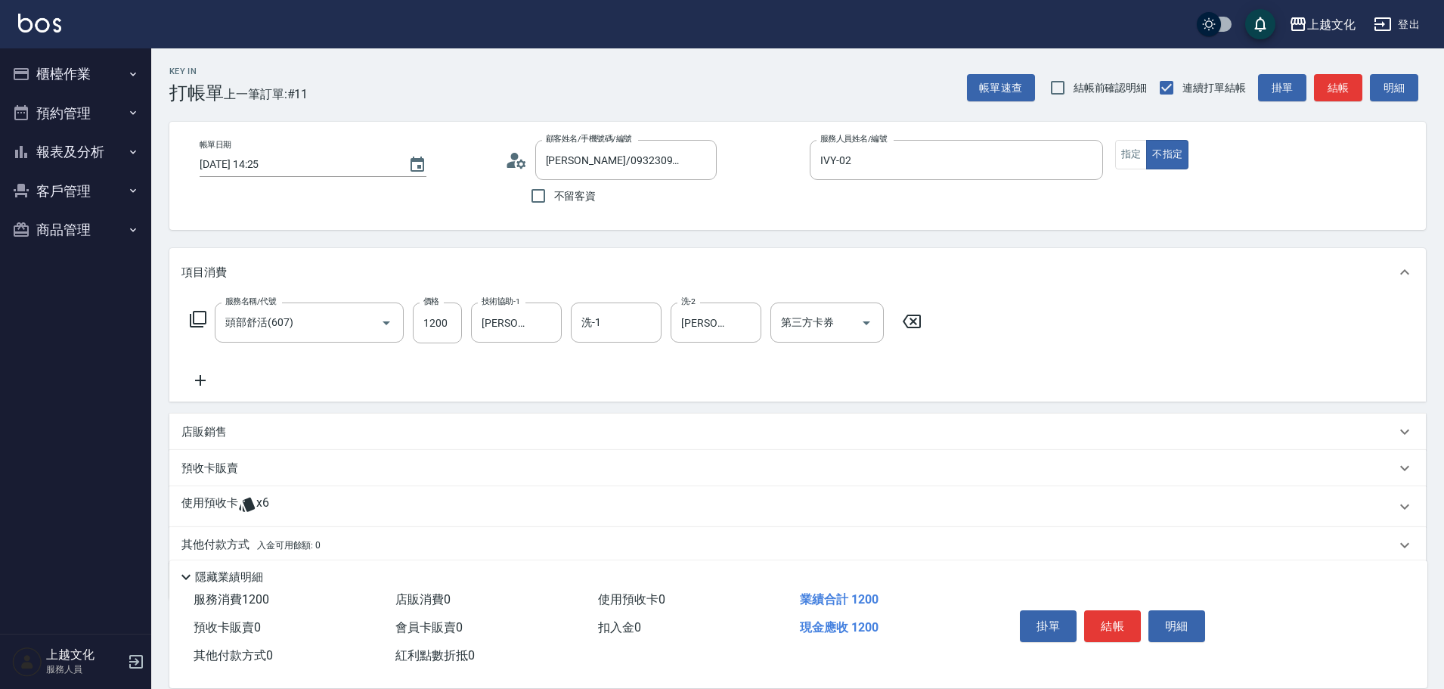
click at [199, 494] on div "使用預收卡 x6" at bounding box center [797, 506] width 1257 height 41
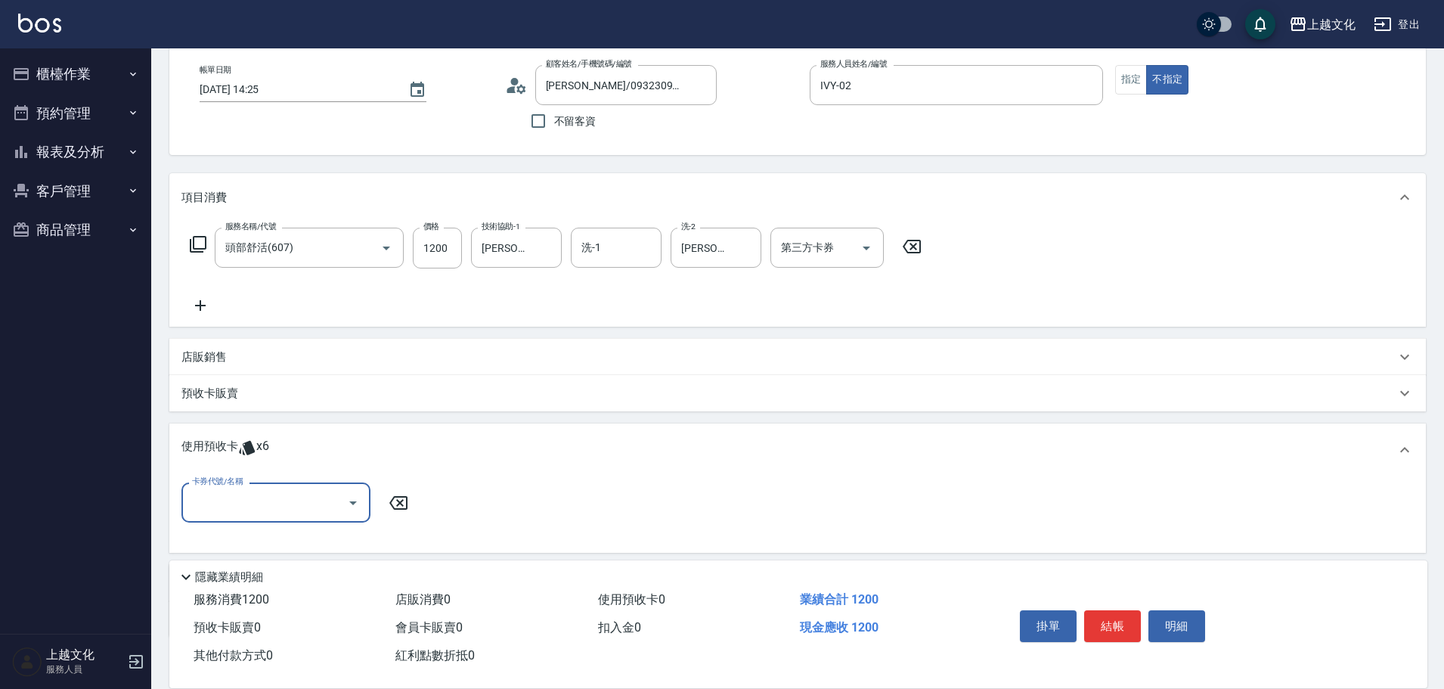
scroll to position [168, 0]
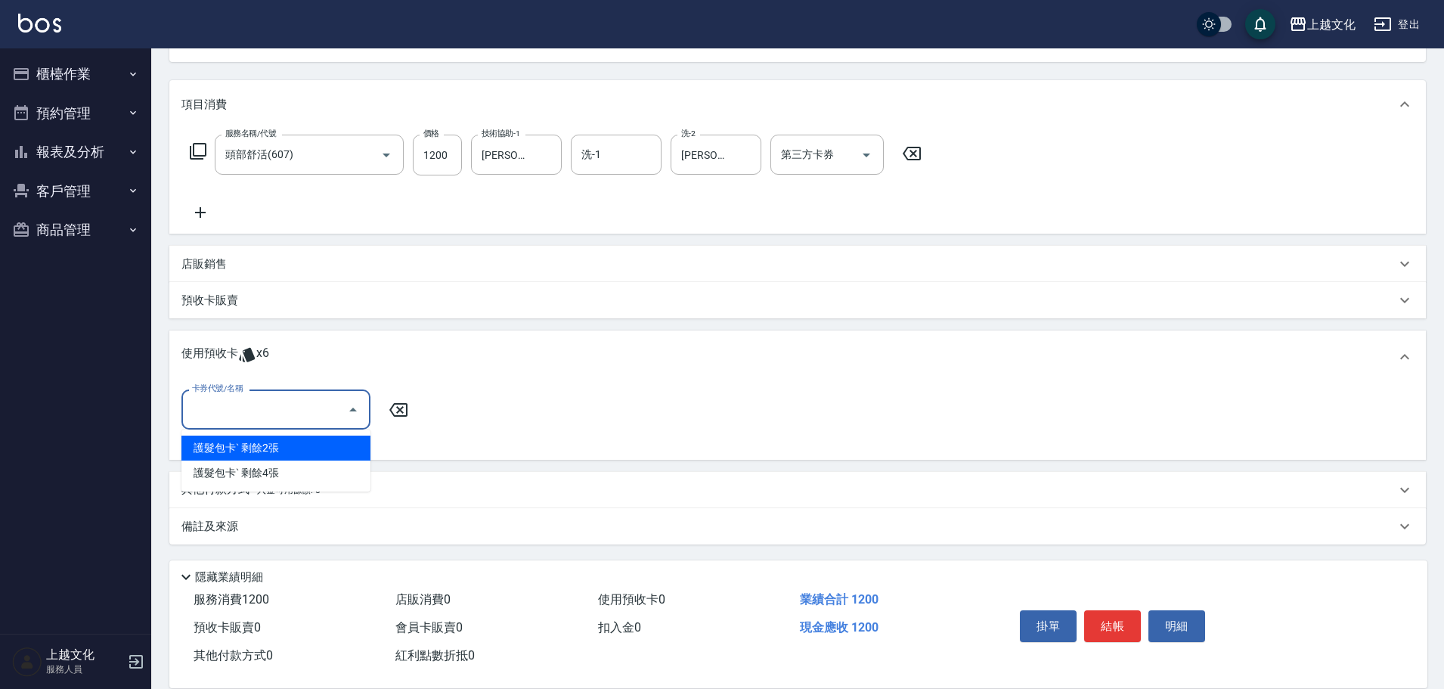
drag, startPoint x: 196, startPoint y: 417, endPoint x: 199, endPoint y: 405, distance: 12.5
click at [197, 416] on input "卡券代號/名稱" at bounding box center [264, 409] width 153 height 26
click at [217, 453] on div "護髮包卡ˋ 剩餘2張" at bounding box center [275, 448] width 189 height 25
type input "護髮包卡ˋ"
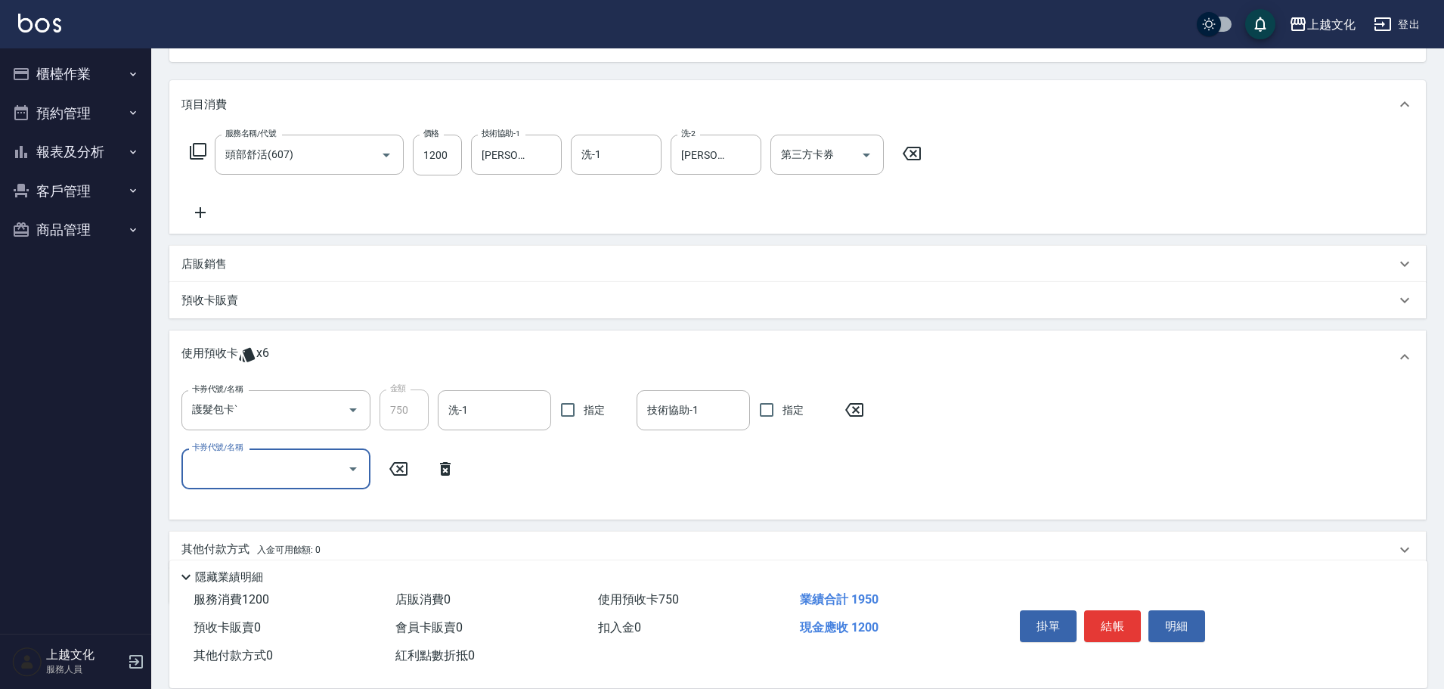
click at [197, 206] on icon at bounding box center [200, 212] width 38 height 18
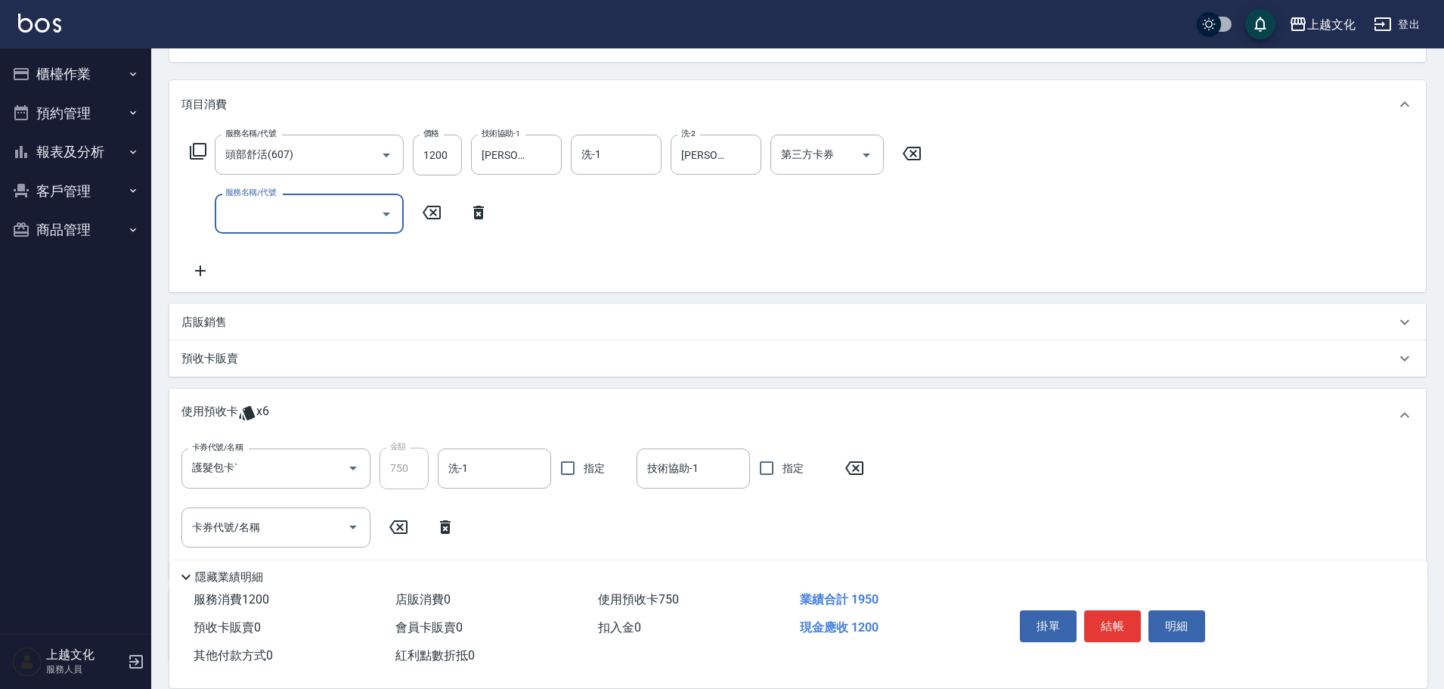
click at [231, 215] on input "服務名稱/代號" at bounding box center [298, 213] width 153 height 26
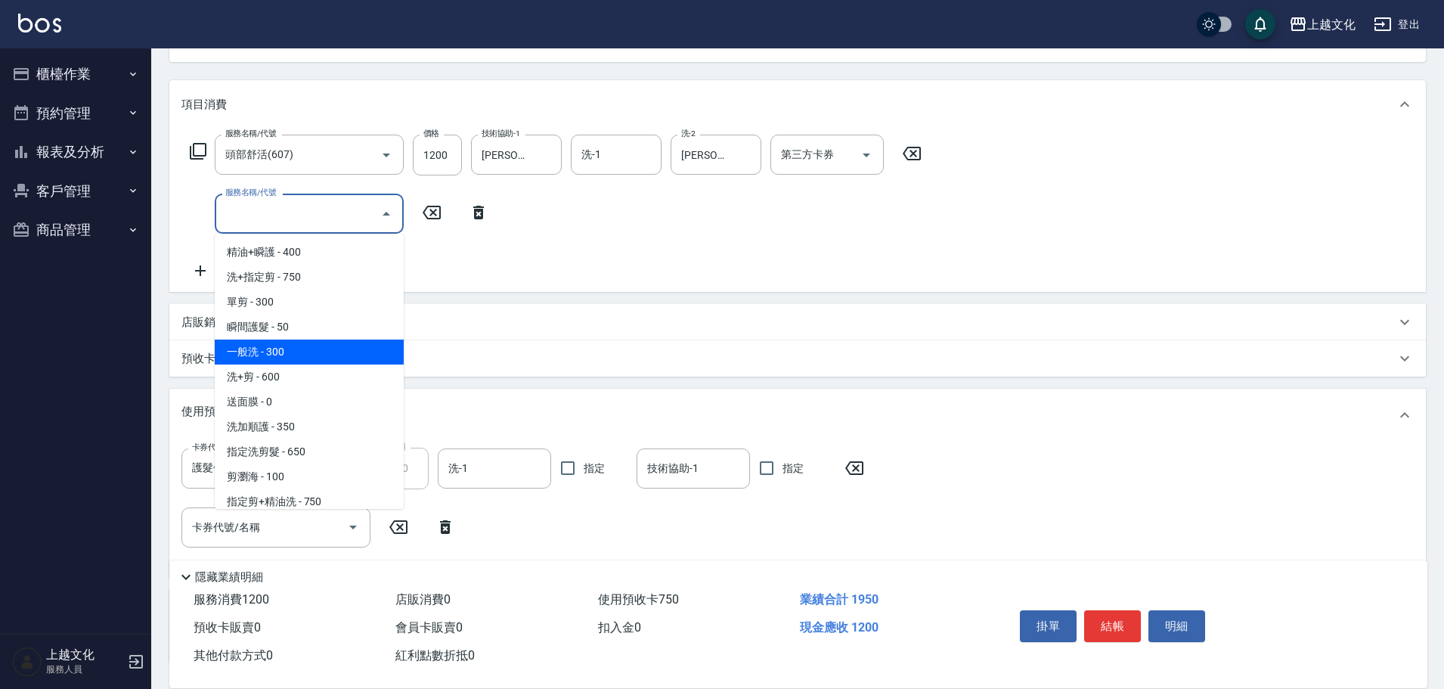
drag, startPoint x: 283, startPoint y: 351, endPoint x: 364, endPoint y: 282, distance: 106.8
click at [287, 348] on span "一般洗 - 300" at bounding box center [309, 351] width 189 height 25
click at [287, 348] on div "預收卡販賣" at bounding box center [797, 358] width 1257 height 36
type input "一般洗(105)"
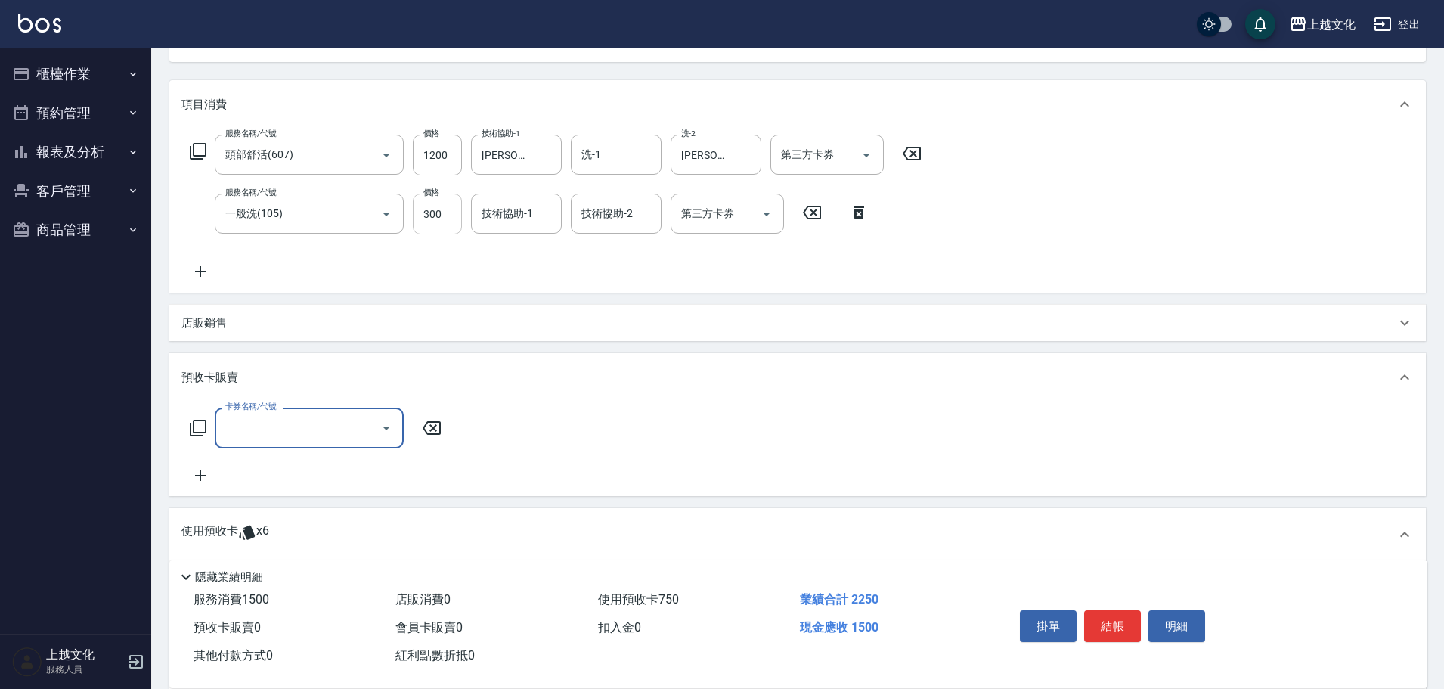
scroll to position [0, 0]
click at [449, 215] on input "300" at bounding box center [437, 214] width 49 height 41
type input "0"
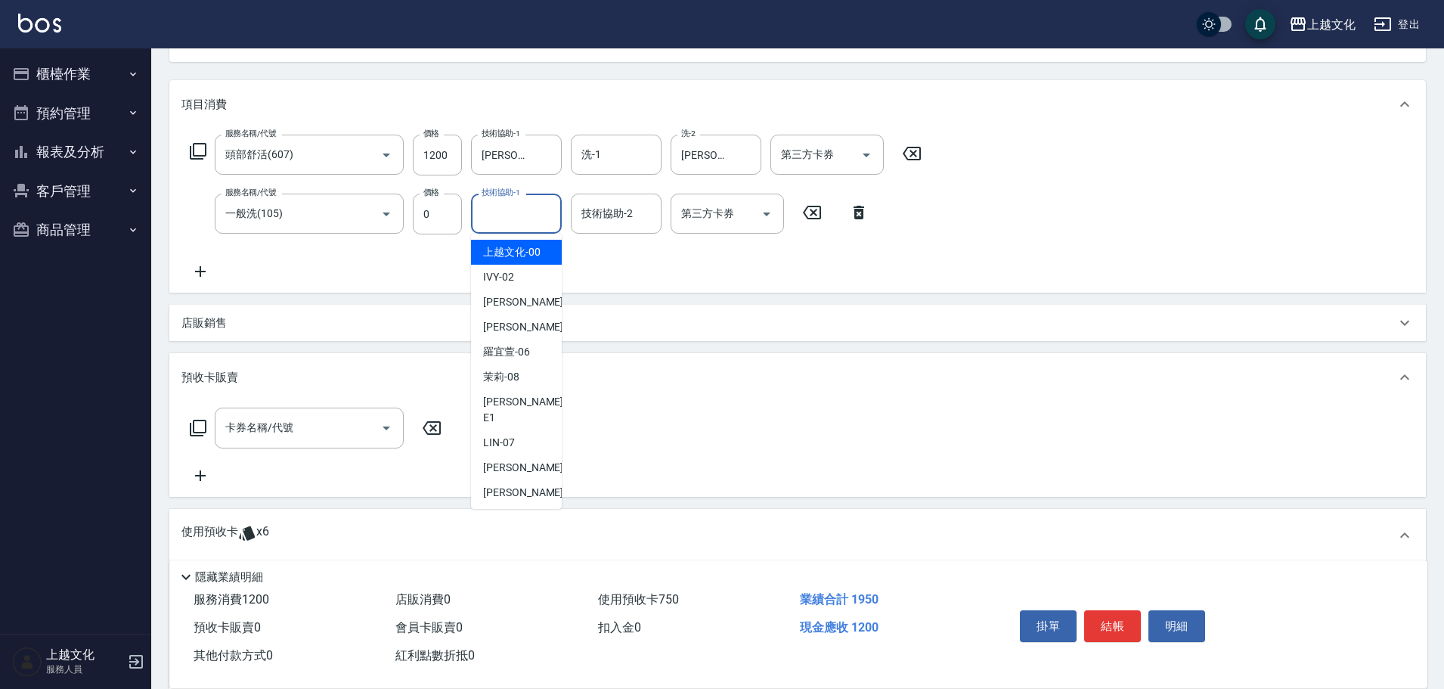
click at [513, 219] on input "技術協助-1" at bounding box center [516, 213] width 77 height 26
click at [509, 300] on span "kelly -03" at bounding box center [530, 302] width 95 height 16
type input "kelly-03"
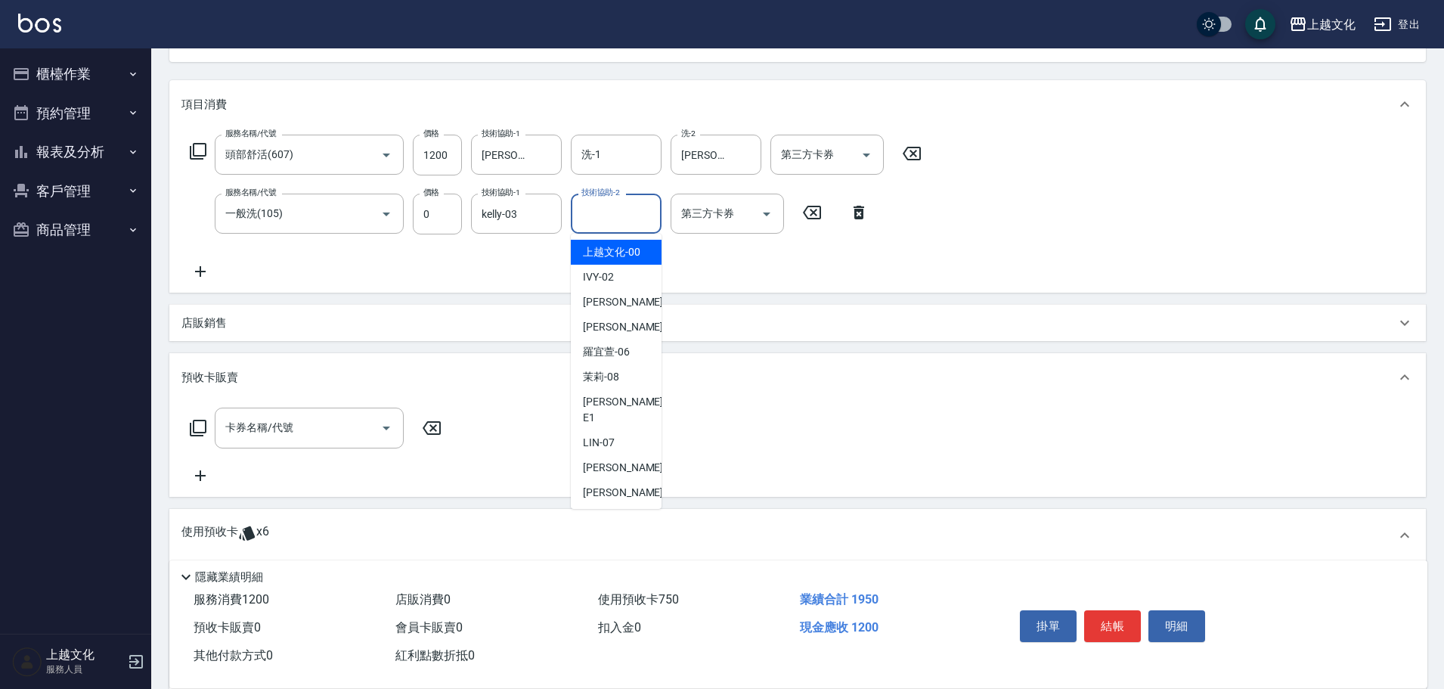
click at [613, 211] on input "技術協助-2" at bounding box center [616, 213] width 77 height 26
click at [605, 510] on span "[PERSON_NAME] -11" at bounding box center [630, 518] width 95 height 16
type input "[PERSON_NAME]-11"
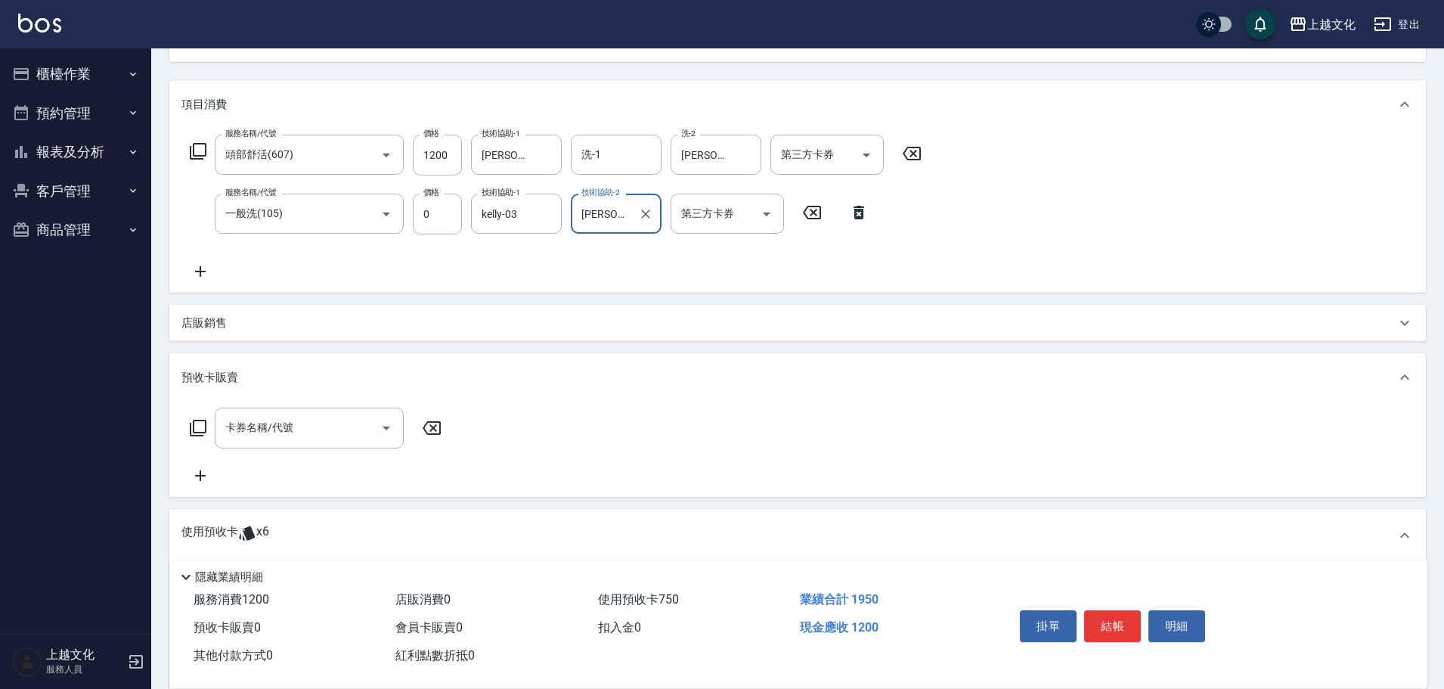
click at [1107, 613] on button "結帳" at bounding box center [1112, 626] width 57 height 32
type input "2025/10/14 14:26"
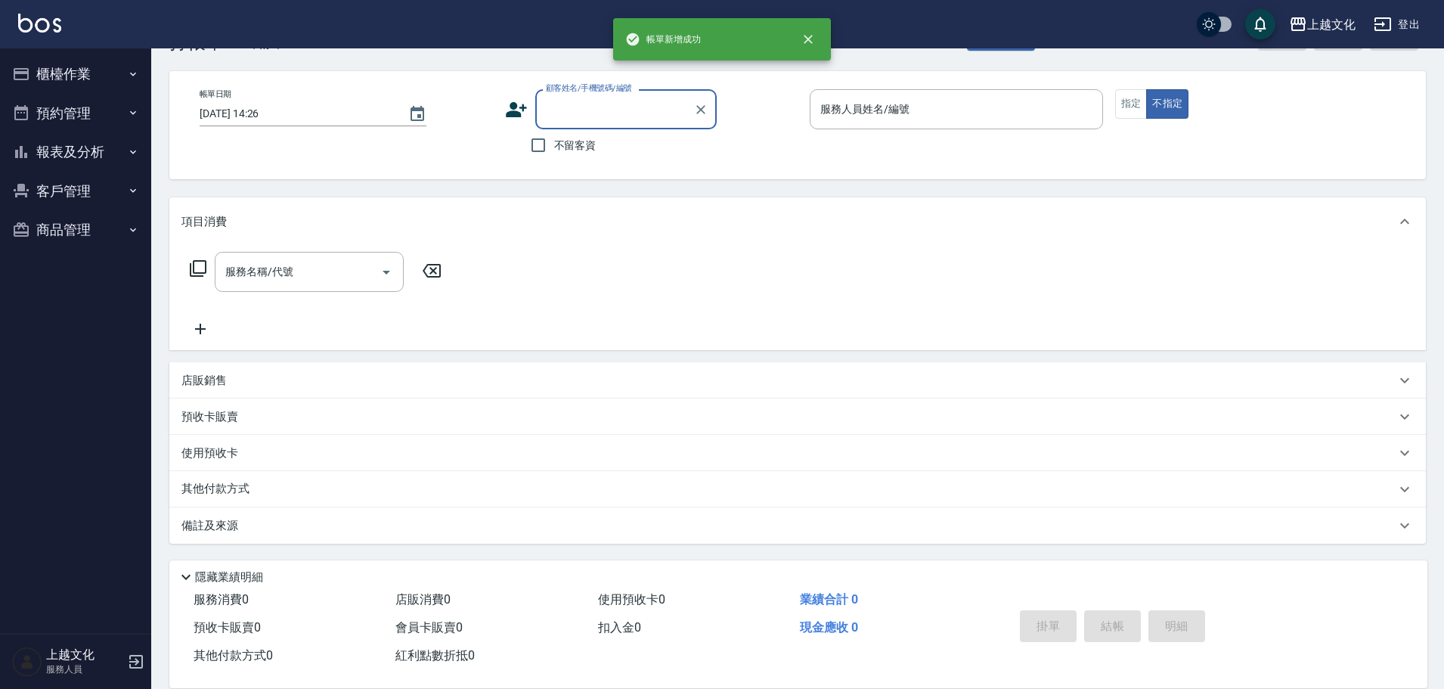
scroll to position [51, 0]
click at [57, 146] on button "報表及分析" at bounding box center [75, 151] width 139 height 39
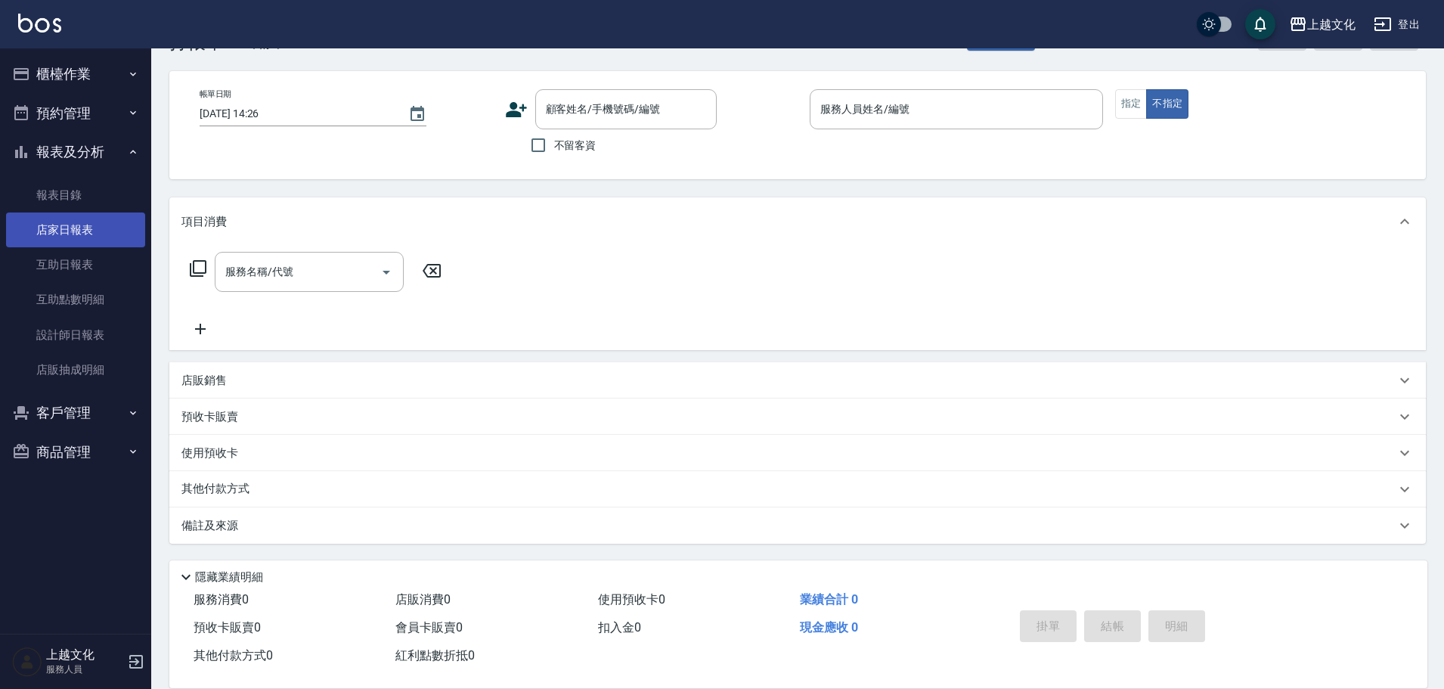
click at [67, 221] on link "店家日報表" at bounding box center [75, 229] width 139 height 35
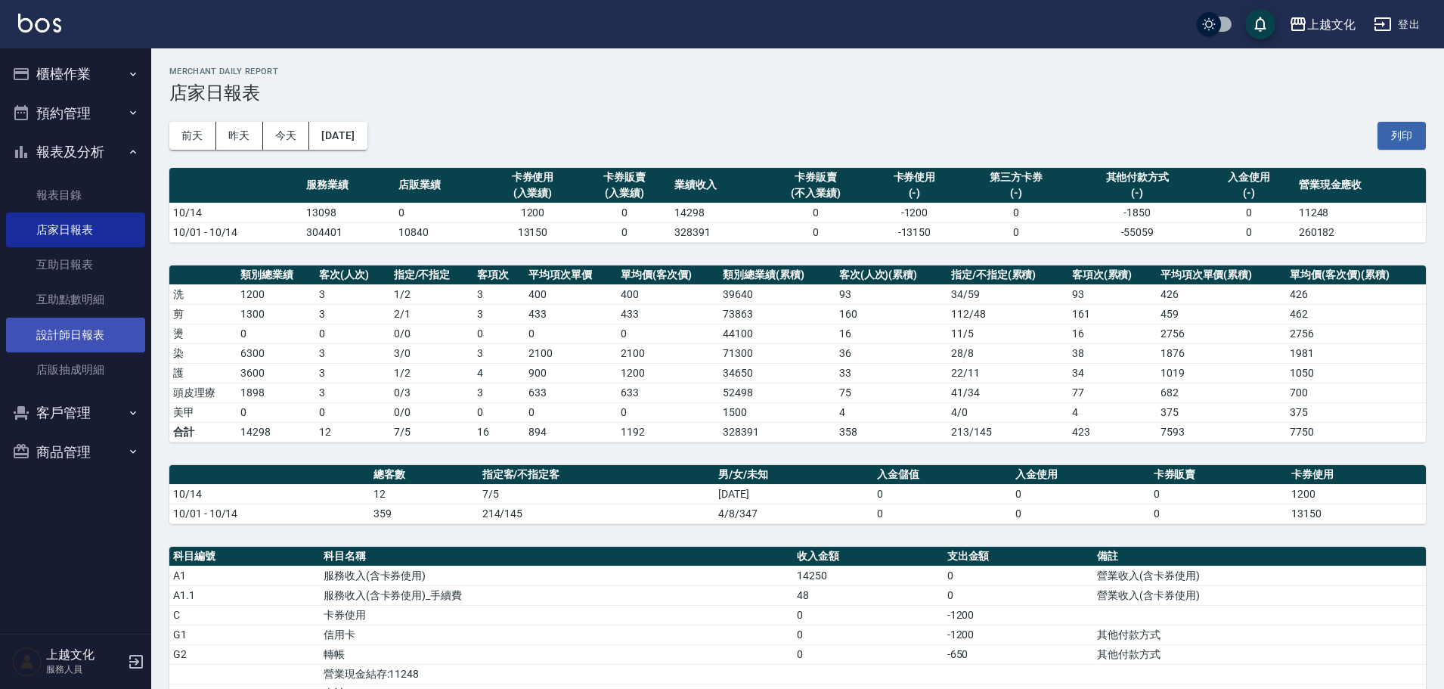
click at [70, 335] on link "設計師日報表" at bounding box center [75, 335] width 139 height 35
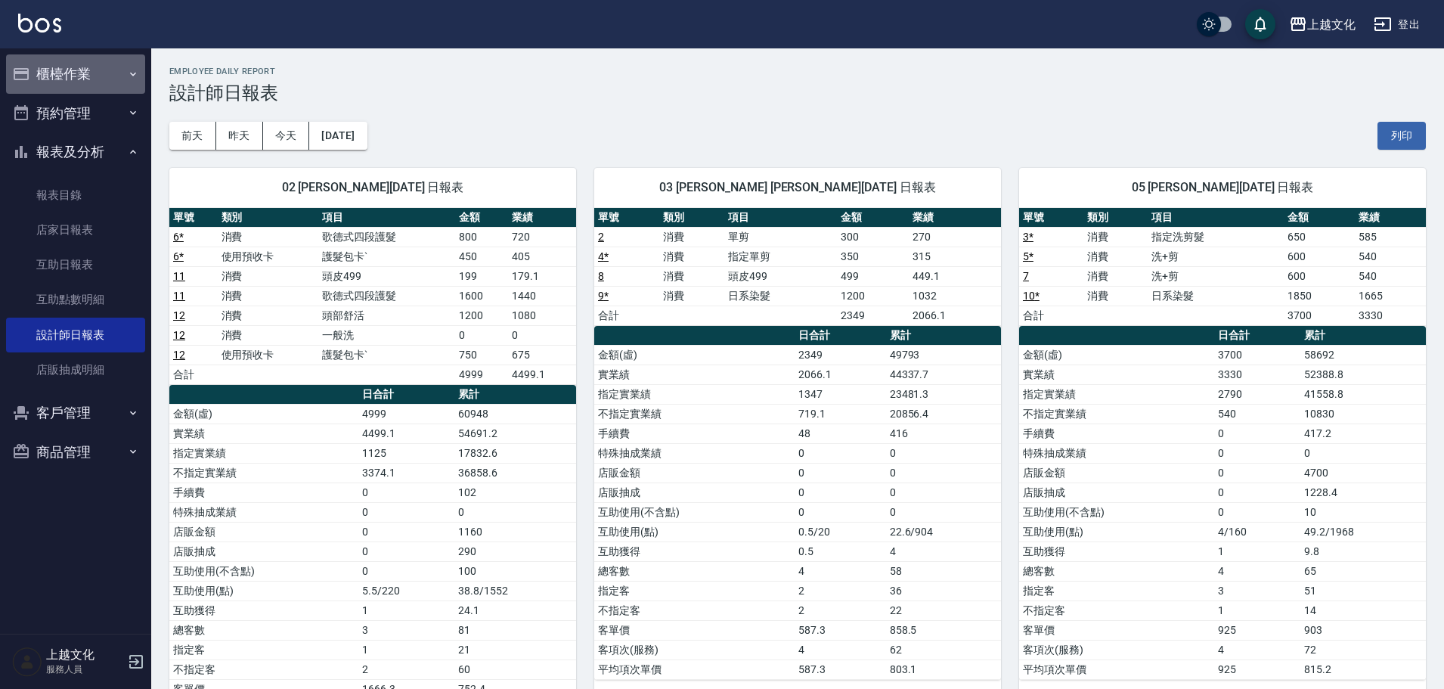
click at [79, 76] on button "櫃檯作業" at bounding box center [75, 73] width 139 height 39
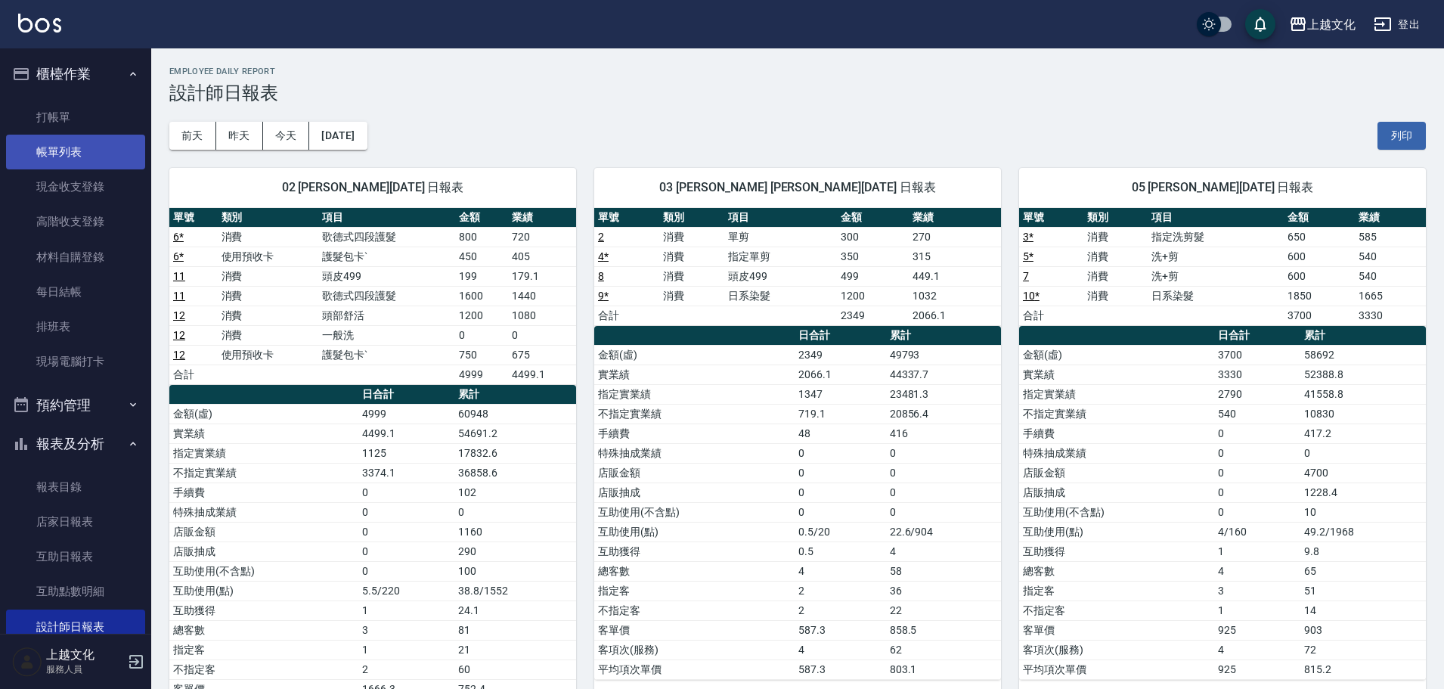
click at [53, 142] on link "帳單列表" at bounding box center [75, 152] width 139 height 35
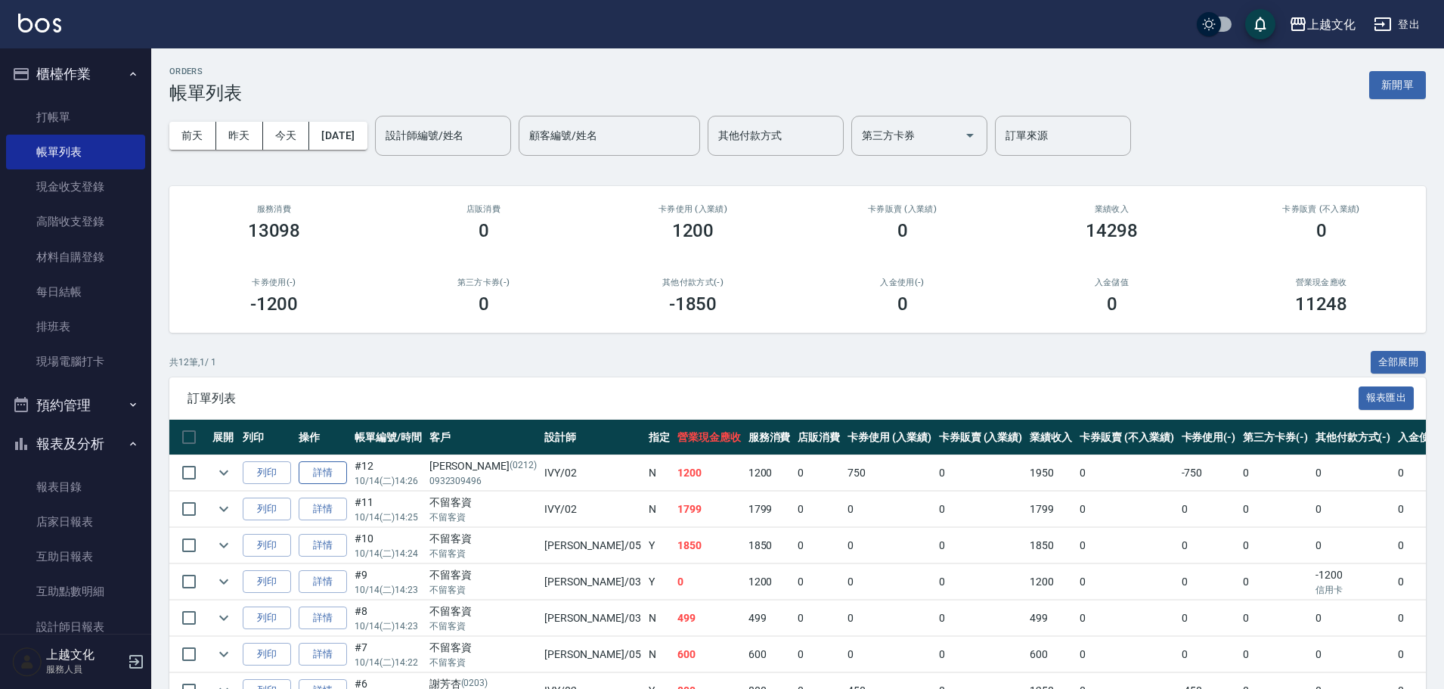
click at [313, 469] on link "詳情" at bounding box center [323, 472] width 48 height 23
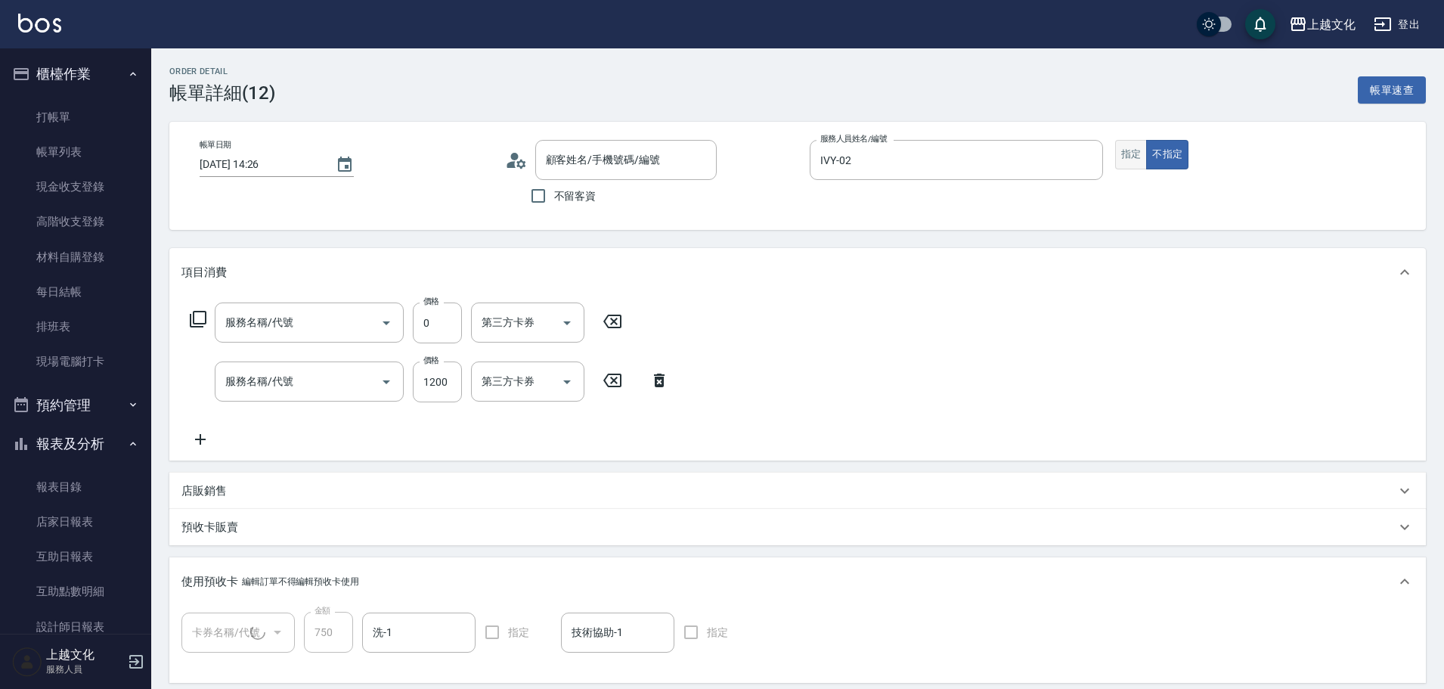
type input "IVY-02"
type input "一般洗(105)"
type input "頭部舒活(607)"
type input "曾曜婷/0932309496/0212"
type input "護髮包卡ˋ(1/1)"
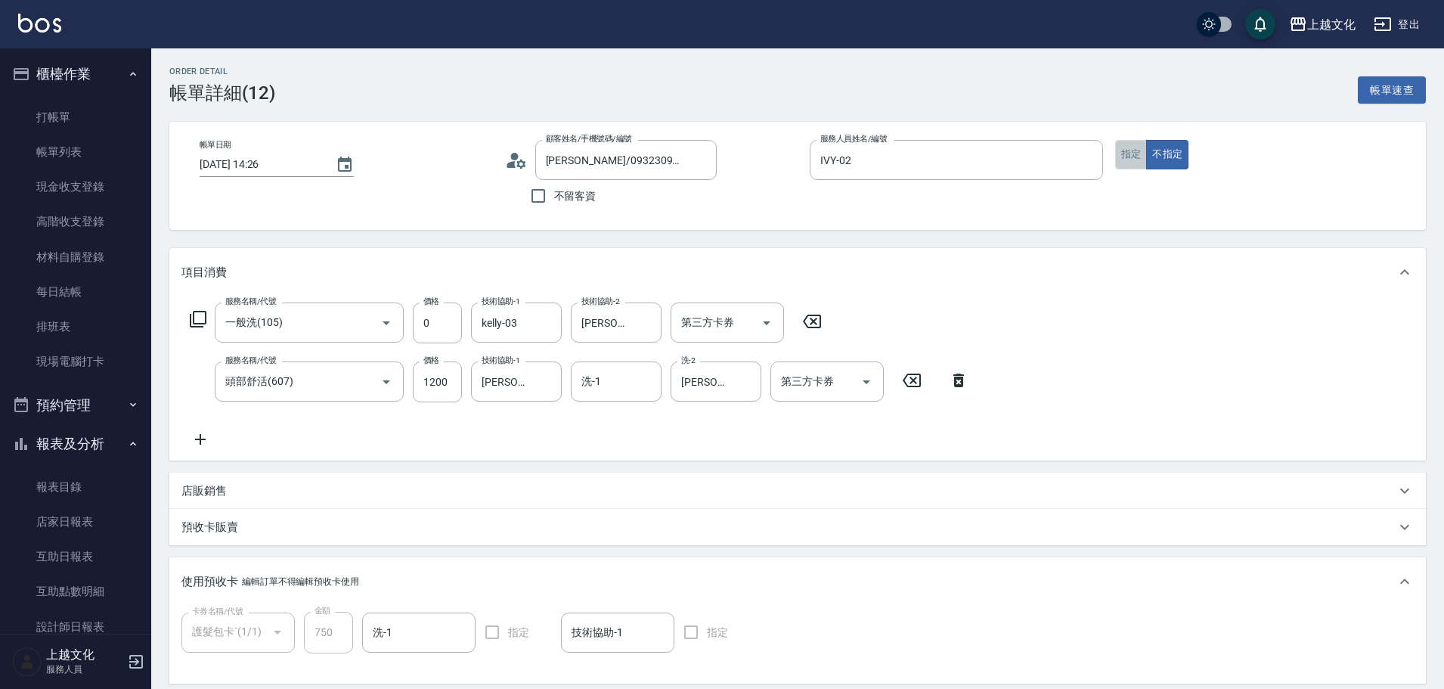
click at [1134, 150] on button "指定" at bounding box center [1131, 154] width 33 height 29
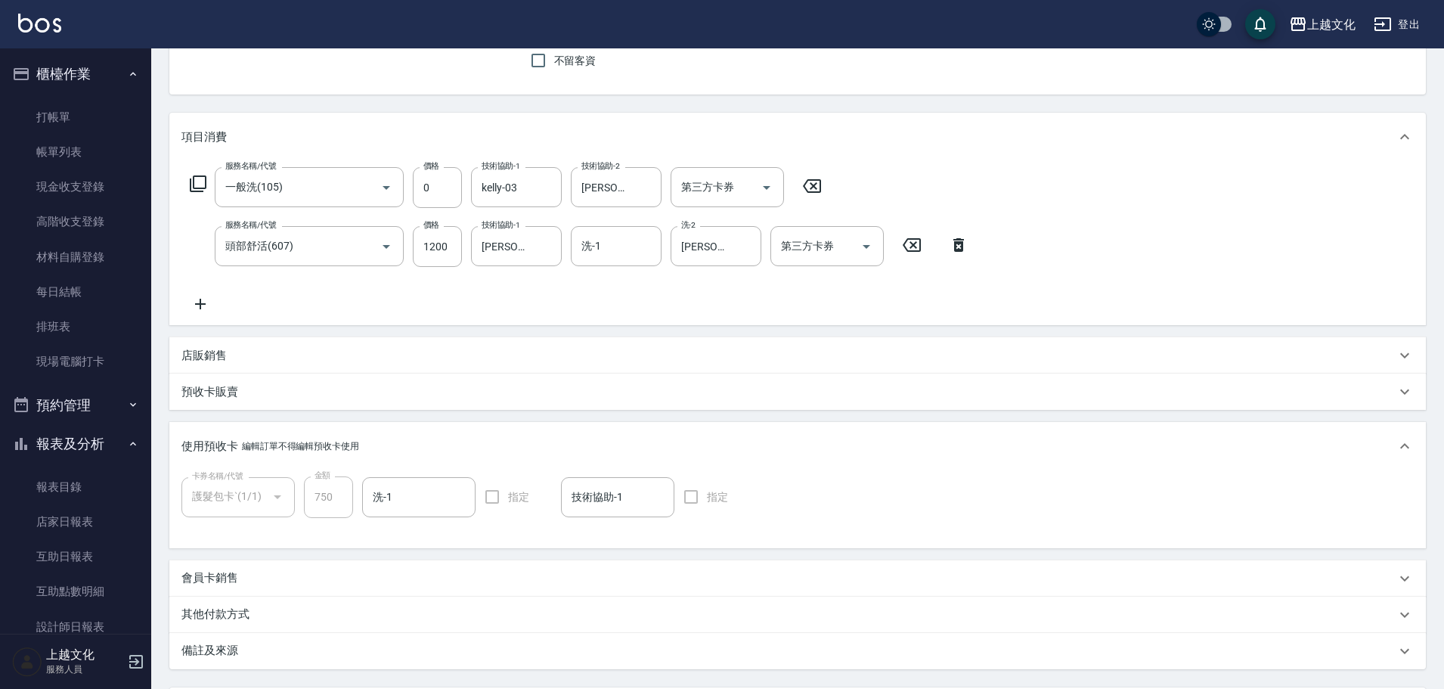
scroll to position [279, 0]
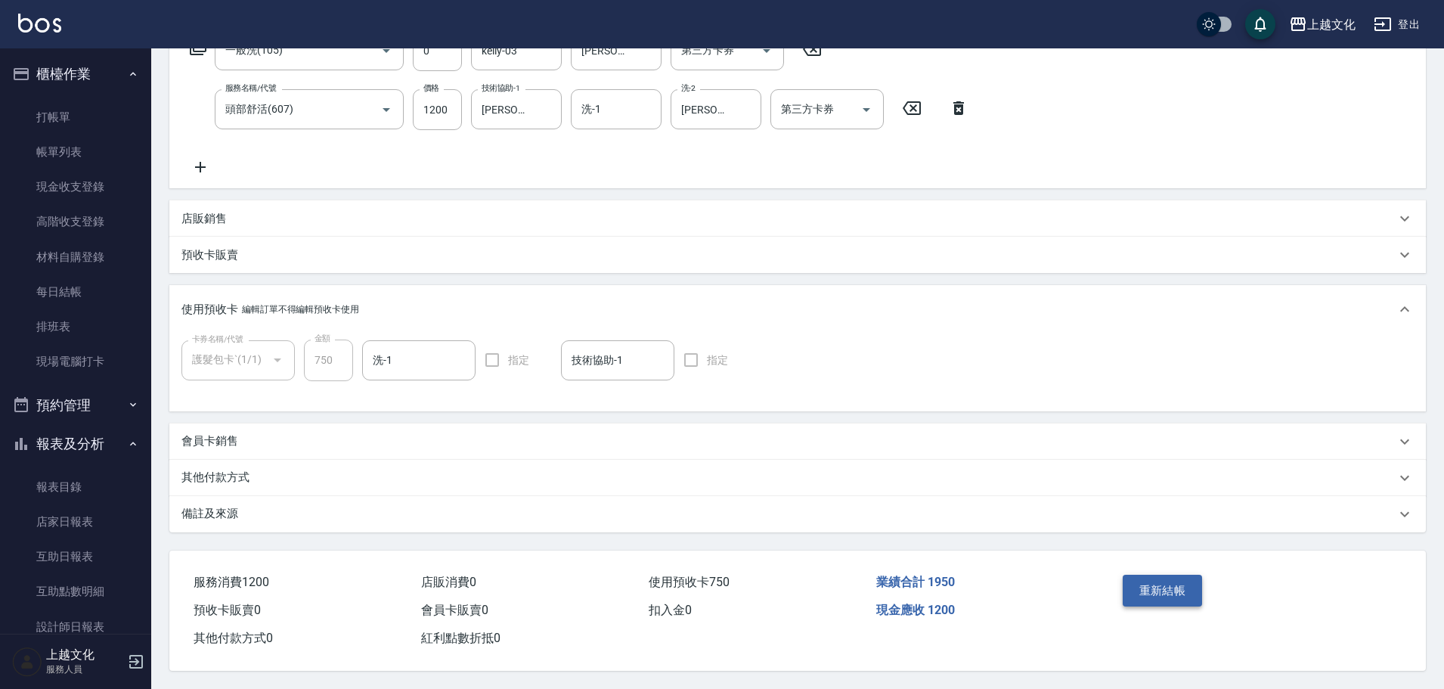
click at [1153, 583] on button "重新結帳" at bounding box center [1163, 591] width 80 height 32
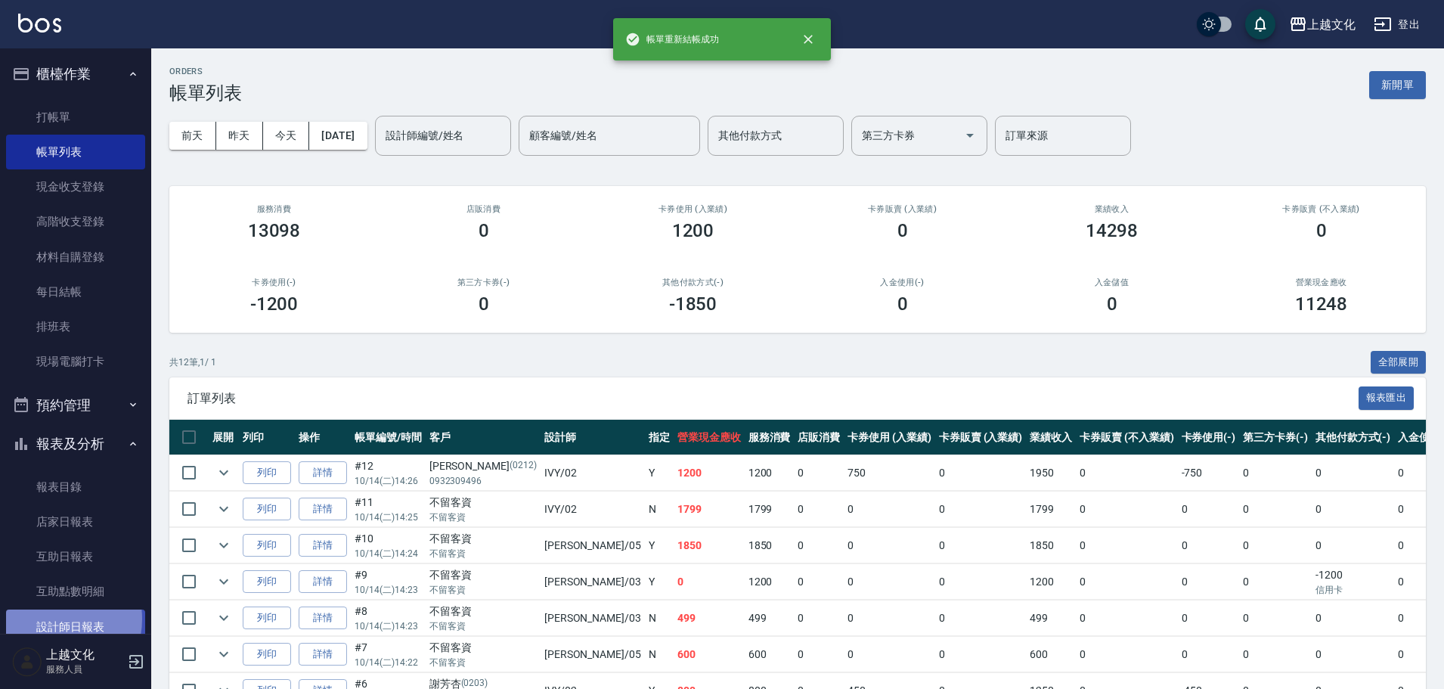
click at [57, 618] on link "設計師日報表" at bounding box center [75, 626] width 139 height 35
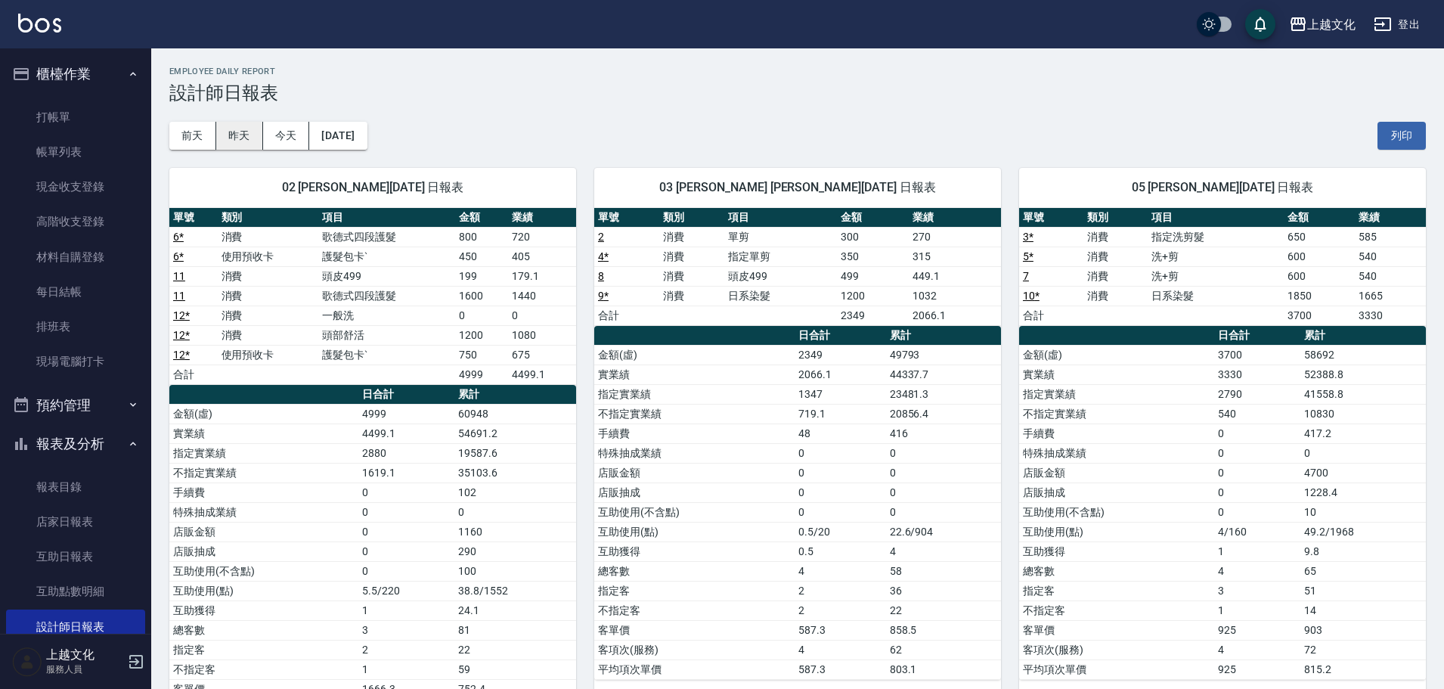
click at [234, 140] on button "昨天" at bounding box center [239, 136] width 47 height 28
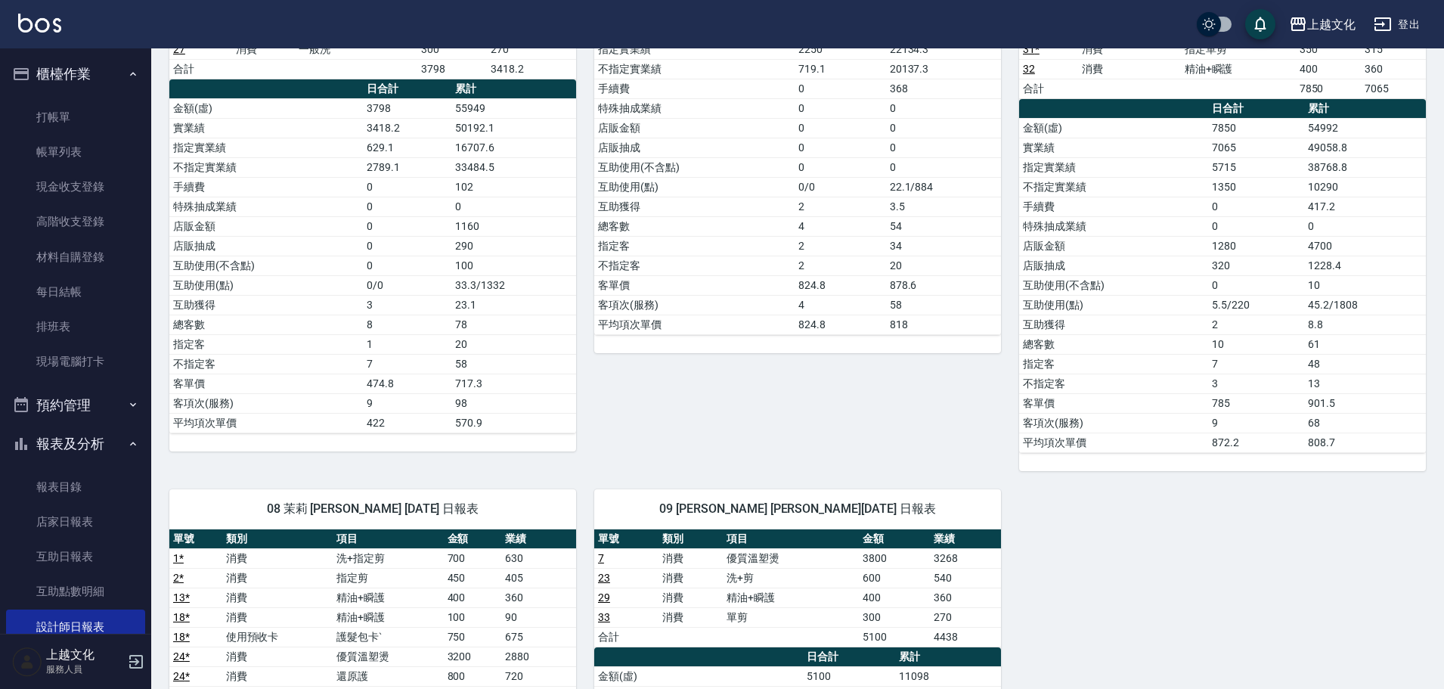
scroll to position [529, 0]
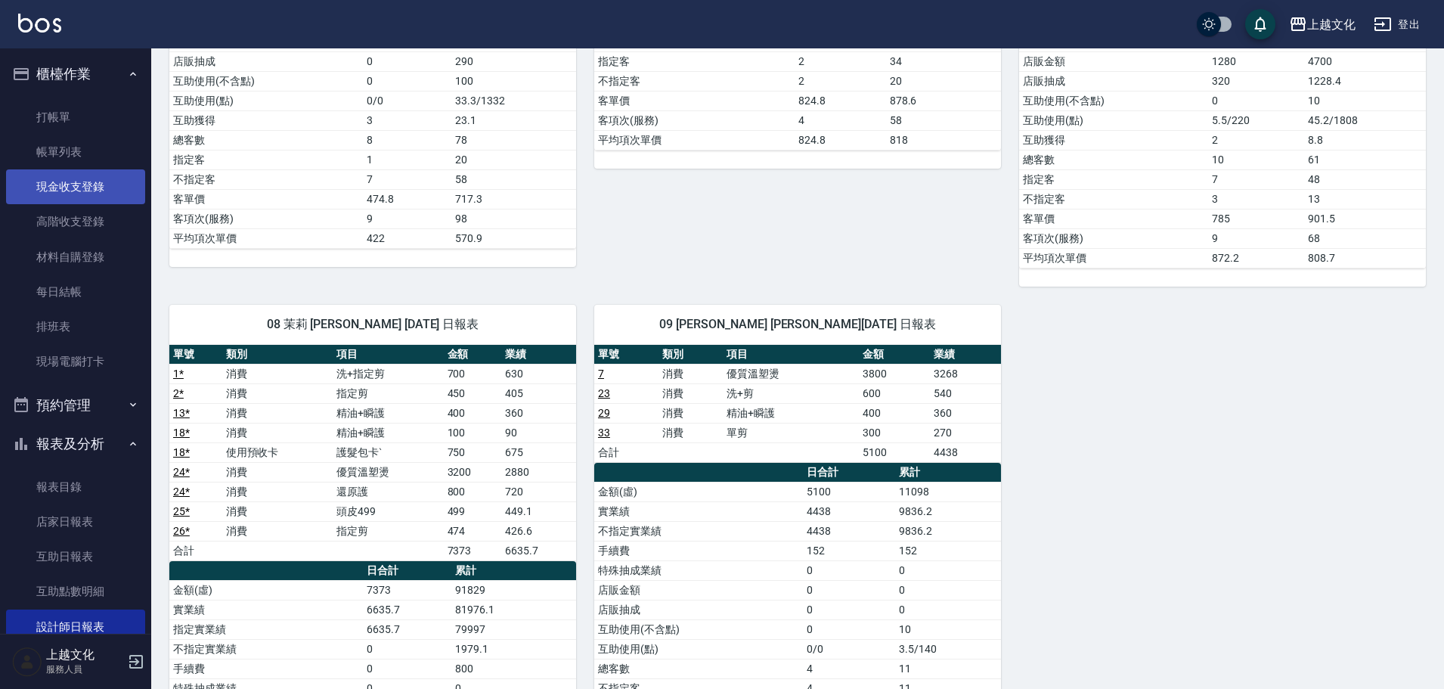
click at [68, 194] on link "現金收支登錄" at bounding box center [75, 186] width 139 height 35
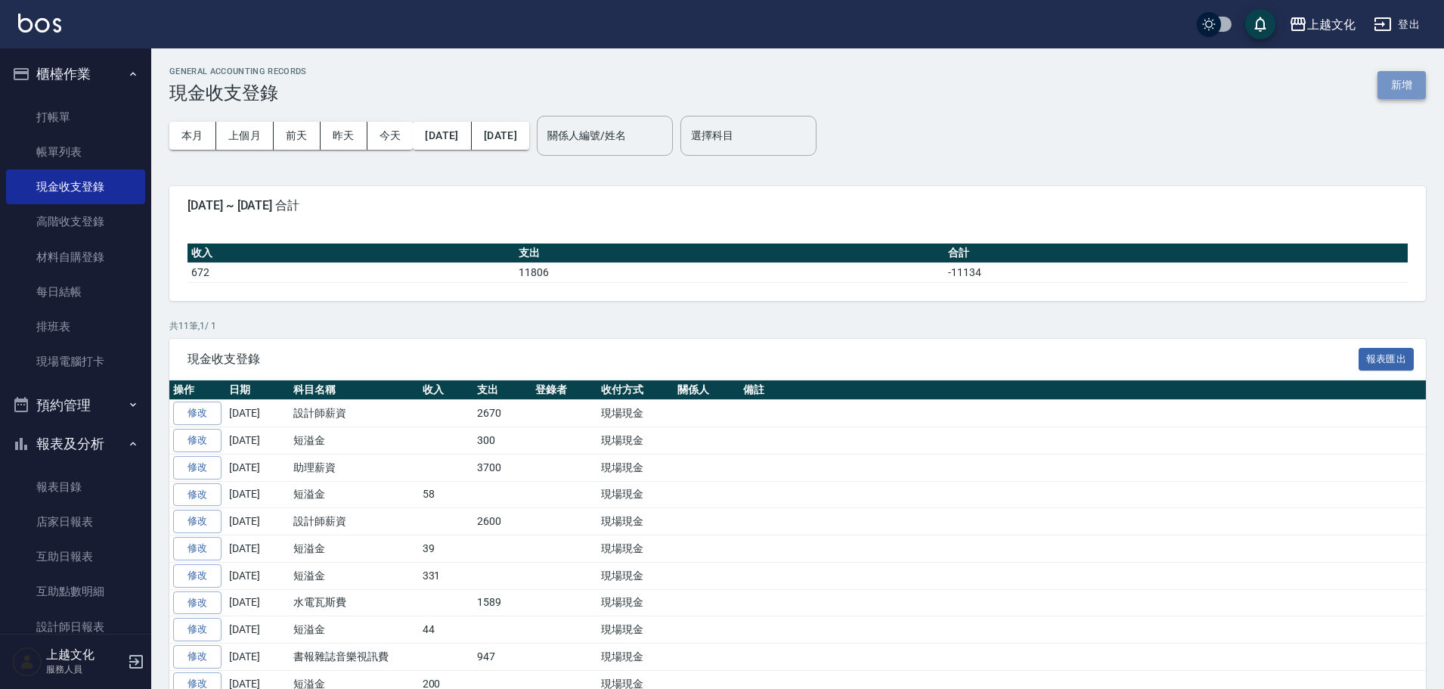
click at [1411, 77] on button "新增" at bounding box center [1402, 85] width 48 height 28
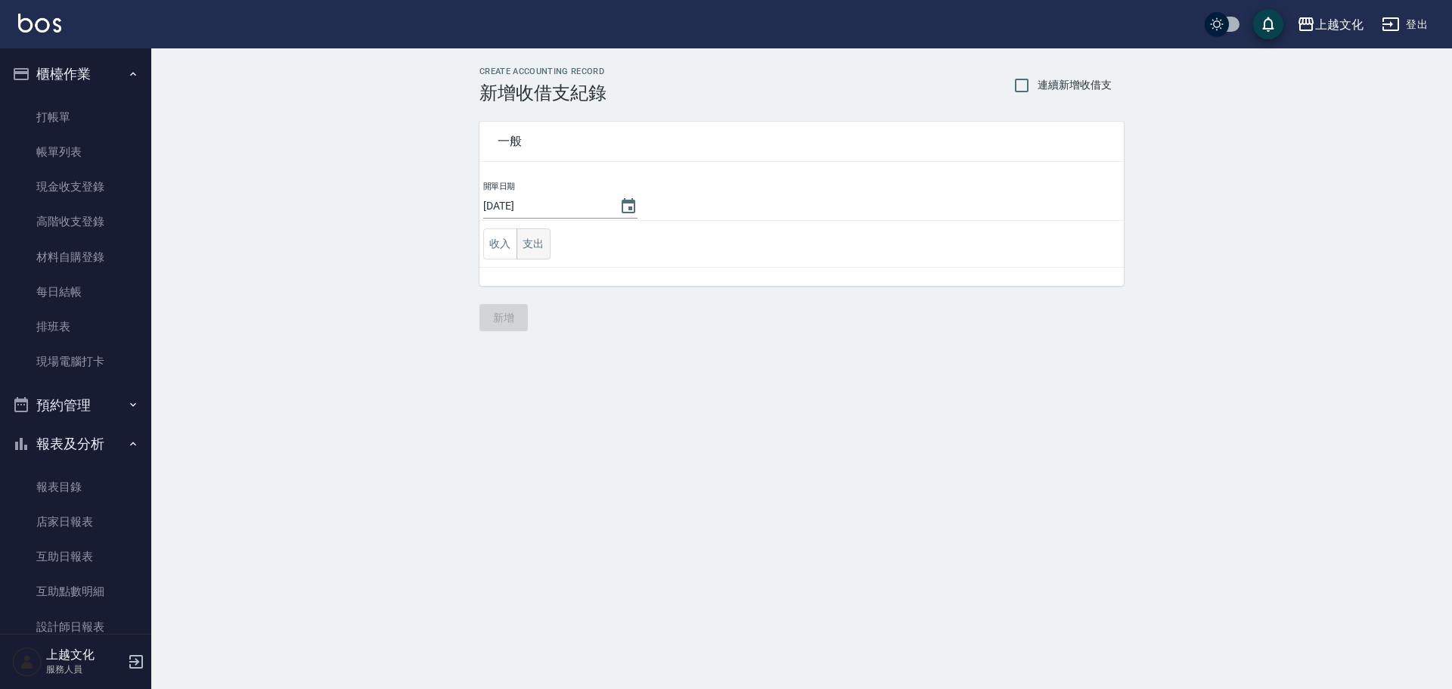
click at [529, 250] on button "支出" at bounding box center [533, 243] width 34 height 31
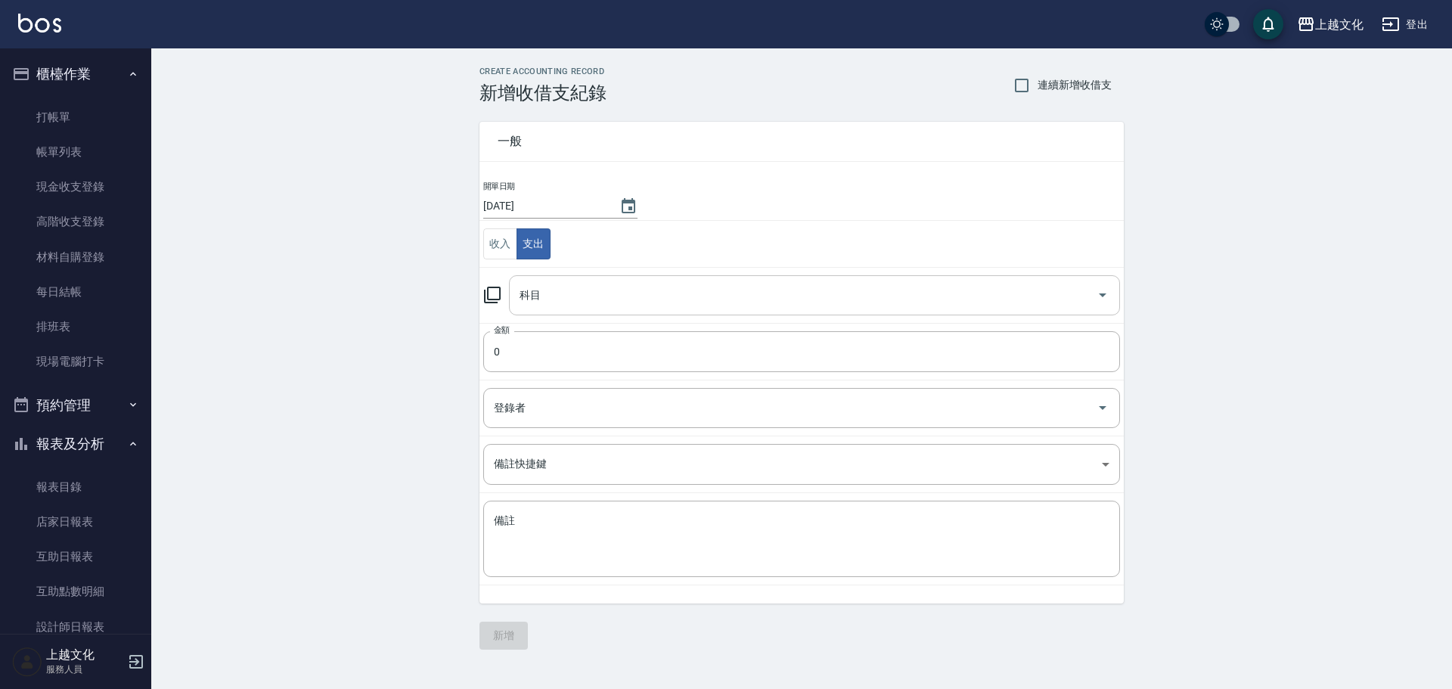
click at [598, 298] on input "科目" at bounding box center [803, 295] width 575 height 26
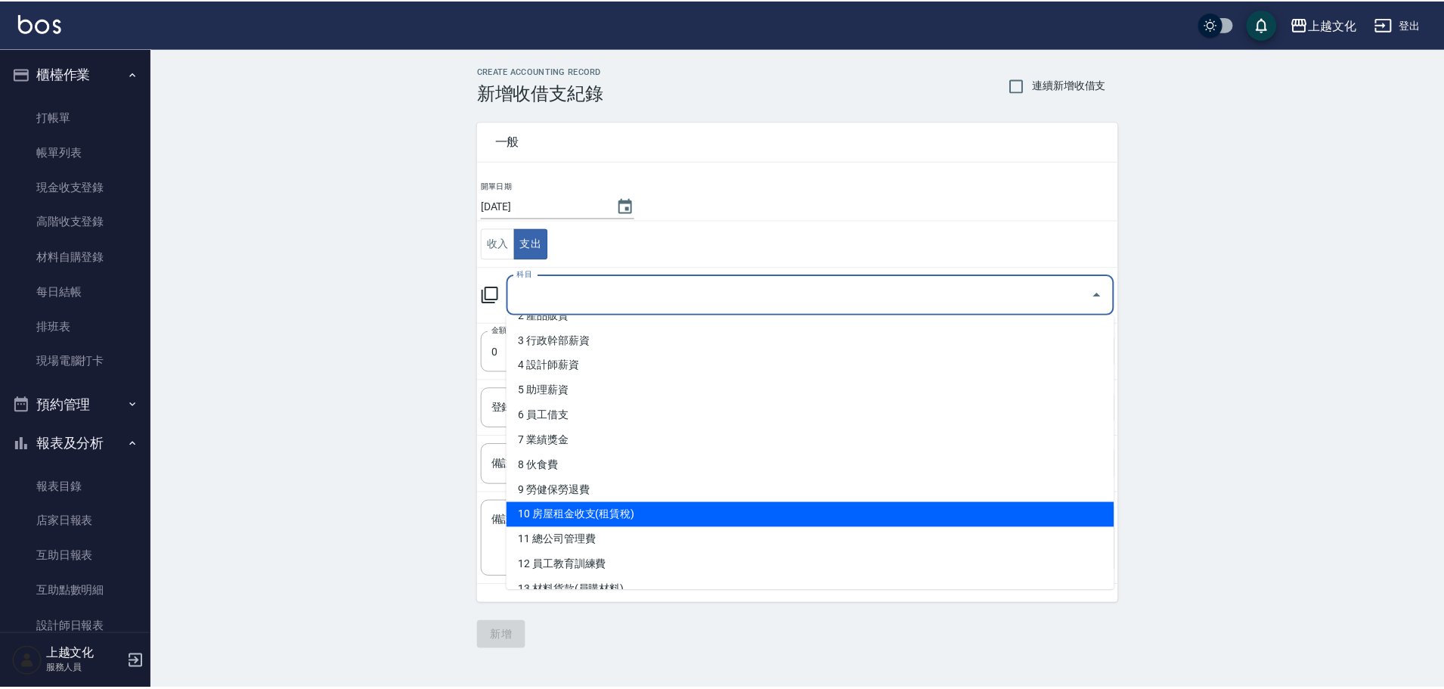
scroll to position [227, 0]
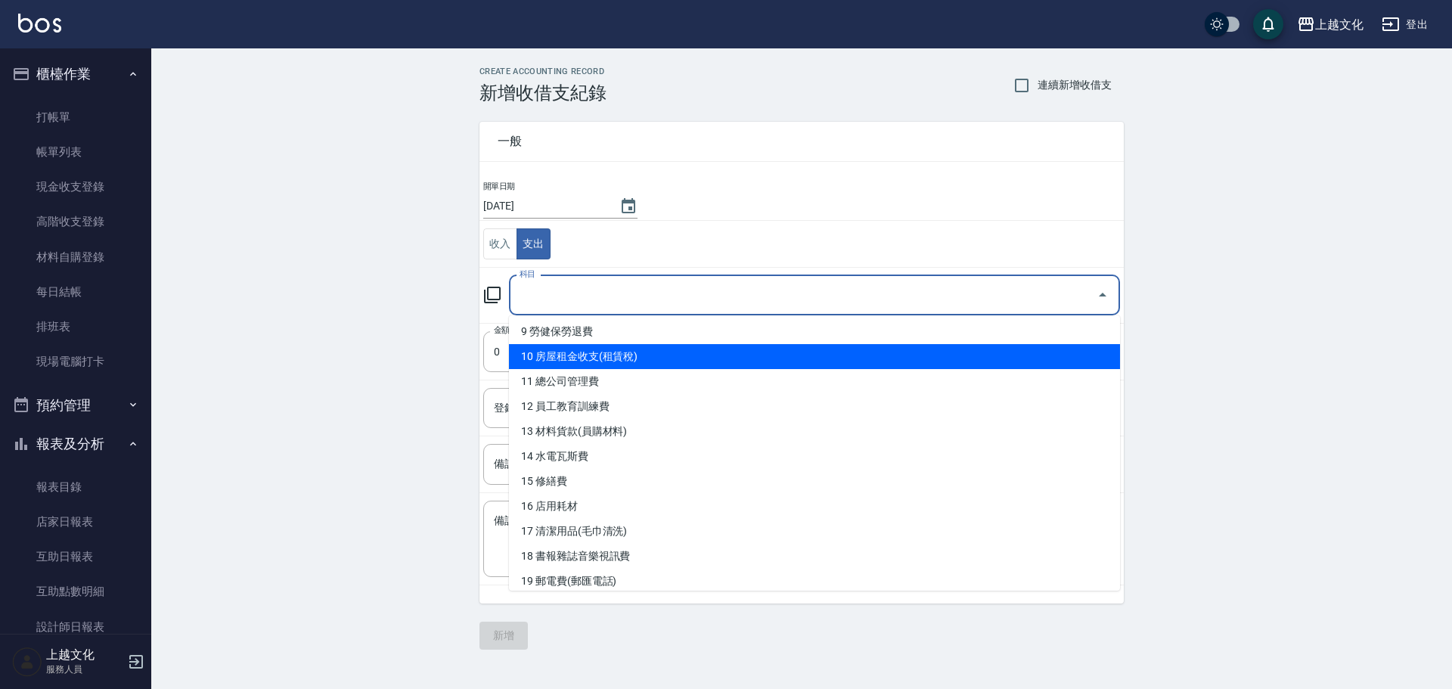
click at [669, 355] on li "10 房屋租金收支(租賃稅)" at bounding box center [814, 356] width 611 height 25
type input "10 房屋租金收支(租賃稅)"
click at [669, 355] on input "0" at bounding box center [801, 351] width 637 height 41
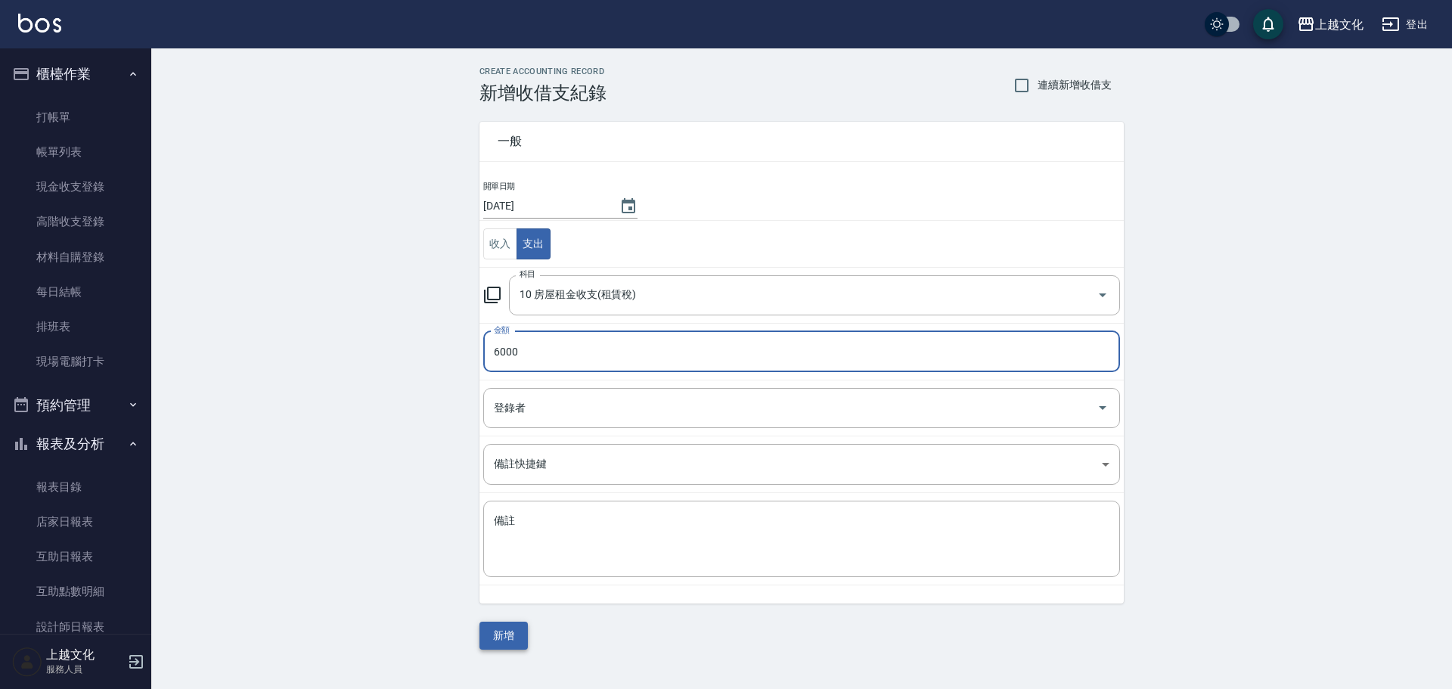
type input "6000"
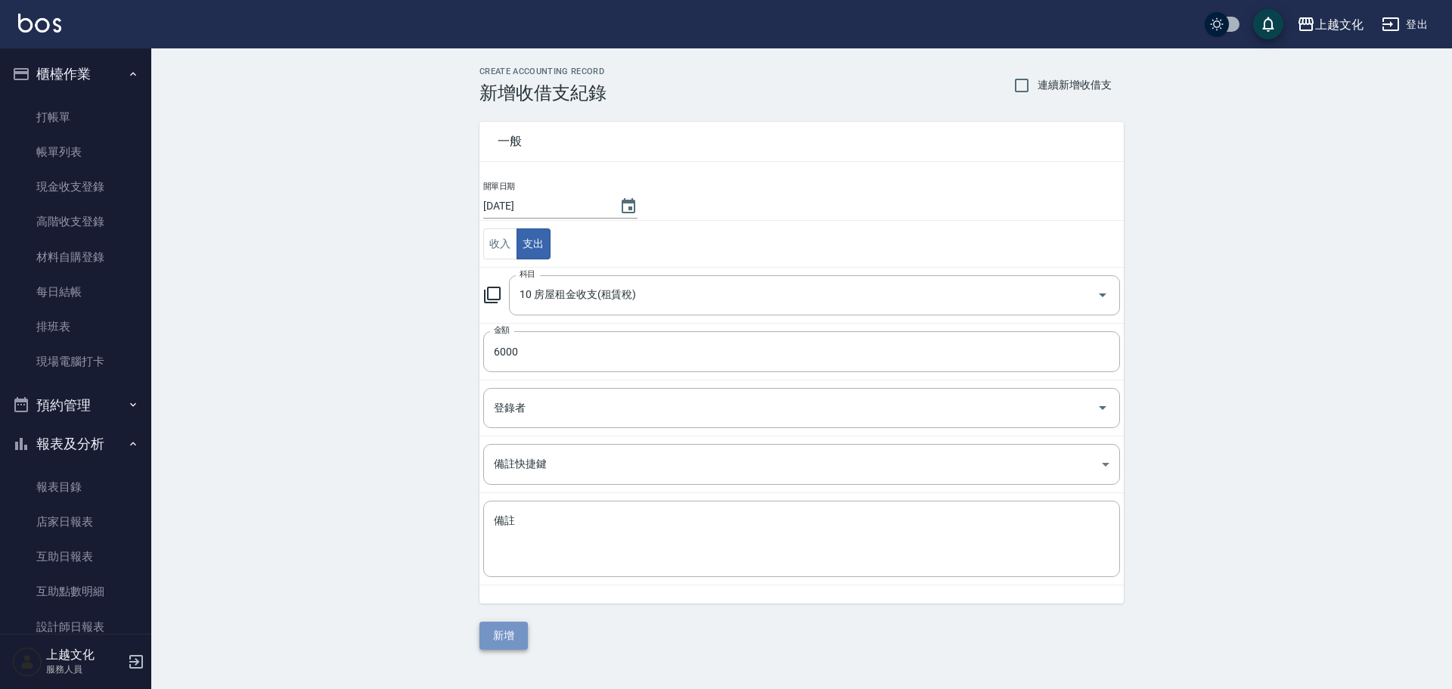
click at [500, 639] on button "新增" at bounding box center [503, 636] width 48 height 28
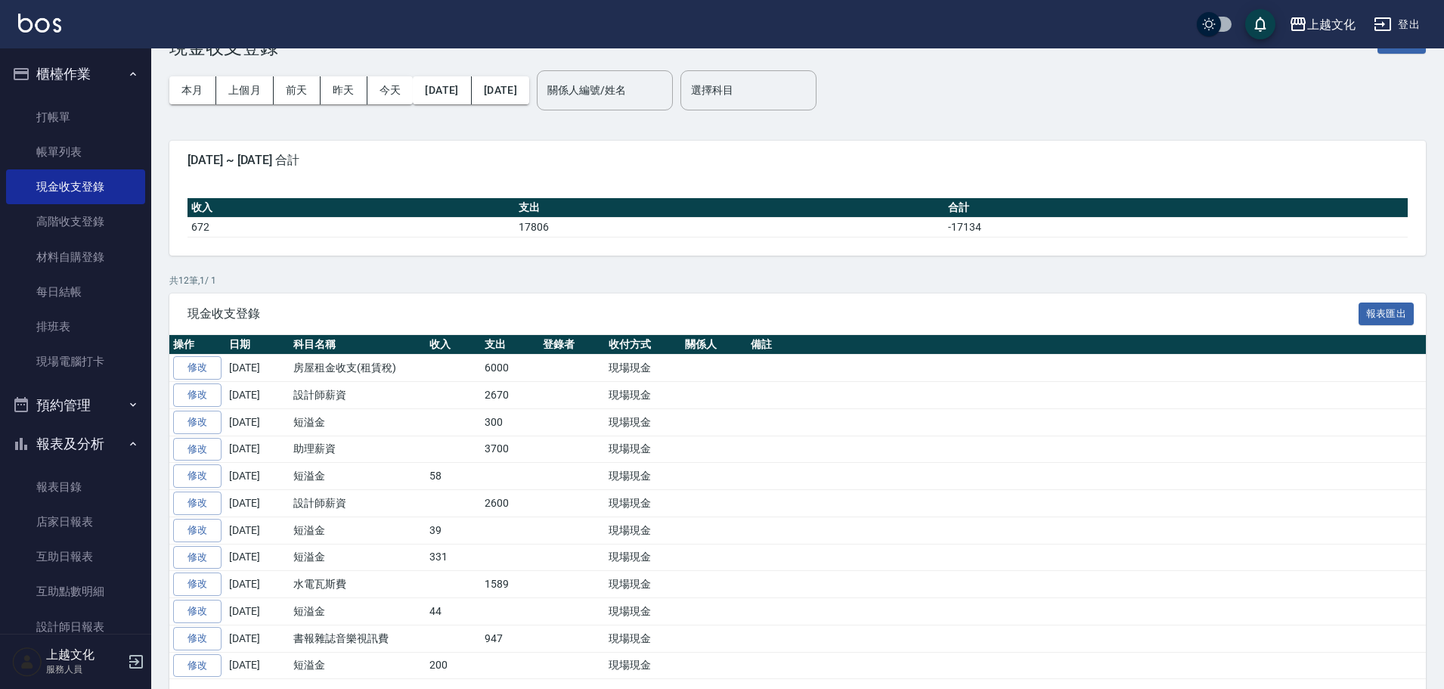
scroll to position [95, 0]
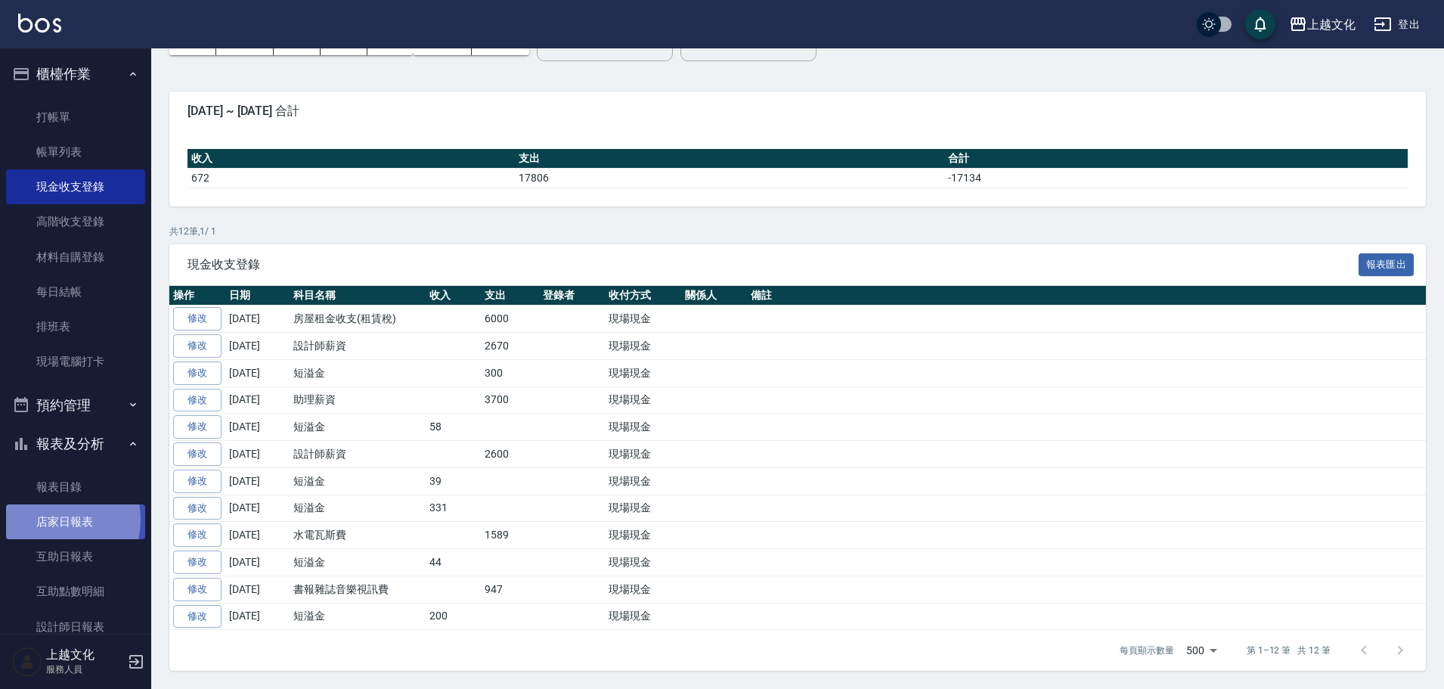
click at [43, 518] on link "店家日報表" at bounding box center [75, 521] width 139 height 35
